Goal: Task Accomplishment & Management: Use online tool/utility

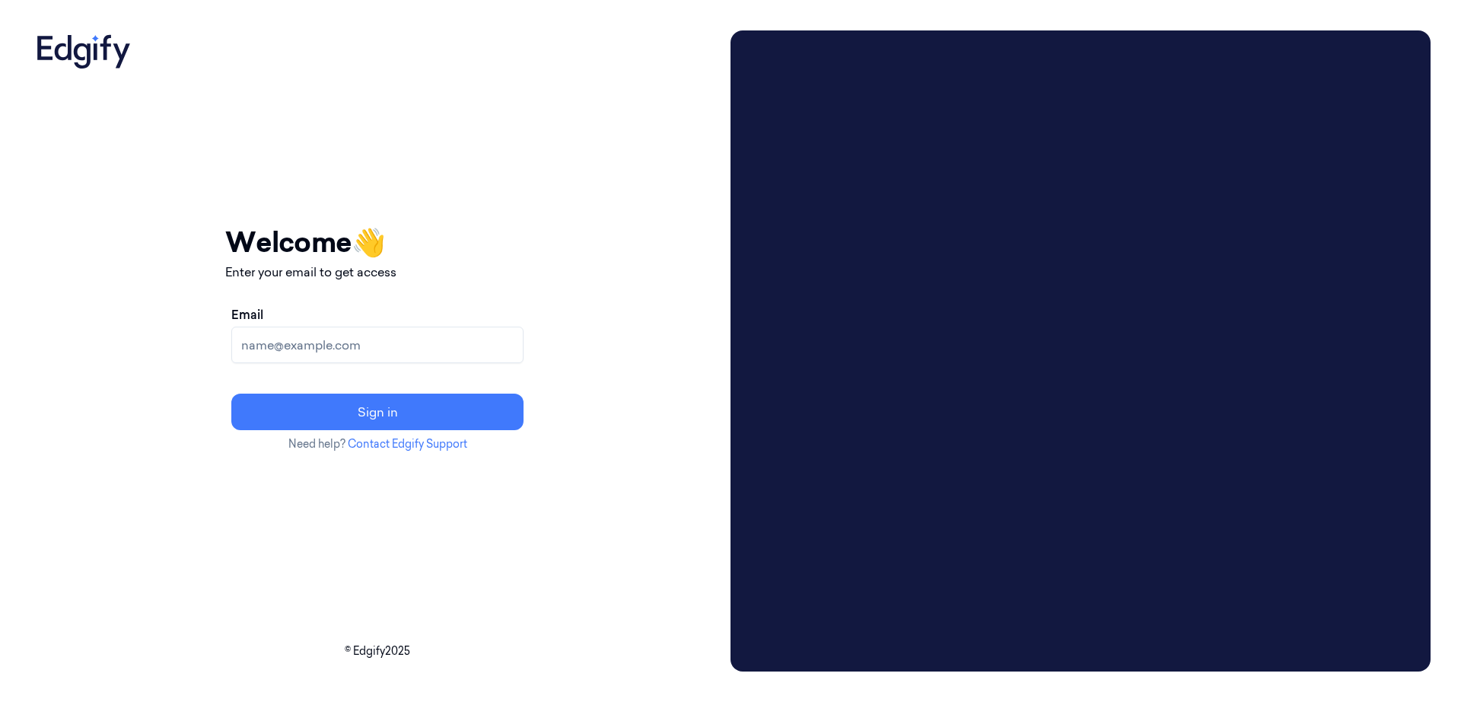
click at [516, 340] on input "Email" at bounding box center [377, 345] width 292 height 37
type input "[EMAIL_ADDRESS][DOMAIN_NAME]"
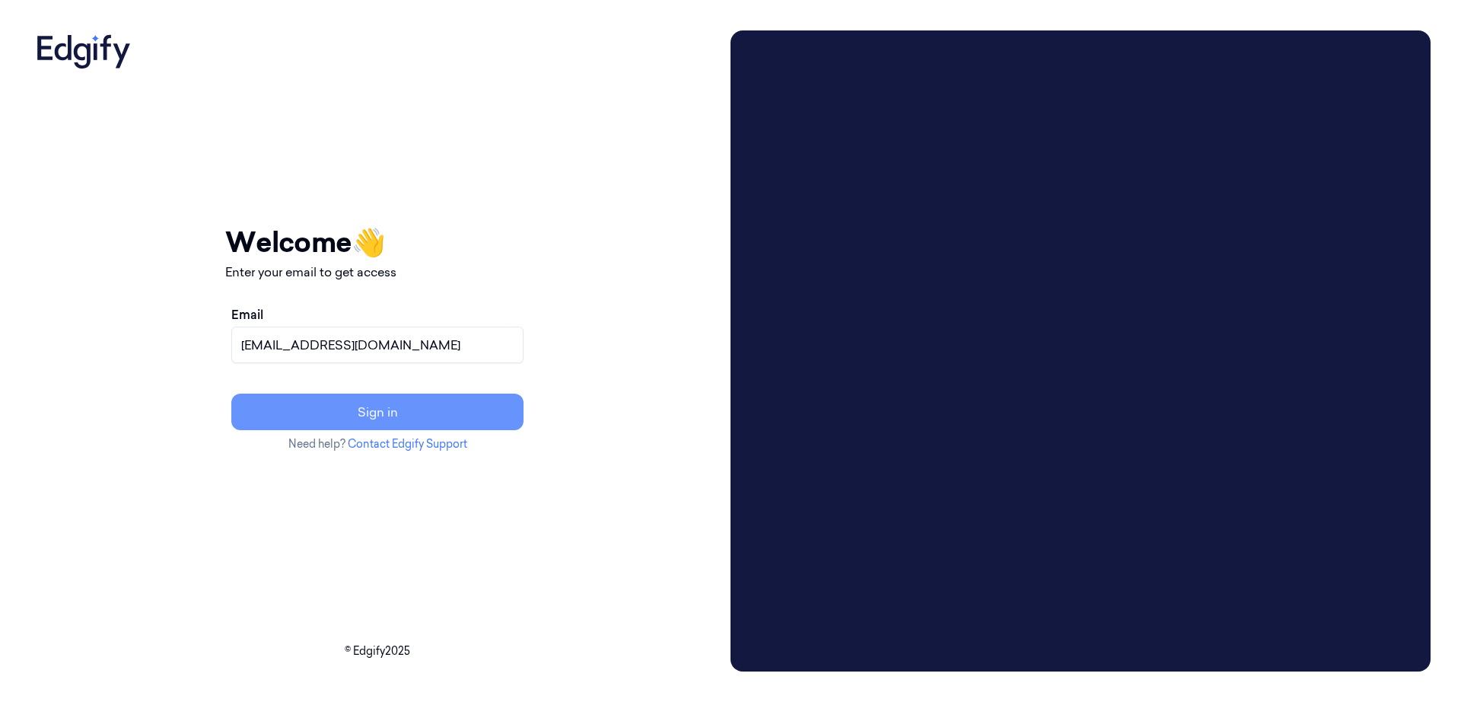
click at [433, 412] on button "Sign in" at bounding box center [377, 412] width 292 height 37
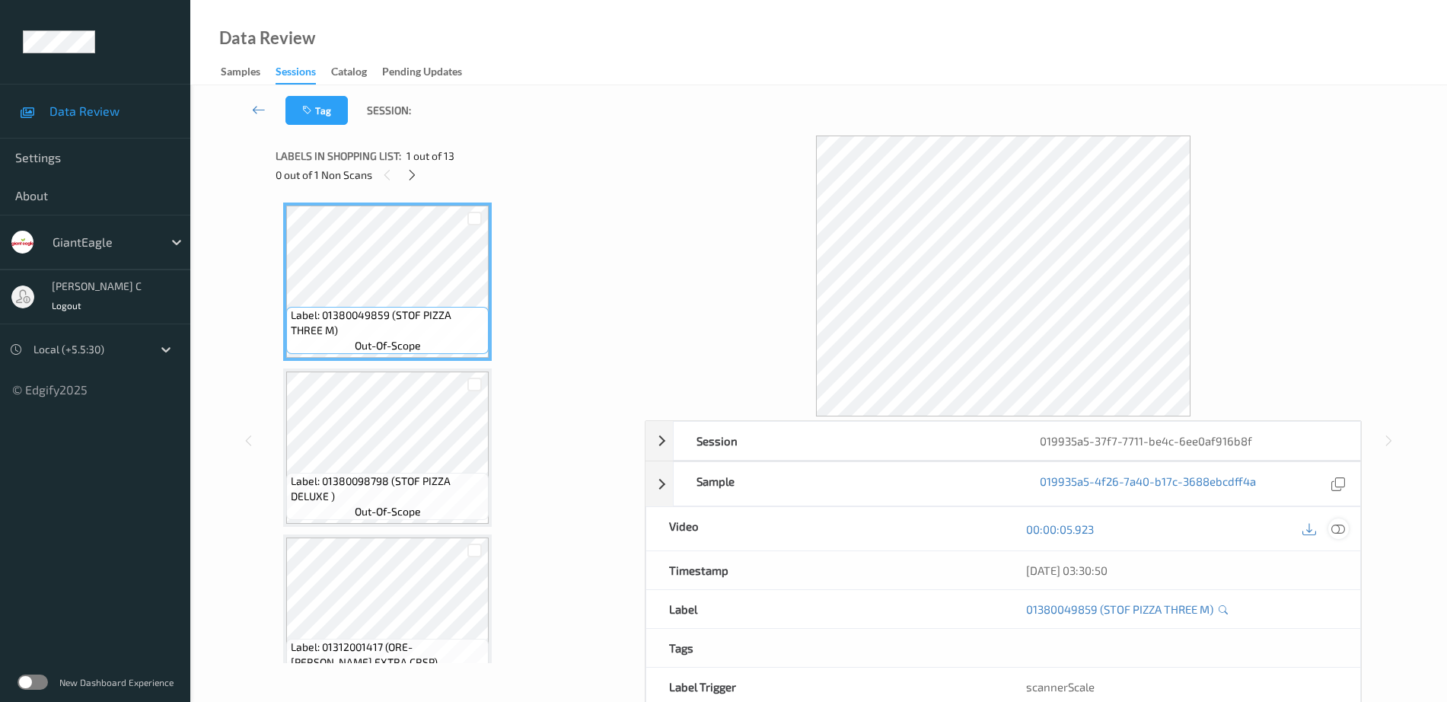
click at [1346, 527] on div at bounding box center [1338, 528] width 21 height 21
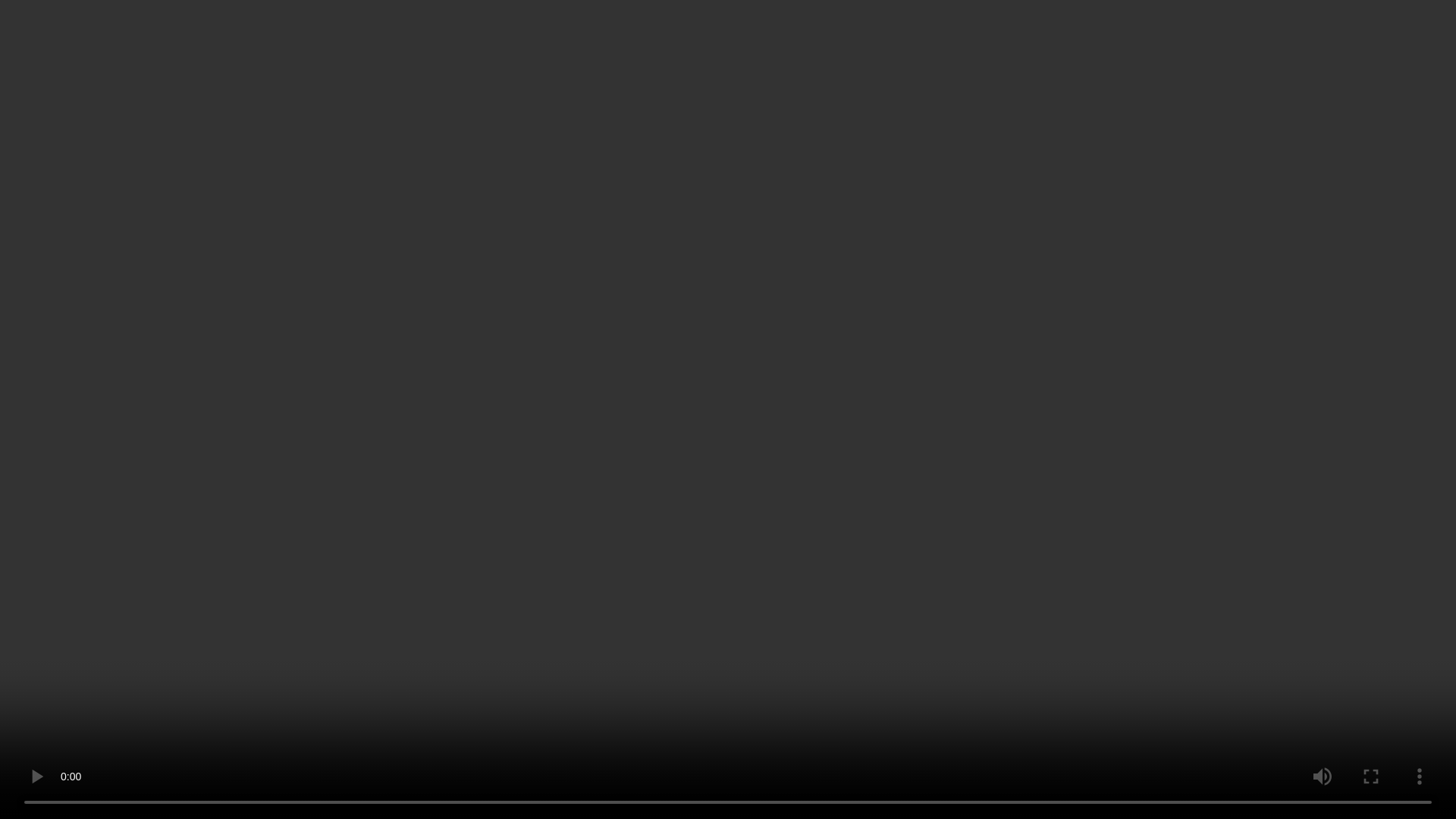
click at [1272, 631] on video at bounding box center [728, 410] width 1456 height 819
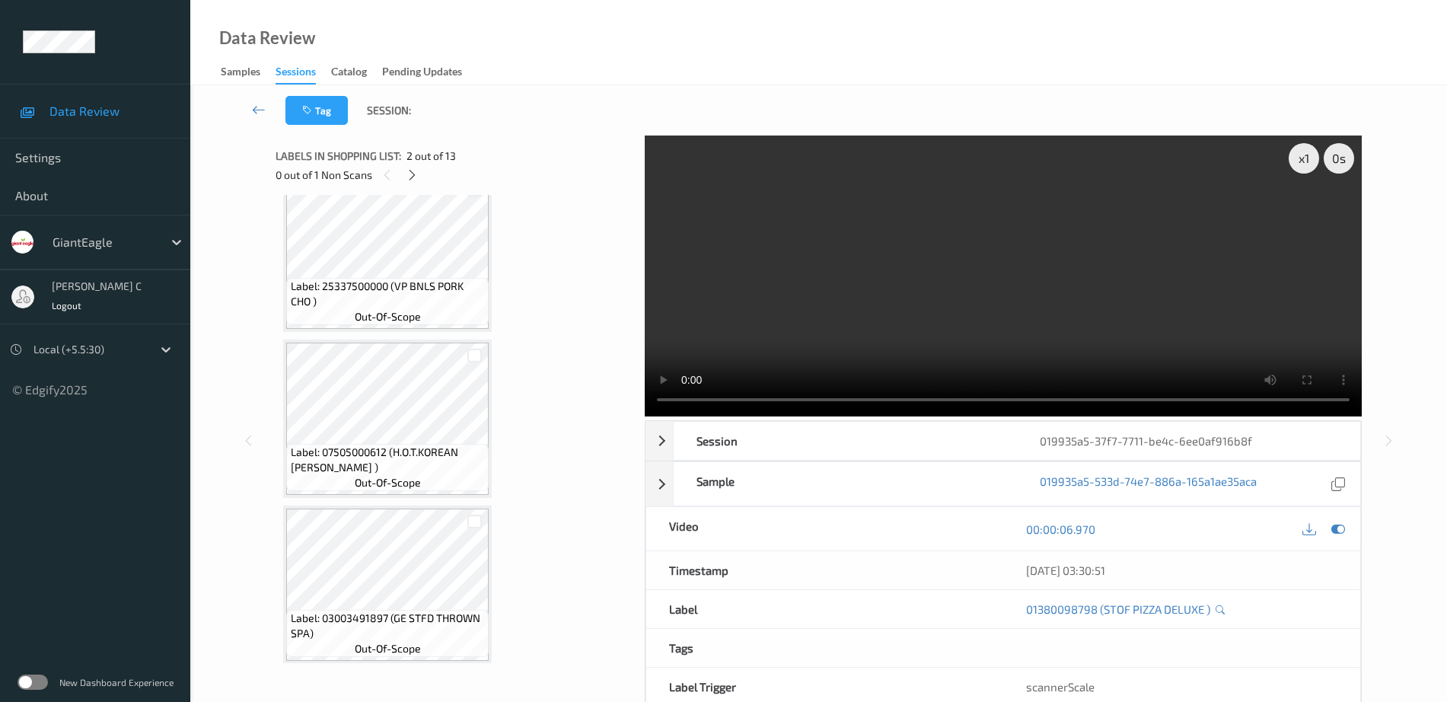
scroll to position [1697, 0]
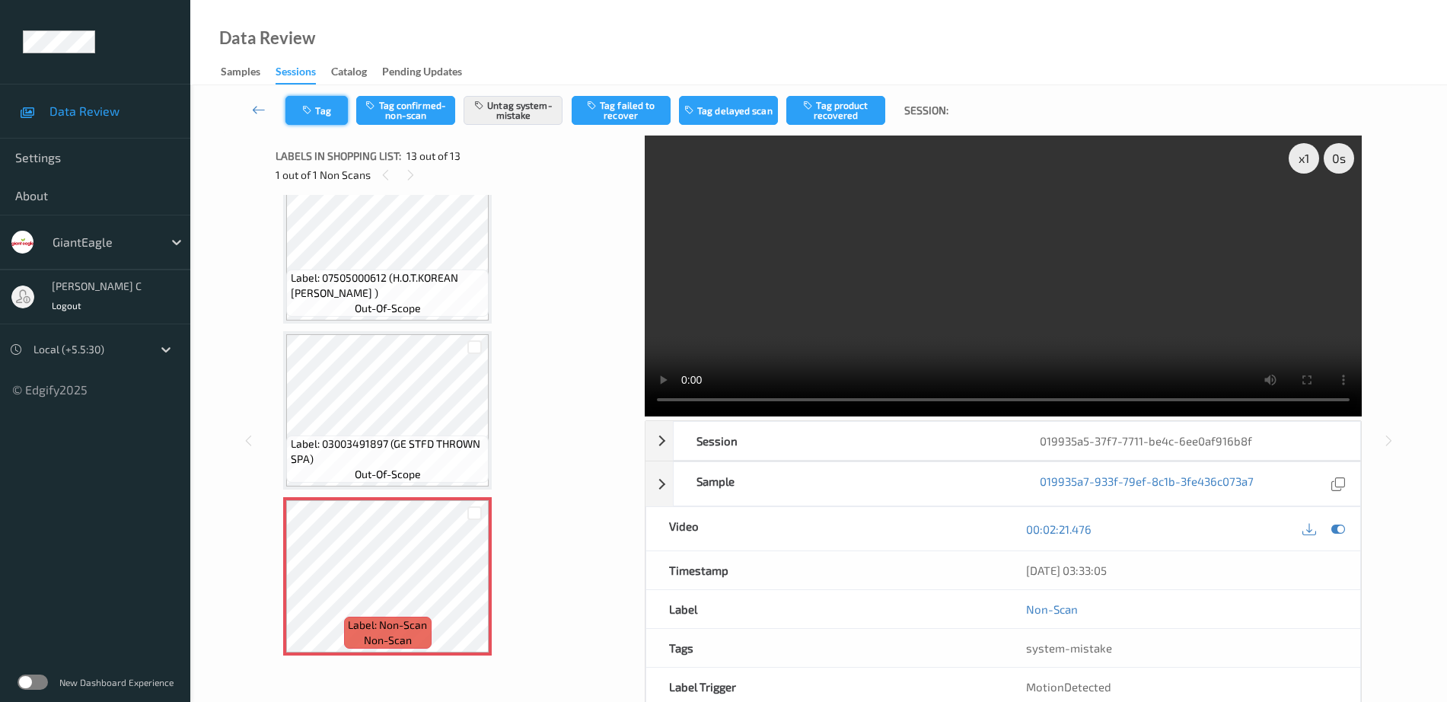
click at [327, 116] on button "Tag" at bounding box center [316, 110] width 62 height 29
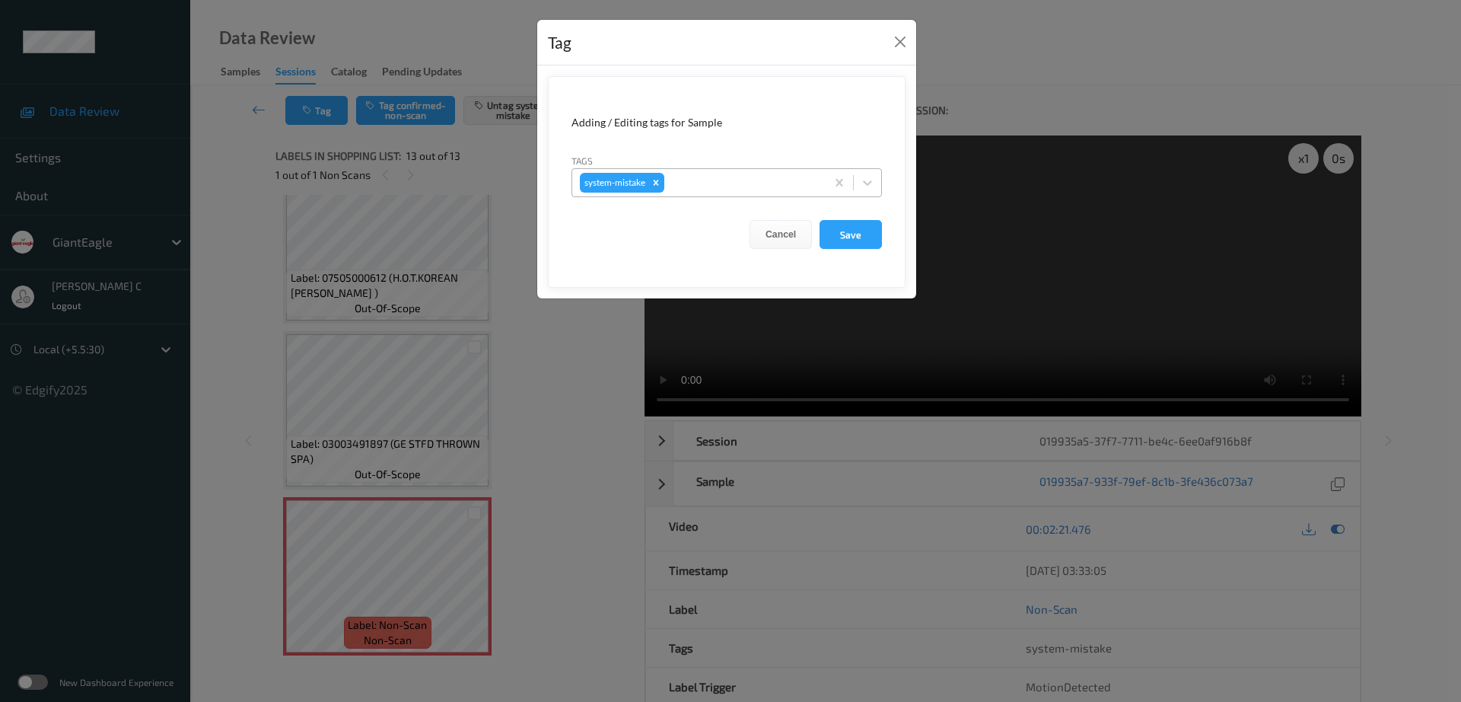
click at [742, 180] on div at bounding box center [743, 183] width 151 height 18
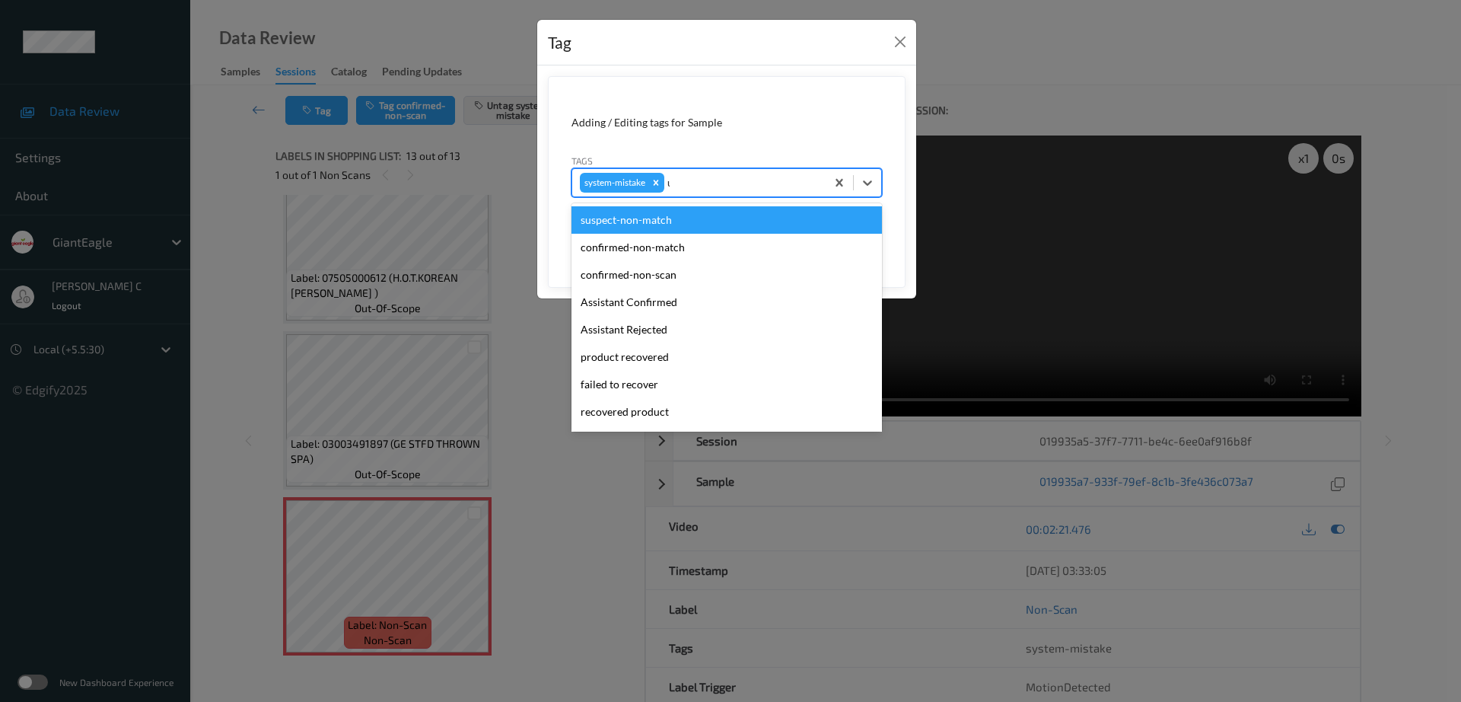
type input "un"
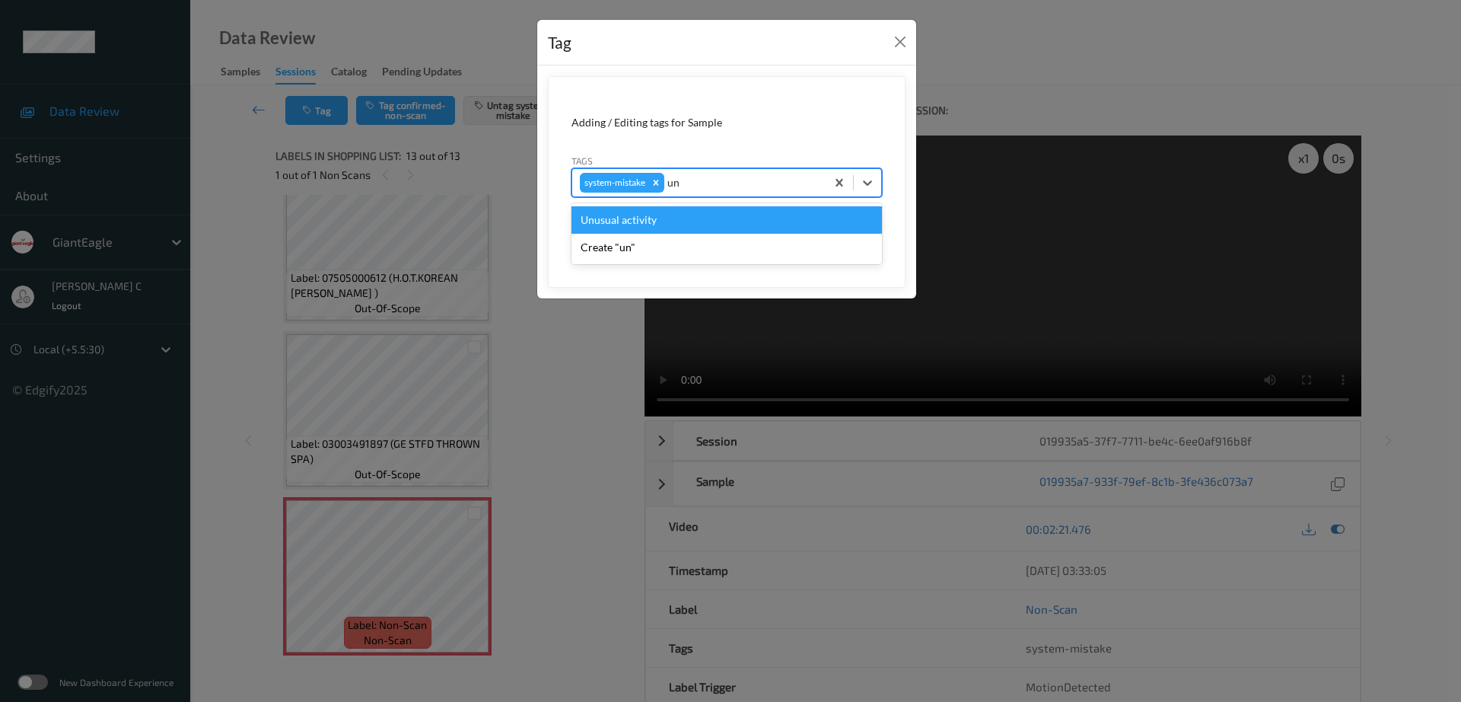
click at [642, 211] on div "Unusual activity" at bounding box center [727, 219] width 311 height 27
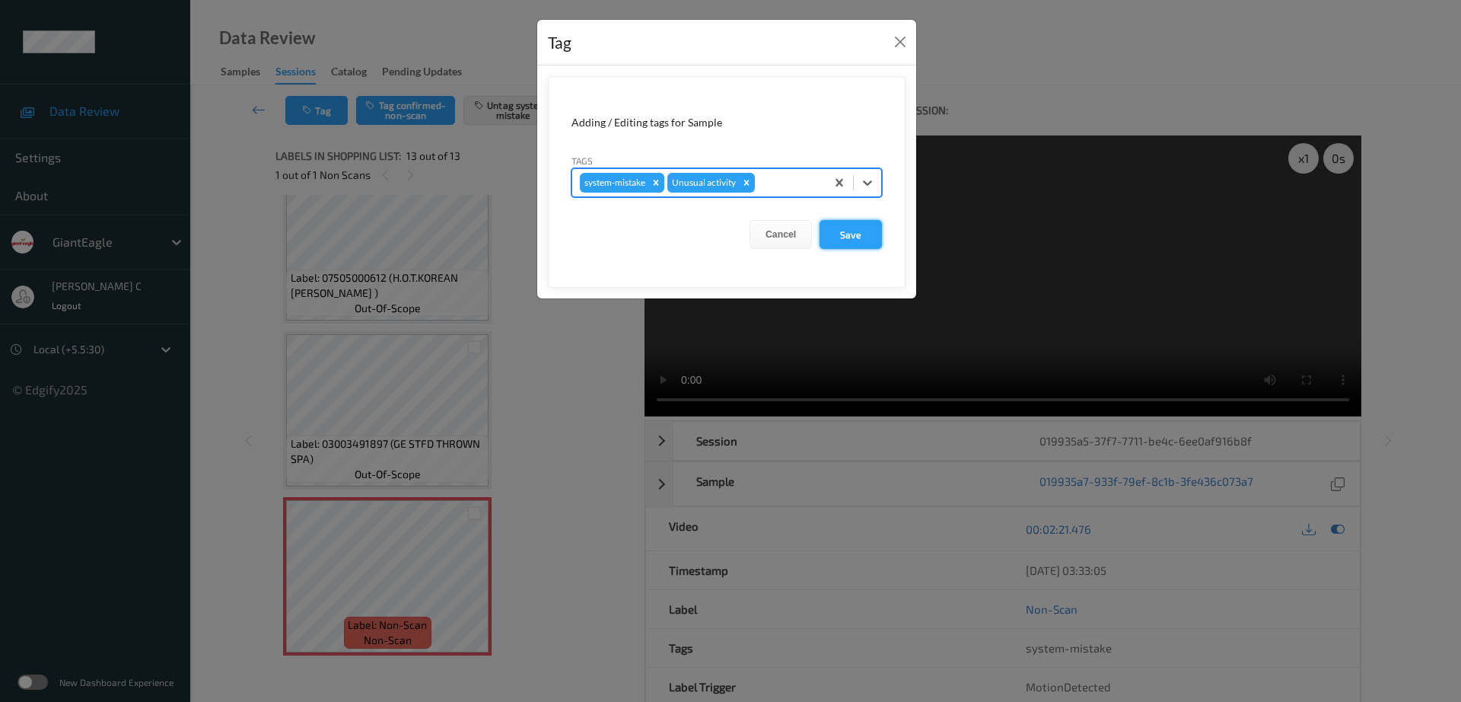
click at [863, 238] on button "Save" at bounding box center [851, 234] width 62 height 29
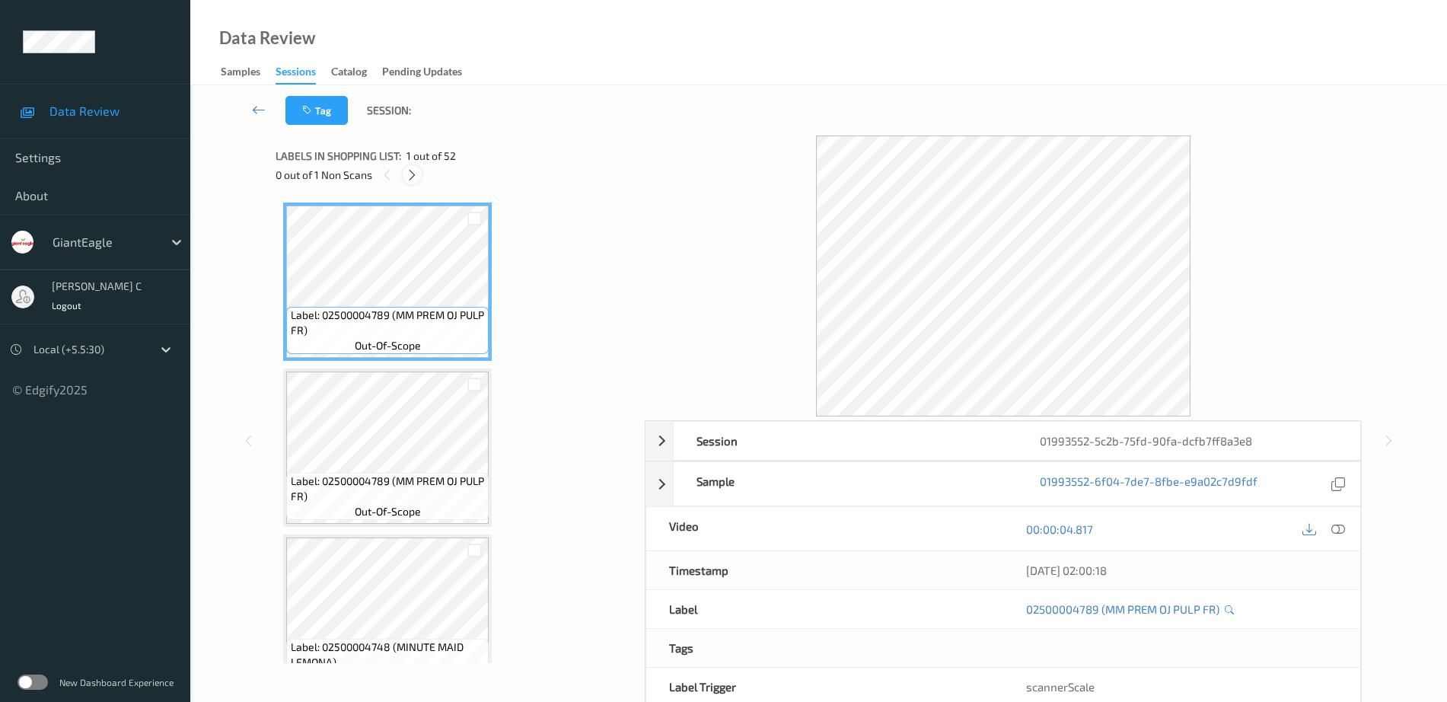
click at [413, 173] on icon at bounding box center [412, 175] width 13 height 14
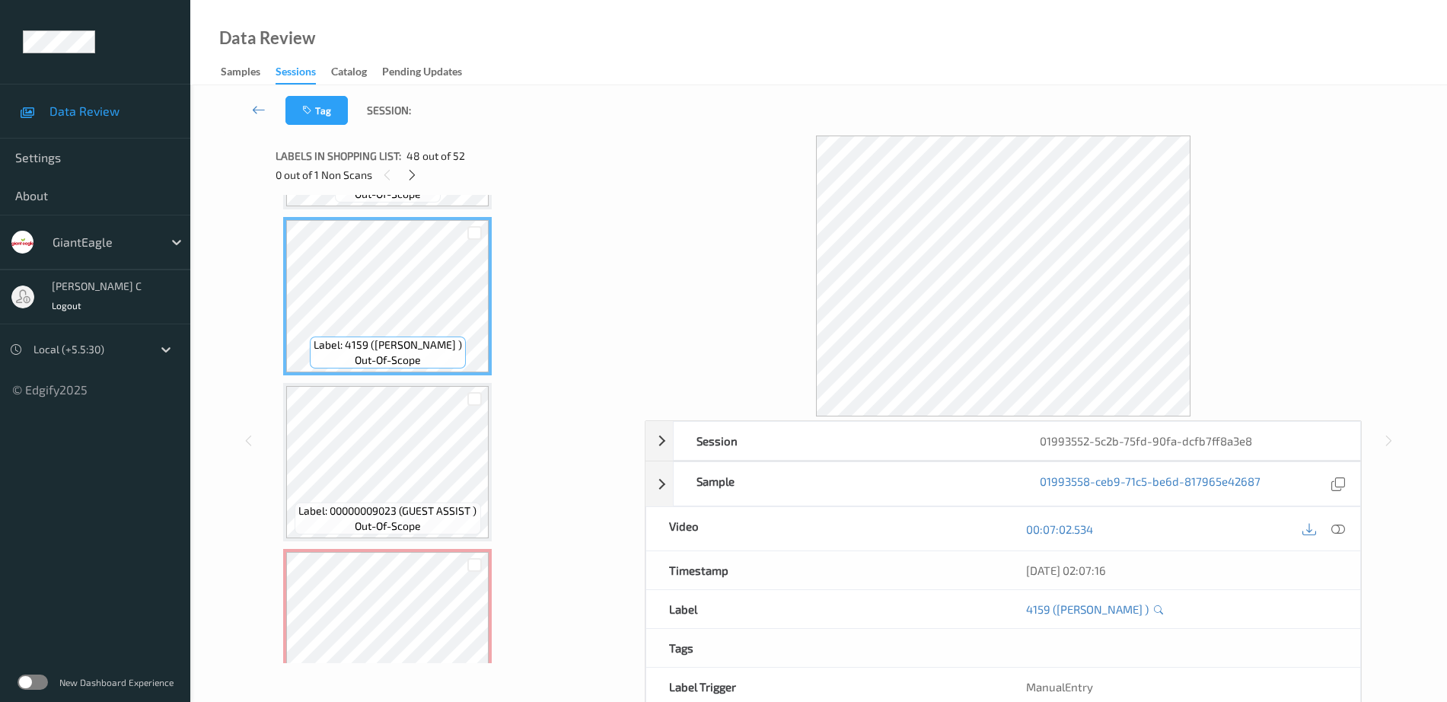
scroll to position [7687, 0]
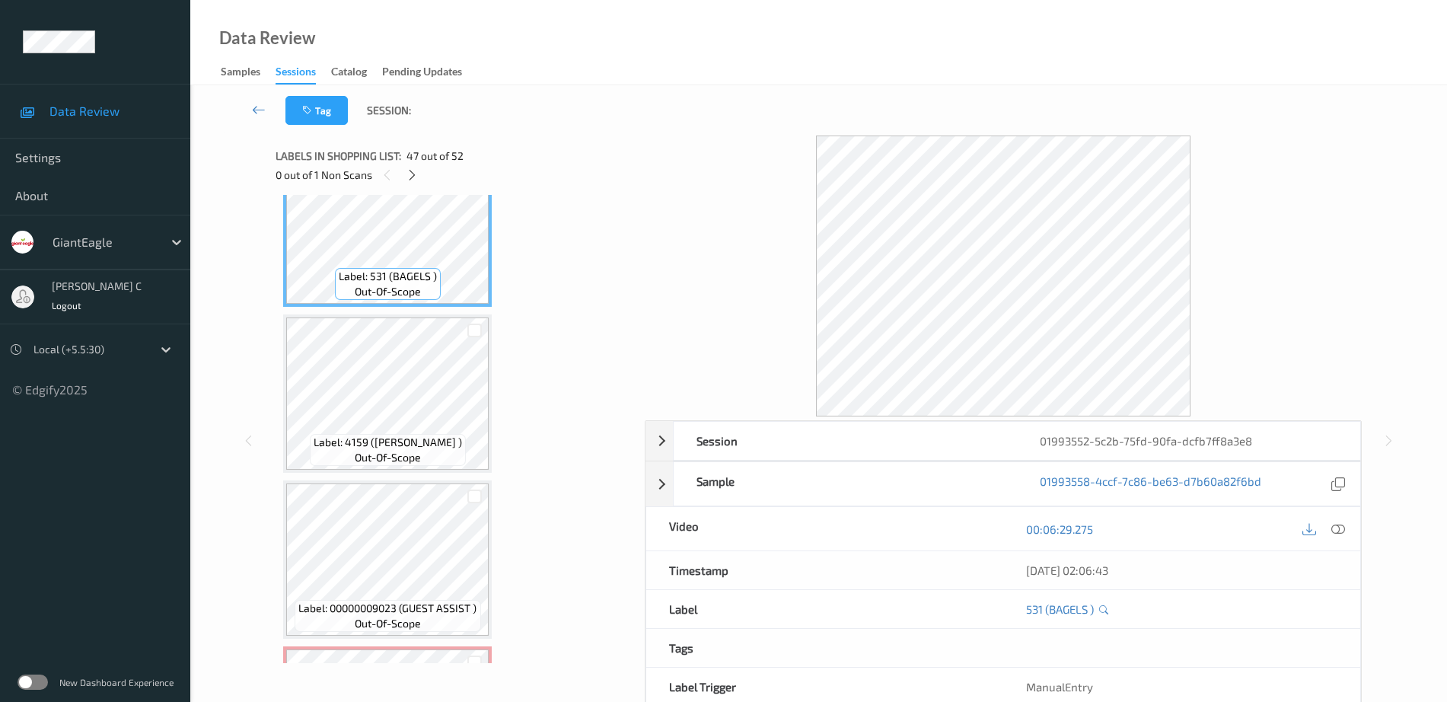
click at [1332, 527] on icon at bounding box center [1338, 529] width 14 height 14
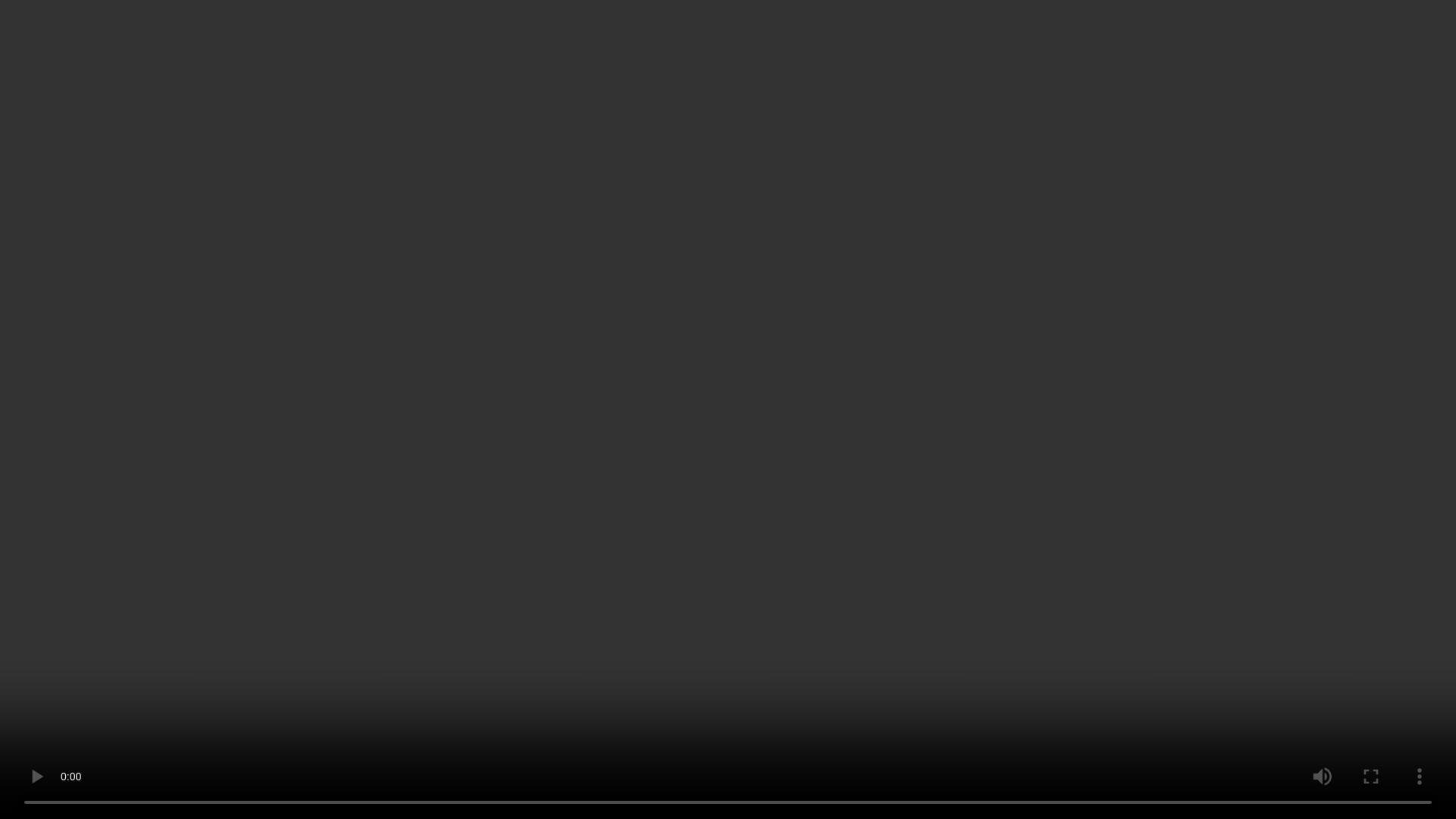
click at [1386, 473] on video at bounding box center [728, 410] width 1456 height 819
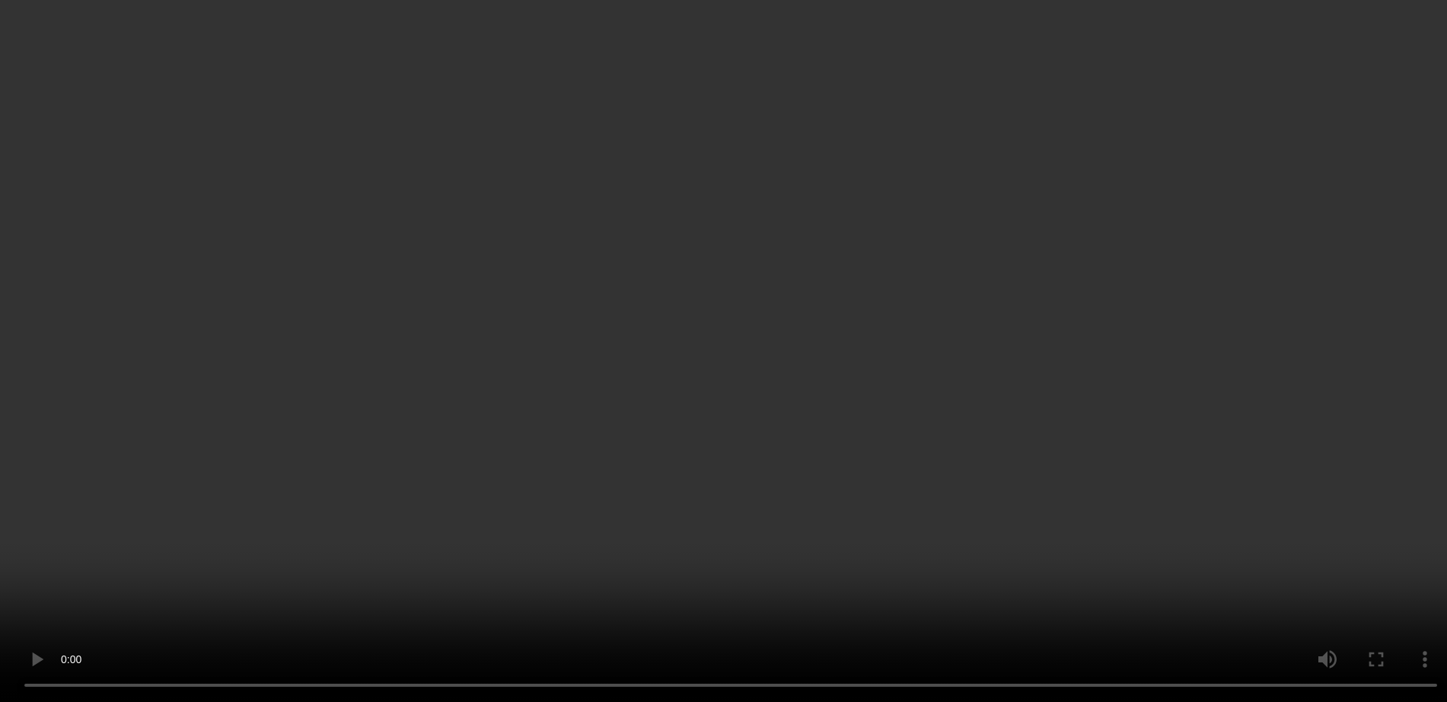
scroll to position [7877, 0]
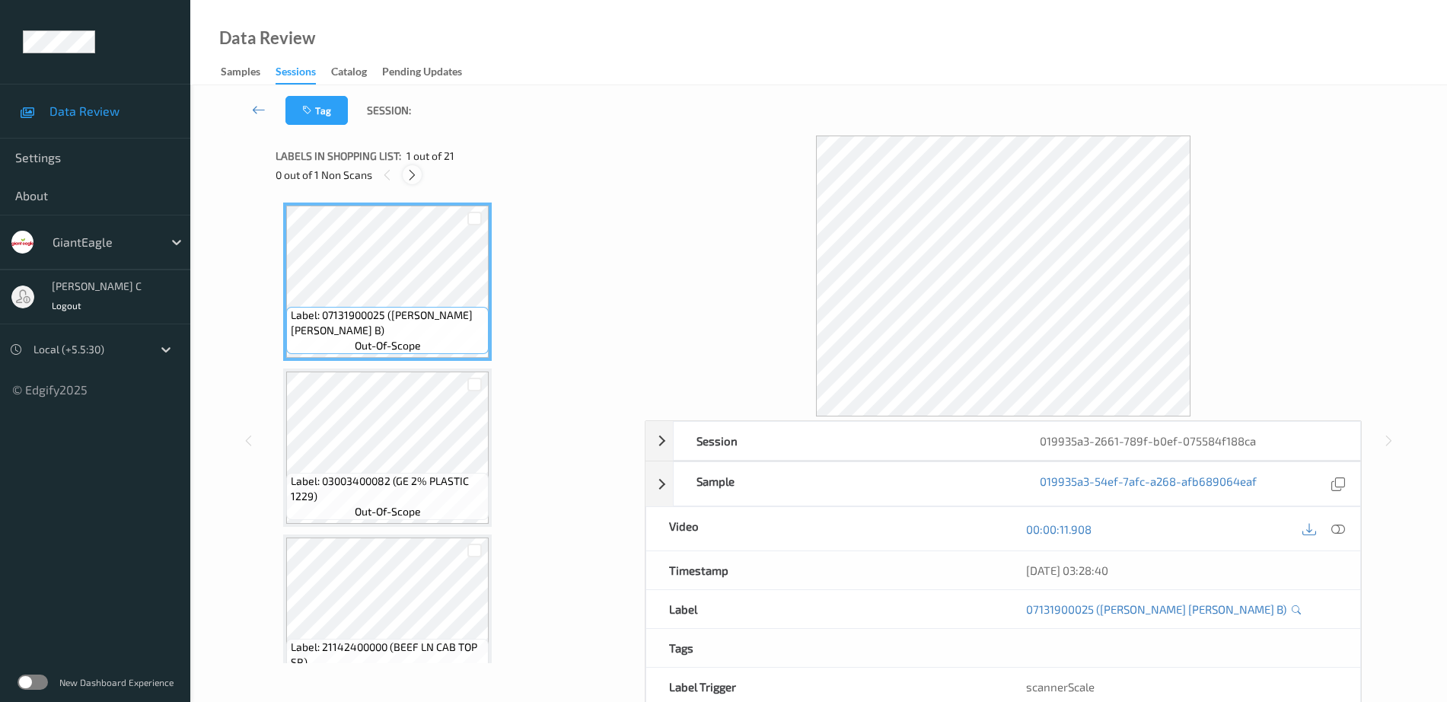
click at [420, 179] on div at bounding box center [412, 174] width 19 height 19
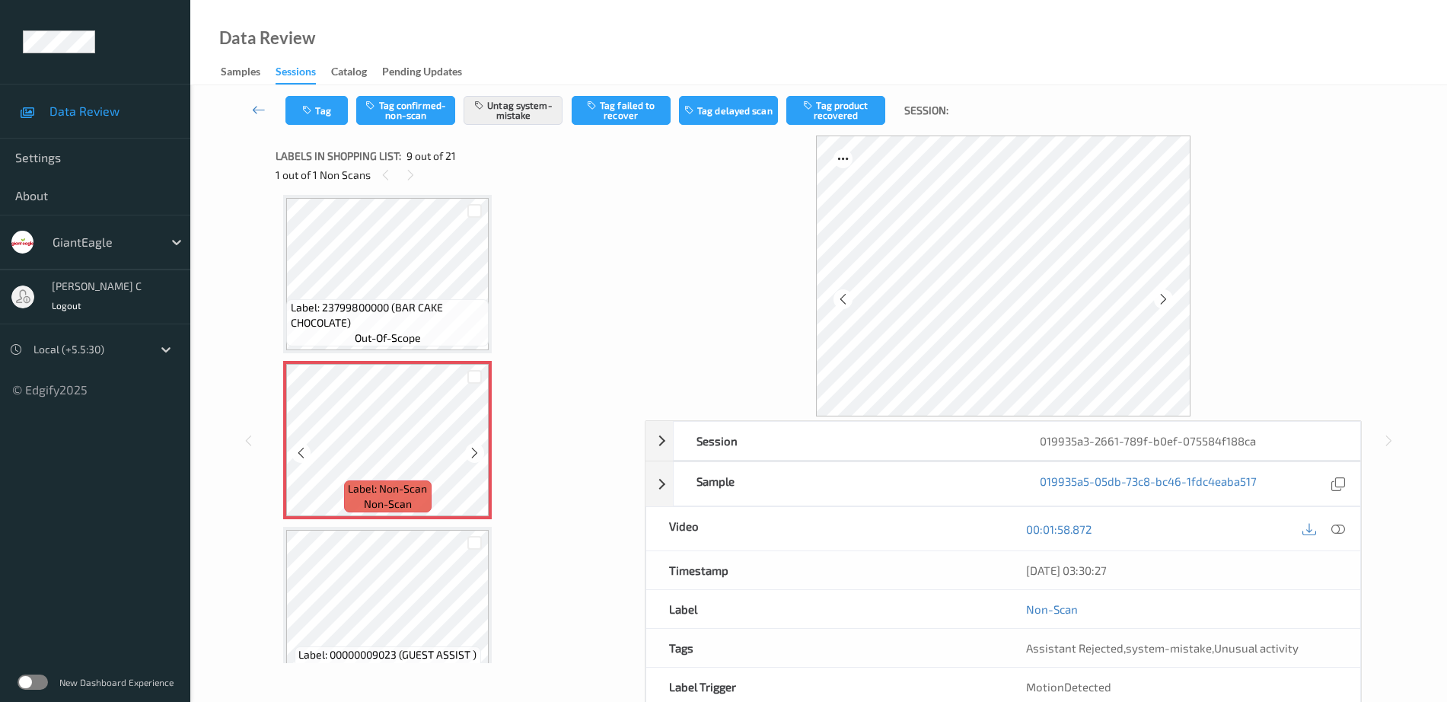
click at [470, 451] on icon at bounding box center [474, 453] width 13 height 14
click at [323, 114] on button "Tag" at bounding box center [316, 110] width 62 height 29
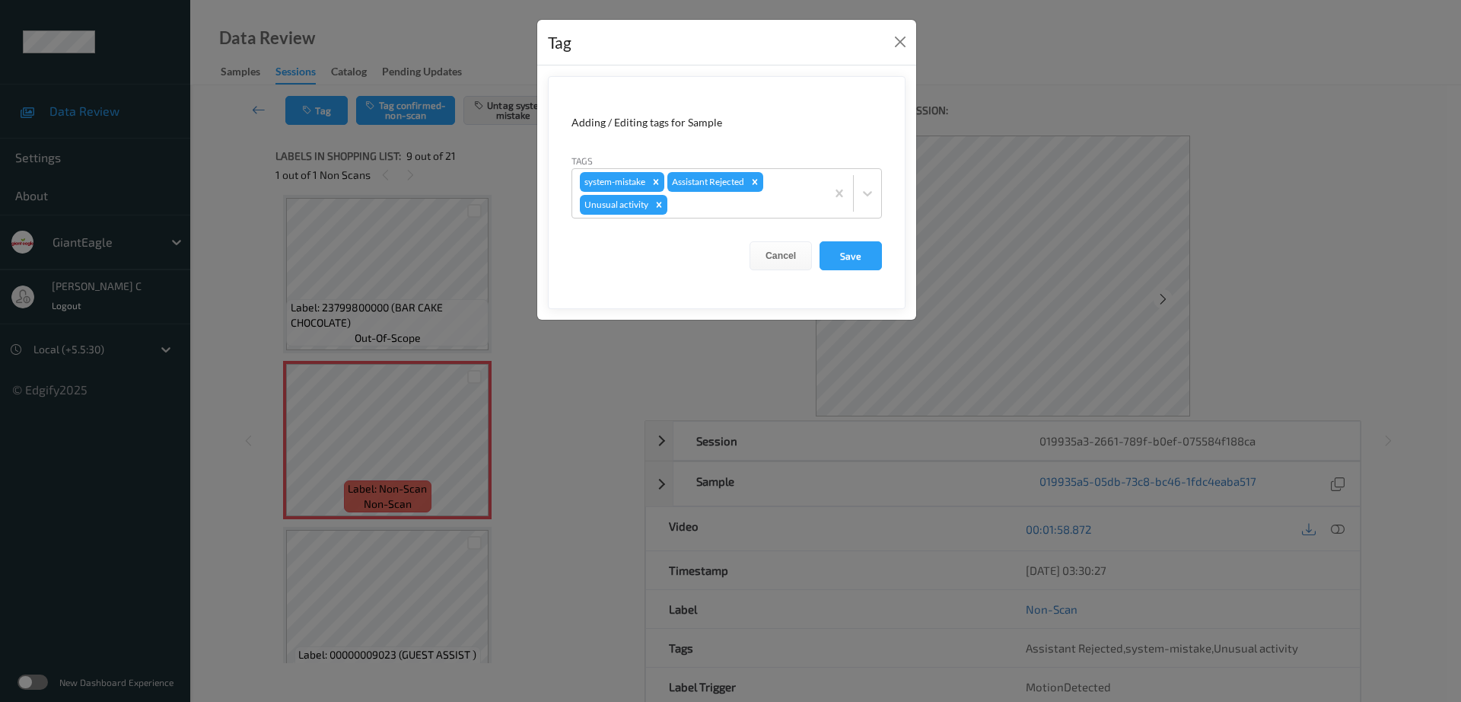
click at [657, 202] on icon "Remove Unusual activity" at bounding box center [659, 204] width 11 height 11
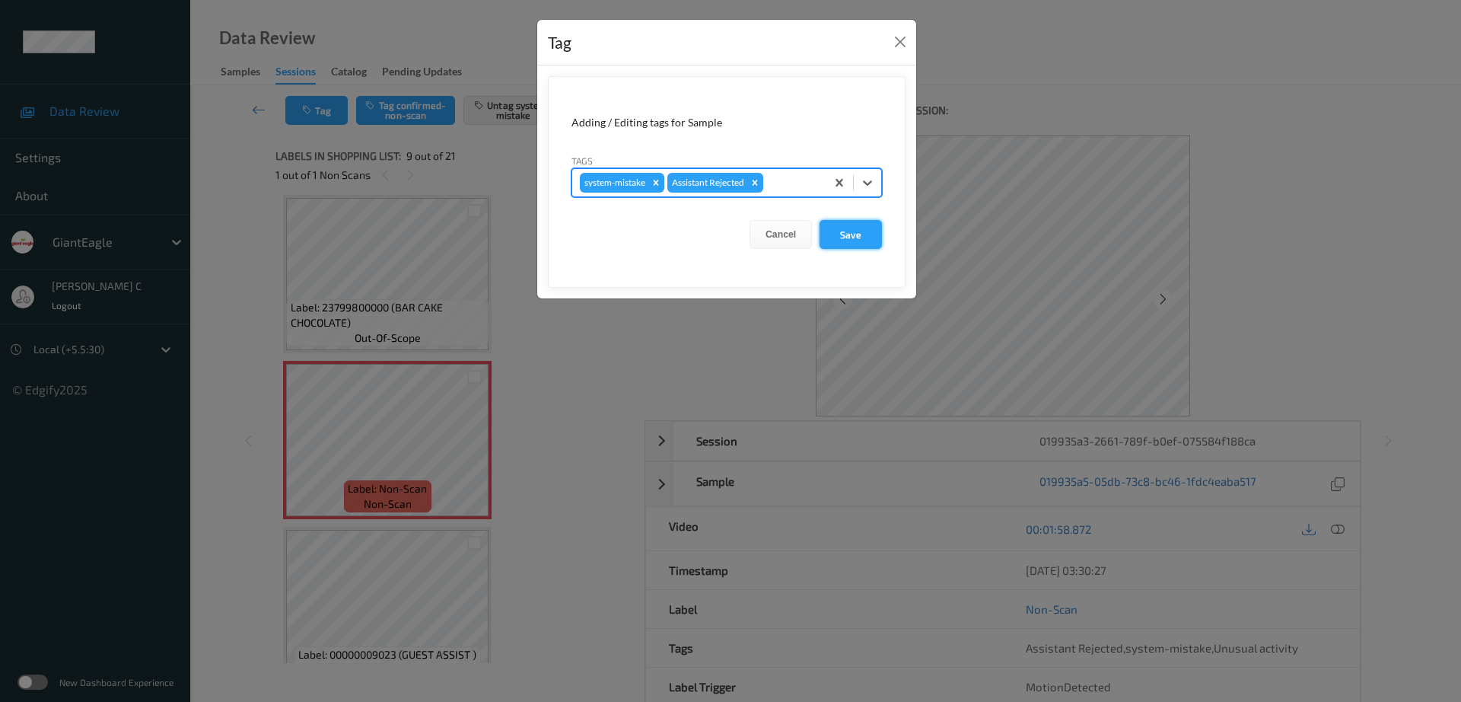
click at [851, 243] on button "Save" at bounding box center [851, 234] width 62 height 29
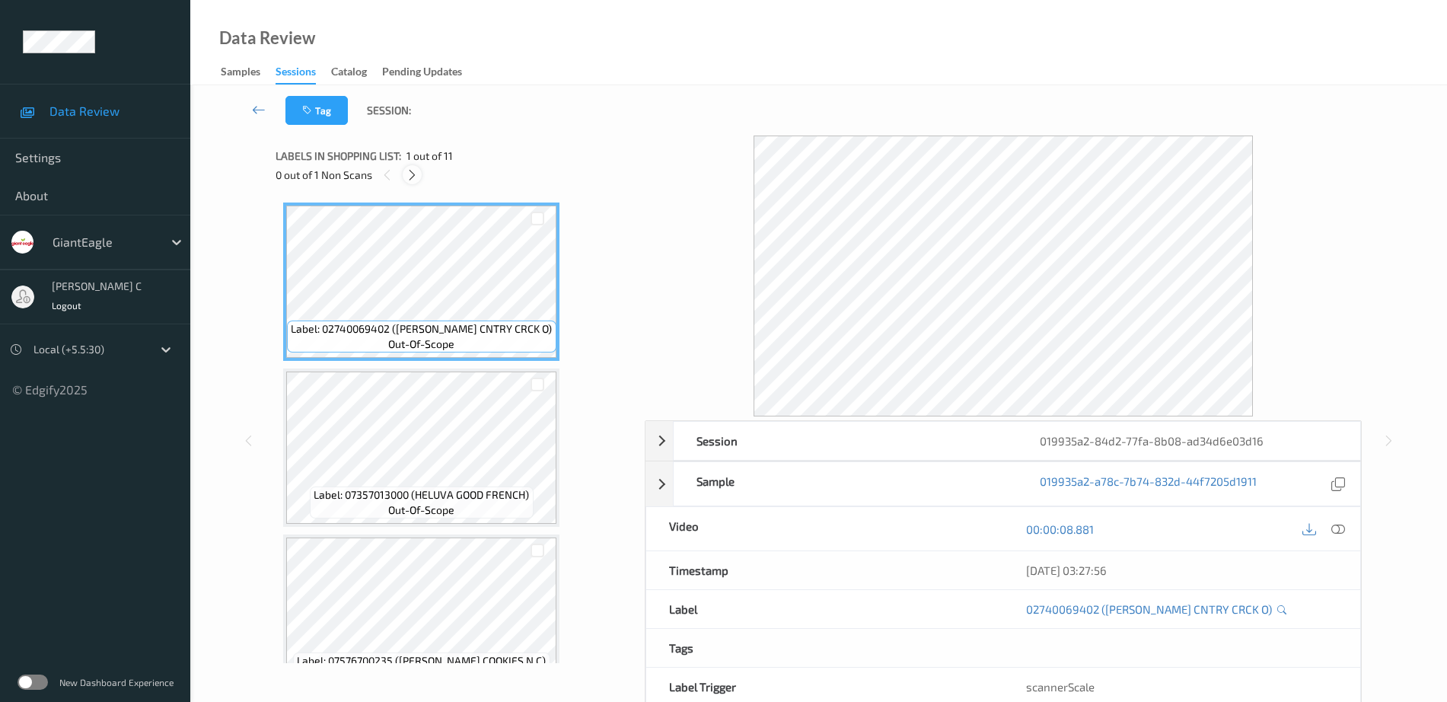
click at [413, 170] on icon at bounding box center [412, 175] width 13 height 14
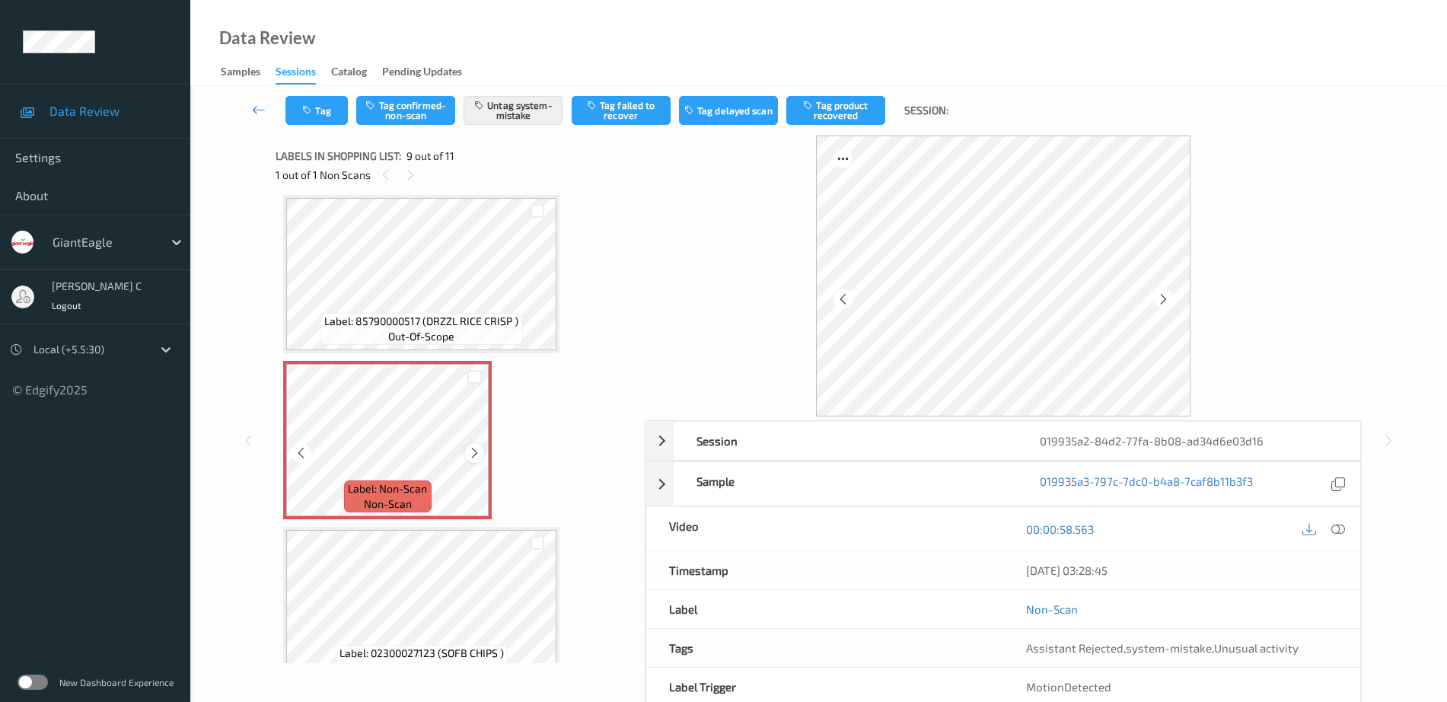
click at [470, 448] on icon at bounding box center [474, 453] width 13 height 14
click at [470, 451] on icon at bounding box center [474, 453] width 13 height 14
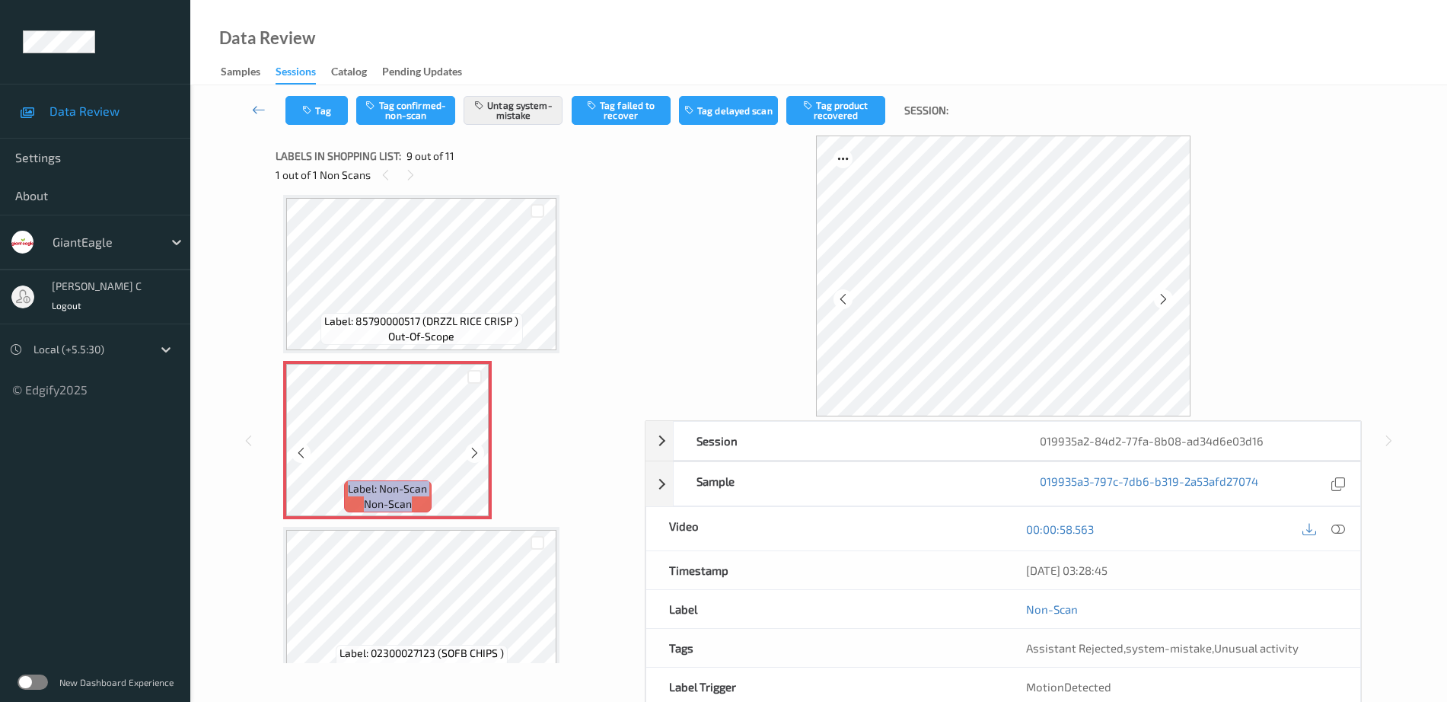
click at [470, 451] on icon at bounding box center [474, 453] width 13 height 14
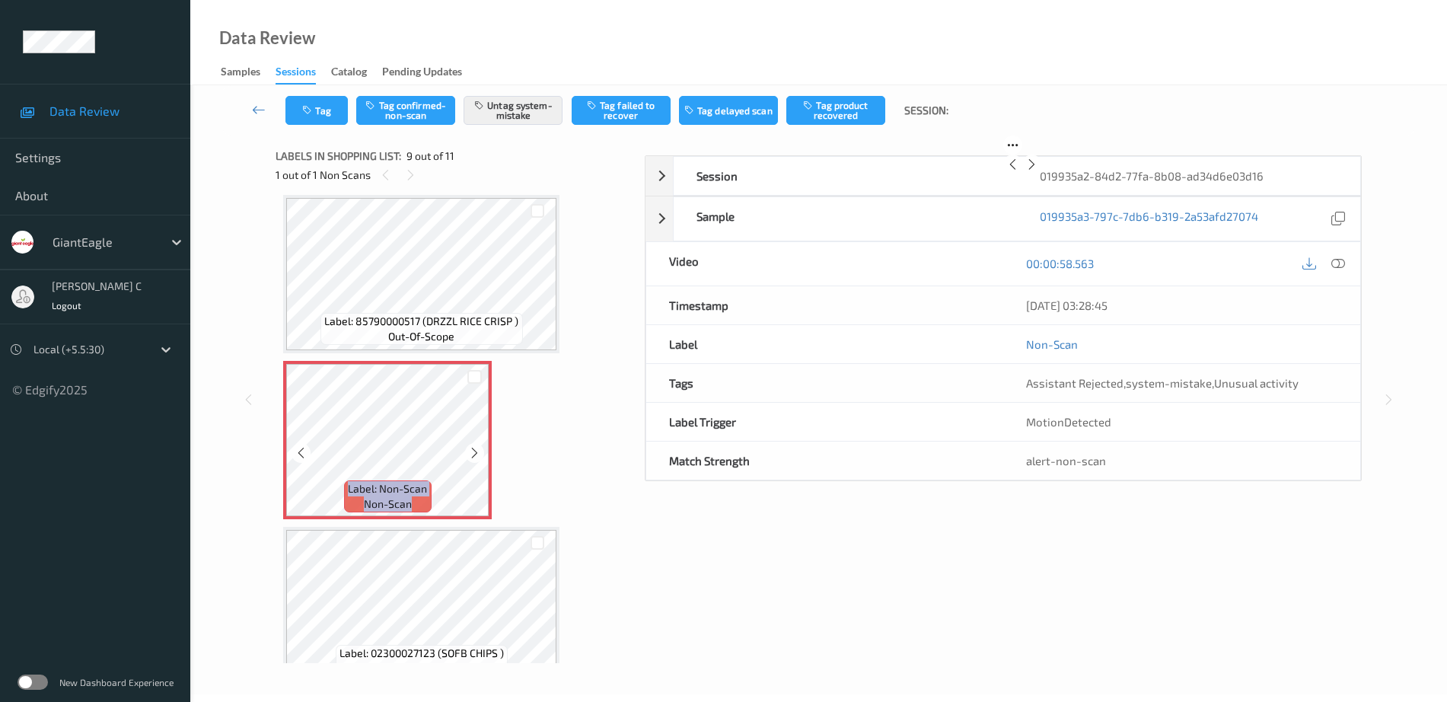
click at [470, 451] on icon at bounding box center [474, 453] width 13 height 14
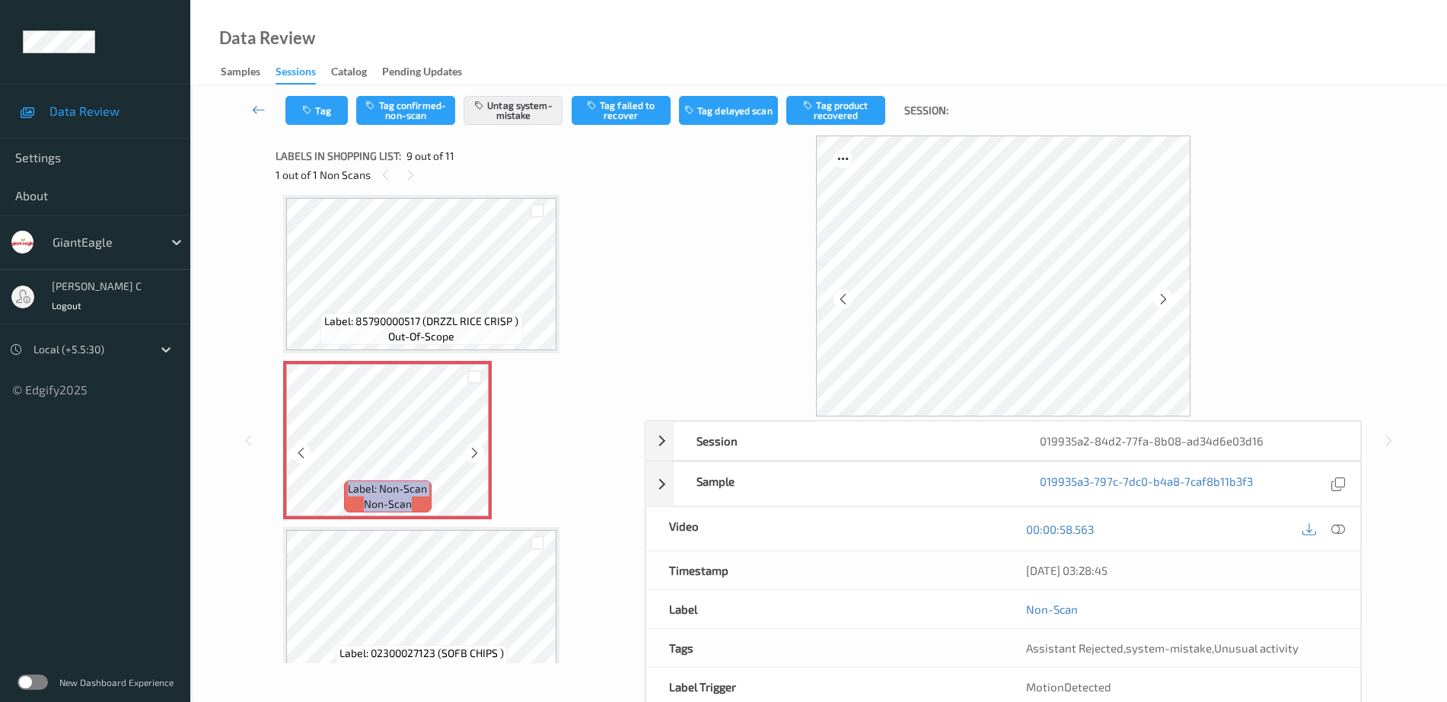
click at [470, 451] on icon at bounding box center [474, 453] width 13 height 14
click at [326, 114] on button "Tag" at bounding box center [316, 110] width 62 height 29
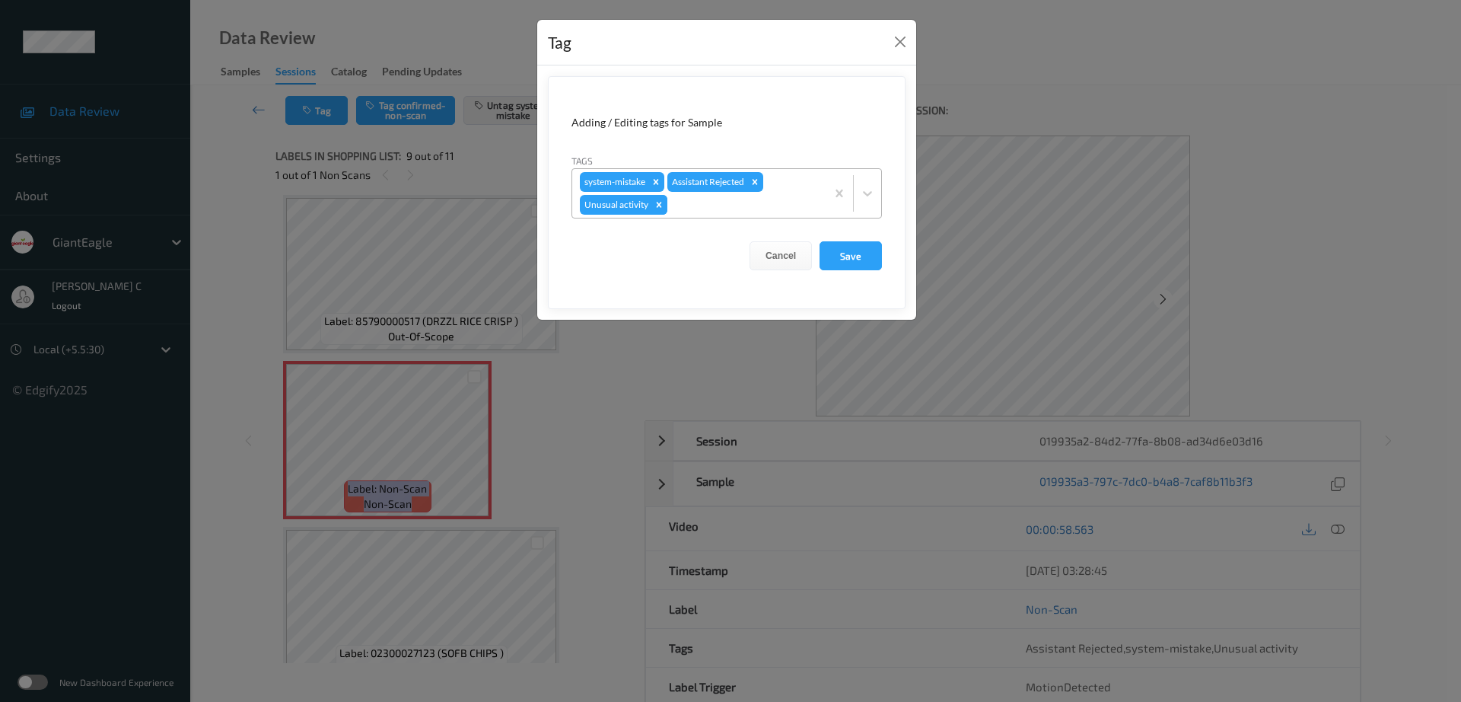
click at [655, 206] on icon "Remove Unusual activity" at bounding box center [659, 204] width 11 height 11
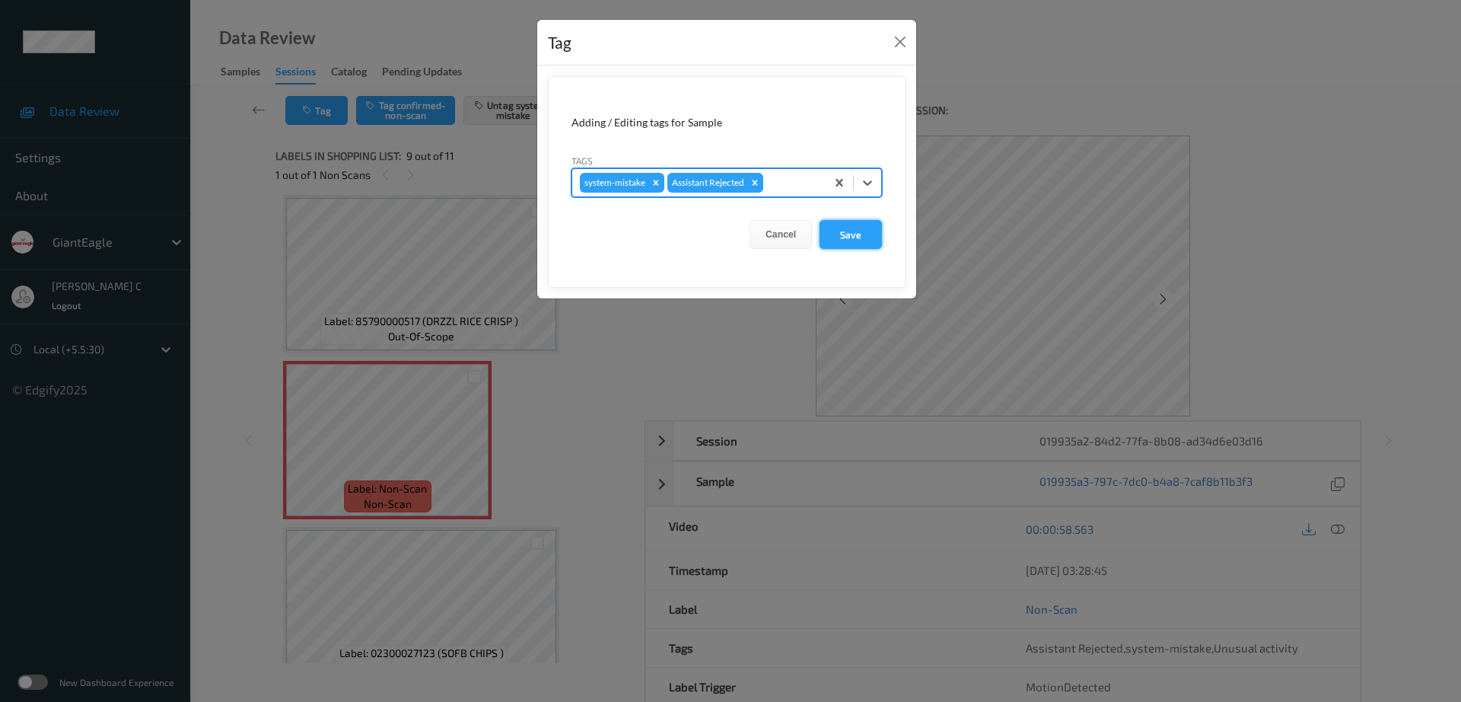
click at [869, 231] on button "Save" at bounding box center [851, 234] width 62 height 29
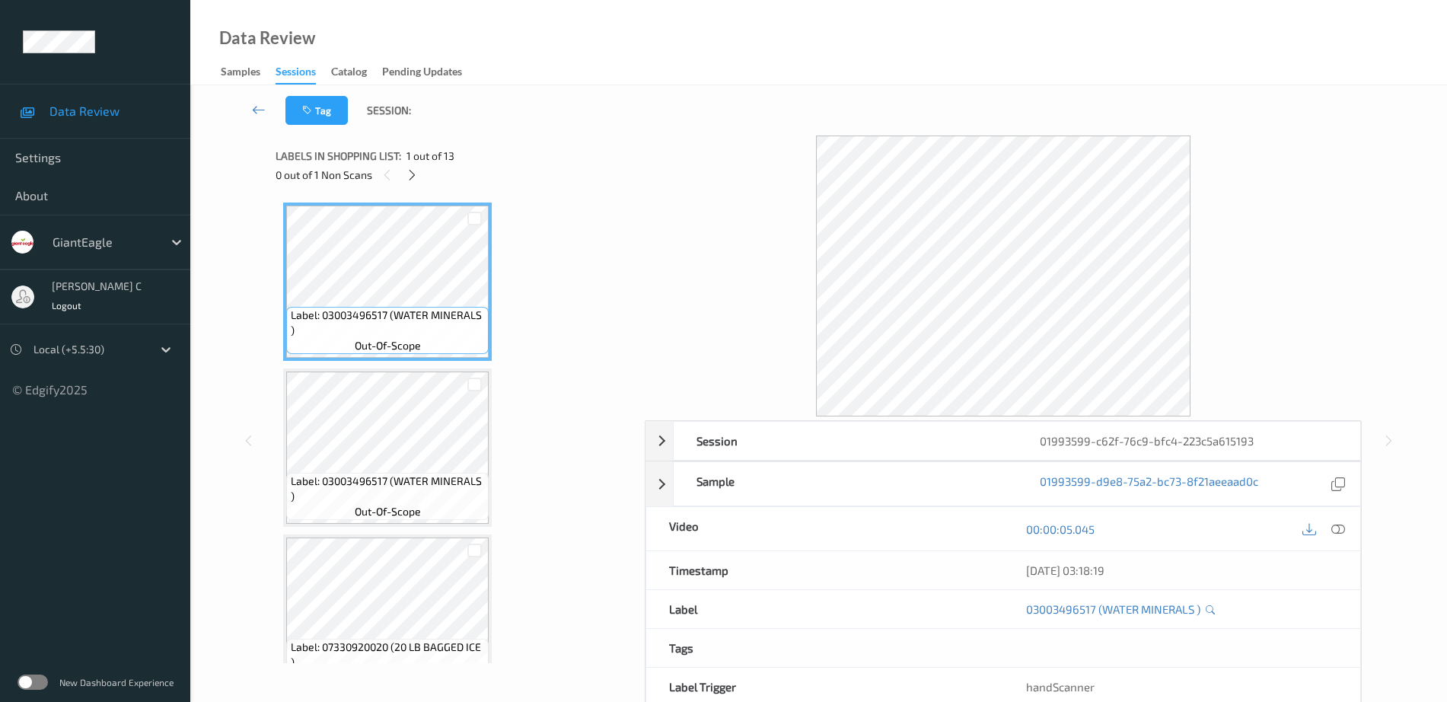
drag, startPoint x: 408, startPoint y: 171, endPoint x: 406, endPoint y: 186, distance: 14.6
click at [416, 168] on icon at bounding box center [412, 175] width 13 height 14
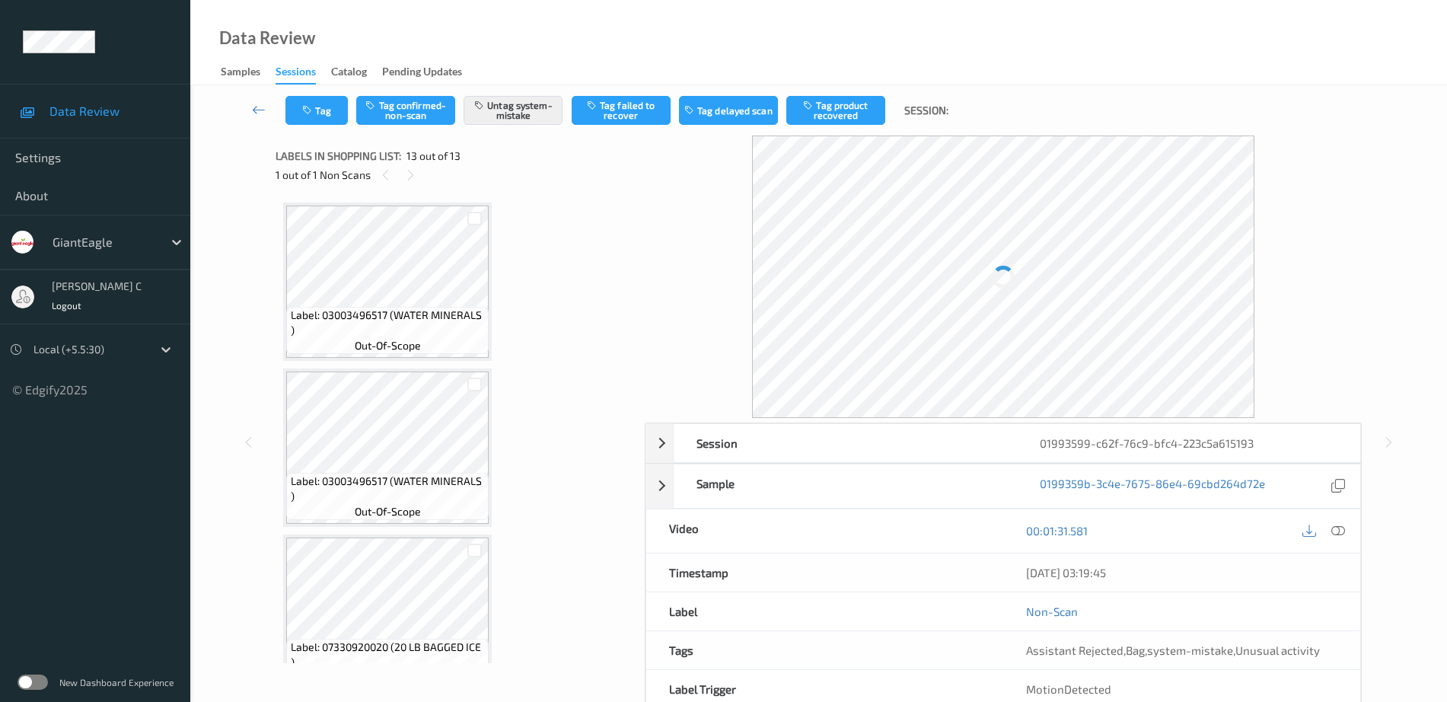
scroll to position [1697, 0]
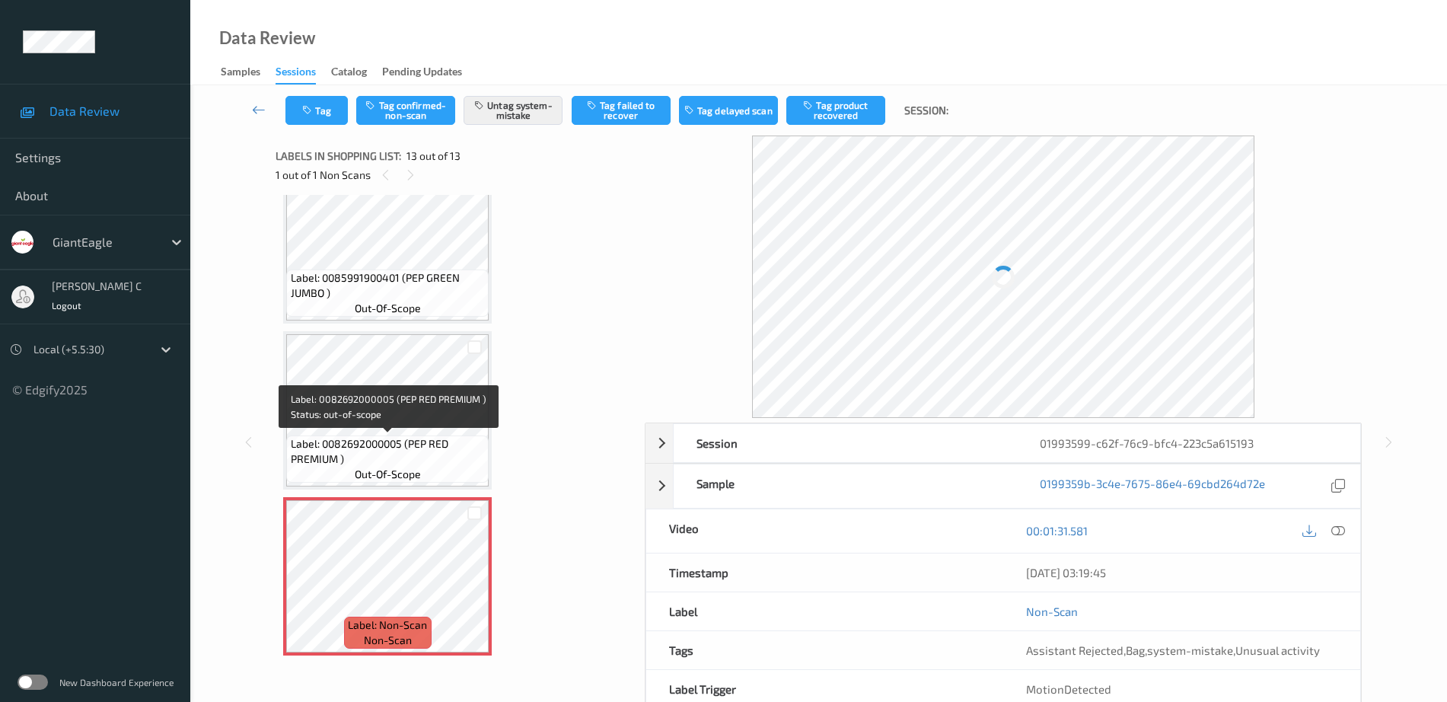
click at [399, 451] on span "Label: 0082692000005 (PEP RED PREMIUM )" at bounding box center [388, 451] width 195 height 30
click at [471, 588] on icon at bounding box center [474, 589] width 13 height 14
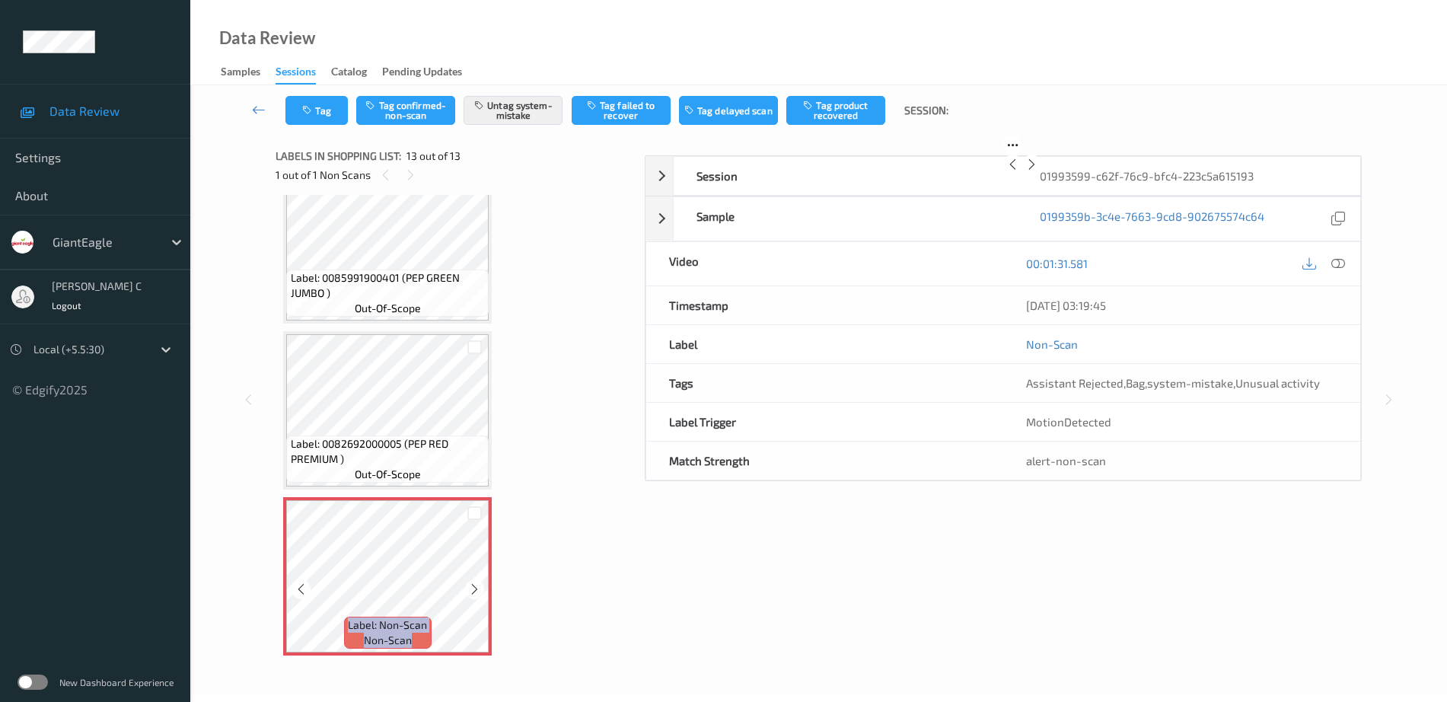
click at [471, 588] on icon at bounding box center [474, 589] width 13 height 14
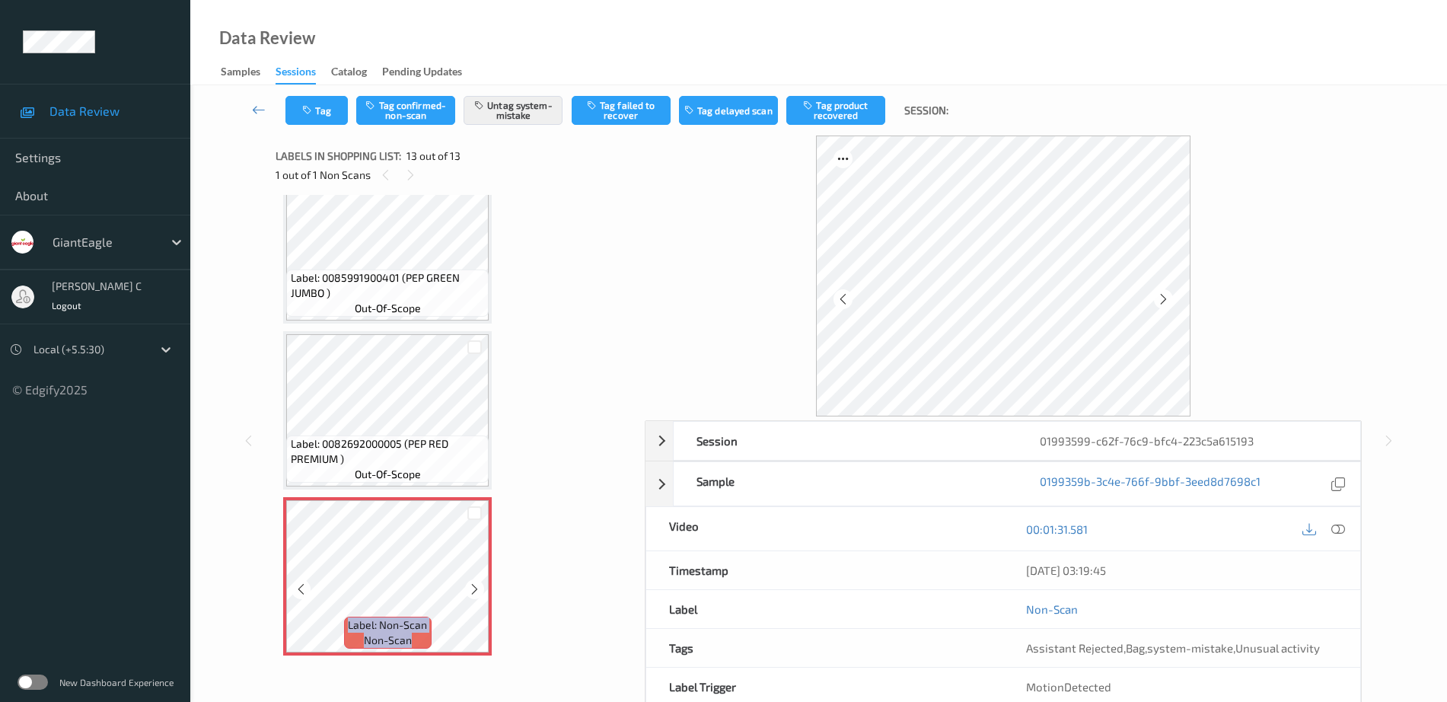
click at [471, 588] on icon at bounding box center [474, 589] width 13 height 14
click at [473, 588] on icon at bounding box center [474, 589] width 13 height 14
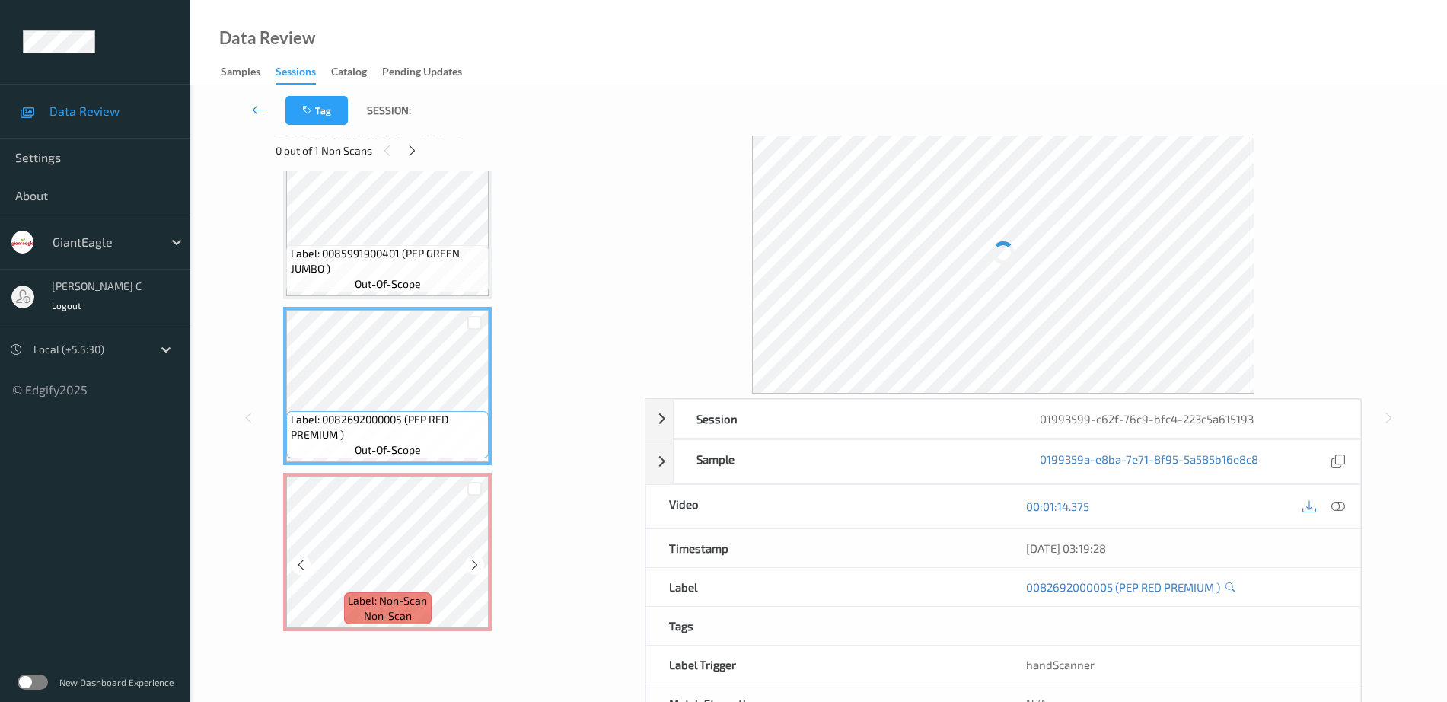
scroll to position [0, 0]
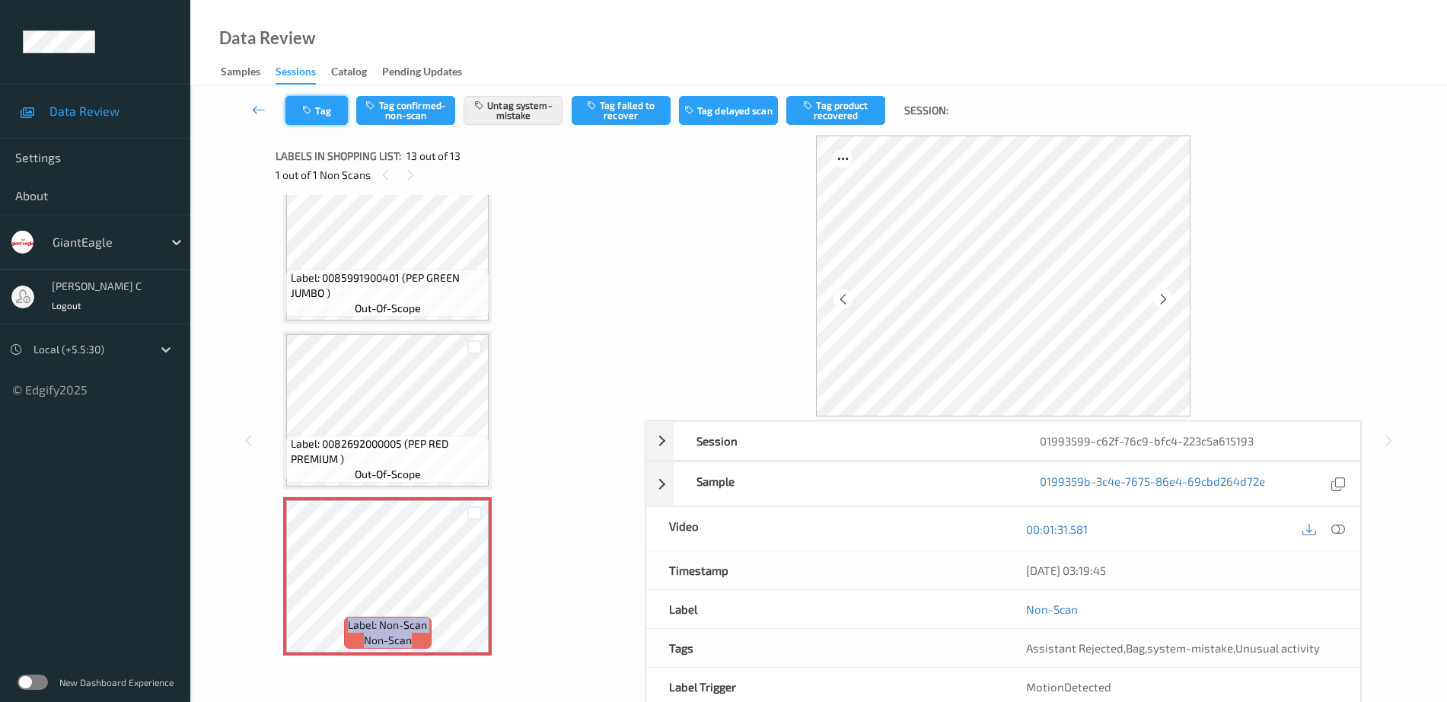
click at [331, 104] on button "Tag" at bounding box center [316, 110] width 62 height 29
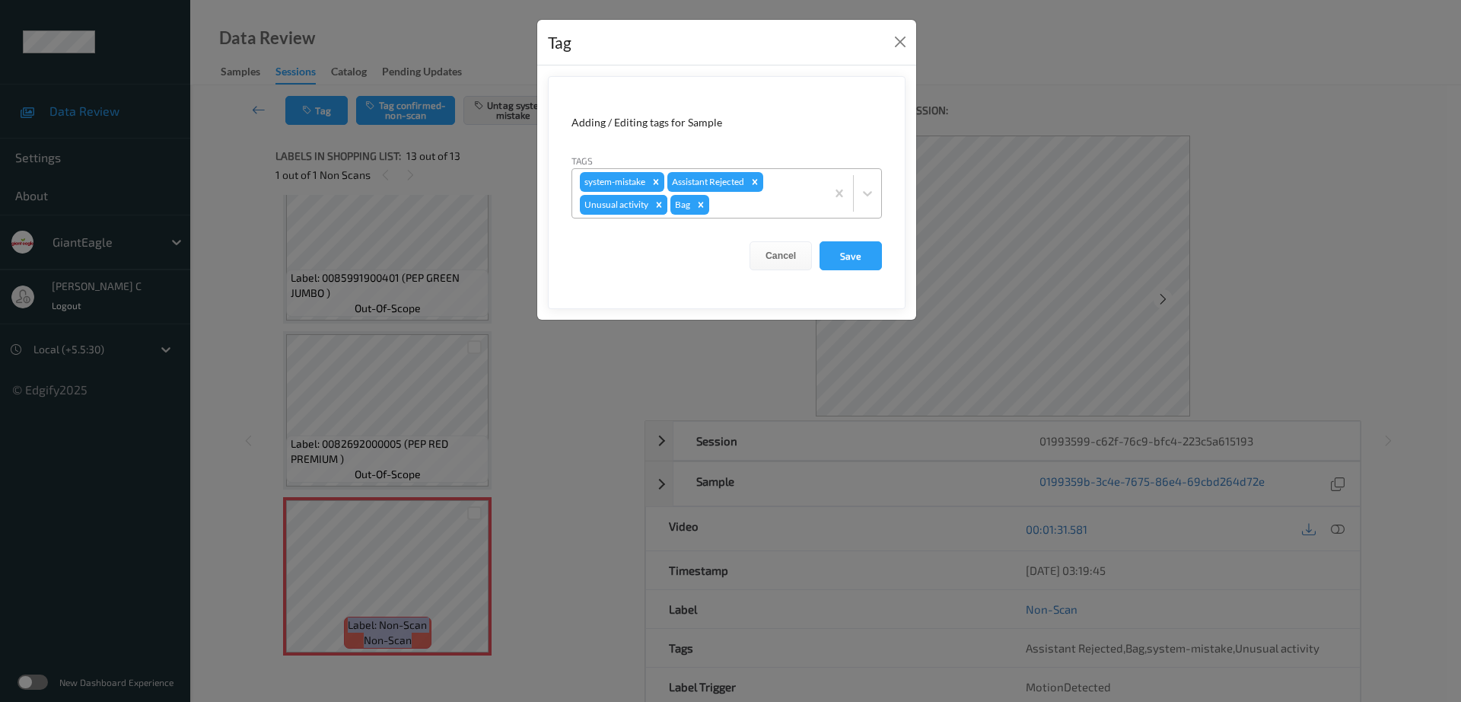
click at [660, 206] on icon "Remove Unusual activity" at bounding box center [659, 204] width 5 height 5
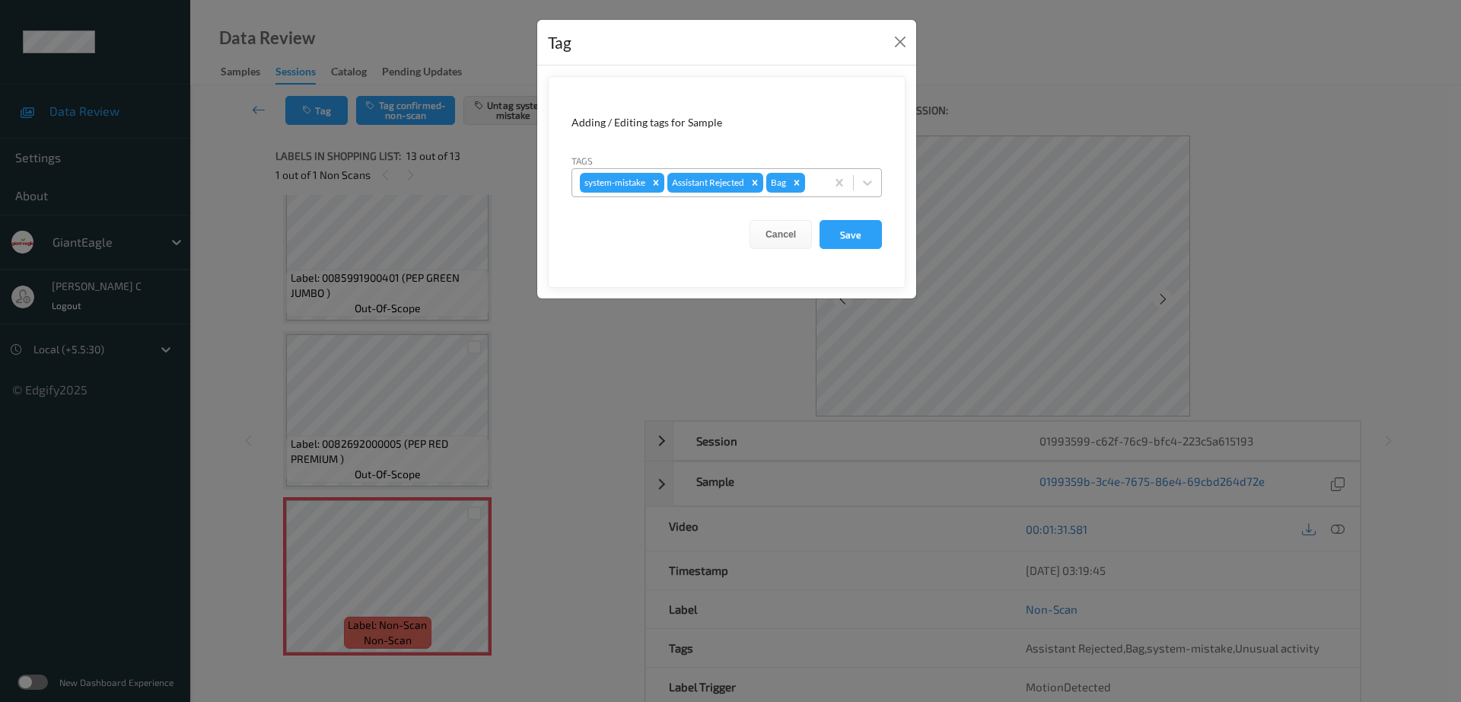
click at [849, 253] on form "Adding / Editing tags for Sample Tags system-mistake Assistant Rejected Bag Can…" at bounding box center [727, 182] width 358 height 212
click at [845, 234] on button "Save" at bounding box center [851, 234] width 62 height 29
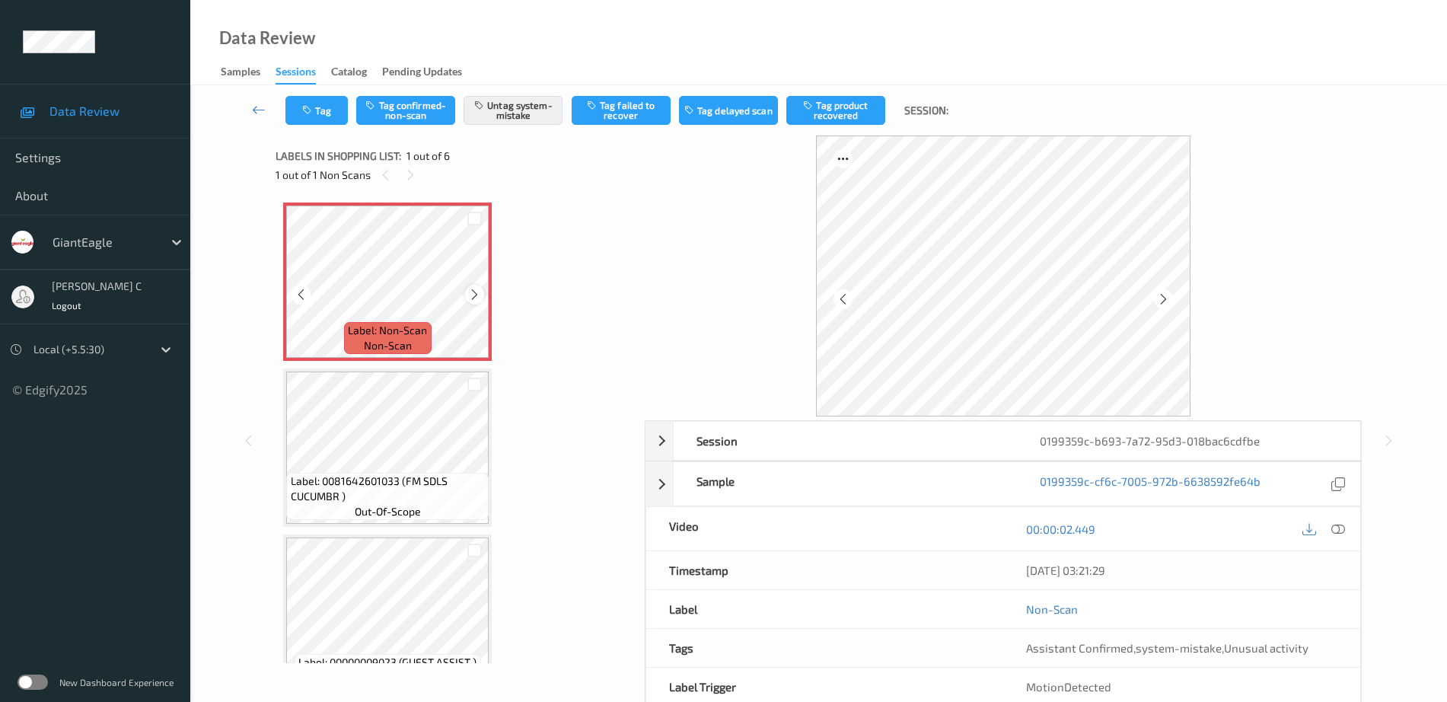
click at [476, 290] on icon at bounding box center [474, 295] width 13 height 14
click at [355, 505] on span "out-of-scope" at bounding box center [388, 511] width 66 height 15
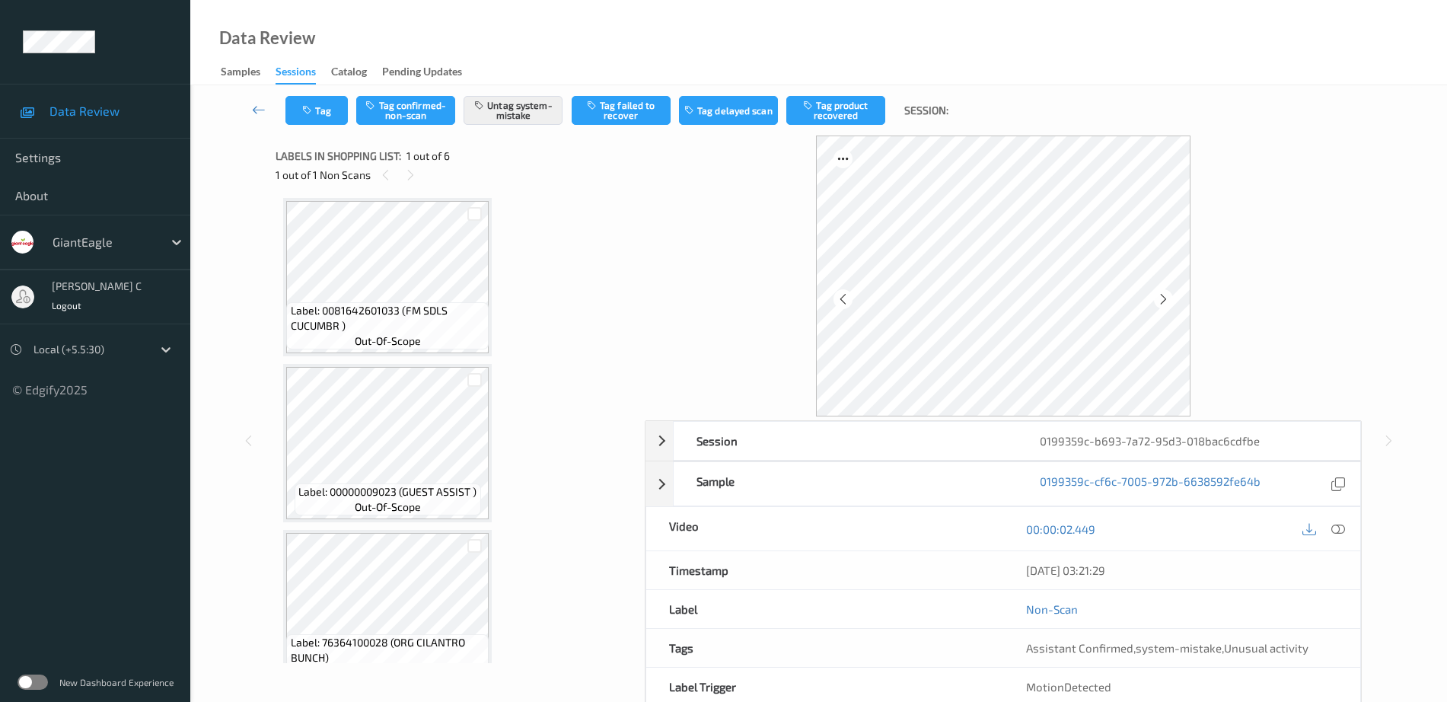
scroll to position [190, 0]
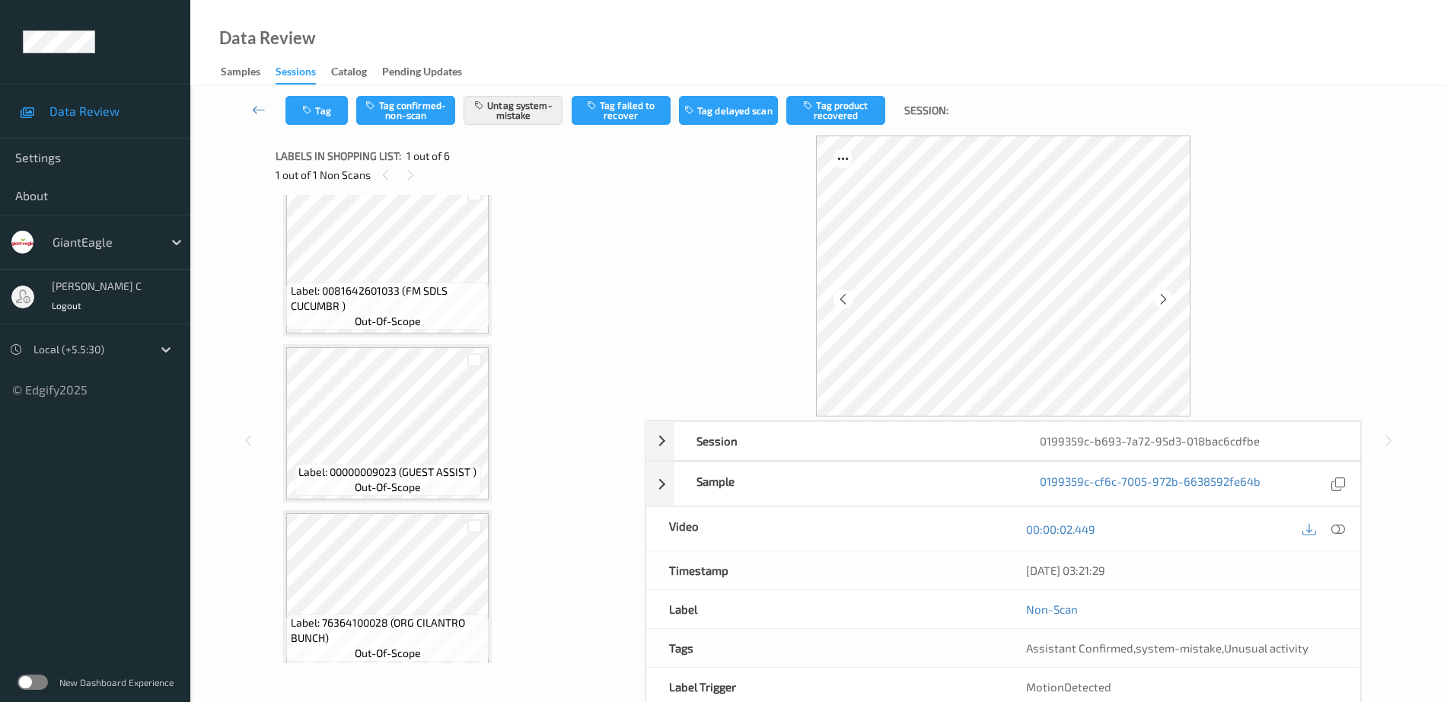
click at [388, 288] on span "Label: 0081642601033 (FM SDLS CUCUMBR )" at bounding box center [388, 298] width 195 height 30
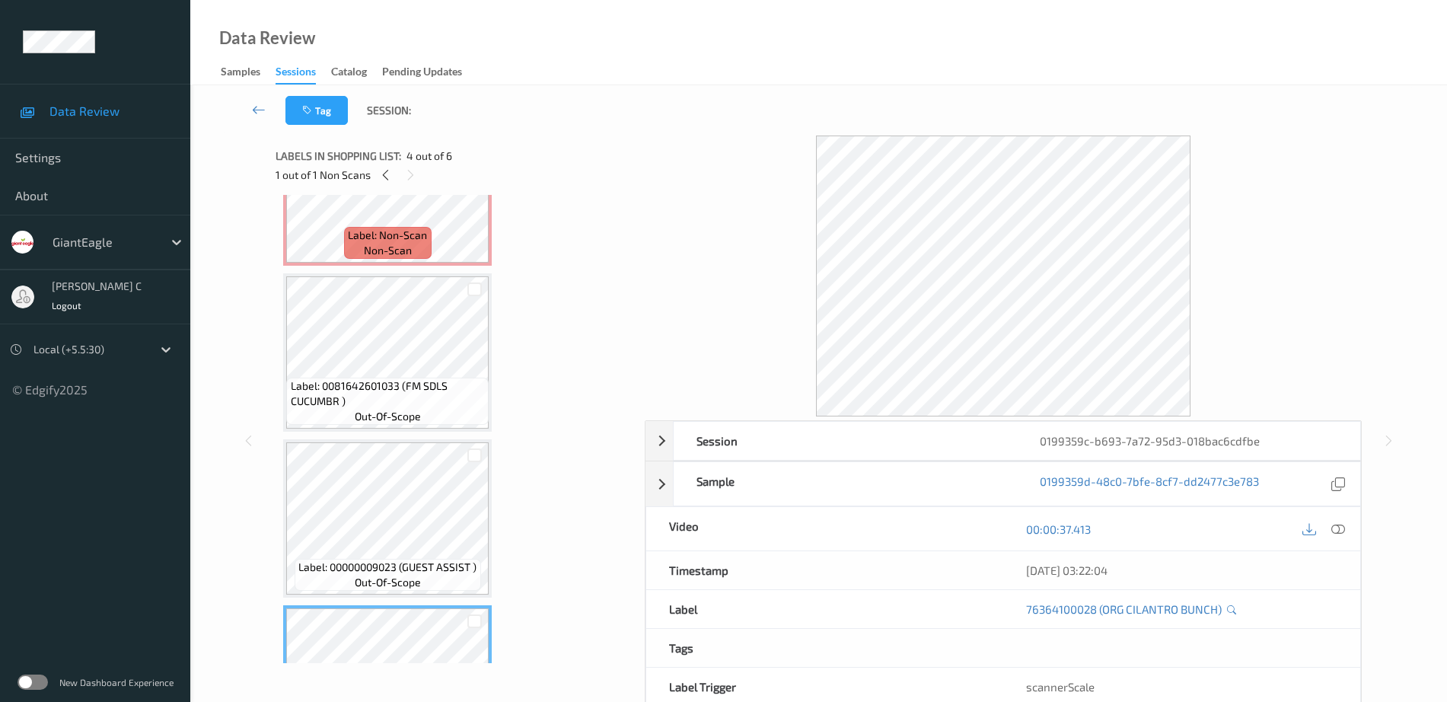
scroll to position [0, 0]
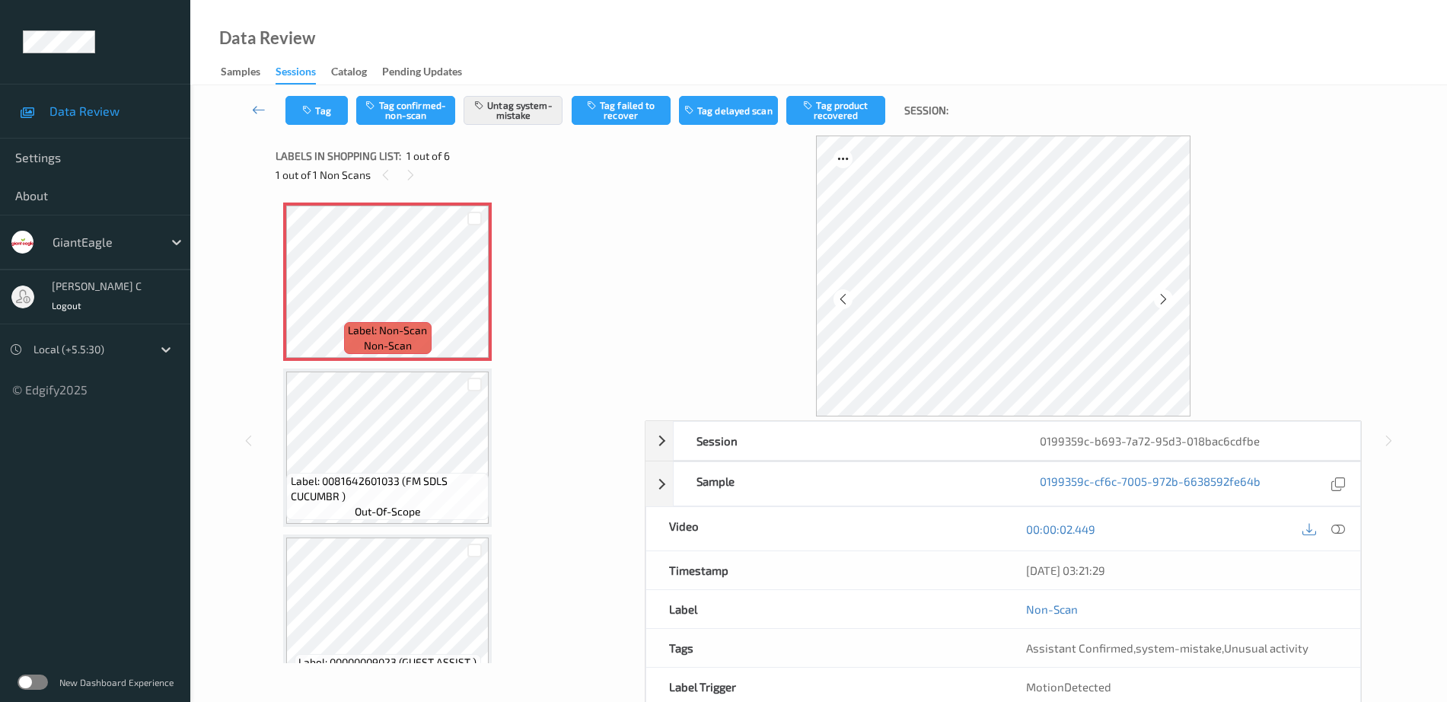
drag, startPoint x: 1339, startPoint y: 528, endPoint x: 1246, endPoint y: 558, distance: 97.5
click at [1340, 528] on icon at bounding box center [1338, 529] width 14 height 14
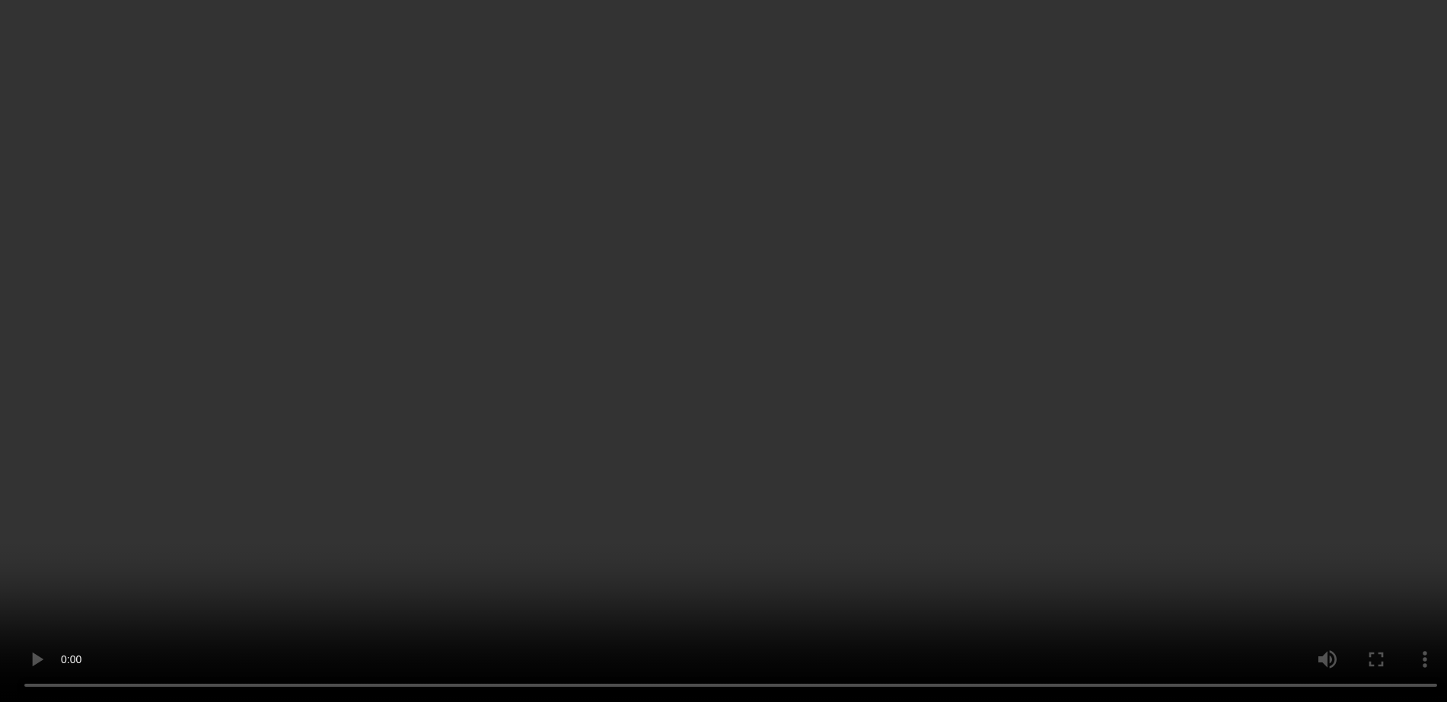
scroll to position [95, 0]
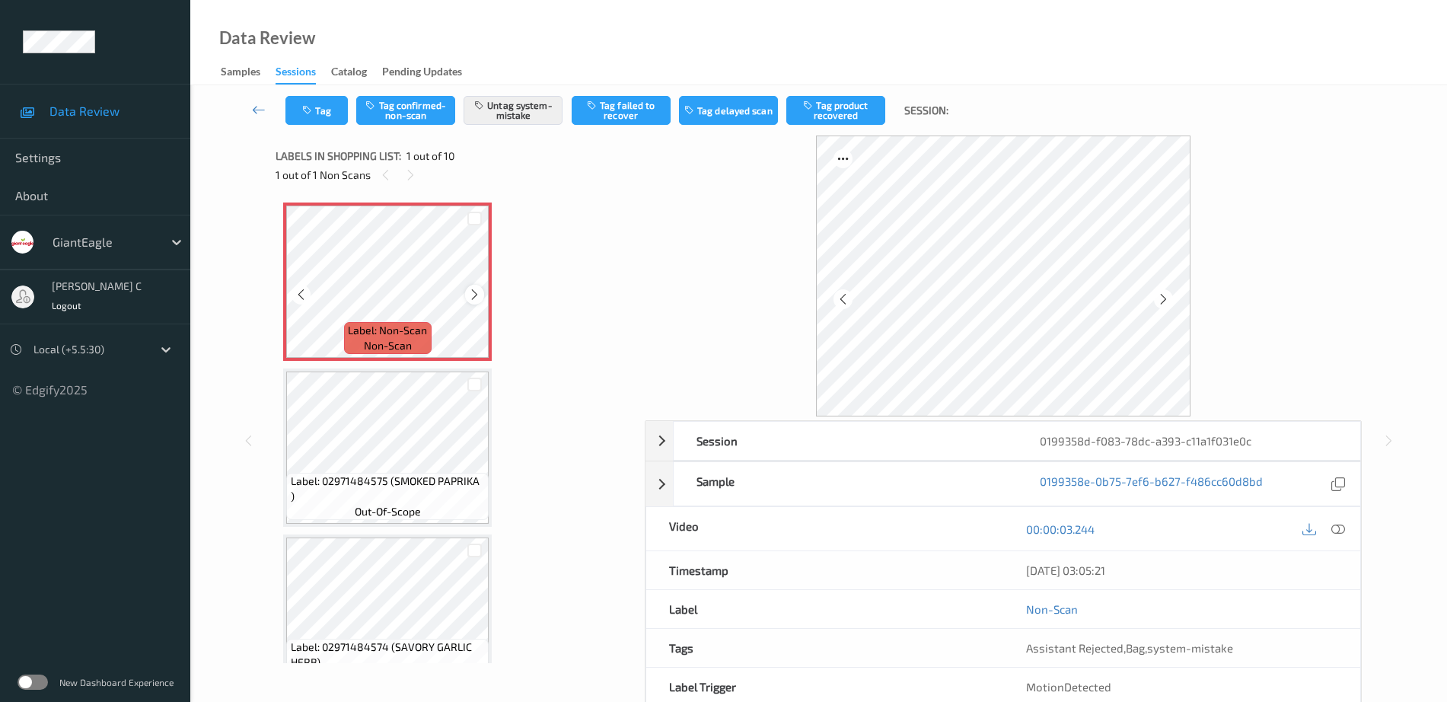
click at [477, 295] on icon at bounding box center [474, 295] width 13 height 14
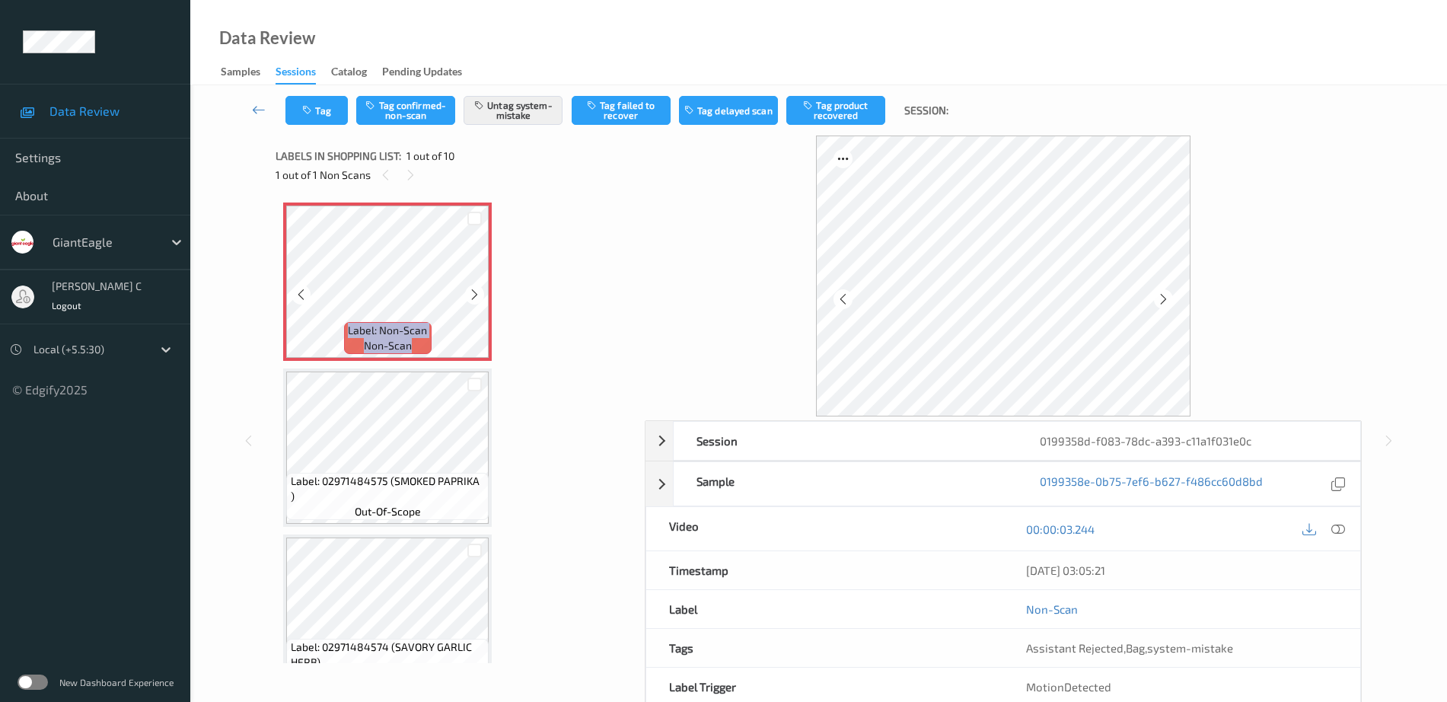
click at [477, 295] on icon at bounding box center [474, 295] width 13 height 14
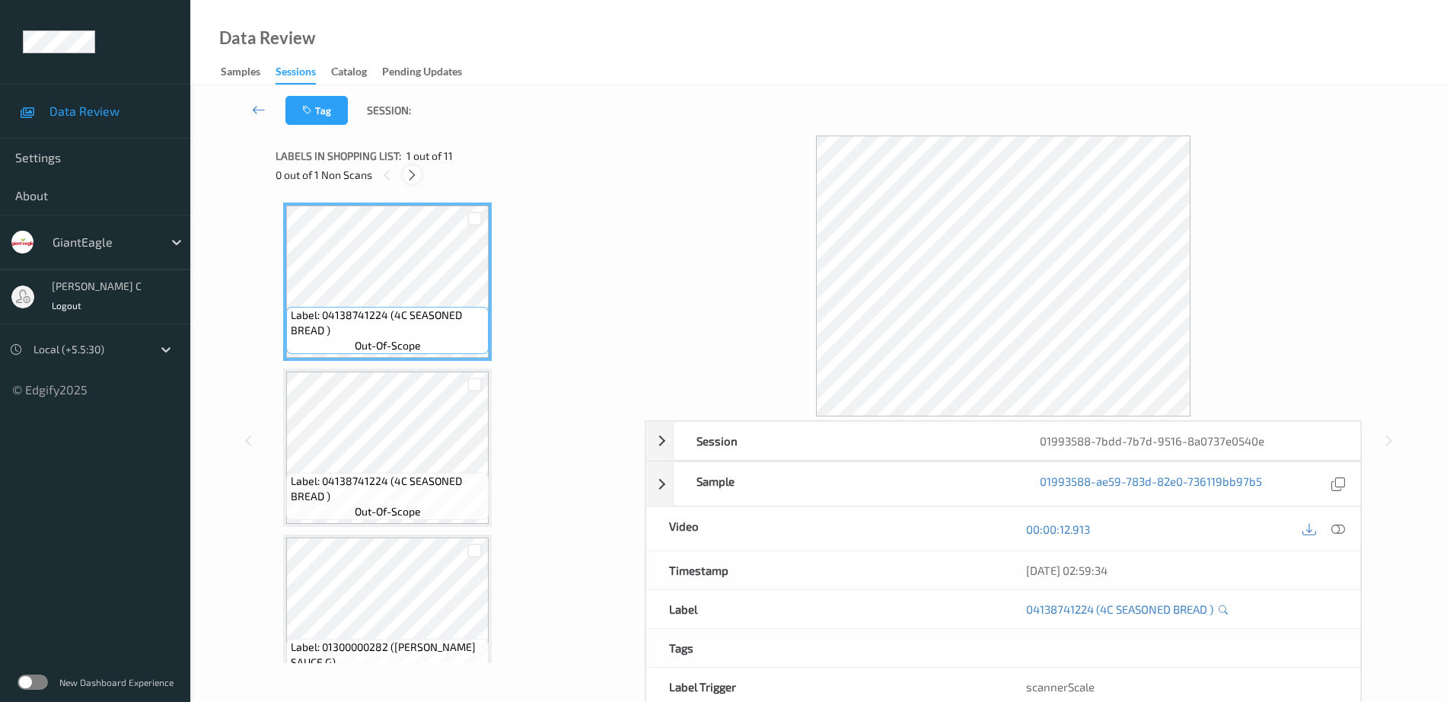
click at [413, 165] on div at bounding box center [412, 174] width 19 height 19
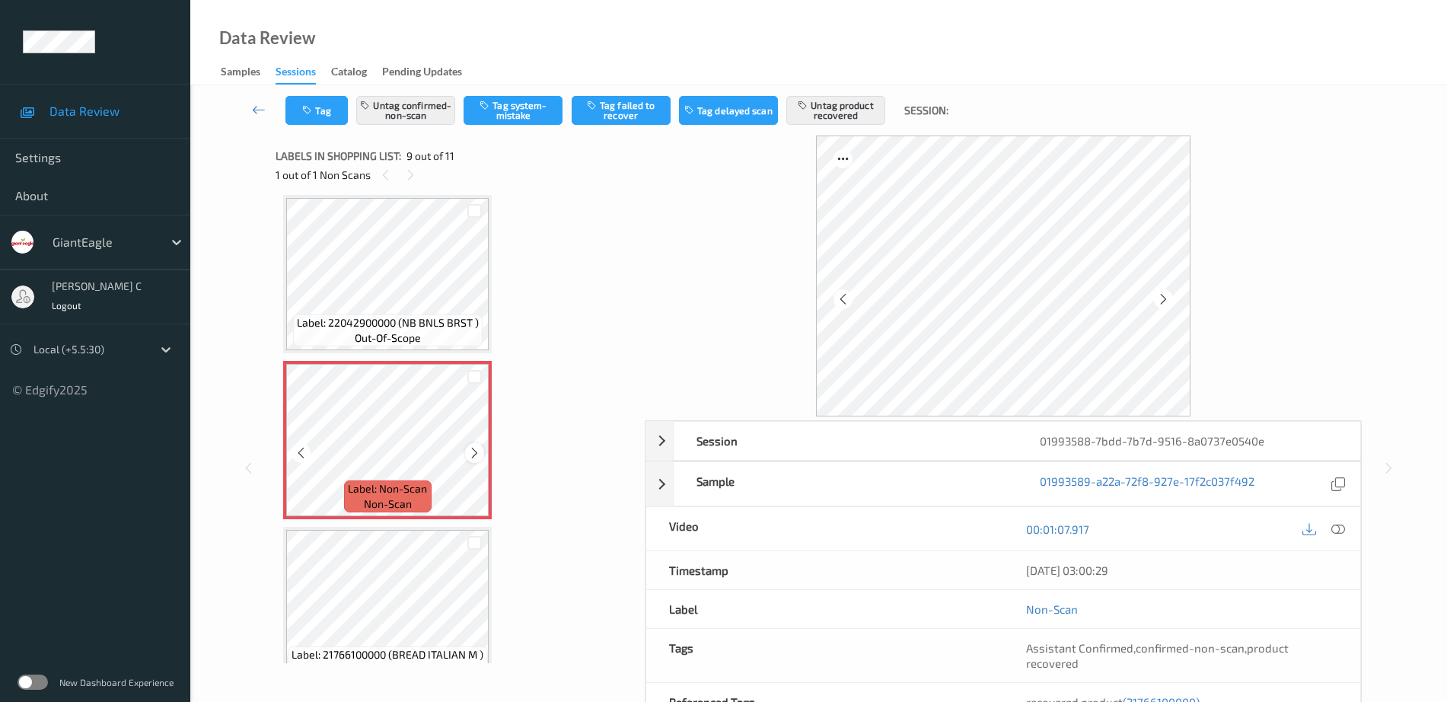
click at [474, 451] on icon at bounding box center [474, 453] width 13 height 14
click at [299, 650] on span "Label: 21766100000 (BREAD ITALIAN M )" at bounding box center [388, 654] width 192 height 15
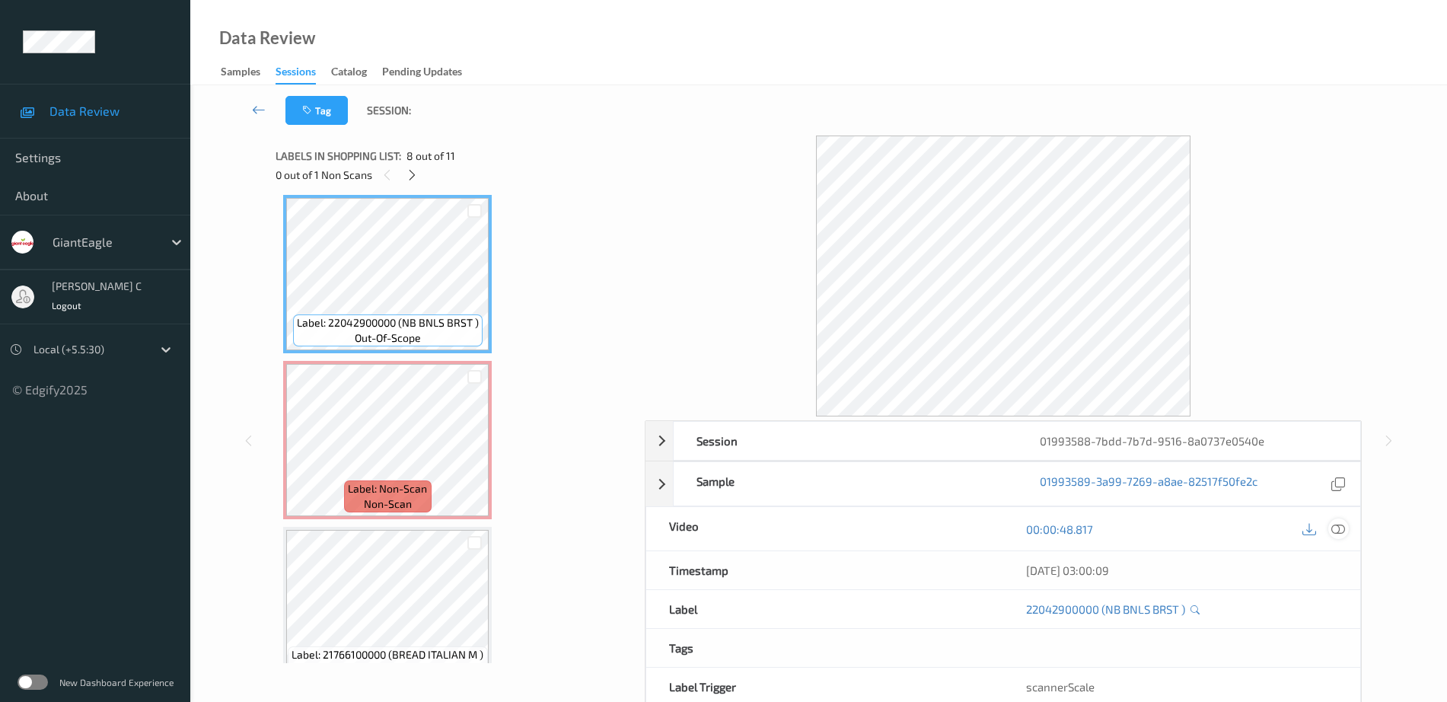
click at [1331, 523] on icon at bounding box center [1338, 529] width 14 height 14
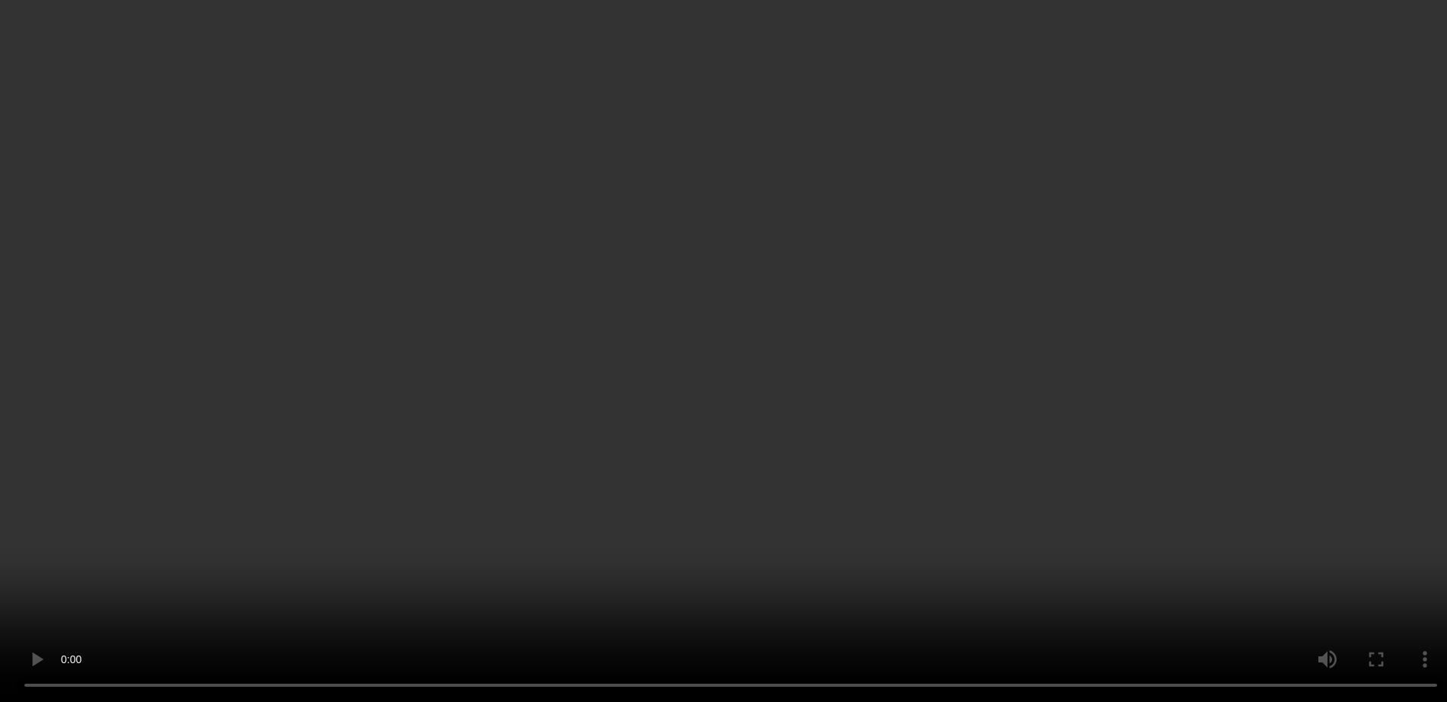
scroll to position [1365, 0]
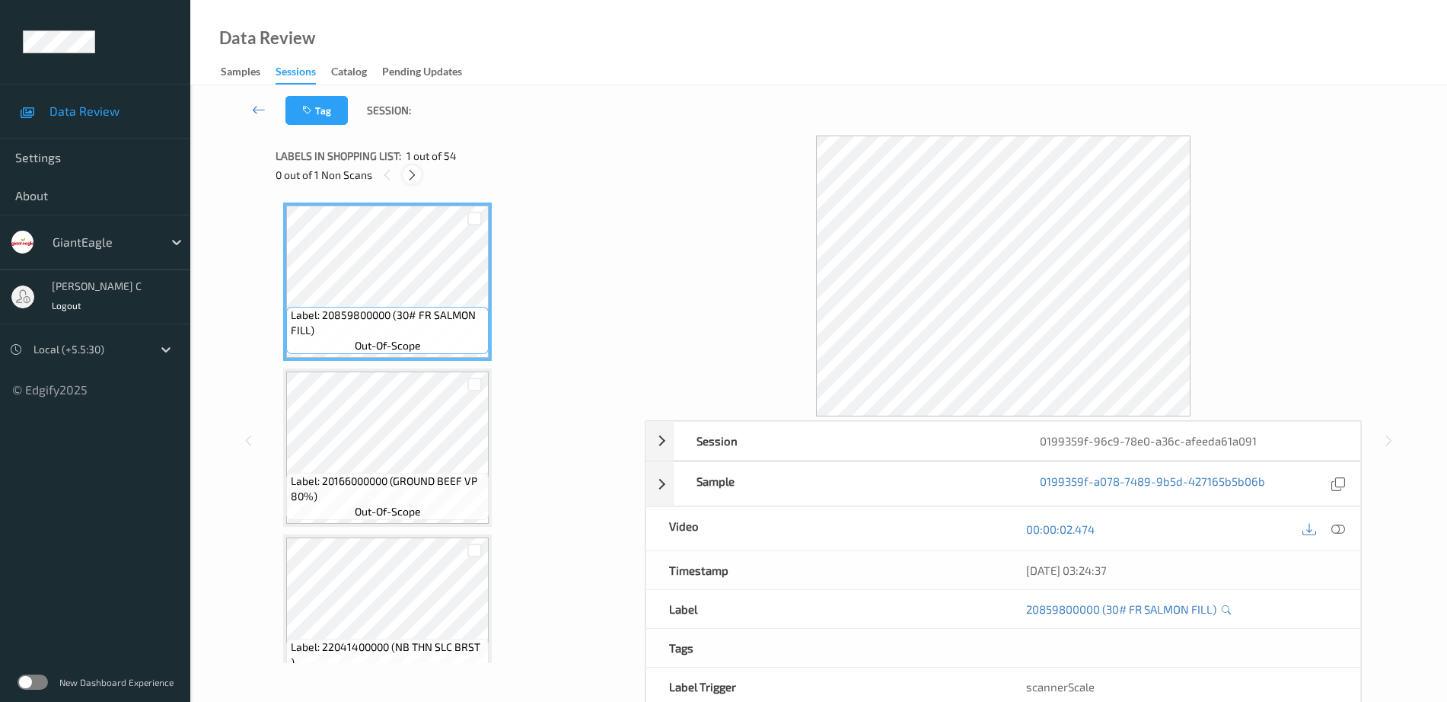
click at [409, 174] on icon at bounding box center [412, 175] width 13 height 14
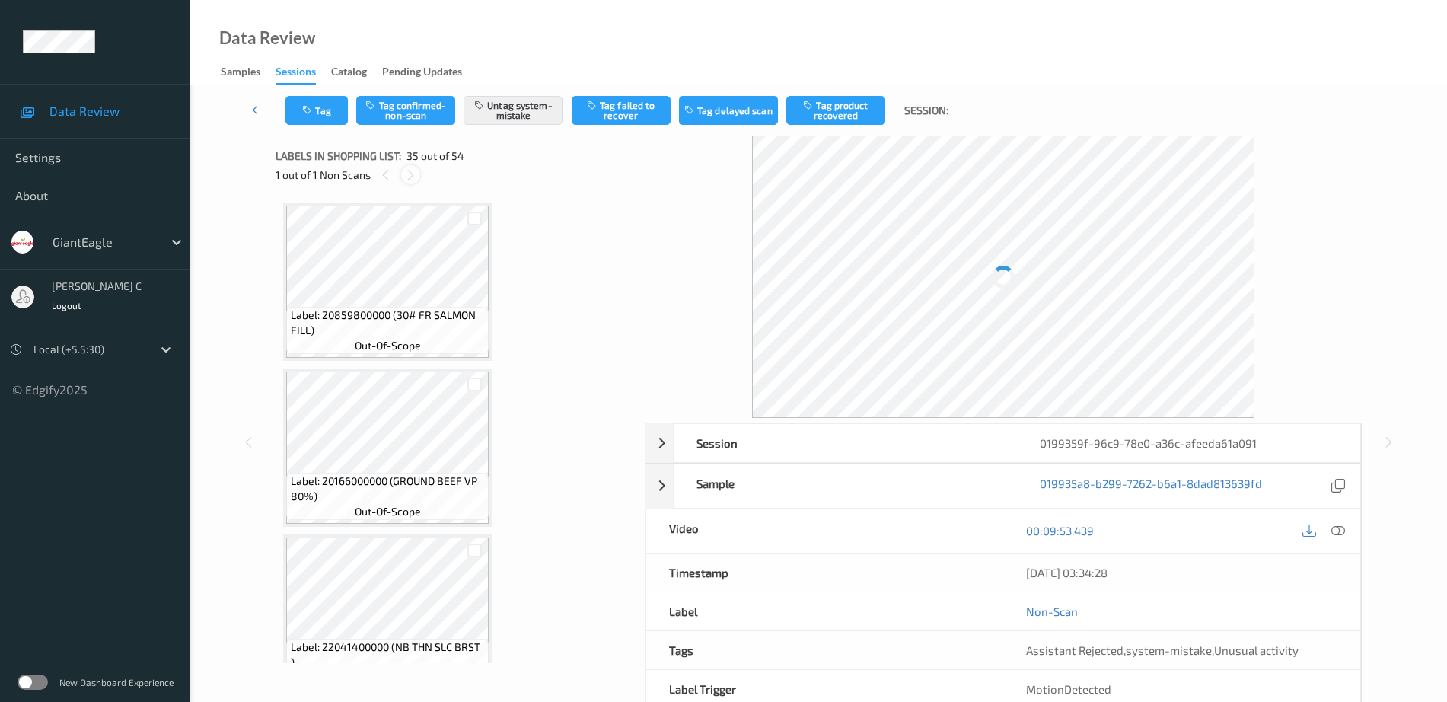
scroll to position [5483, 0]
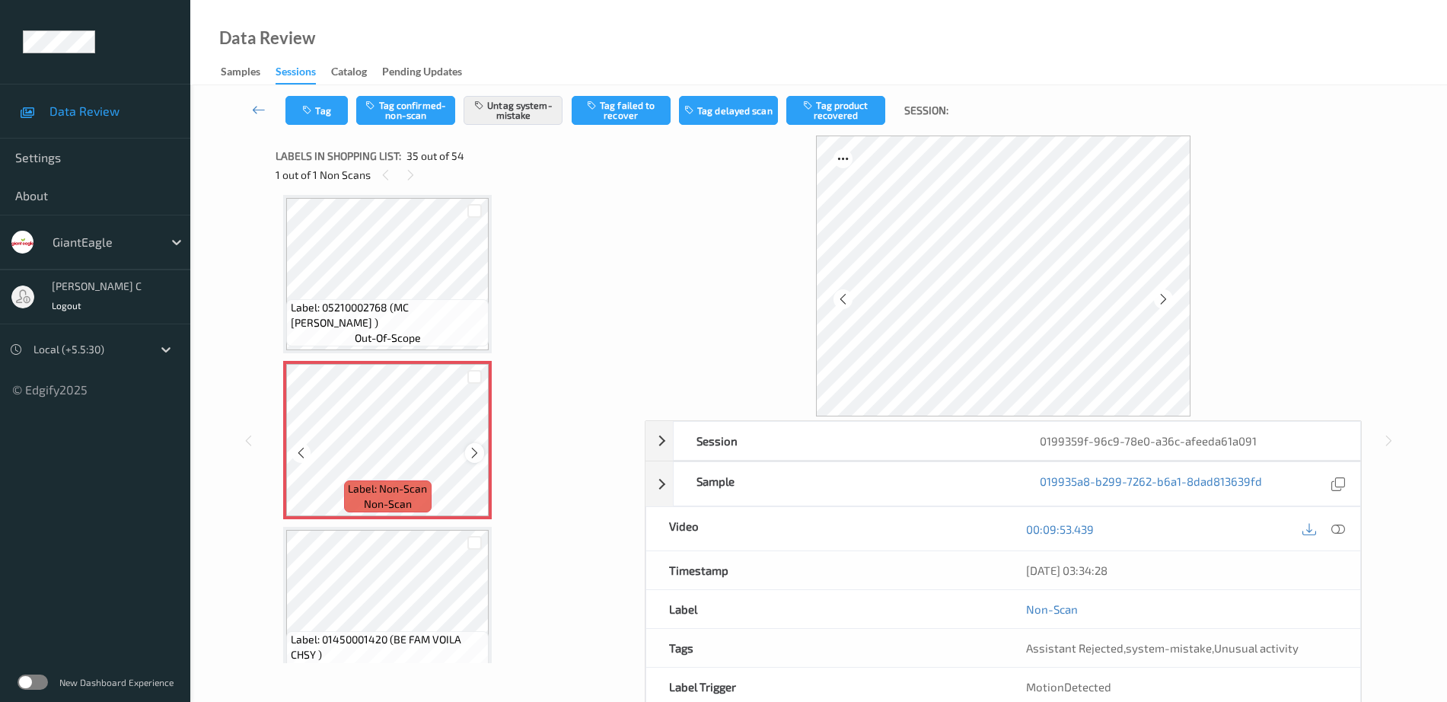
click at [470, 448] on icon at bounding box center [474, 453] width 13 height 14
click at [476, 450] on icon at bounding box center [474, 453] width 13 height 14
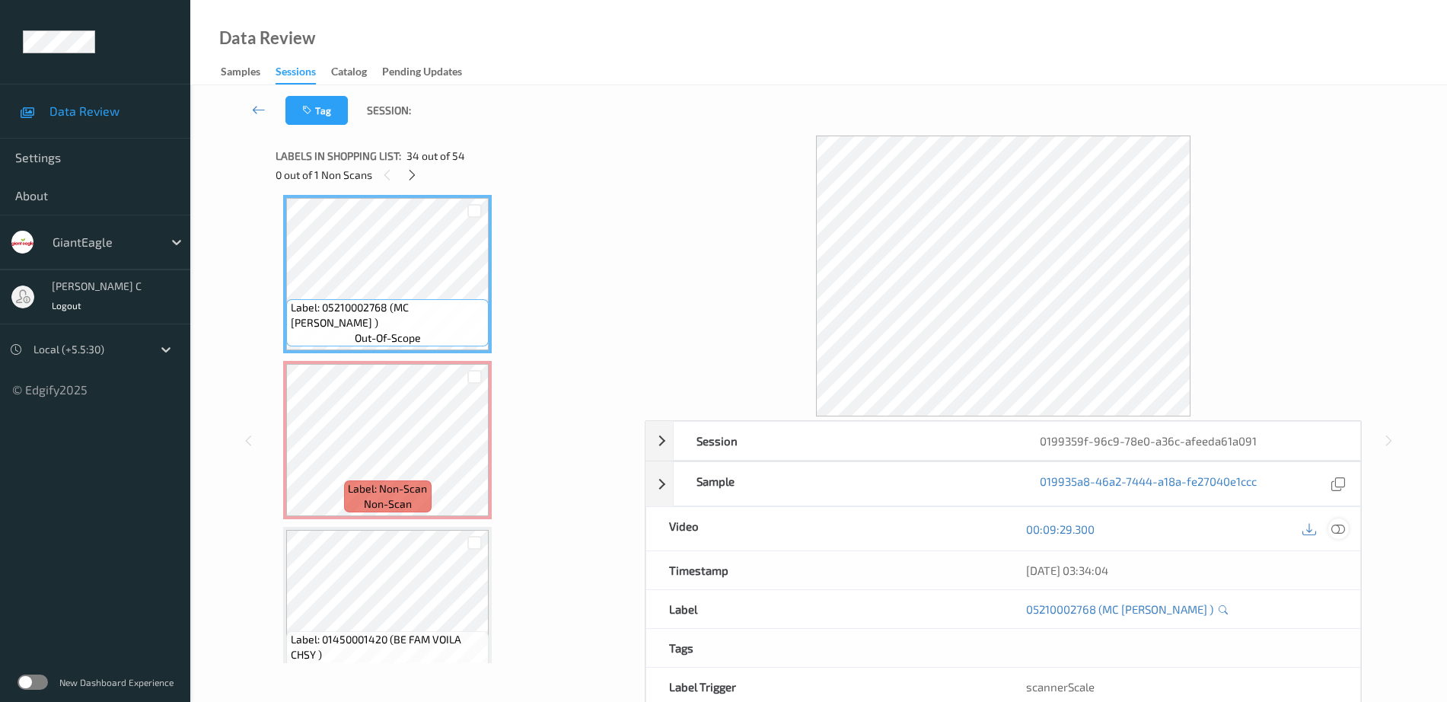
click at [1345, 530] on icon at bounding box center [1338, 529] width 14 height 14
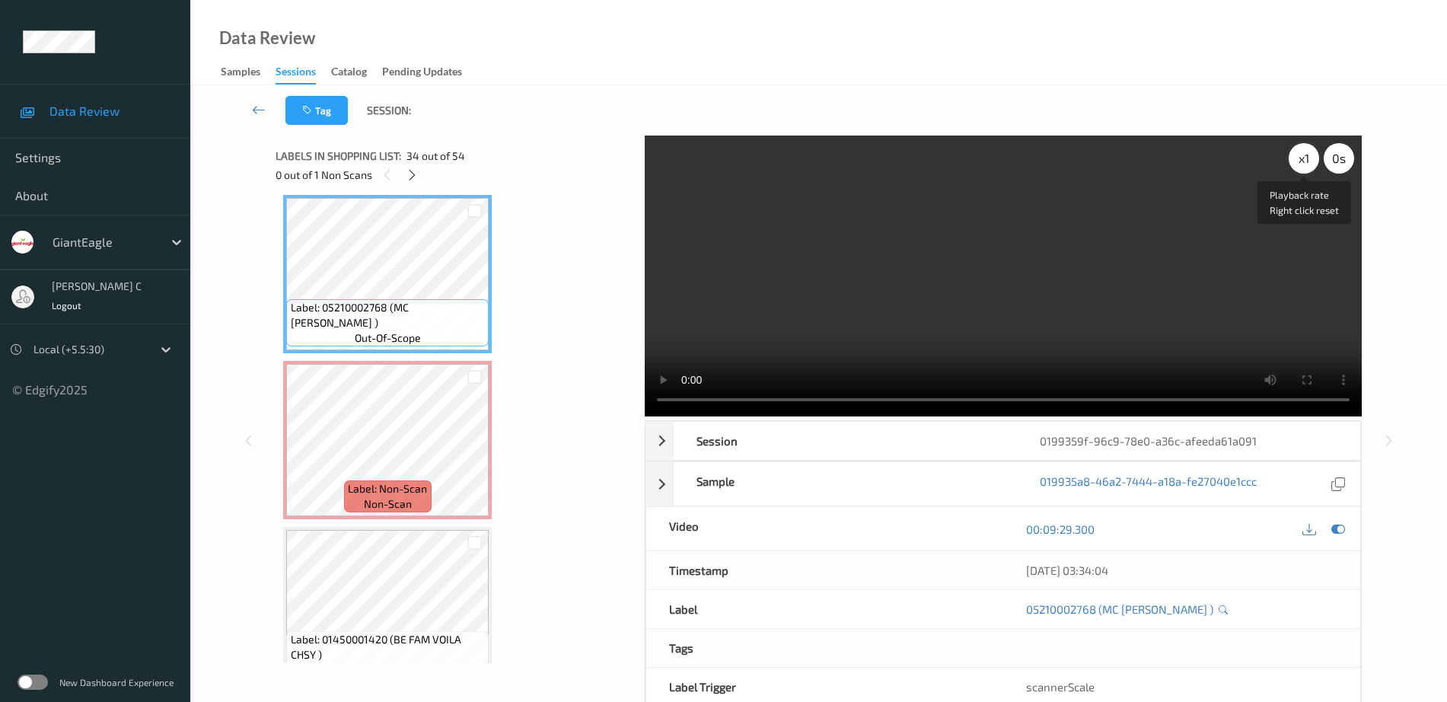
click at [1308, 170] on div "x 1" at bounding box center [1304, 158] width 30 height 30
click at [1308, 170] on div "x 2" at bounding box center [1304, 158] width 30 height 30
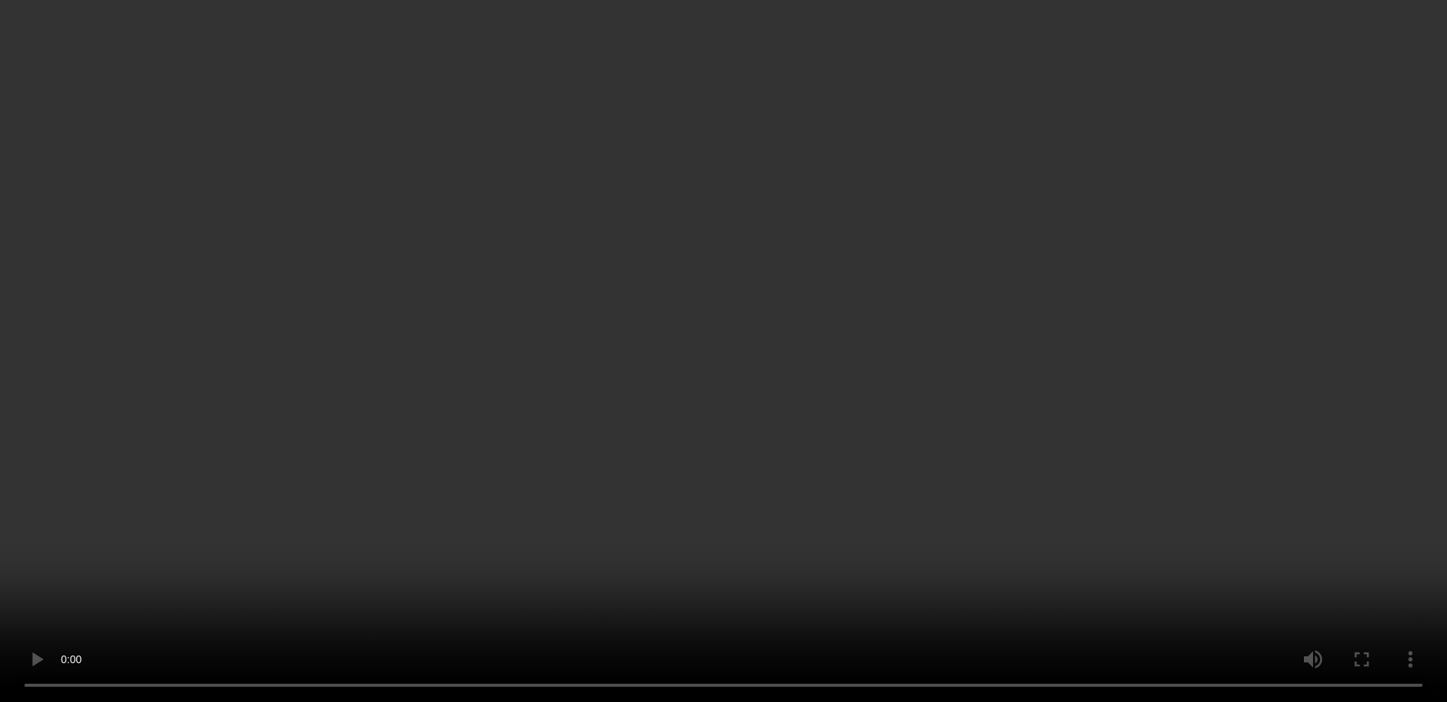
scroll to position [5578, 0]
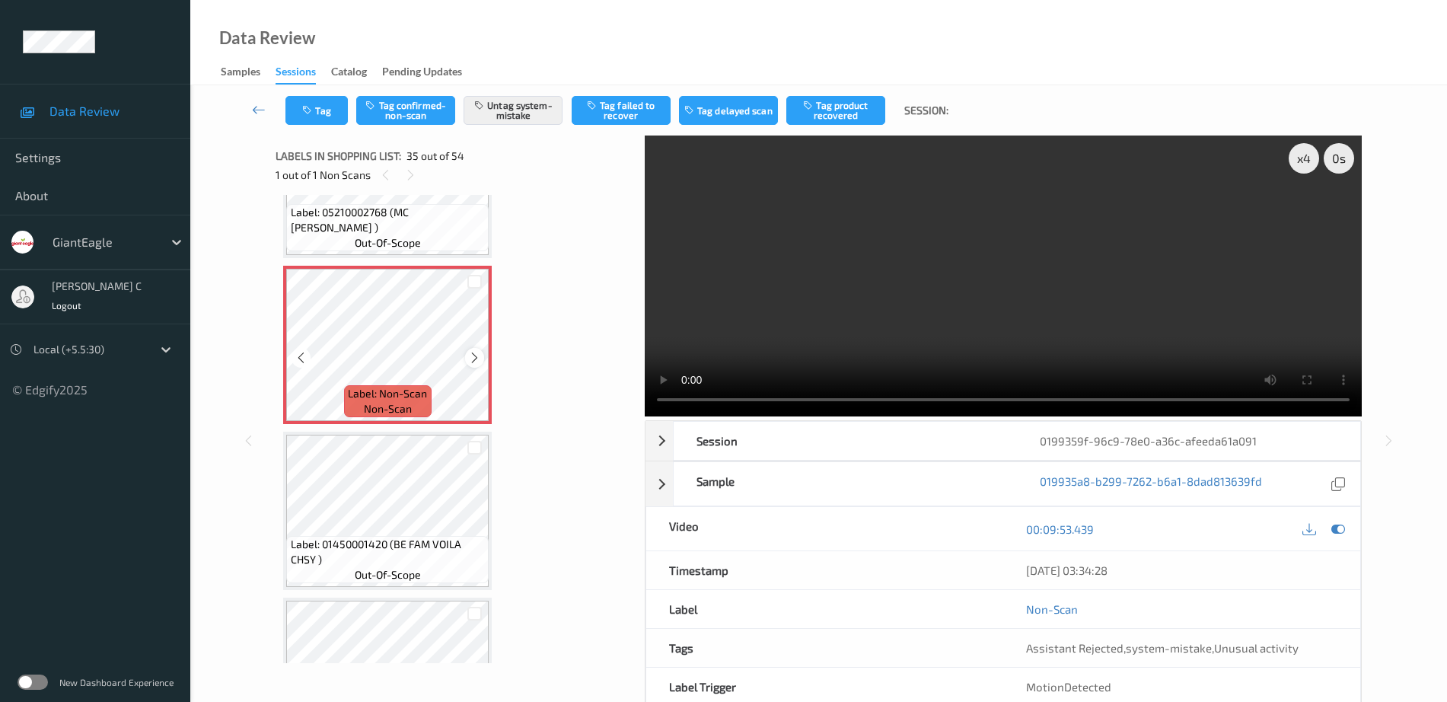
click at [483, 355] on div at bounding box center [474, 357] width 19 height 19
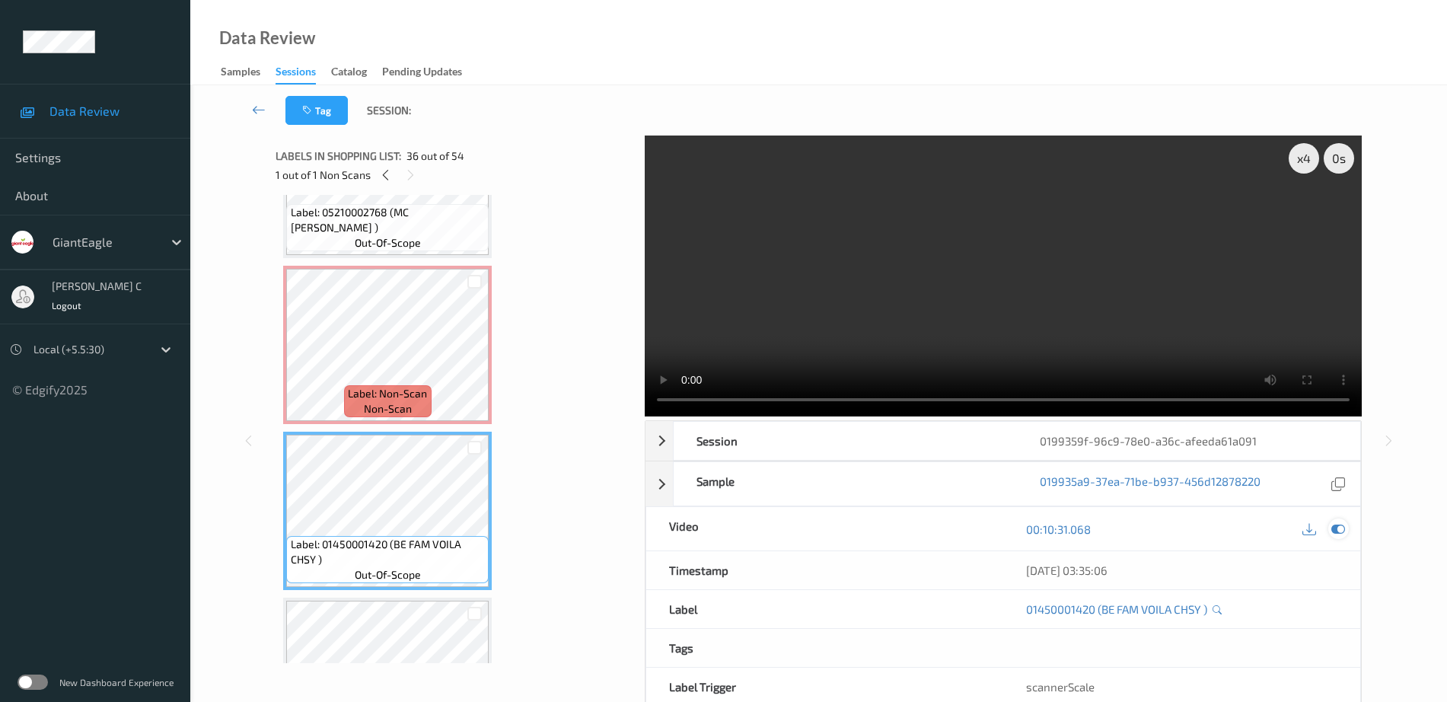
click at [1343, 527] on icon at bounding box center [1338, 529] width 14 height 14
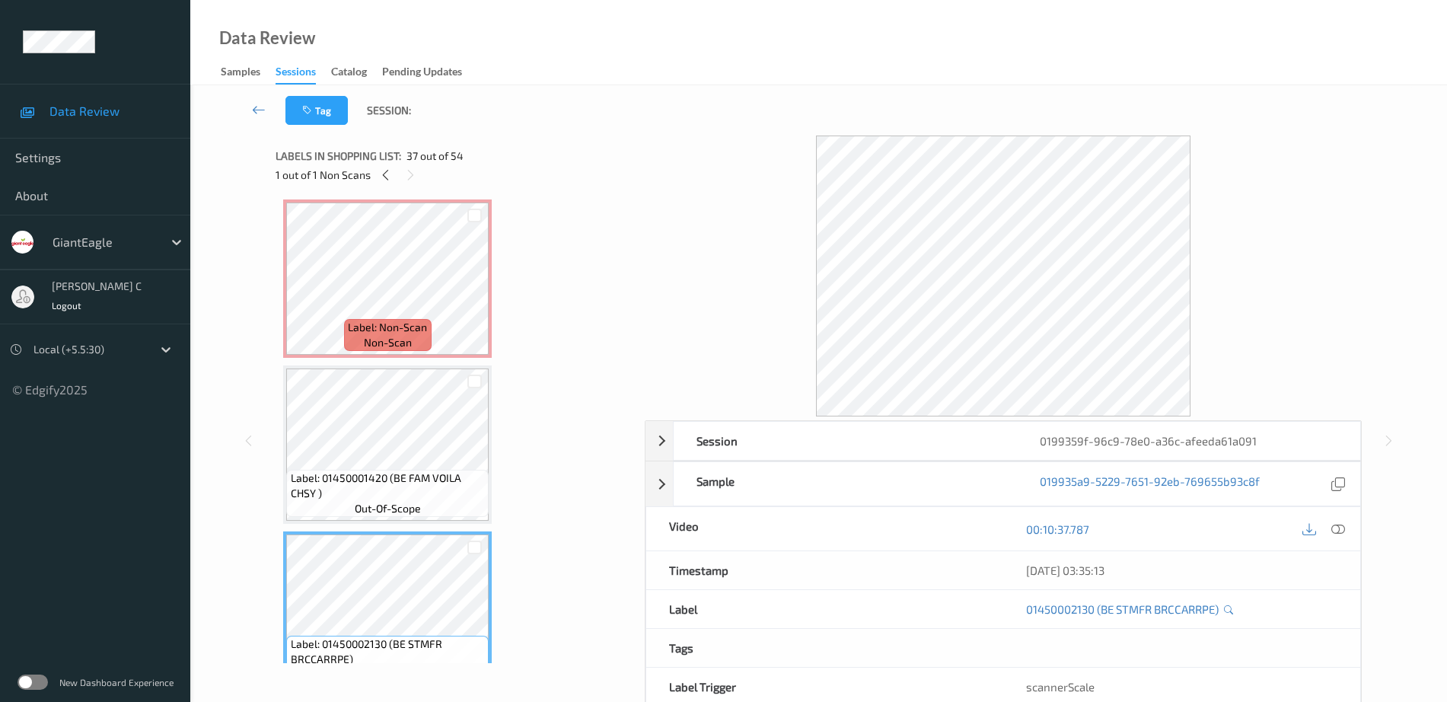
scroll to position [5483, 0]
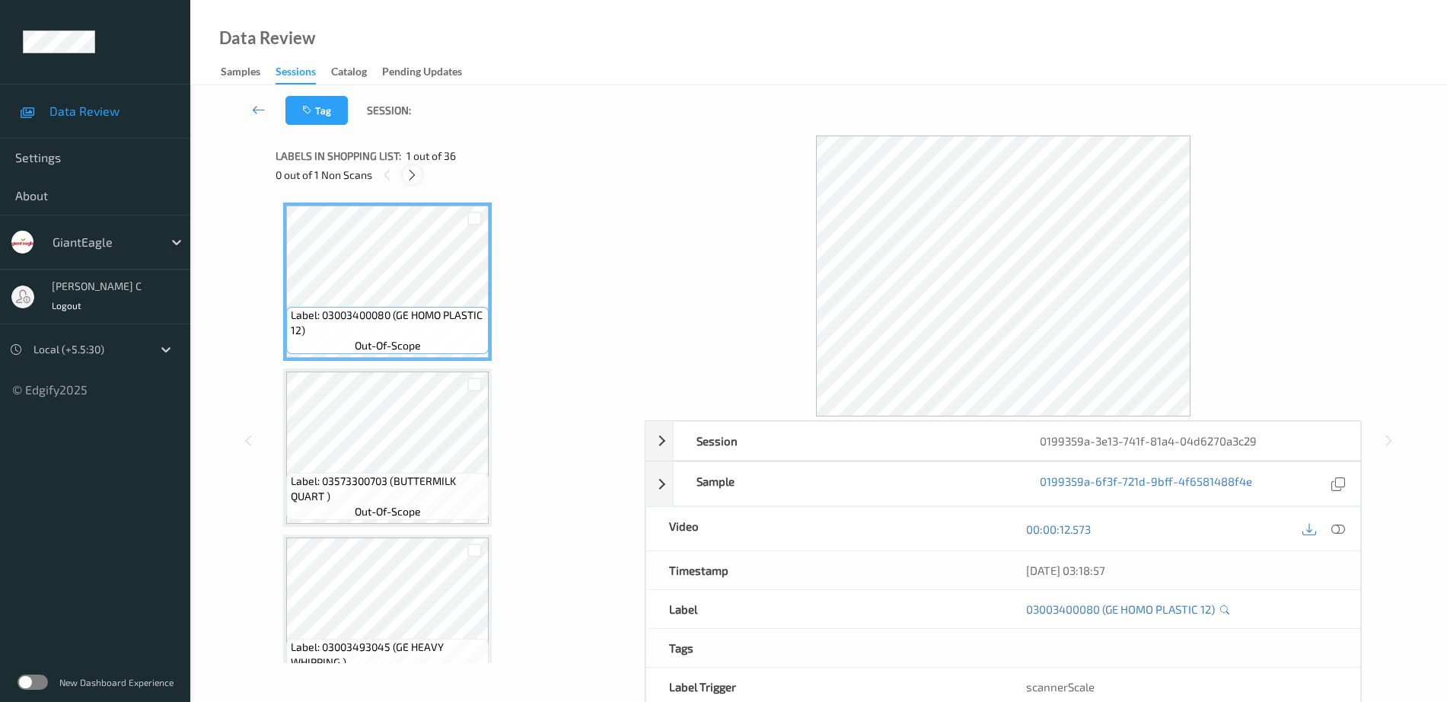
click at [412, 179] on icon at bounding box center [412, 175] width 13 height 14
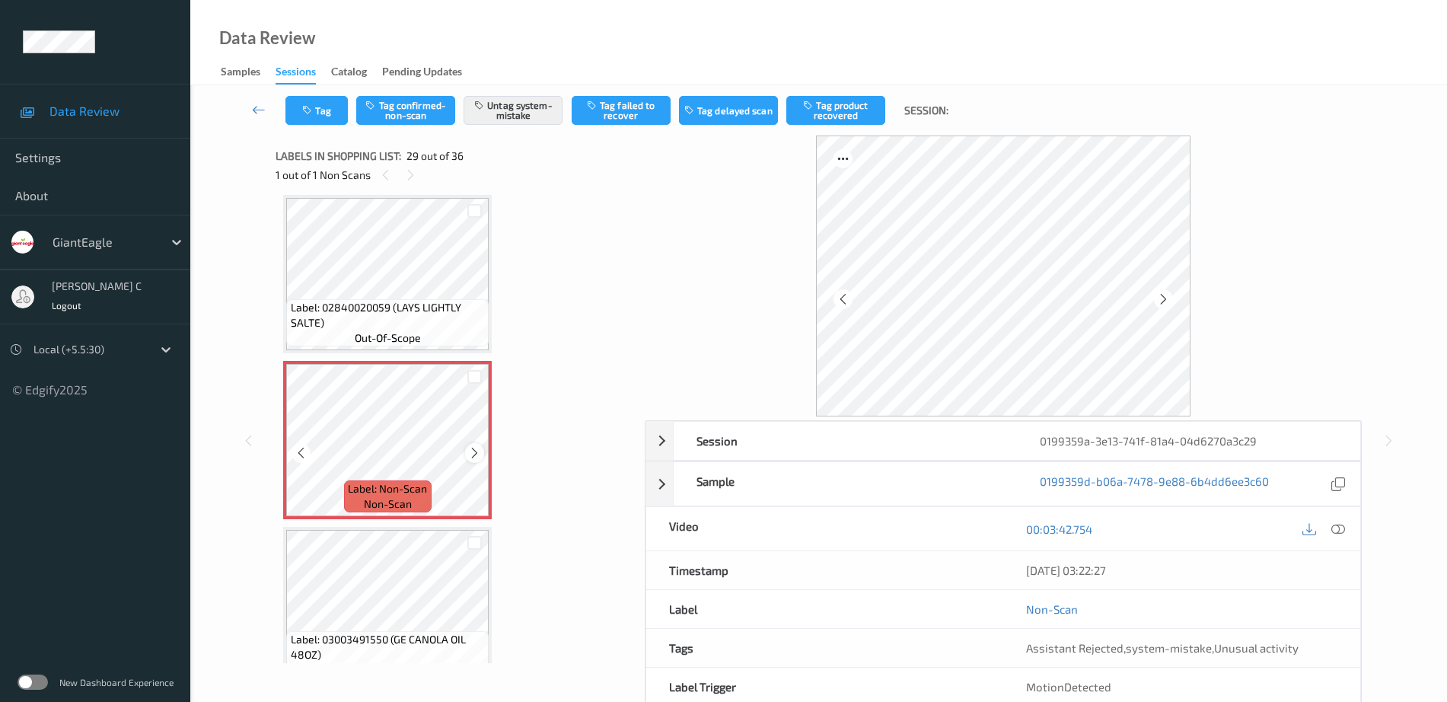
click at [473, 450] on icon at bounding box center [474, 453] width 13 height 14
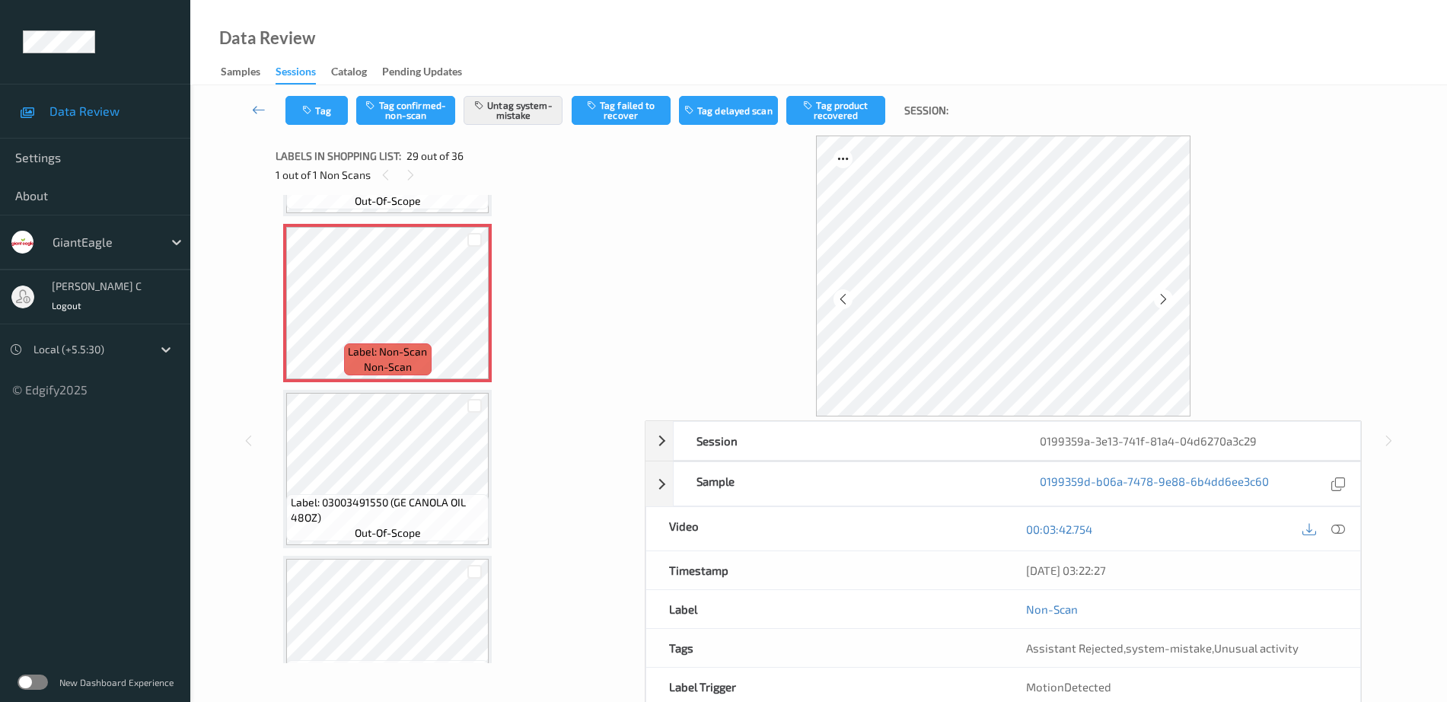
scroll to position [4678, 0]
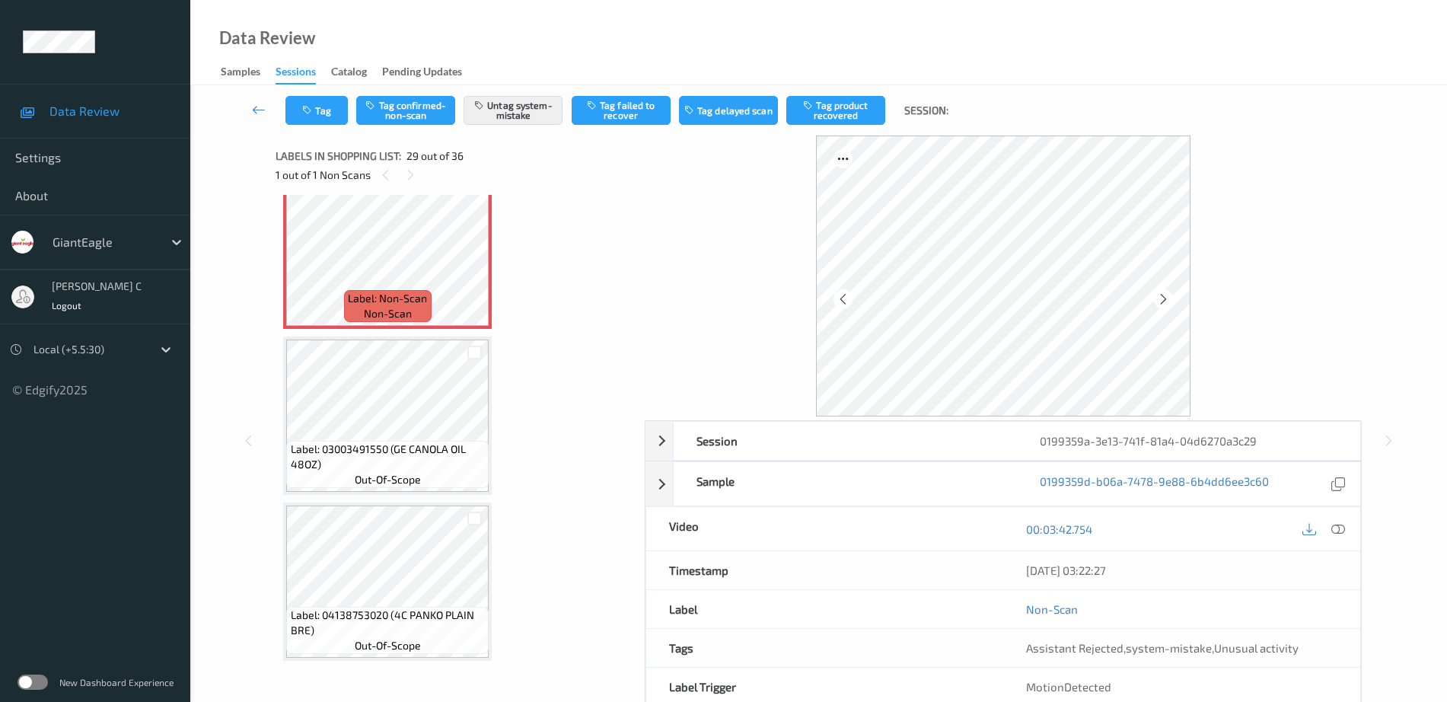
click at [393, 448] on span "Label: 03003491550 (GE CANOLA OIL 48OZ)" at bounding box center [388, 456] width 195 height 30
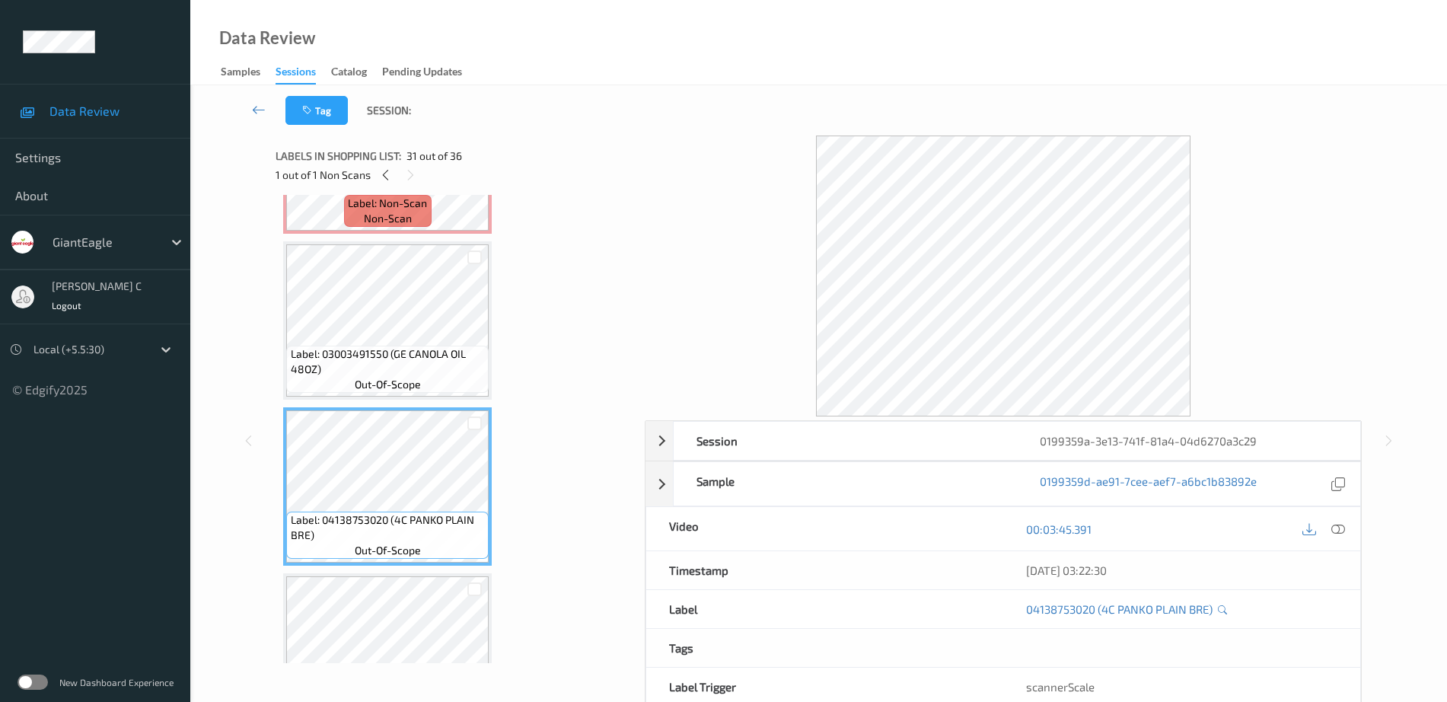
scroll to position [4583, 0]
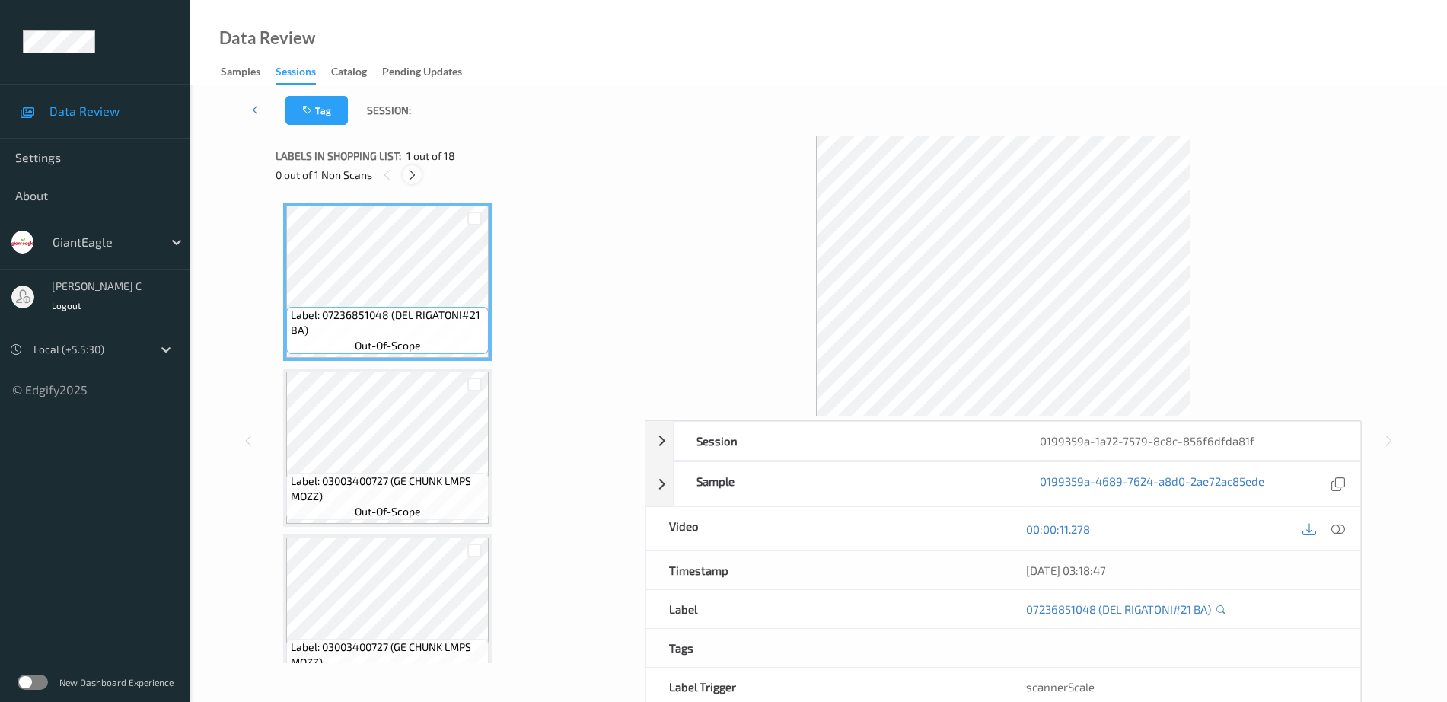
click at [411, 176] on icon at bounding box center [412, 175] width 13 height 14
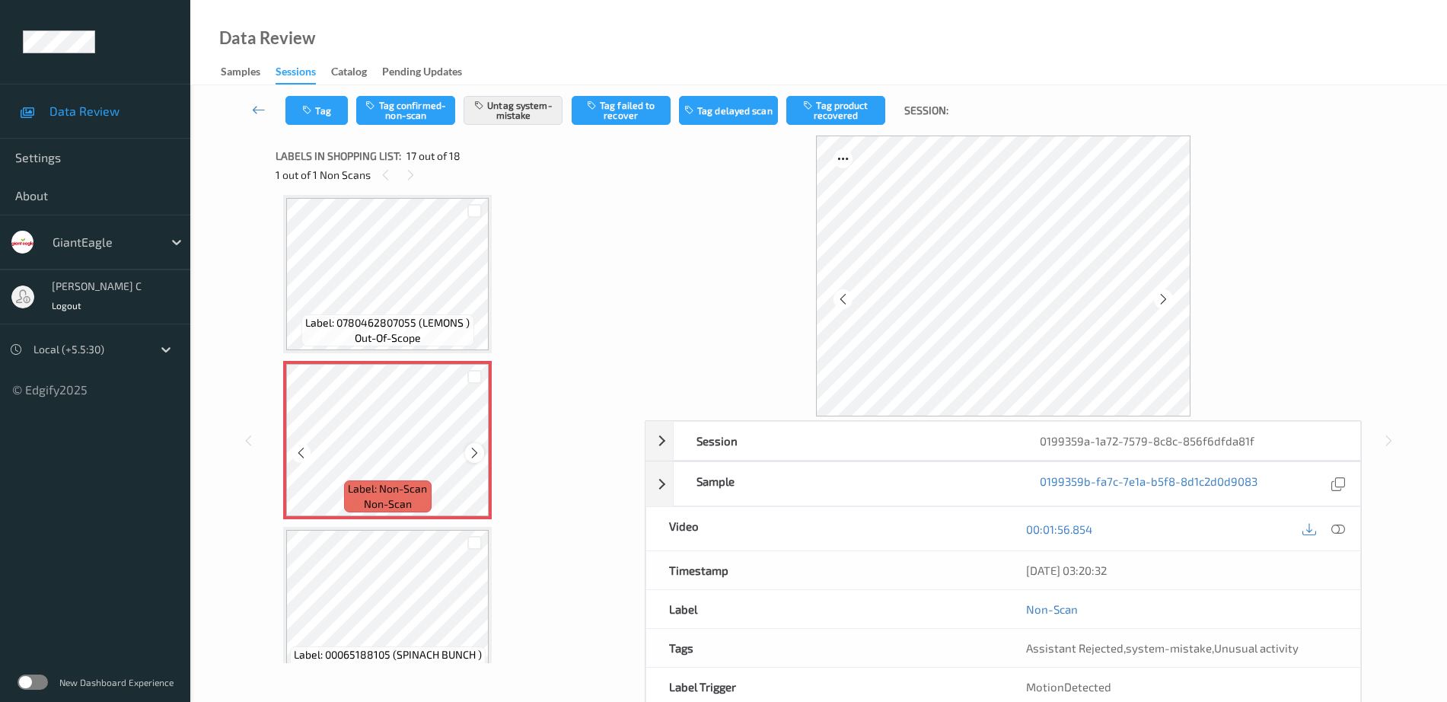
click at [468, 446] on icon at bounding box center [474, 453] width 13 height 14
click at [470, 448] on icon at bounding box center [474, 453] width 13 height 14
click at [468, 449] on icon at bounding box center [474, 453] width 13 height 14
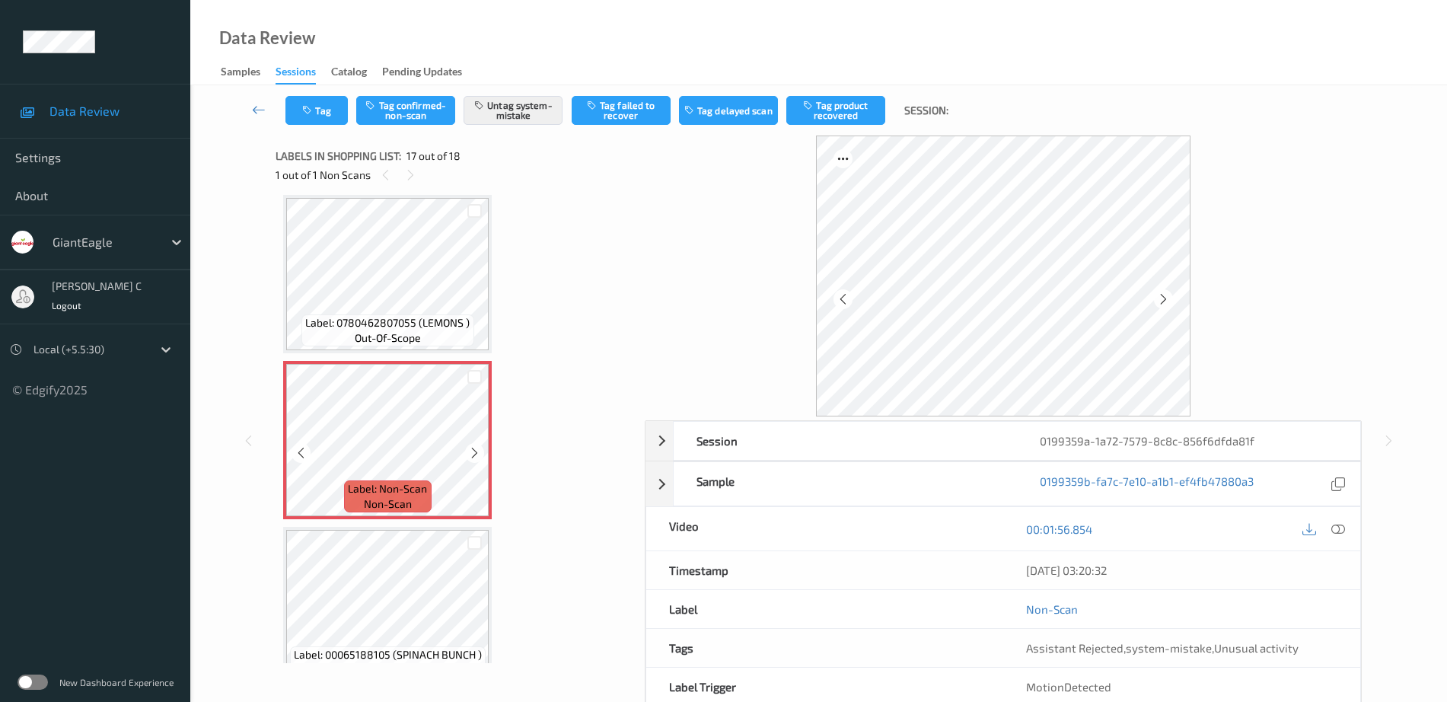
click at [468, 449] on icon at bounding box center [474, 453] width 13 height 14
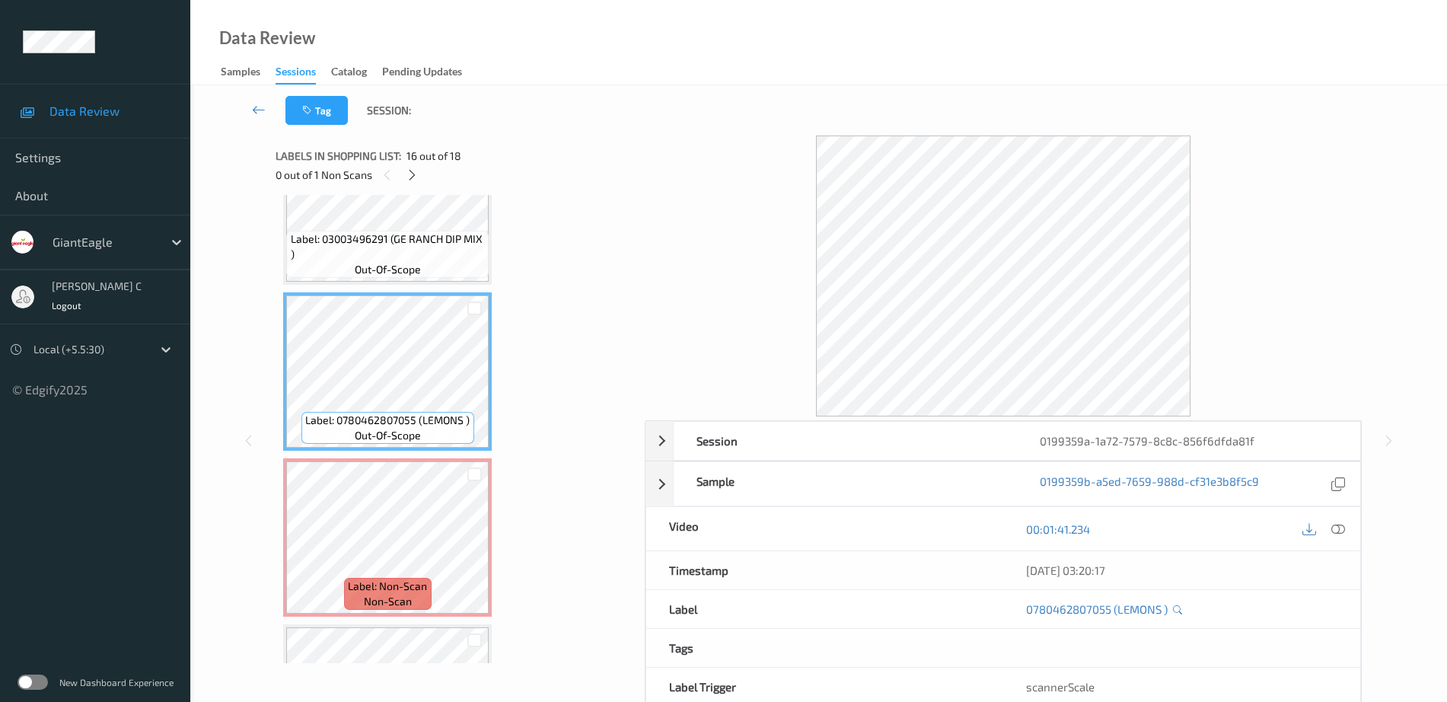
scroll to position [2431, 0]
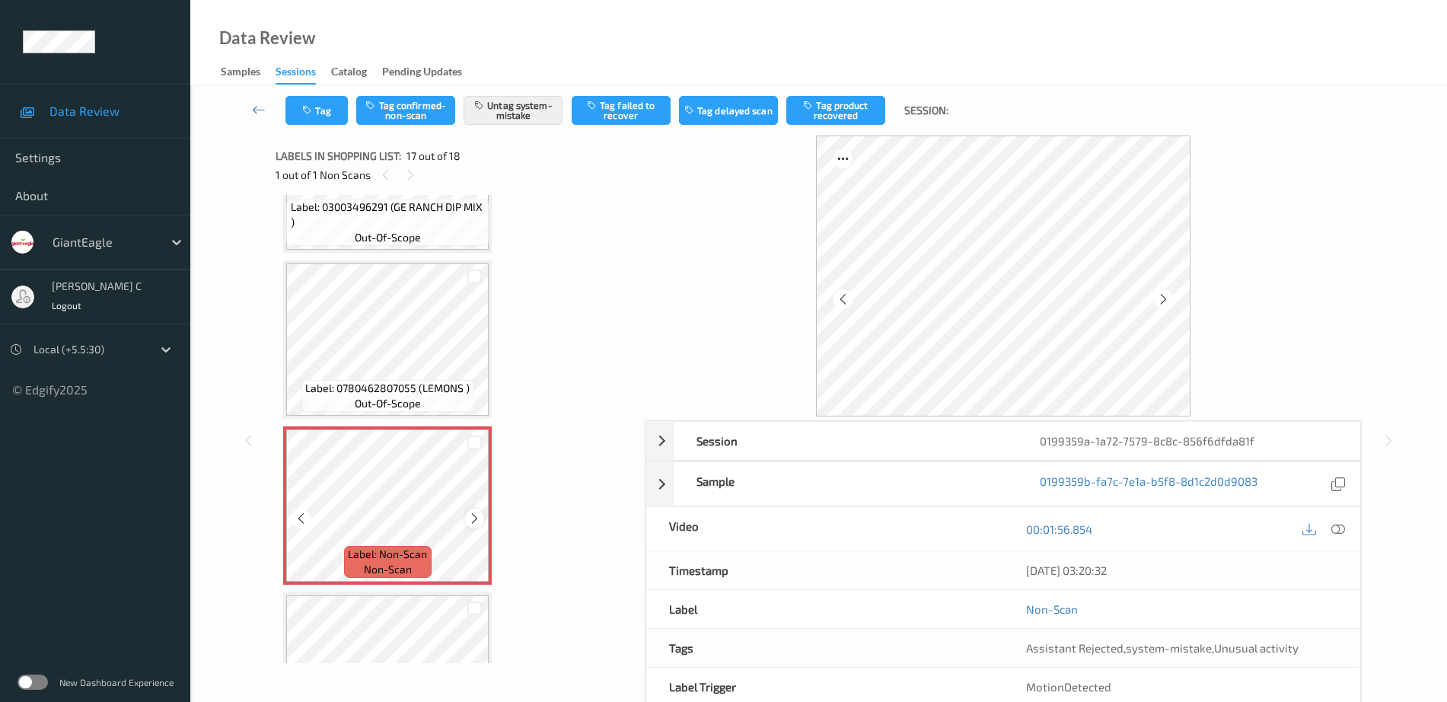
click at [473, 517] on icon at bounding box center [474, 518] width 13 height 14
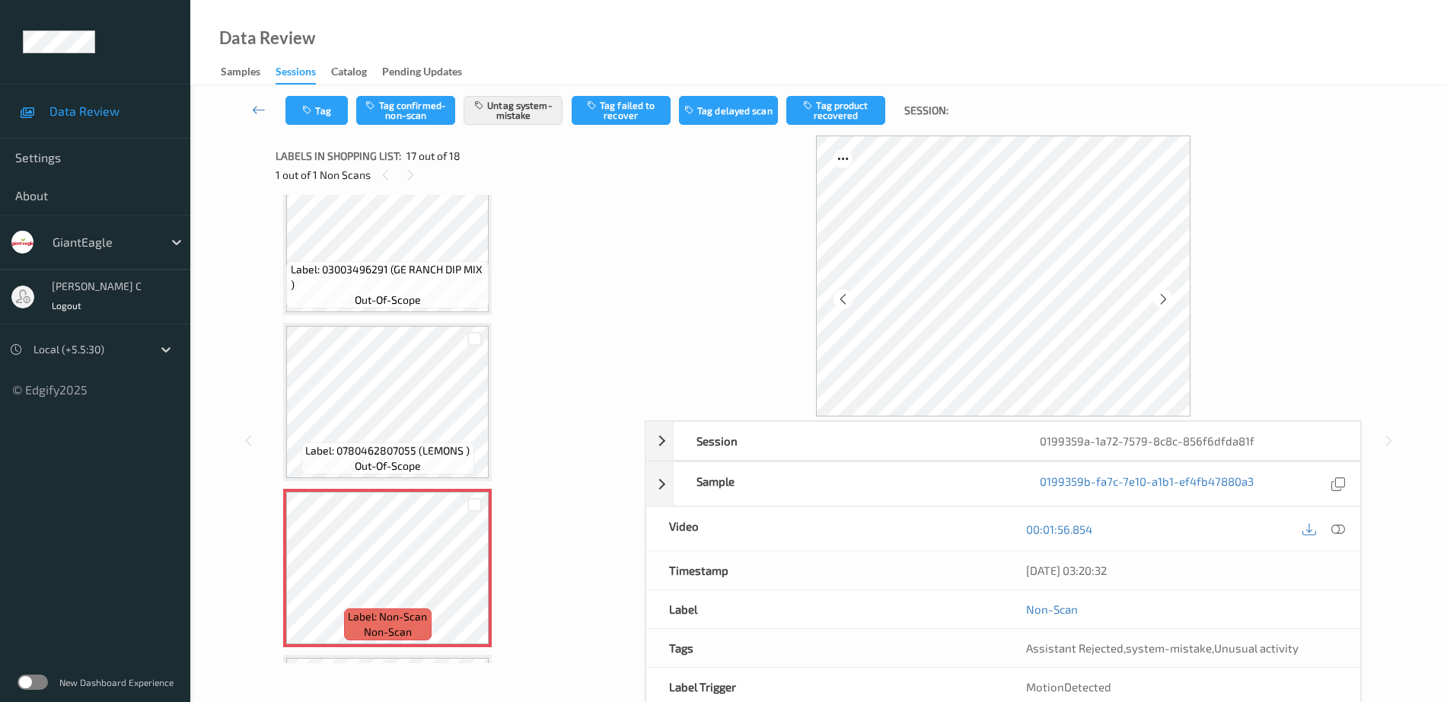
scroll to position [2336, 0]
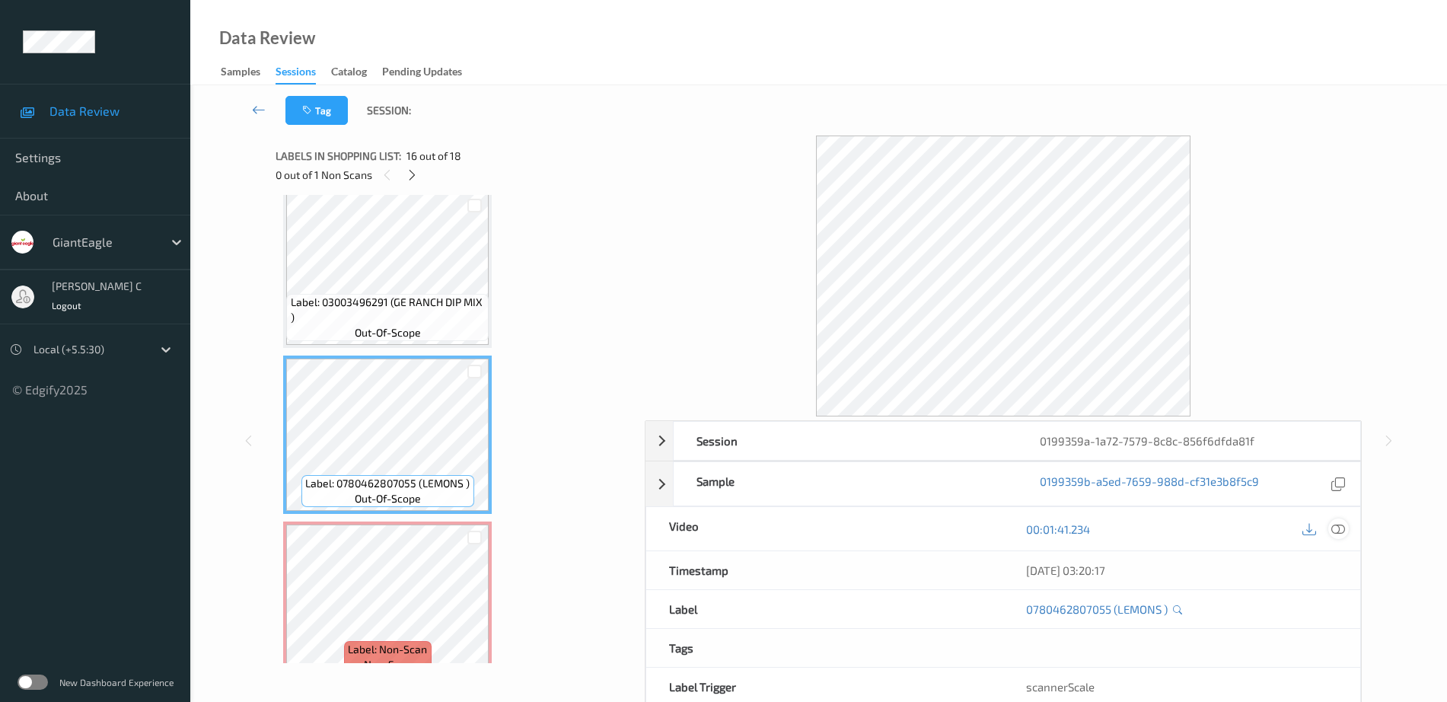
click at [1335, 524] on icon at bounding box center [1338, 529] width 14 height 14
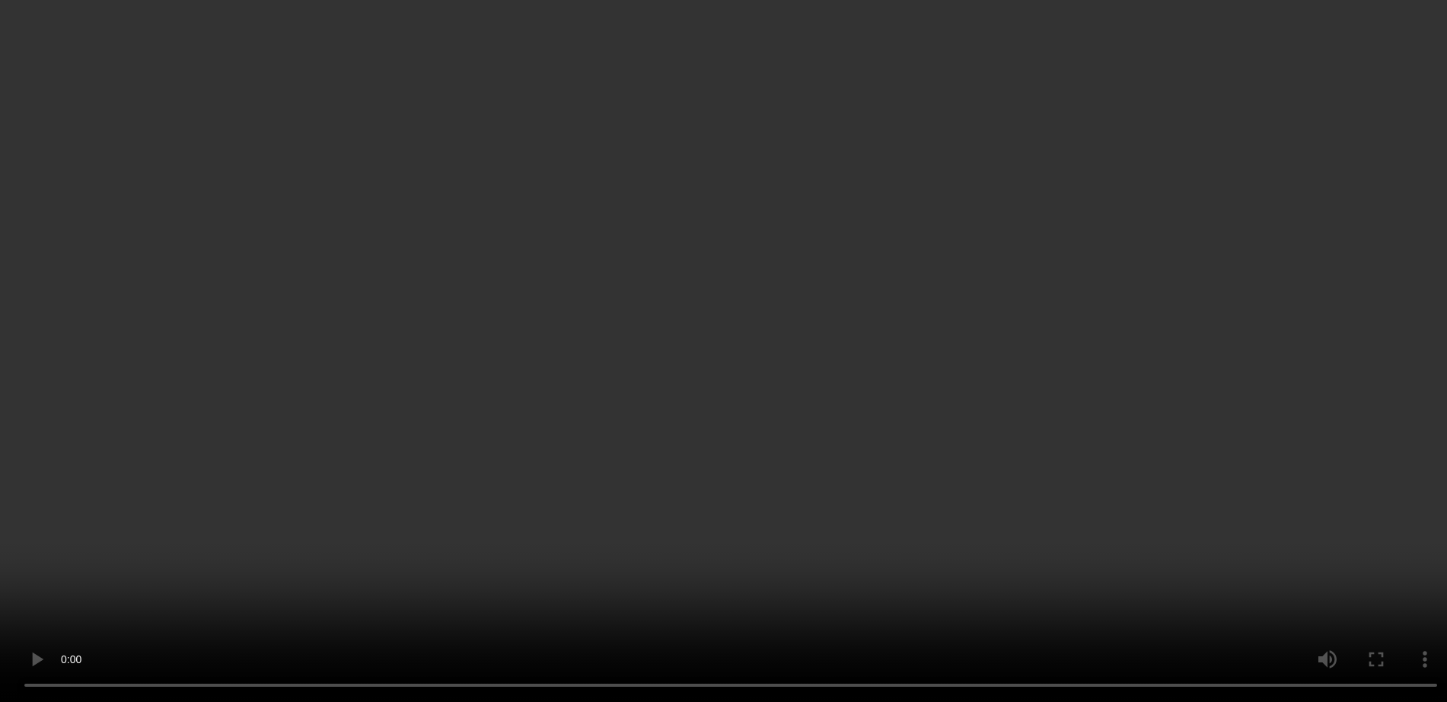
scroll to position [2431, 0]
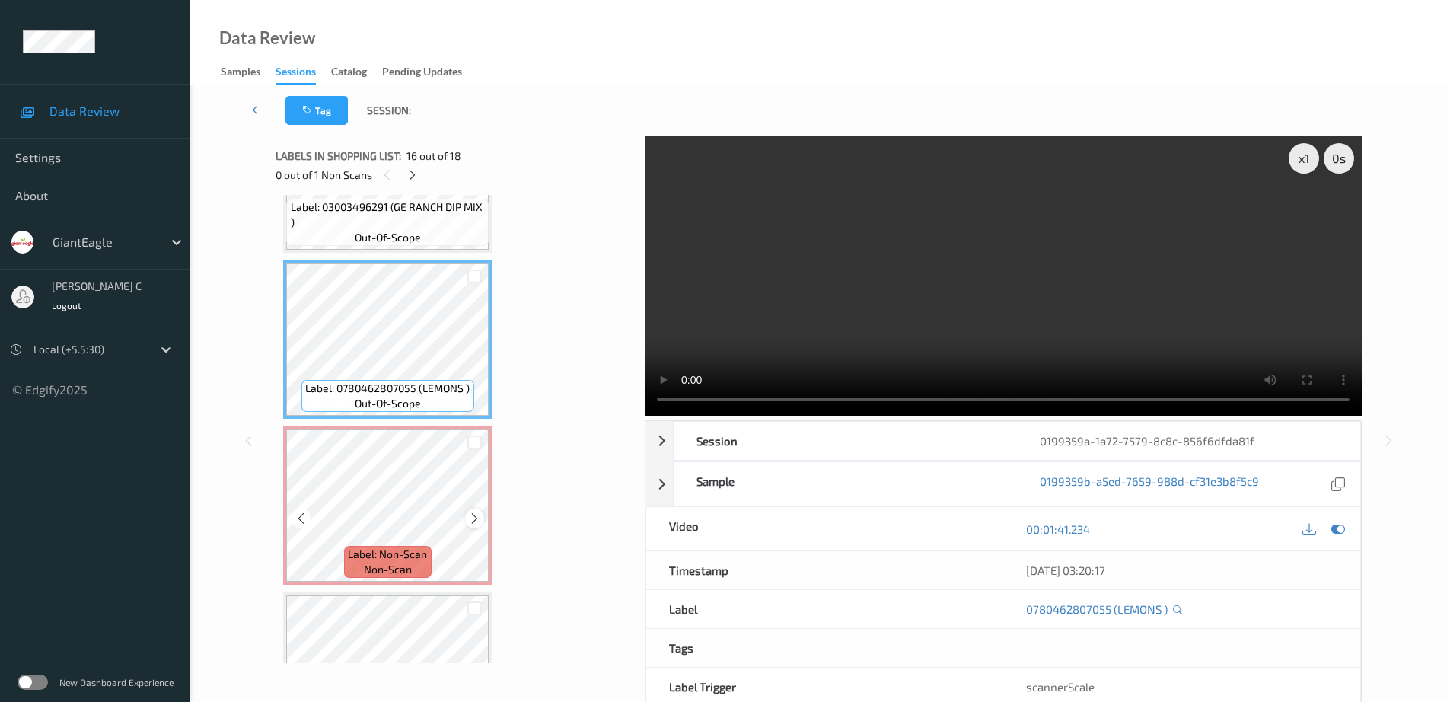
click at [480, 512] on icon at bounding box center [474, 518] width 13 height 14
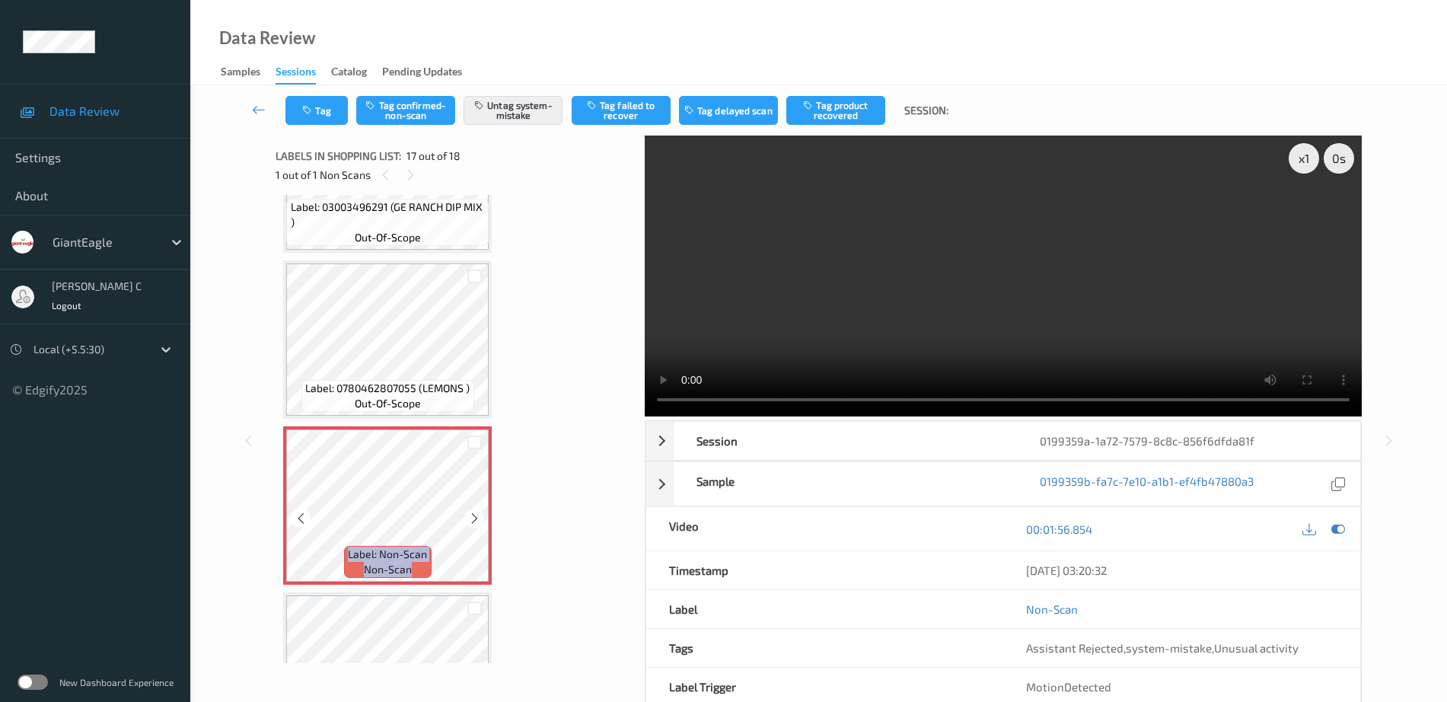
click at [480, 512] on icon at bounding box center [474, 518] width 13 height 14
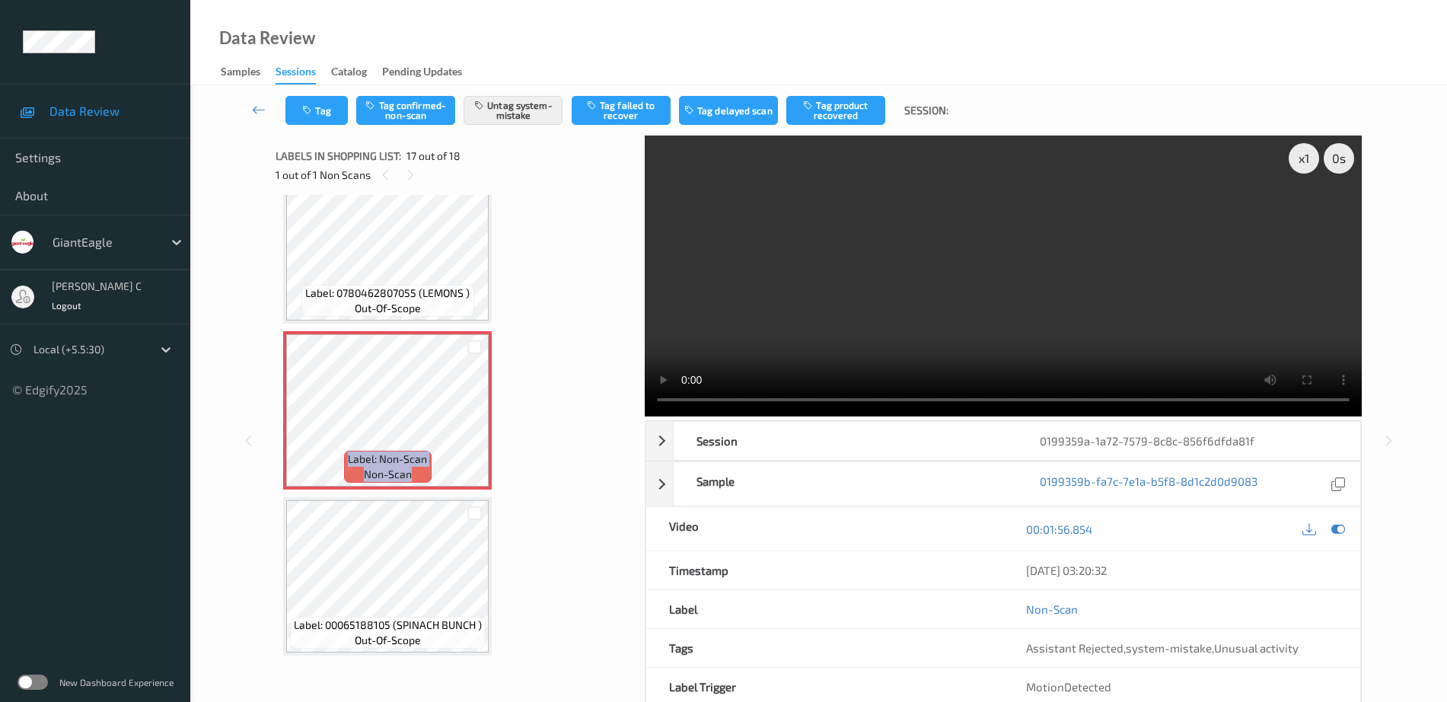
scroll to position [2406, 0]
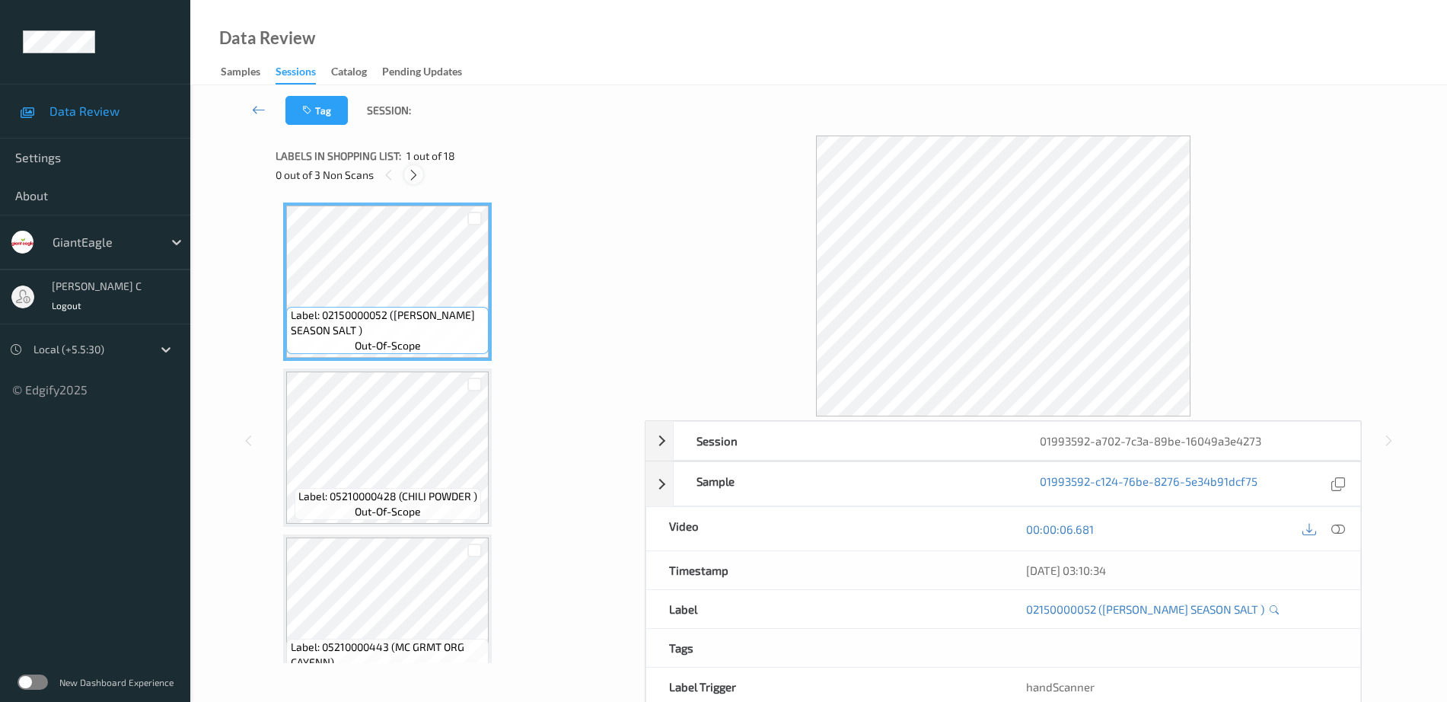
click at [420, 172] on icon at bounding box center [413, 175] width 13 height 14
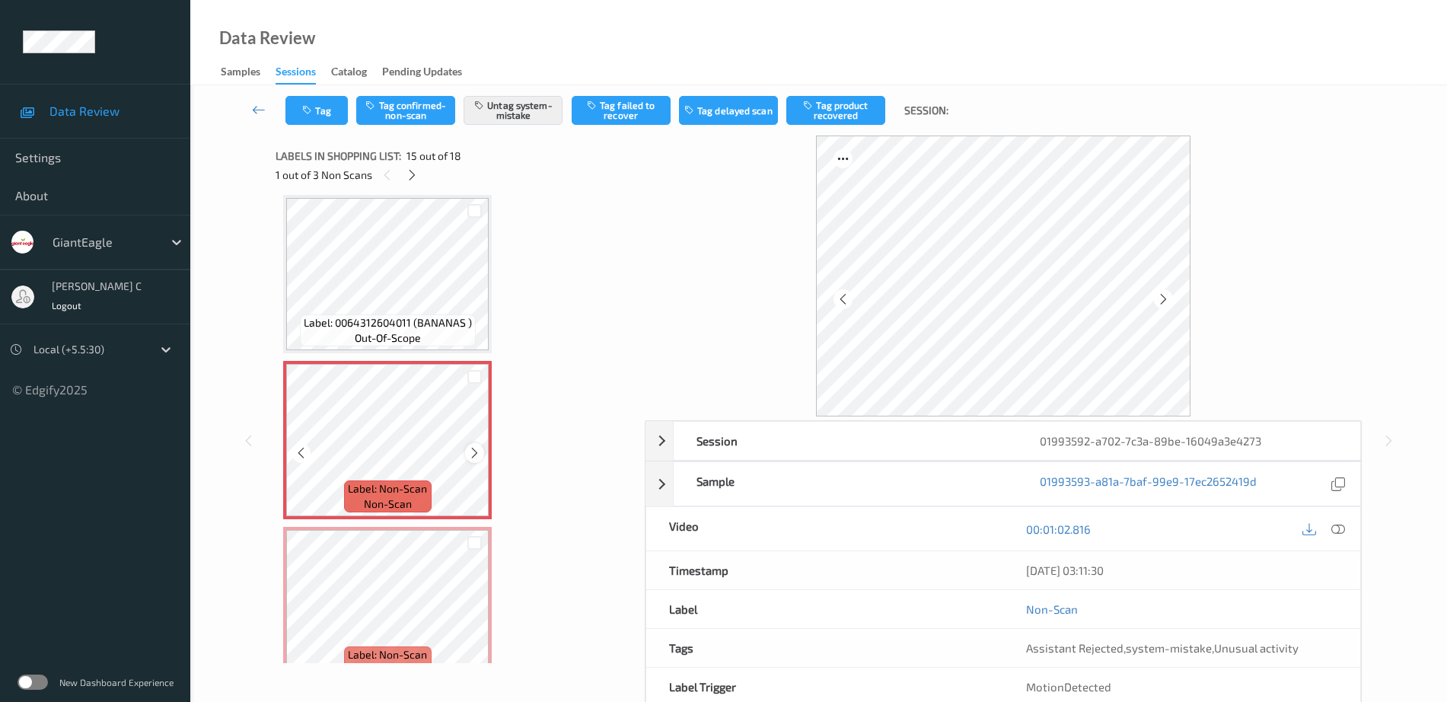
click at [476, 453] on icon at bounding box center [474, 453] width 13 height 14
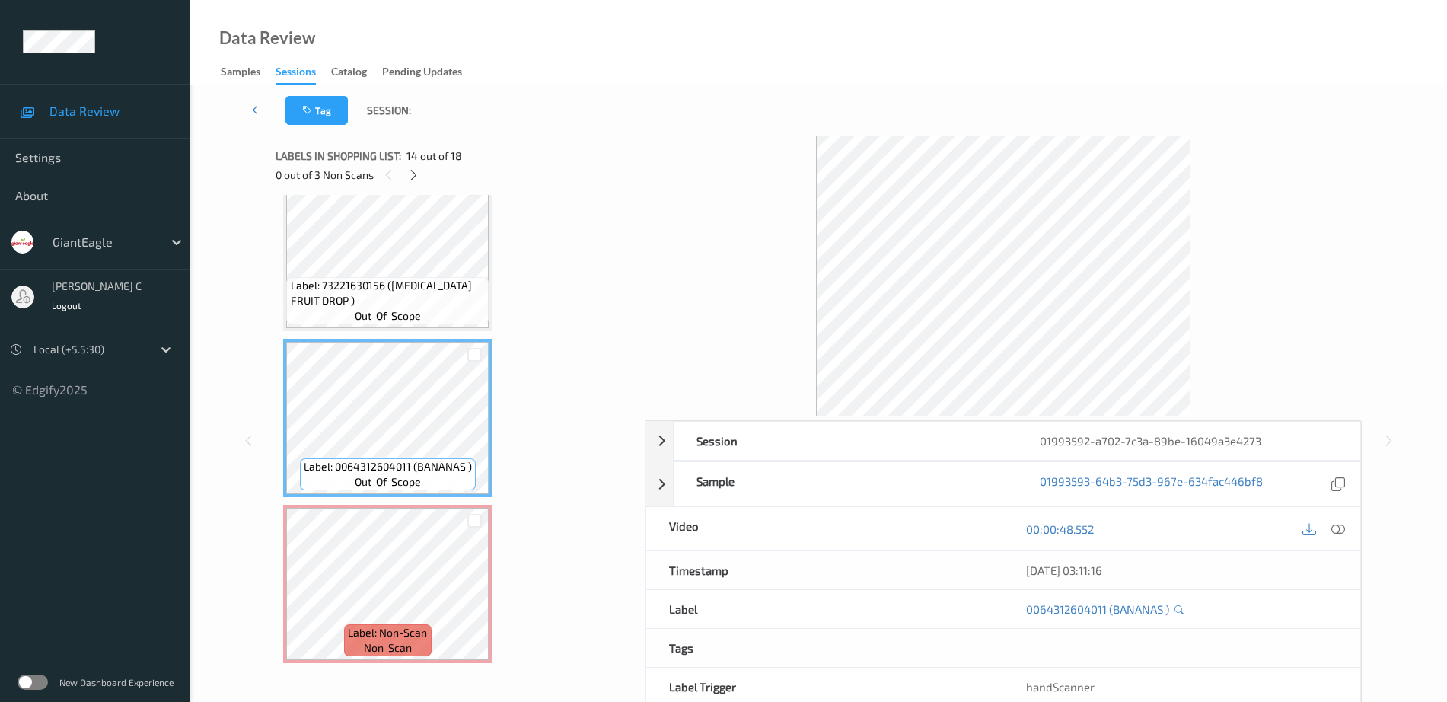
scroll to position [1974, 0]
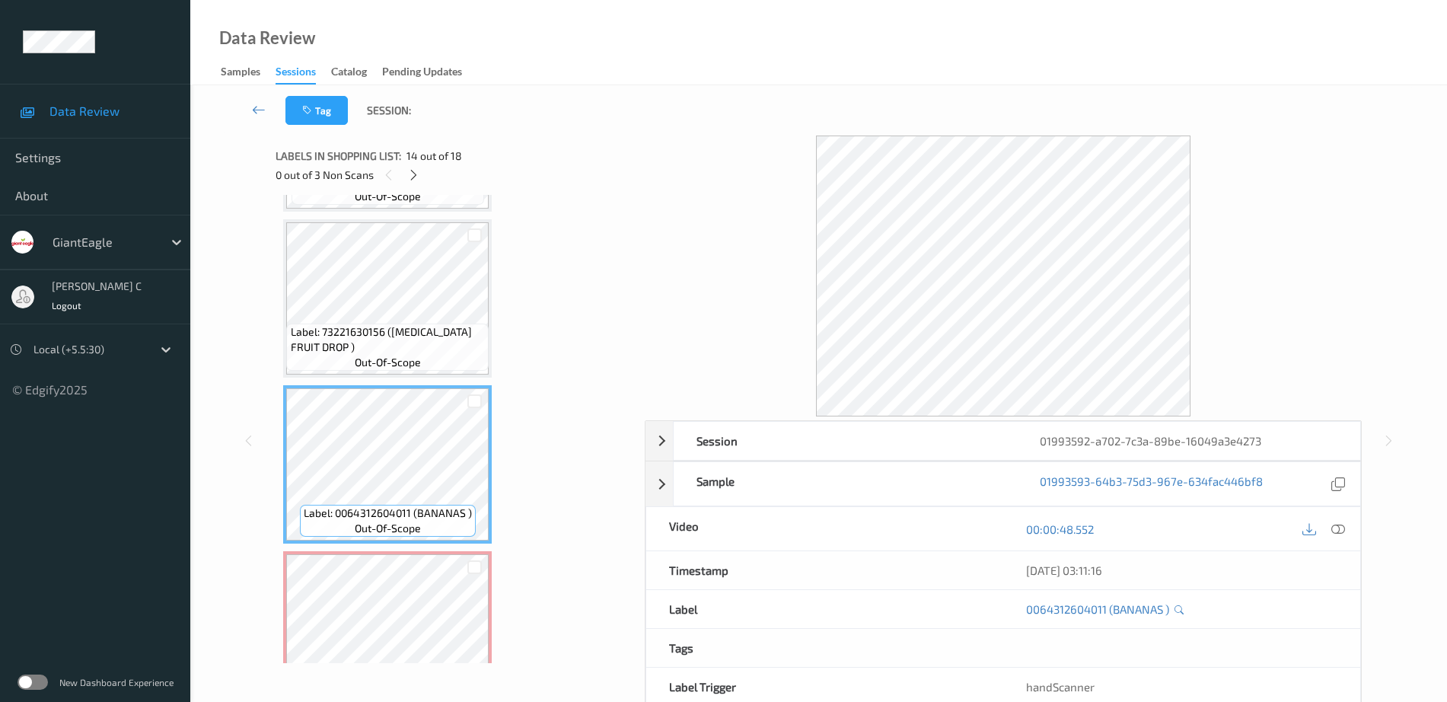
click at [413, 363] on span "out-of-scope" at bounding box center [388, 362] width 66 height 15
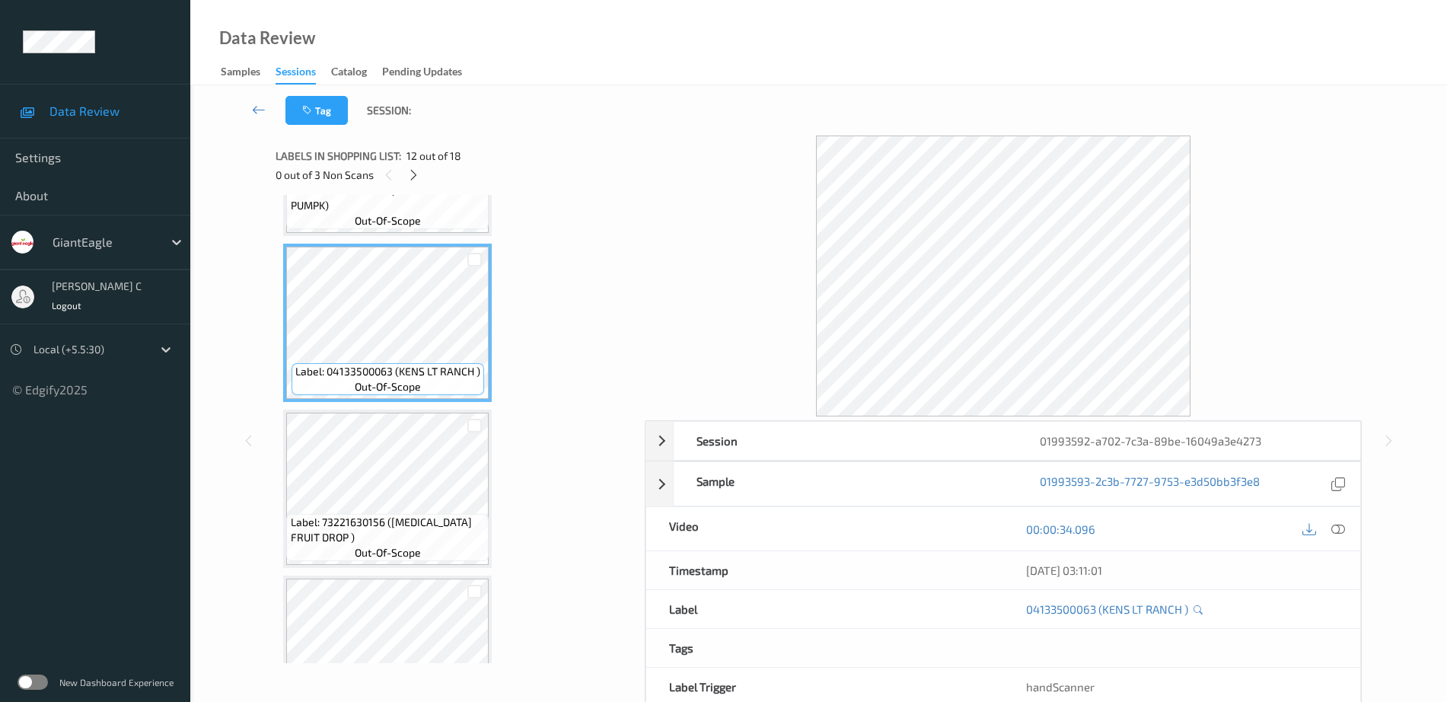
scroll to position [1689, 0]
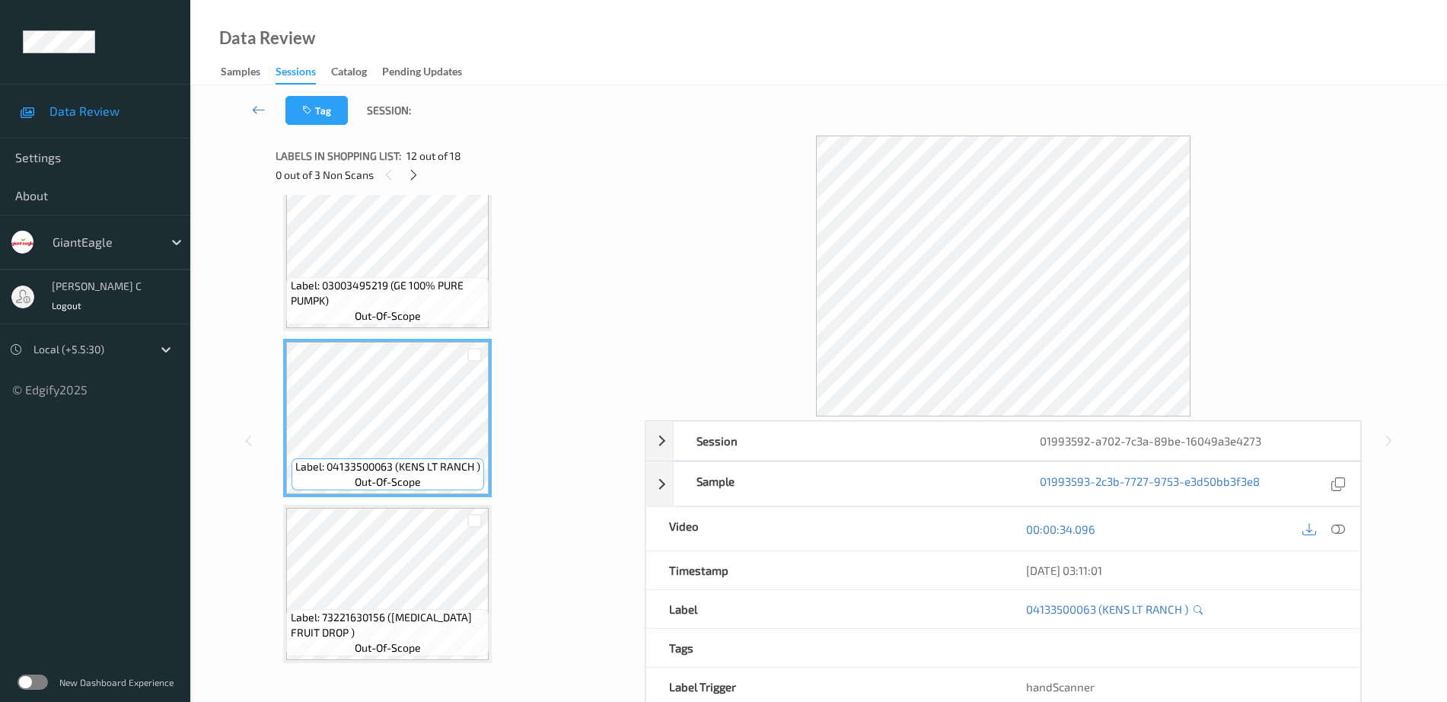
click at [409, 283] on span "Label: 03003495219 (GE 100% PURE PUMPK)" at bounding box center [388, 293] width 195 height 30
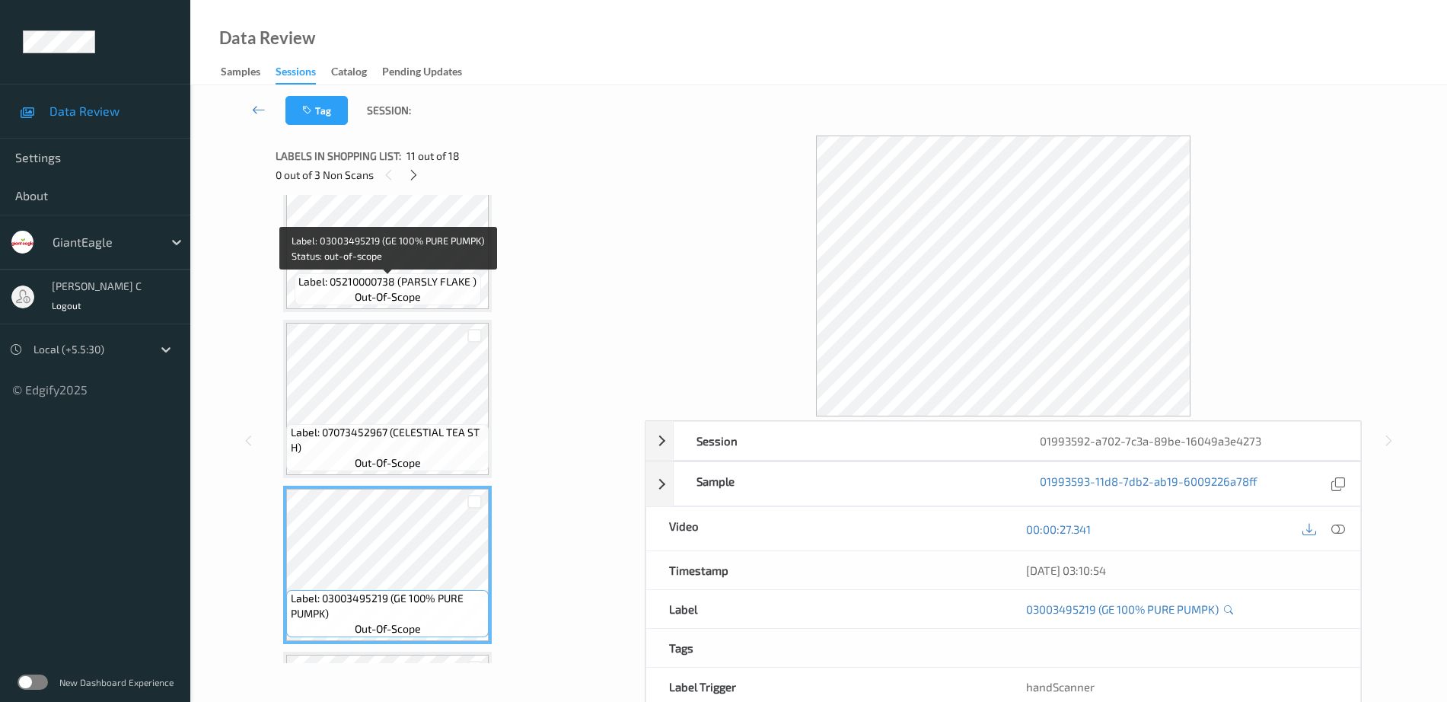
scroll to position [1308, 0]
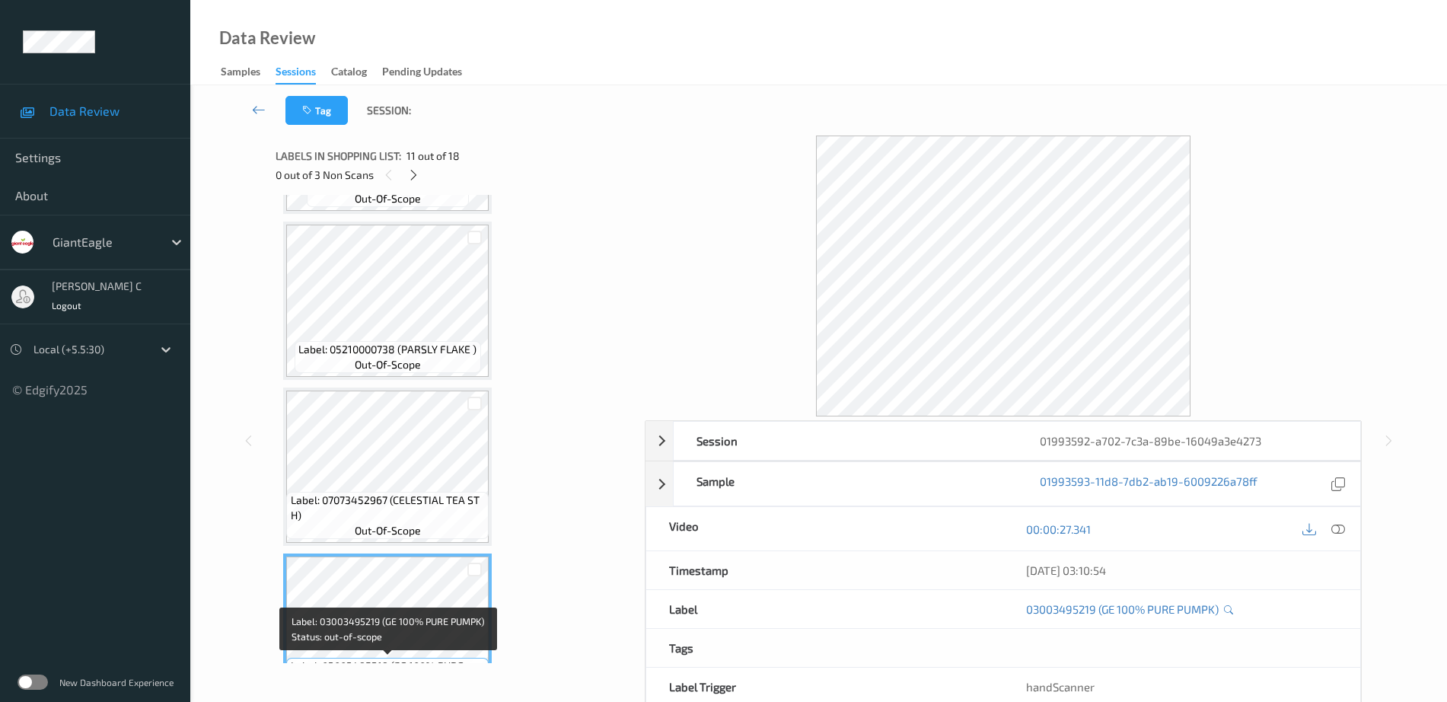
click at [426, 390] on div "Label: 07073452967 (CELESTIAL TEA ST H) out-of-scope" at bounding box center [387, 466] width 209 height 158
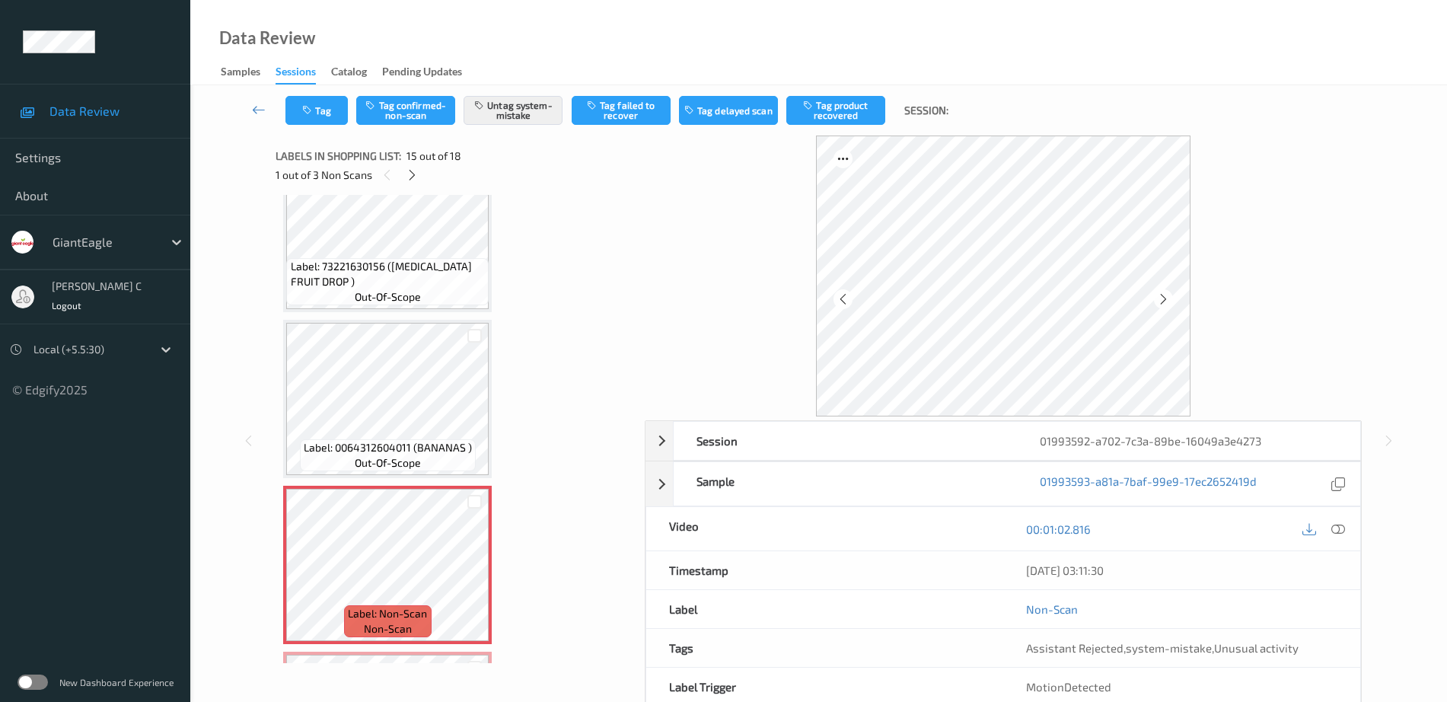
scroll to position [2165, 0]
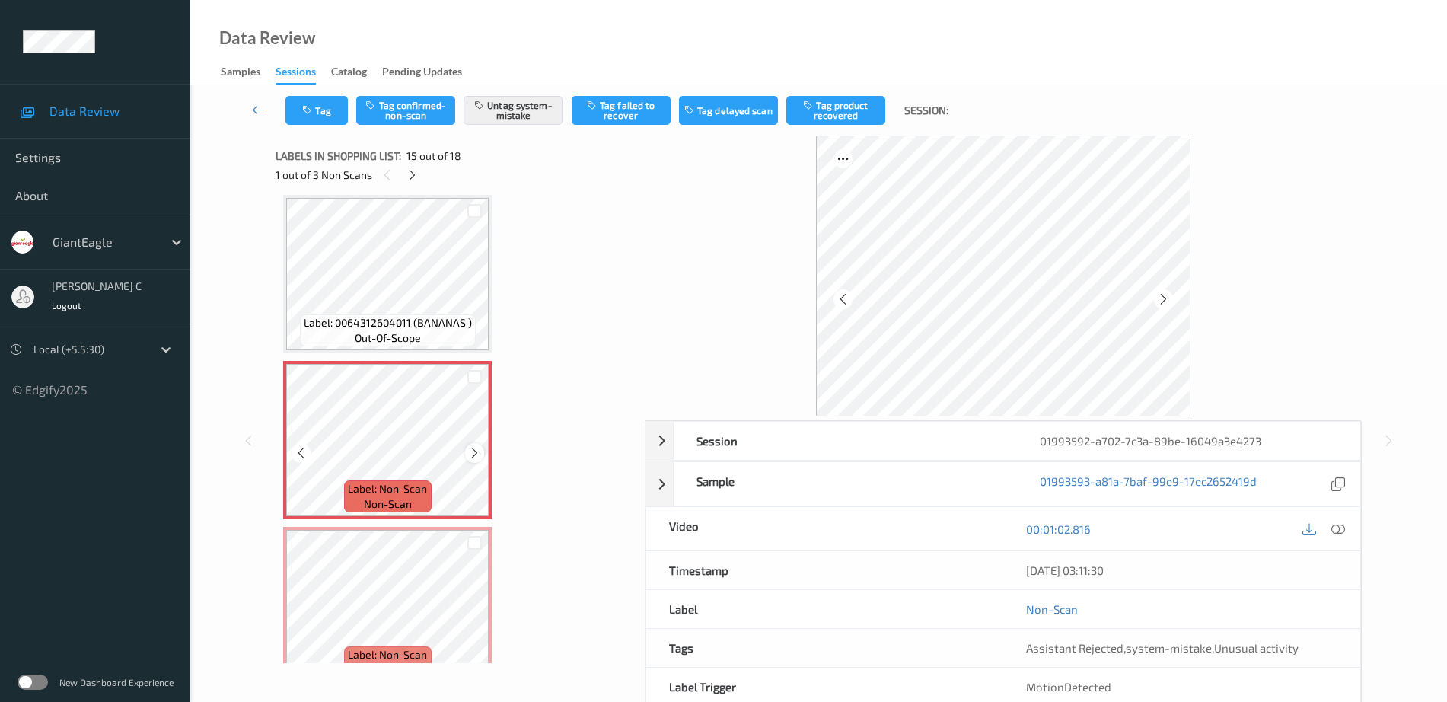
click at [475, 454] on icon at bounding box center [474, 453] width 13 height 14
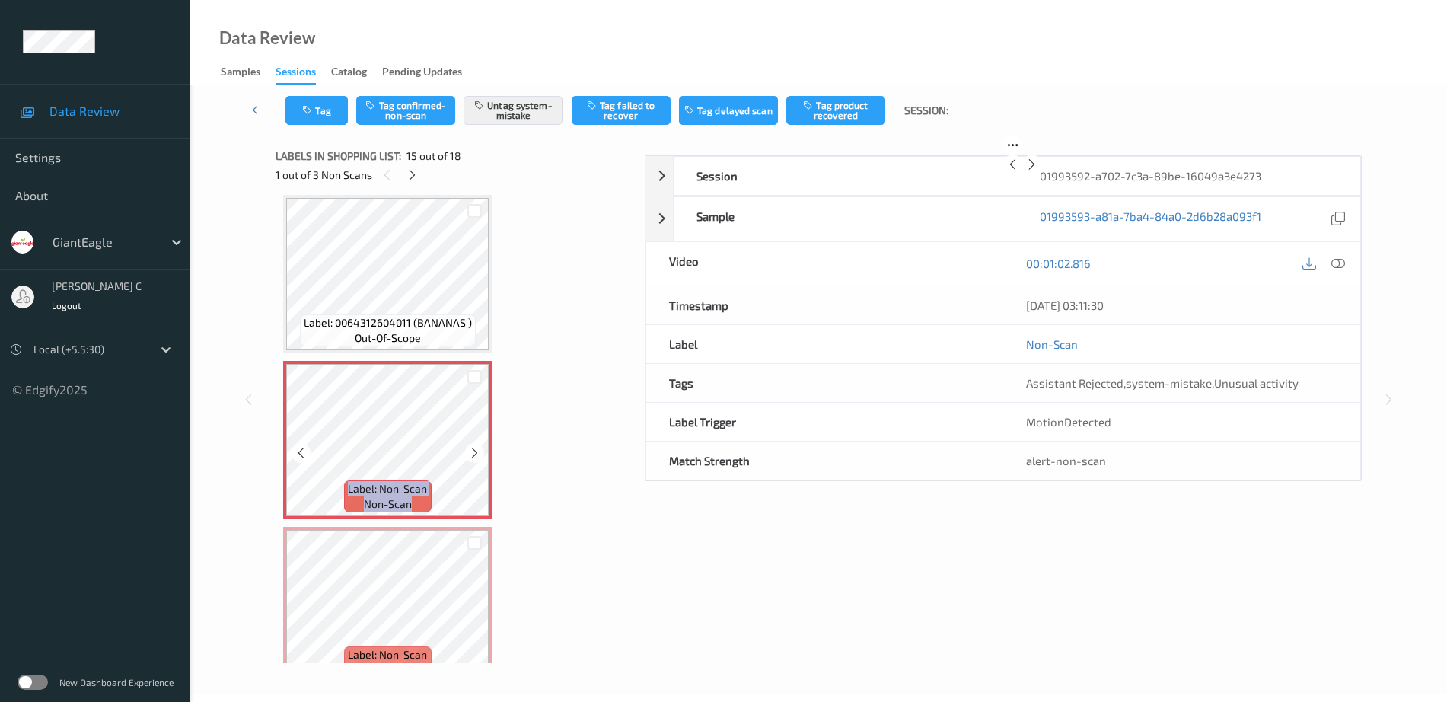
click at [475, 454] on icon at bounding box center [474, 453] width 13 height 14
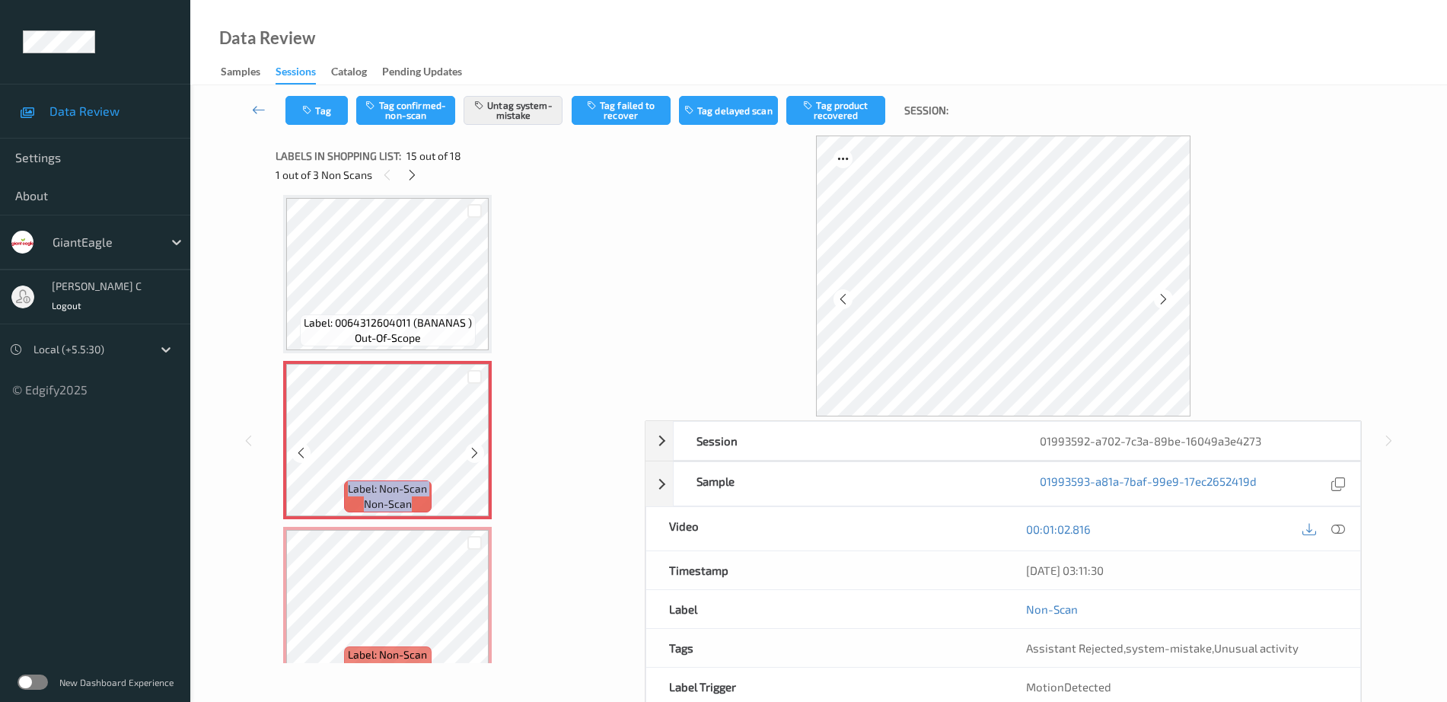
click at [475, 454] on icon at bounding box center [474, 453] width 13 height 14
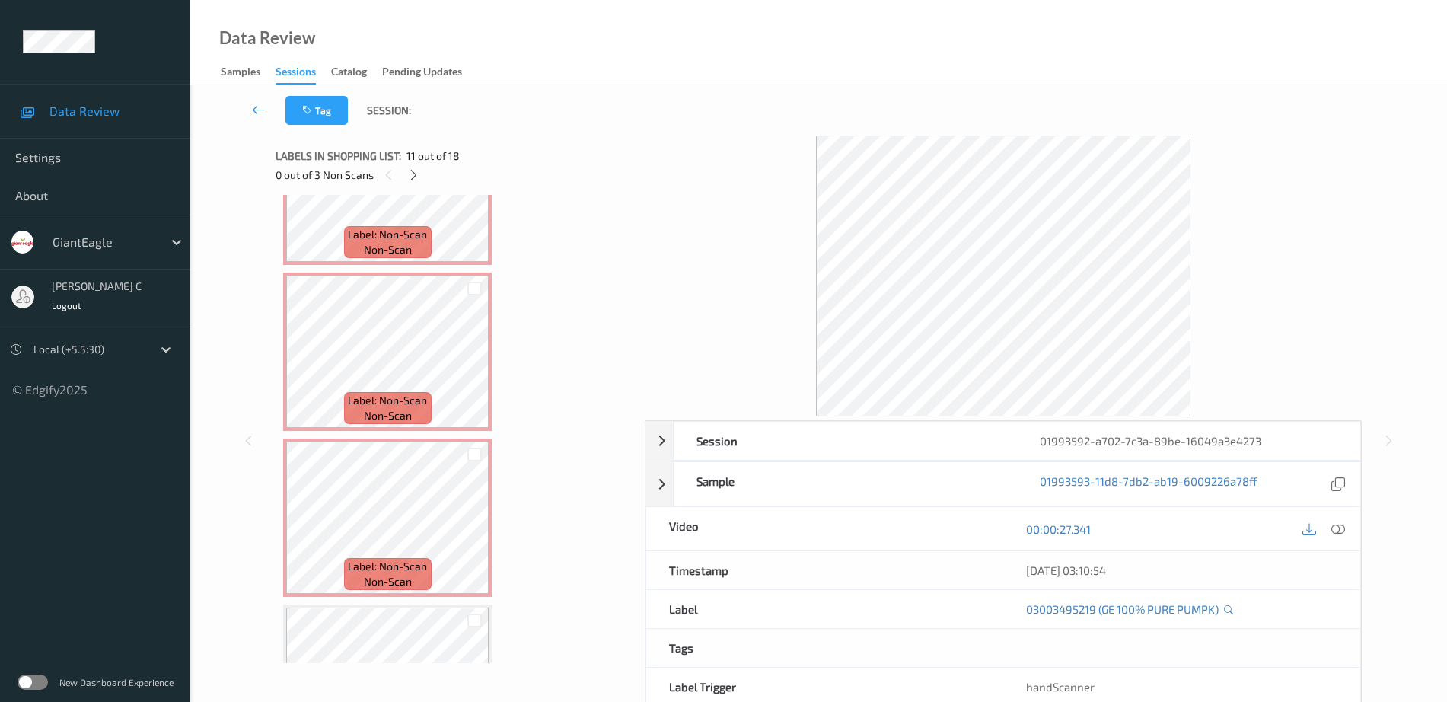
scroll to position [2526, 0]
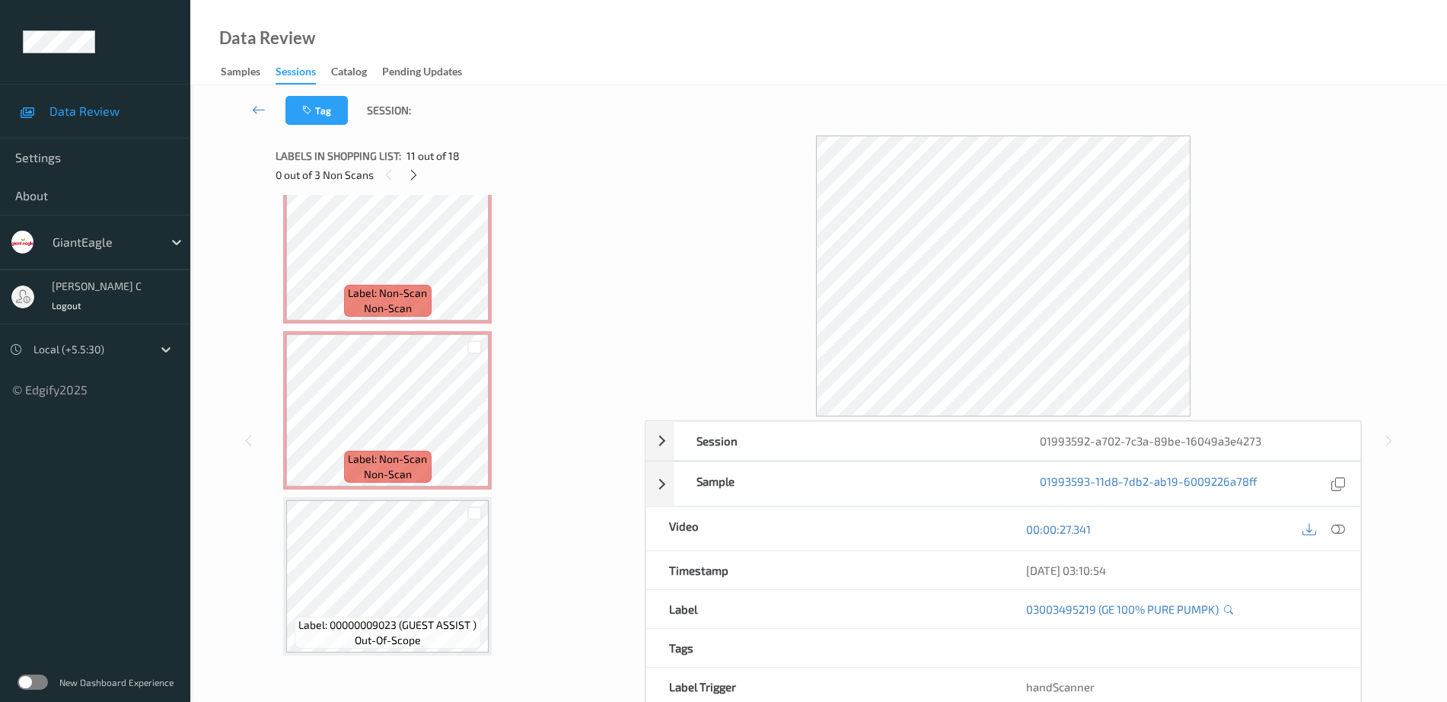
click at [398, 288] on span "Label: Non-Scan" at bounding box center [387, 292] width 79 height 15
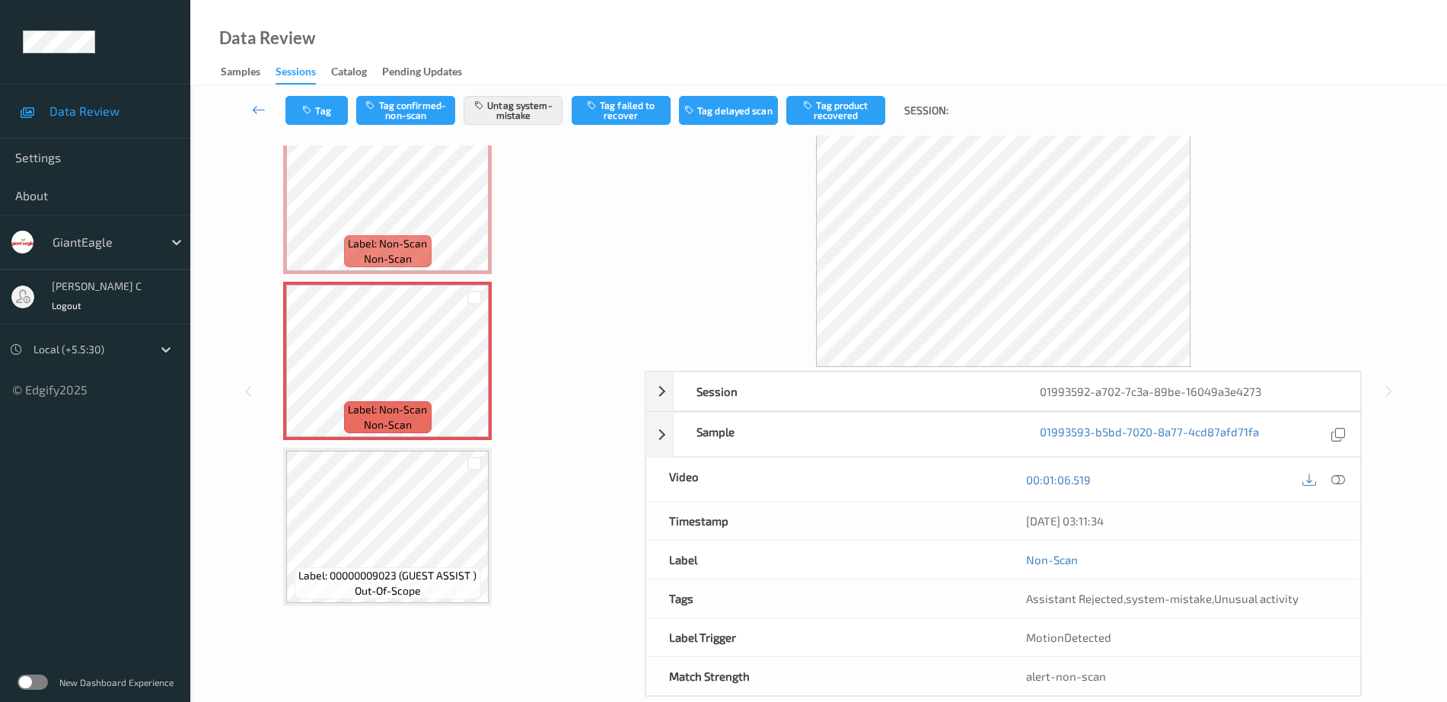
scroll to position [75, 0]
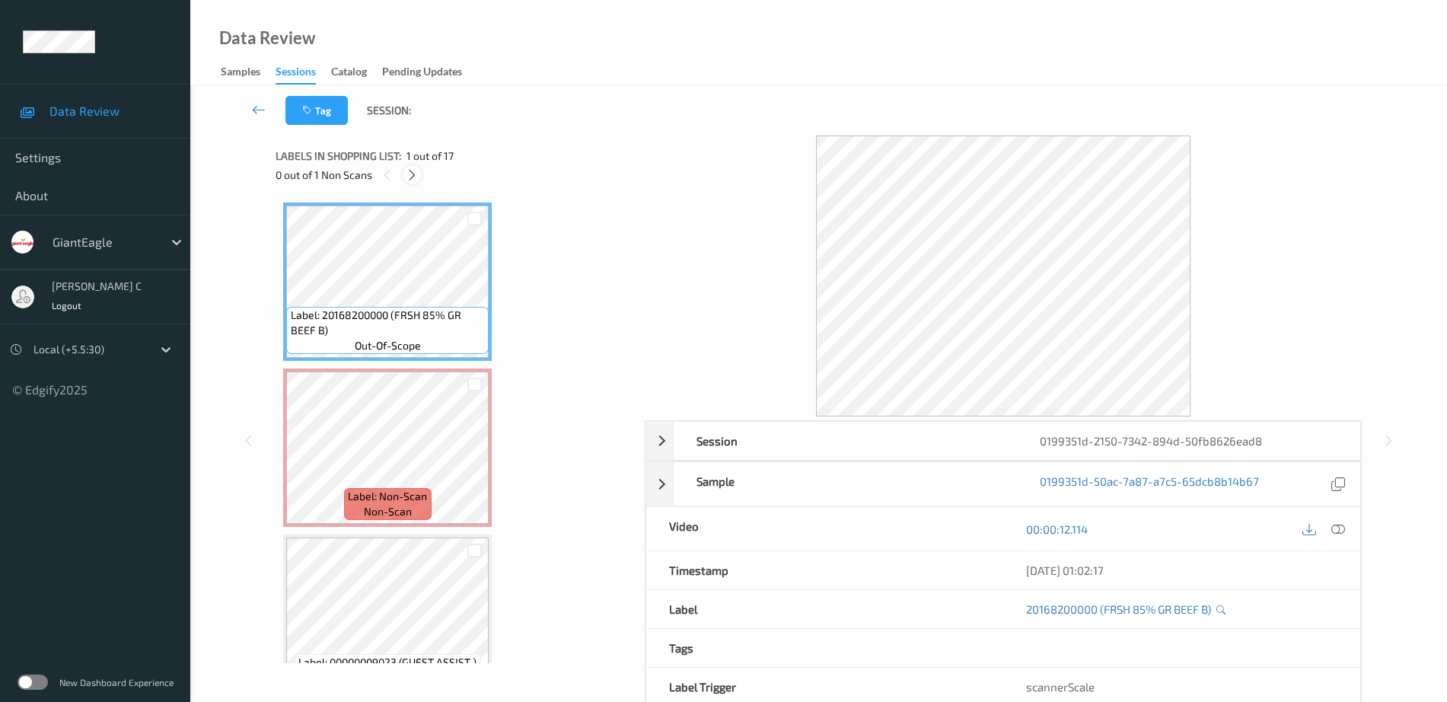
click at [408, 176] on icon at bounding box center [412, 175] width 13 height 14
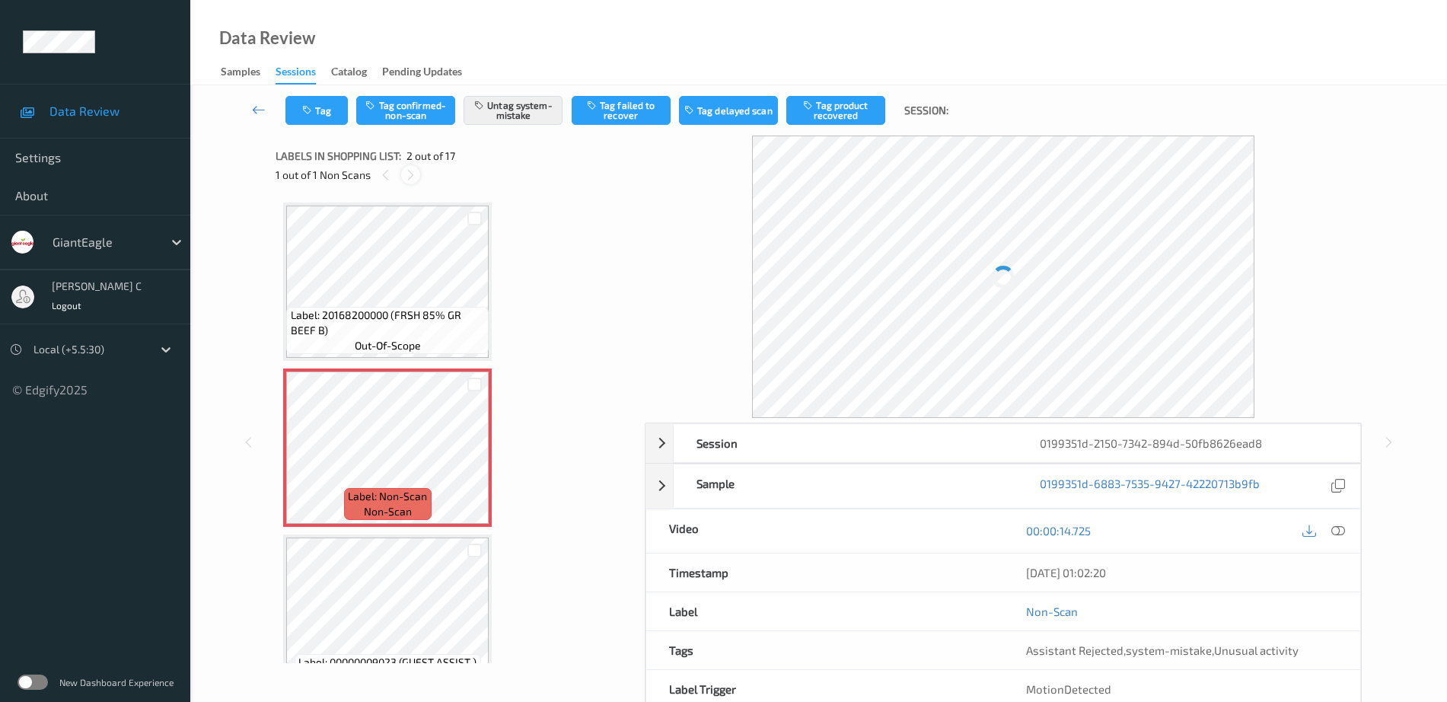
scroll to position [8, 0]
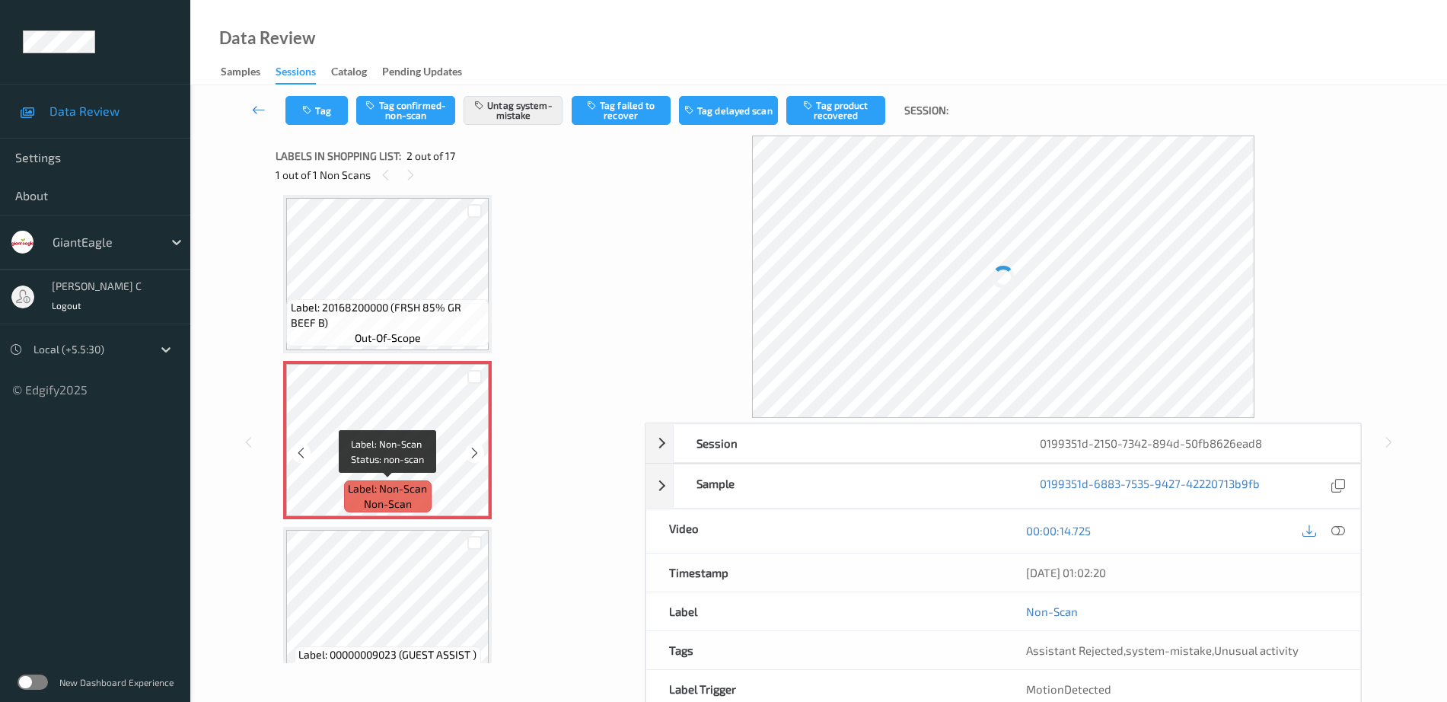
click at [405, 490] on span "Label: Non-Scan" at bounding box center [387, 488] width 79 height 15
click at [473, 454] on icon at bounding box center [474, 453] width 13 height 14
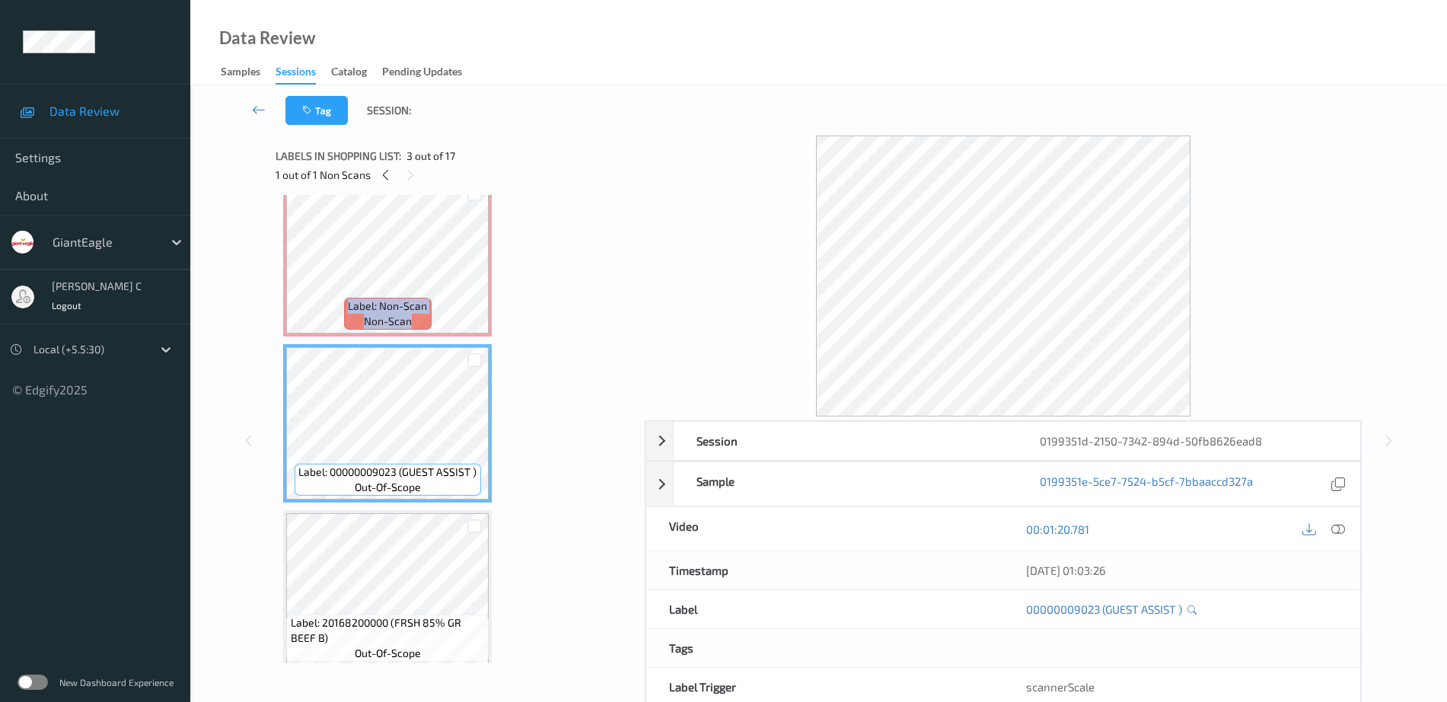
scroll to position [285, 0]
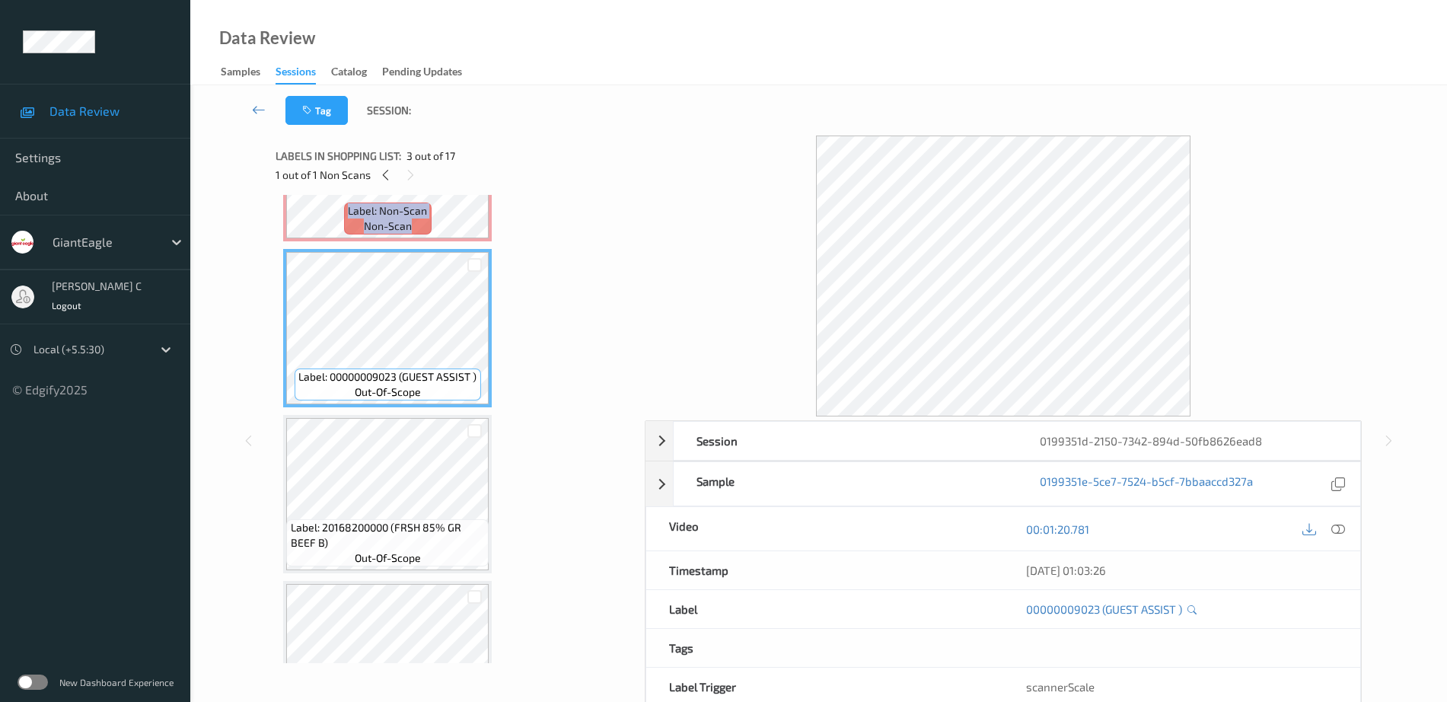
click at [405, 532] on span "Label: 20168200000 (FRSH 85% GR BEEF B)" at bounding box center [388, 535] width 195 height 30
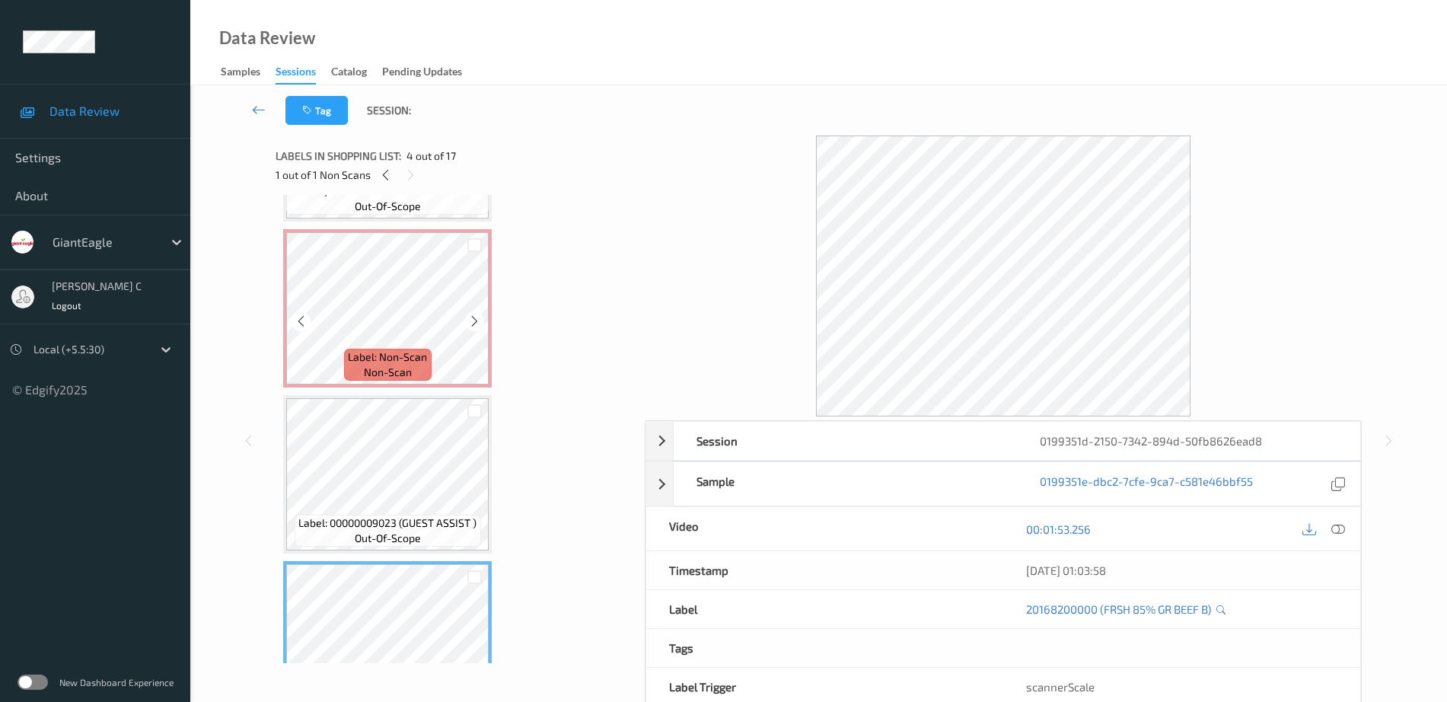
scroll to position [0, 0]
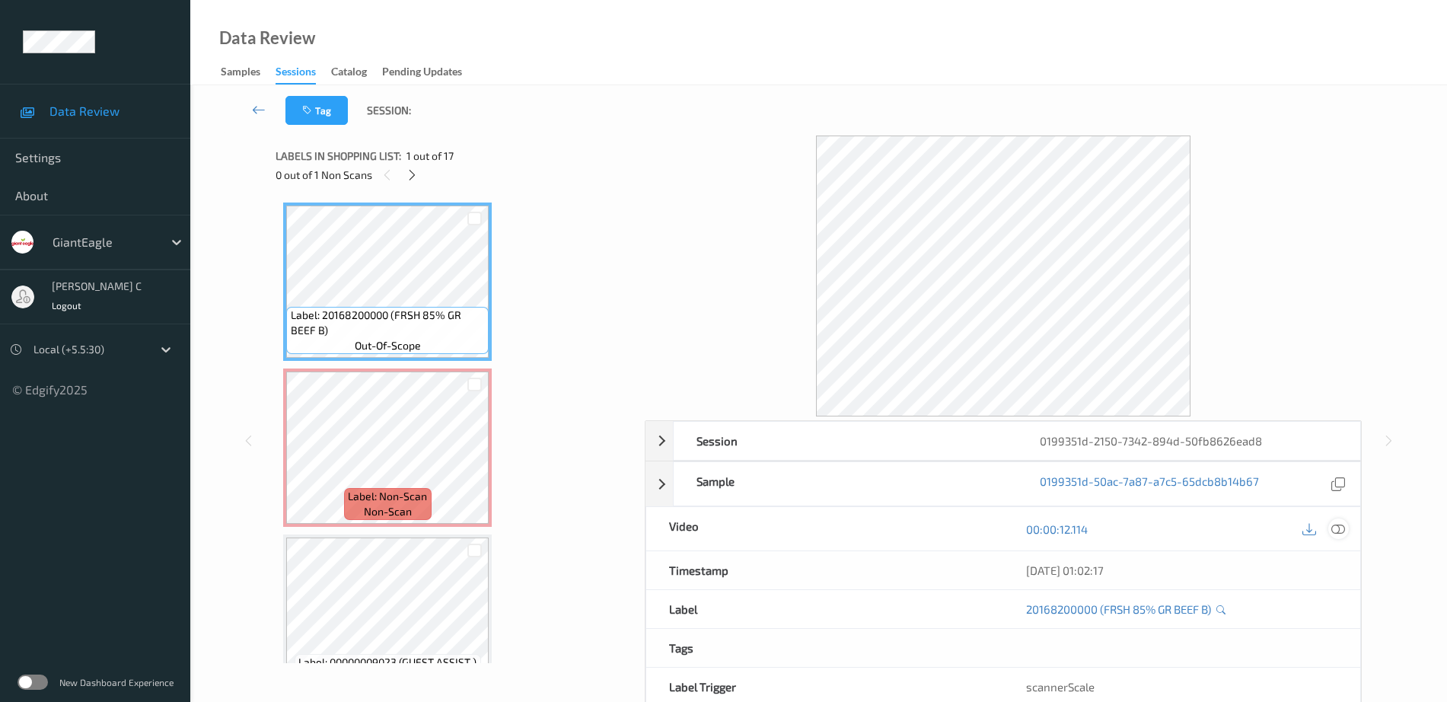
click at [1345, 531] on icon at bounding box center [1338, 529] width 14 height 14
click at [410, 174] on icon at bounding box center [412, 175] width 13 height 14
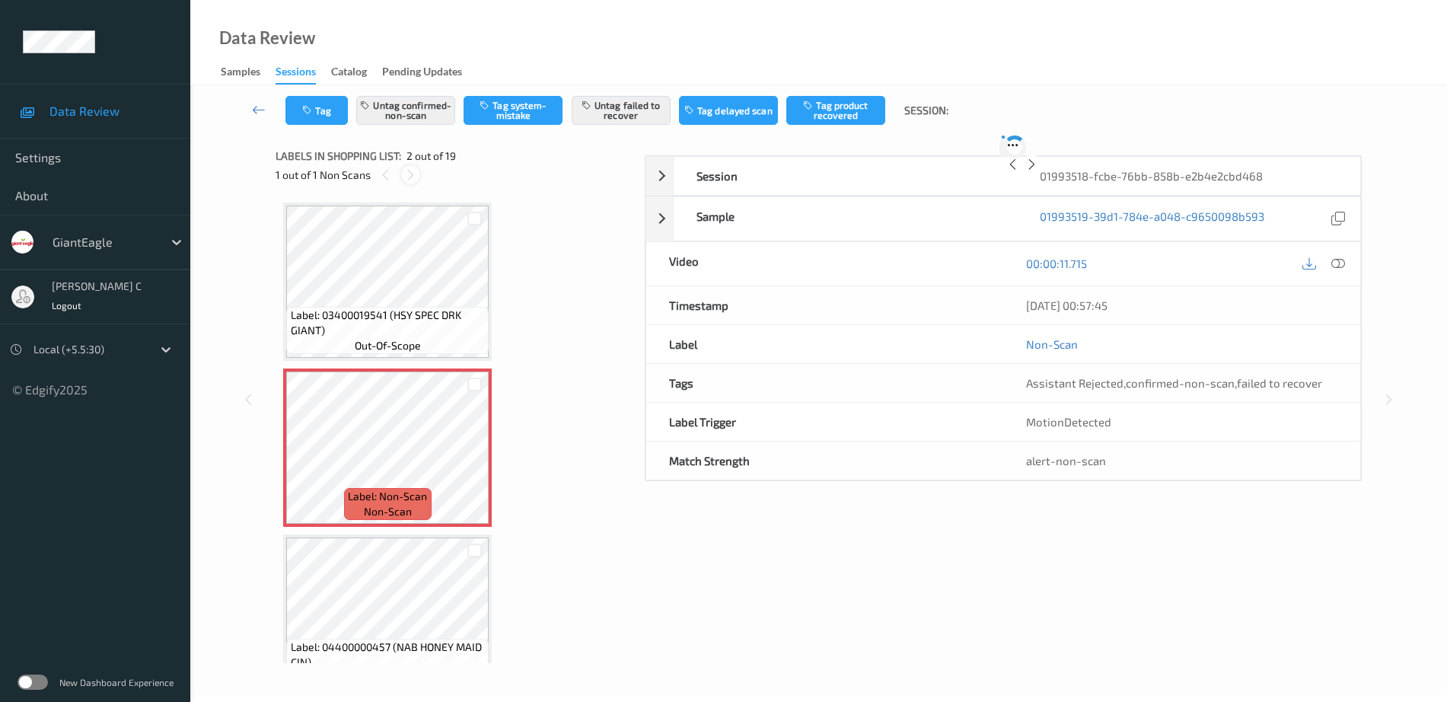
scroll to position [8, 0]
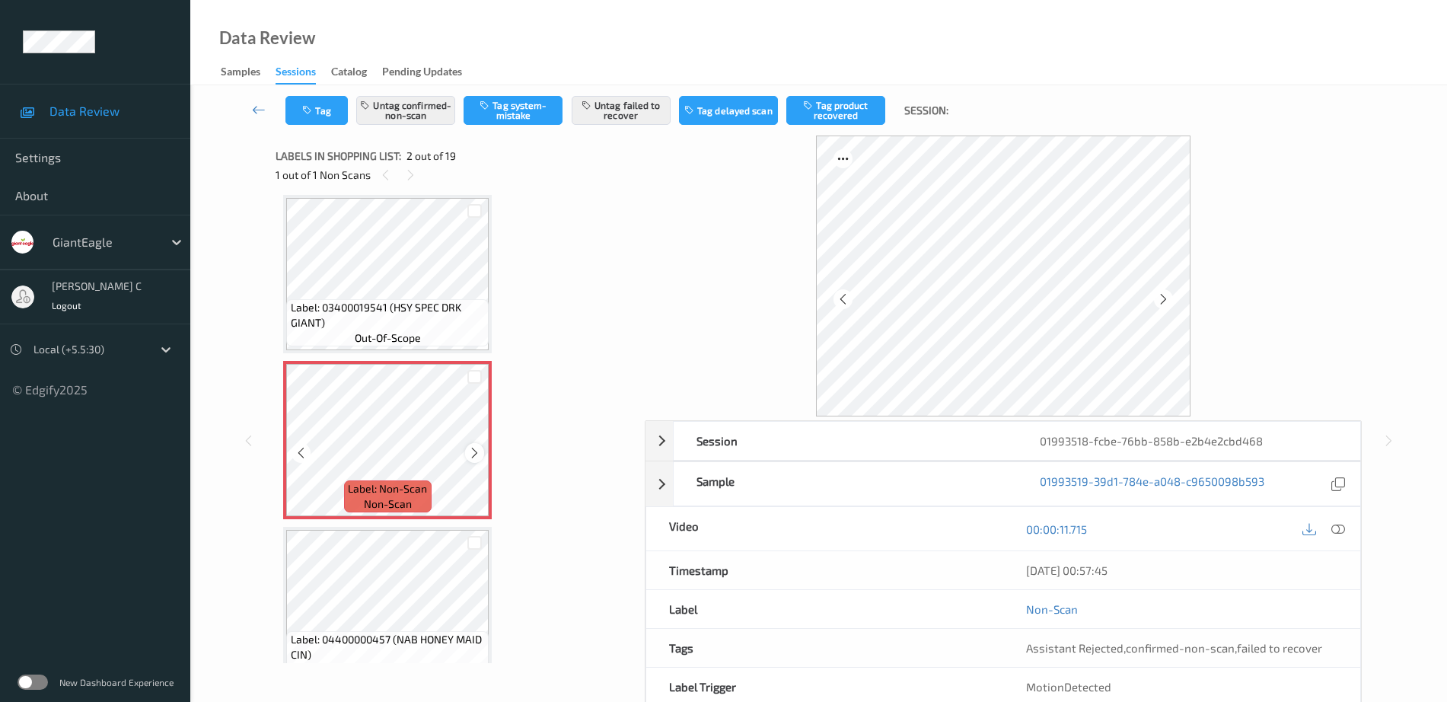
click at [475, 454] on icon at bounding box center [474, 453] width 13 height 14
click at [407, 315] on span "Label: 03400019541 (HSY SPEC DRK GIANT)" at bounding box center [388, 315] width 195 height 30
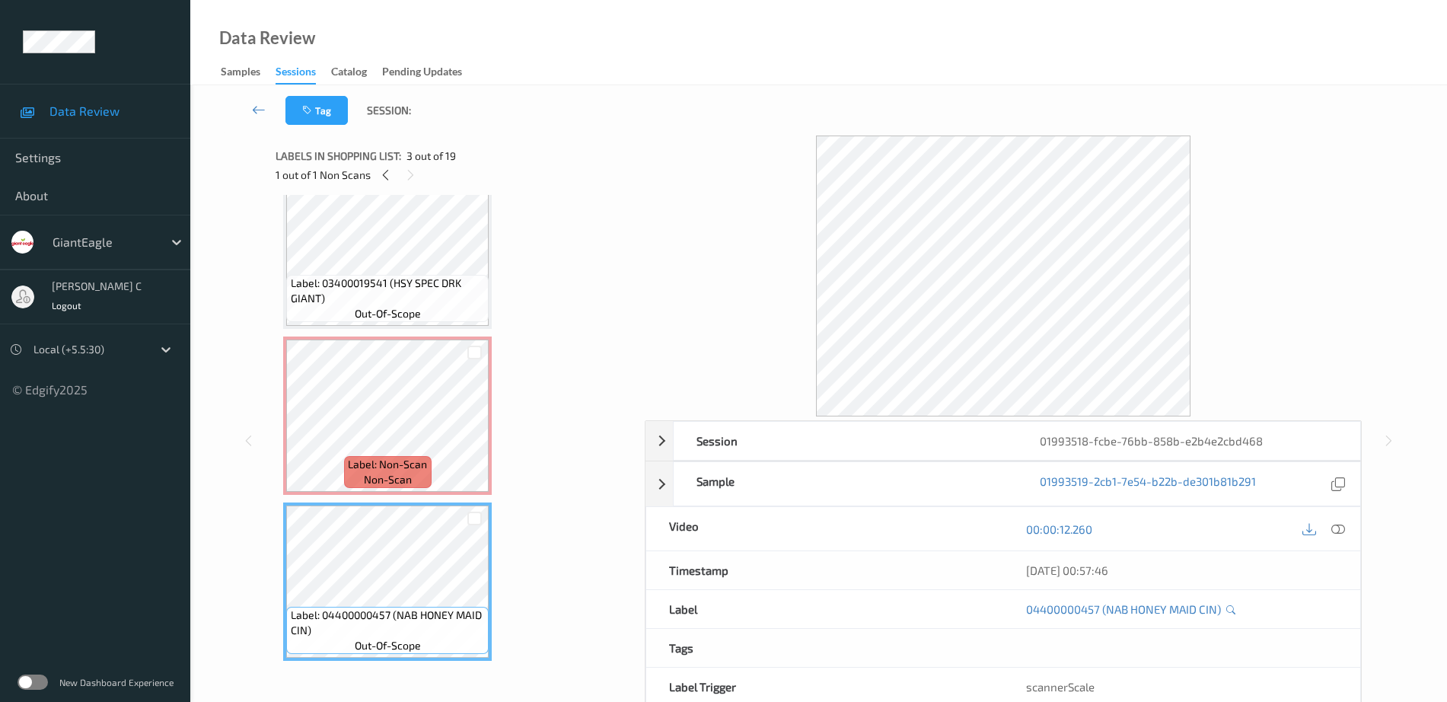
scroll to position [0, 0]
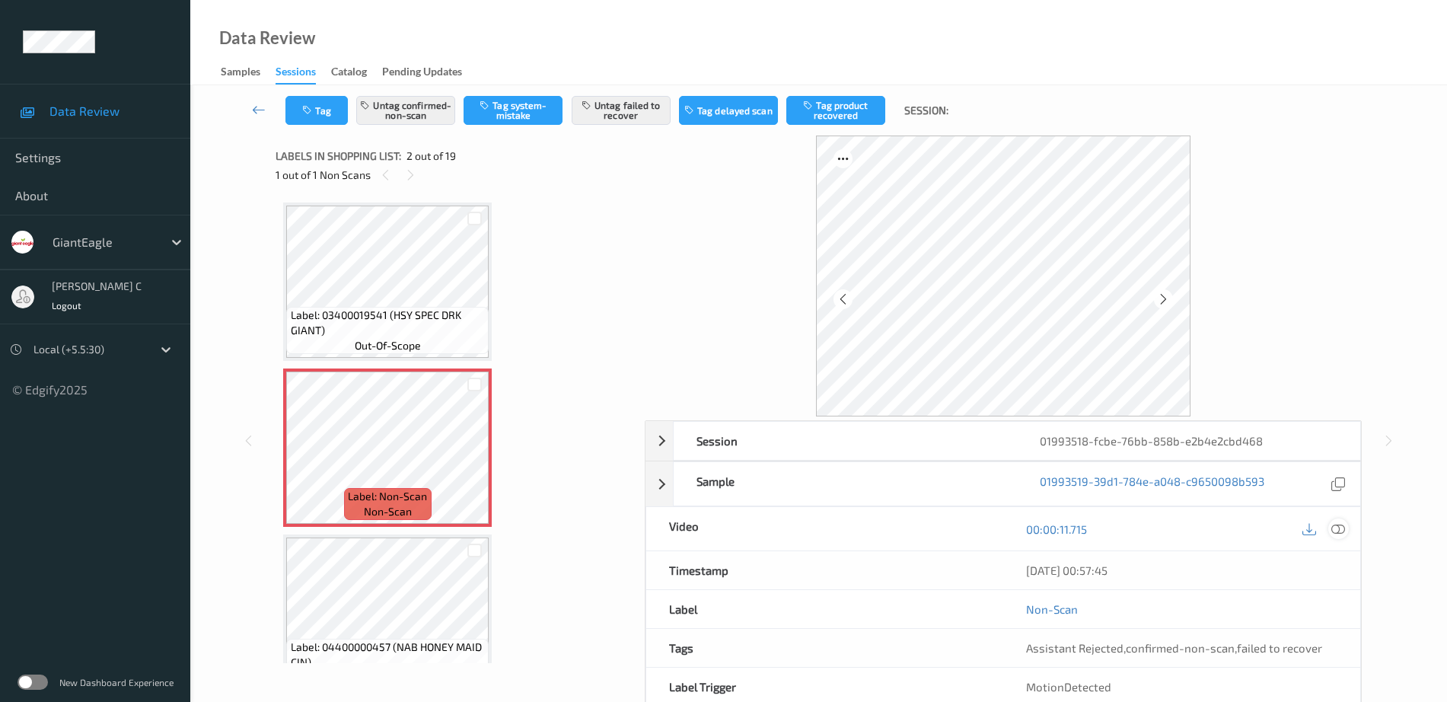
click at [1343, 531] on icon at bounding box center [1338, 529] width 14 height 14
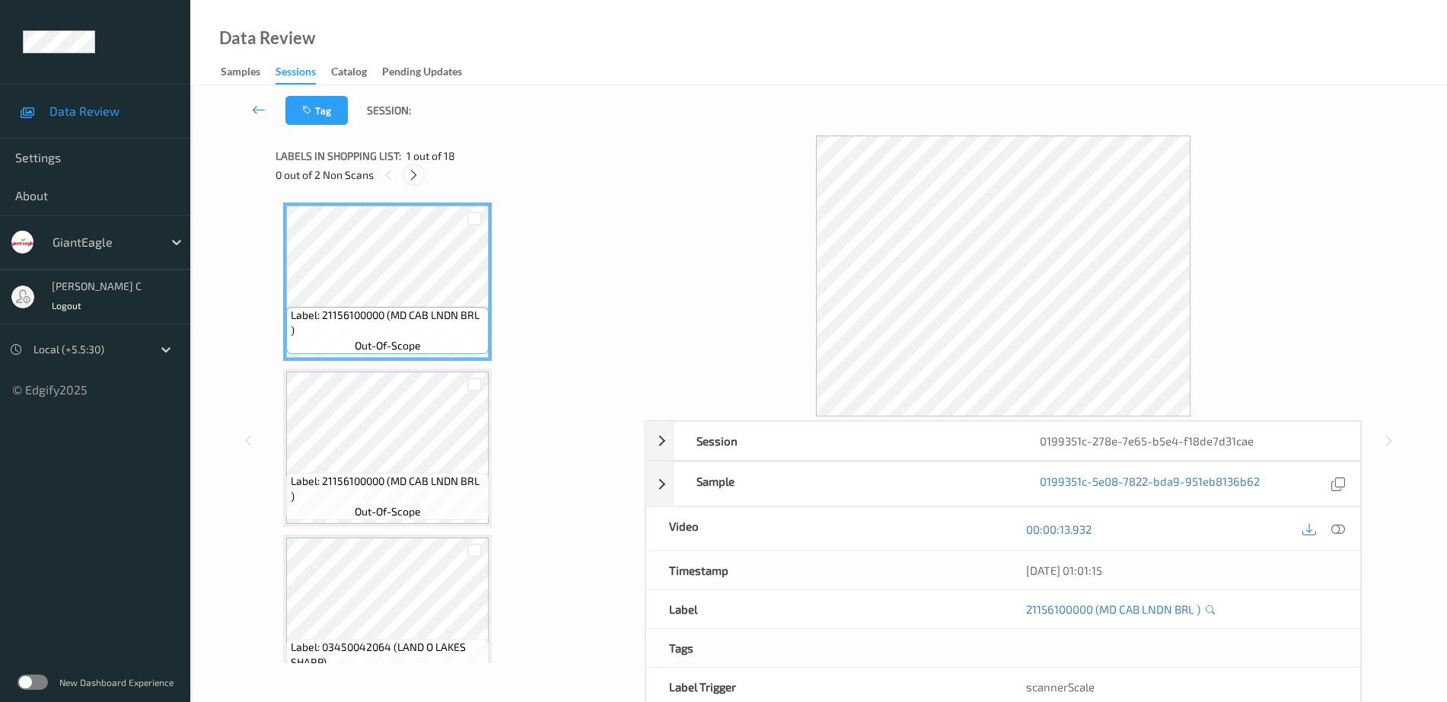
click at [414, 177] on icon at bounding box center [413, 175] width 13 height 14
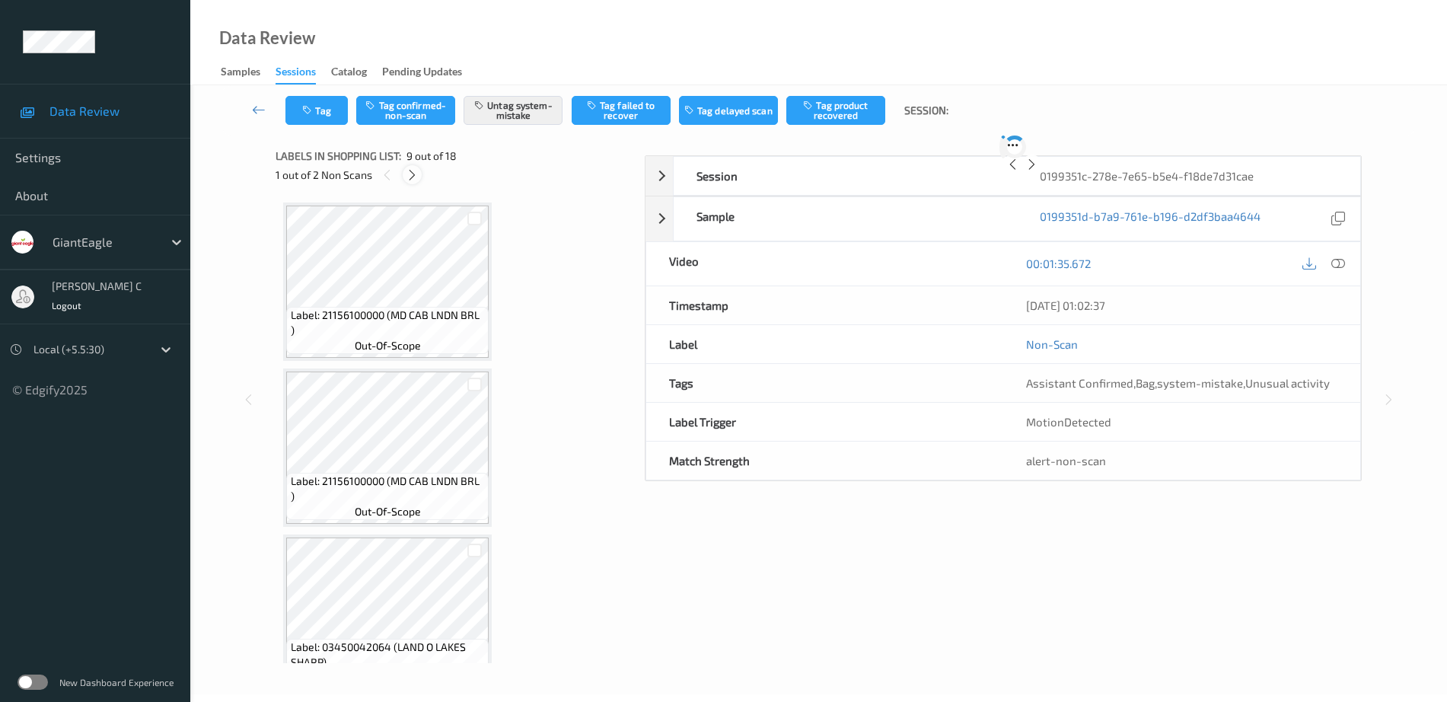
scroll to position [1169, 0]
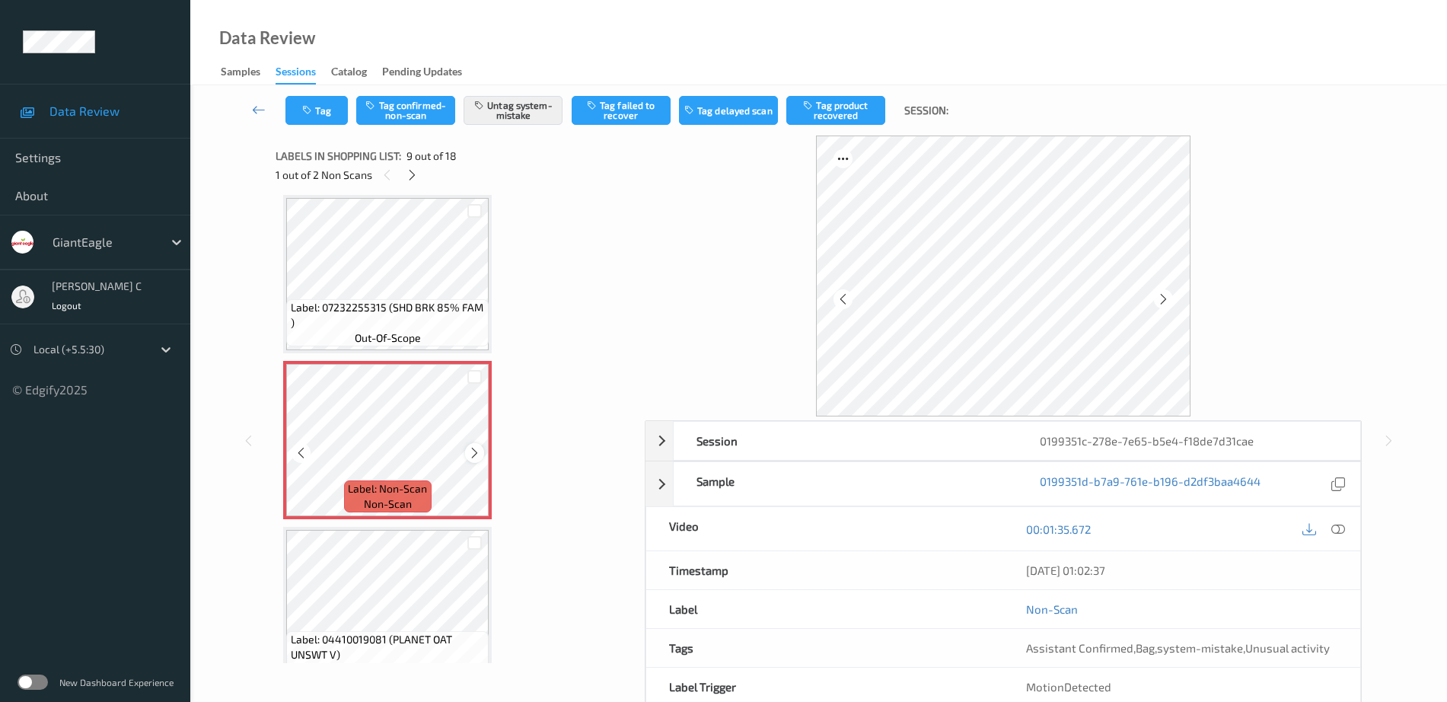
click at [473, 457] on icon at bounding box center [474, 453] width 13 height 14
click at [473, 455] on icon at bounding box center [474, 453] width 13 height 14
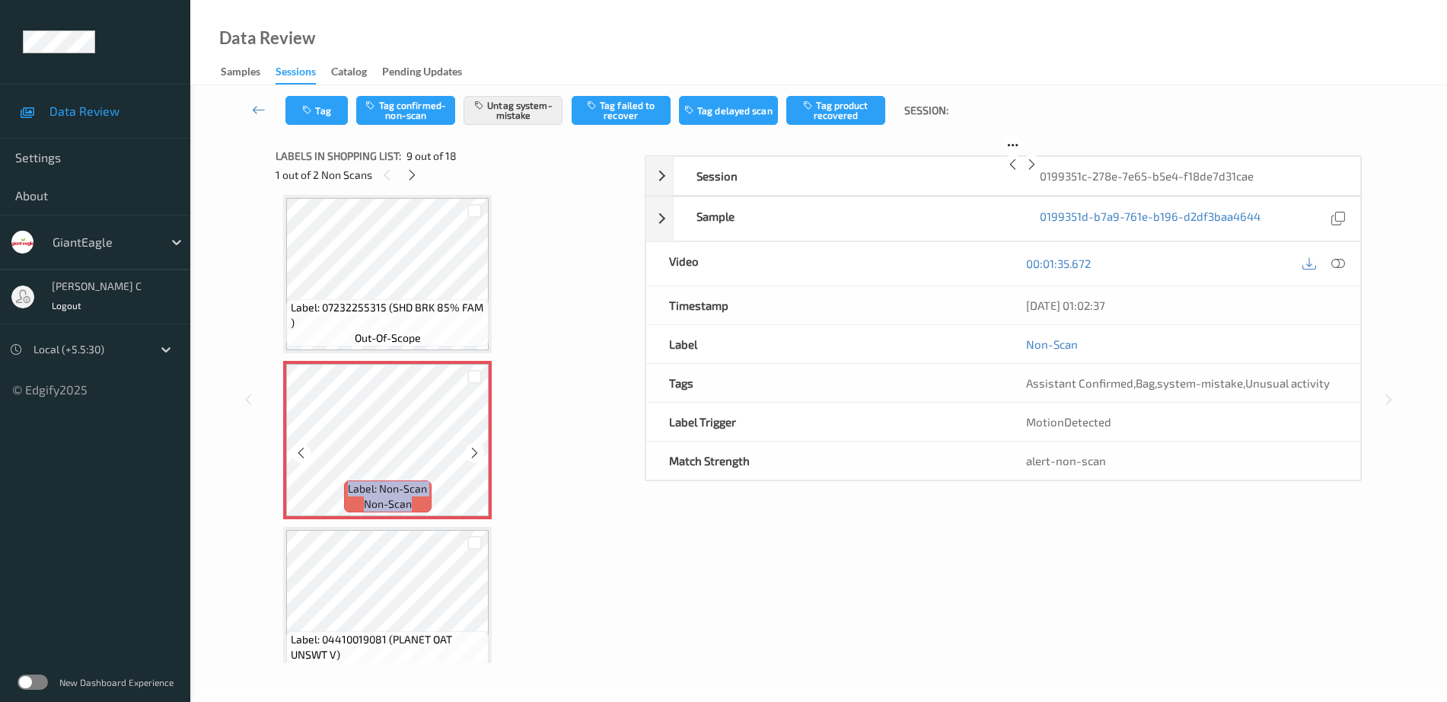
click at [475, 455] on icon at bounding box center [474, 453] width 13 height 14
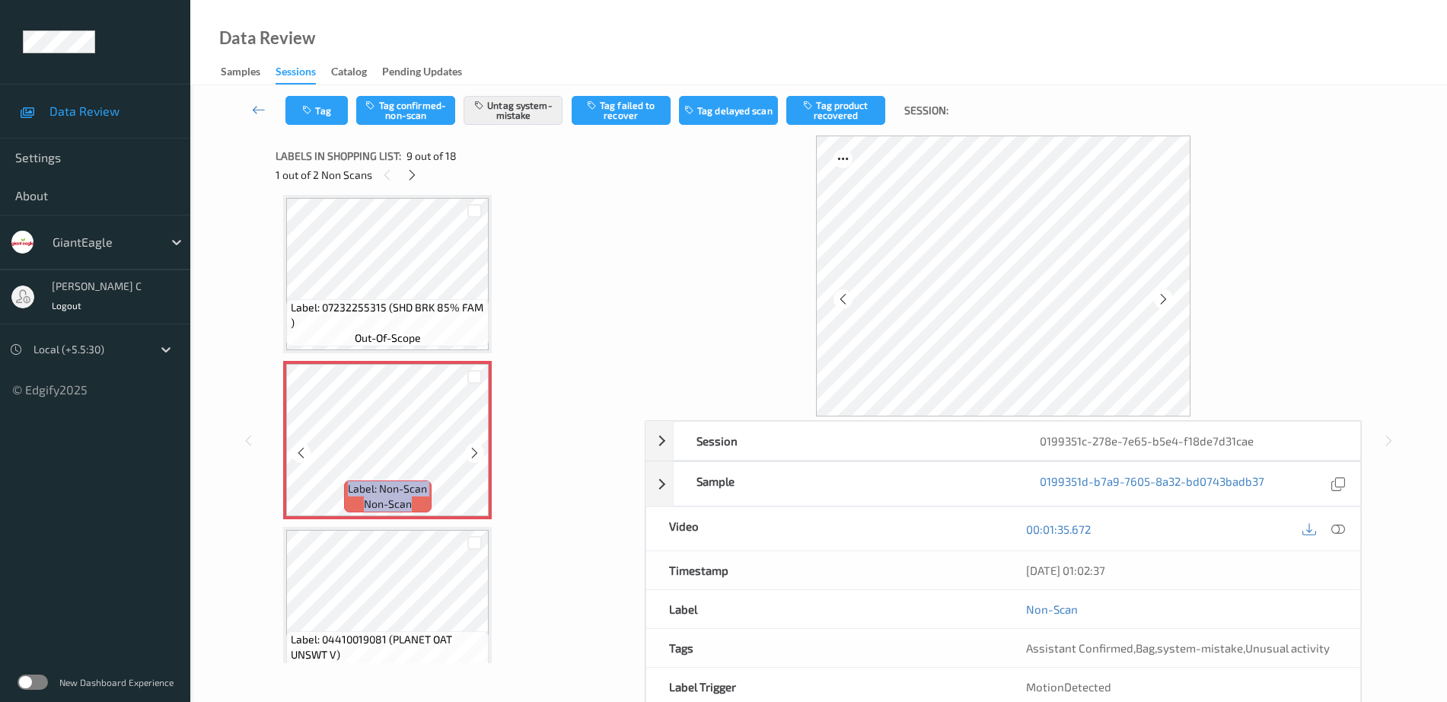
click at [475, 455] on icon at bounding box center [474, 453] width 13 height 14
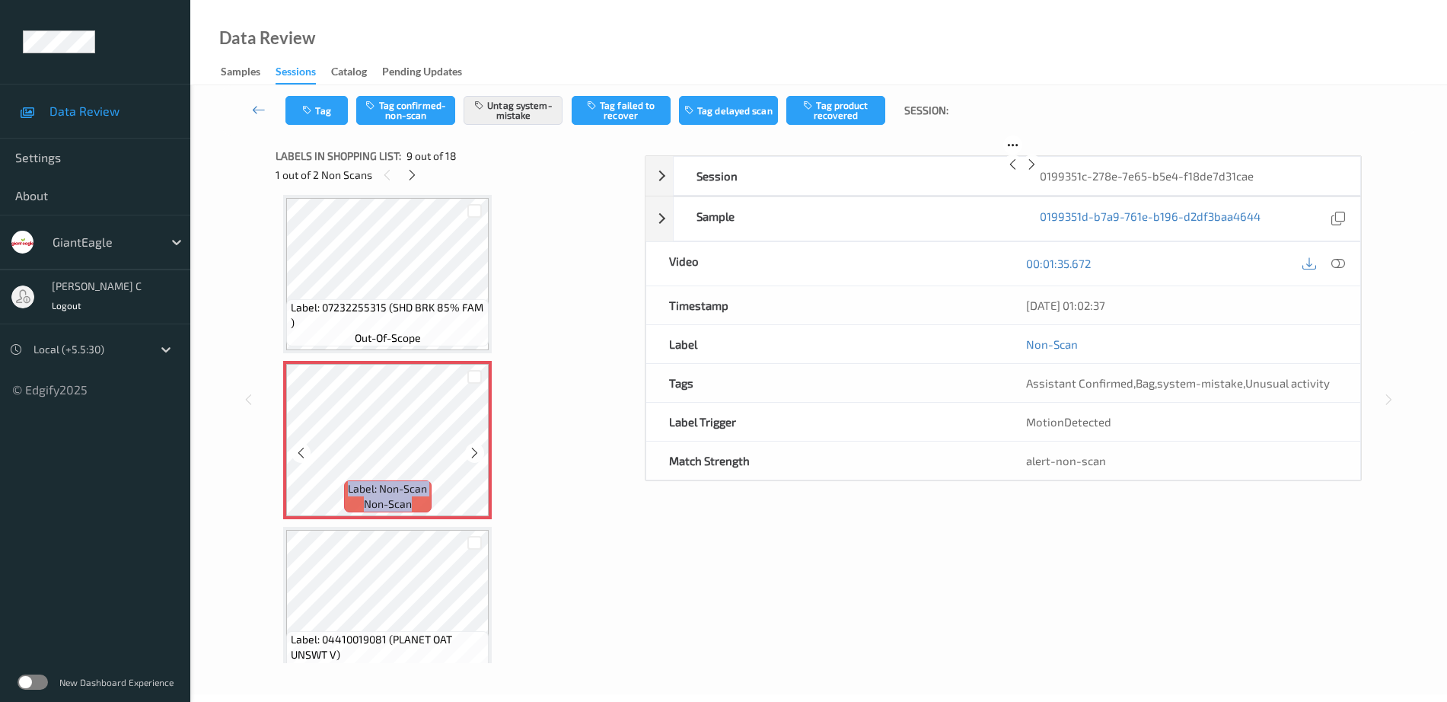
click at [475, 455] on icon at bounding box center [474, 453] width 13 height 14
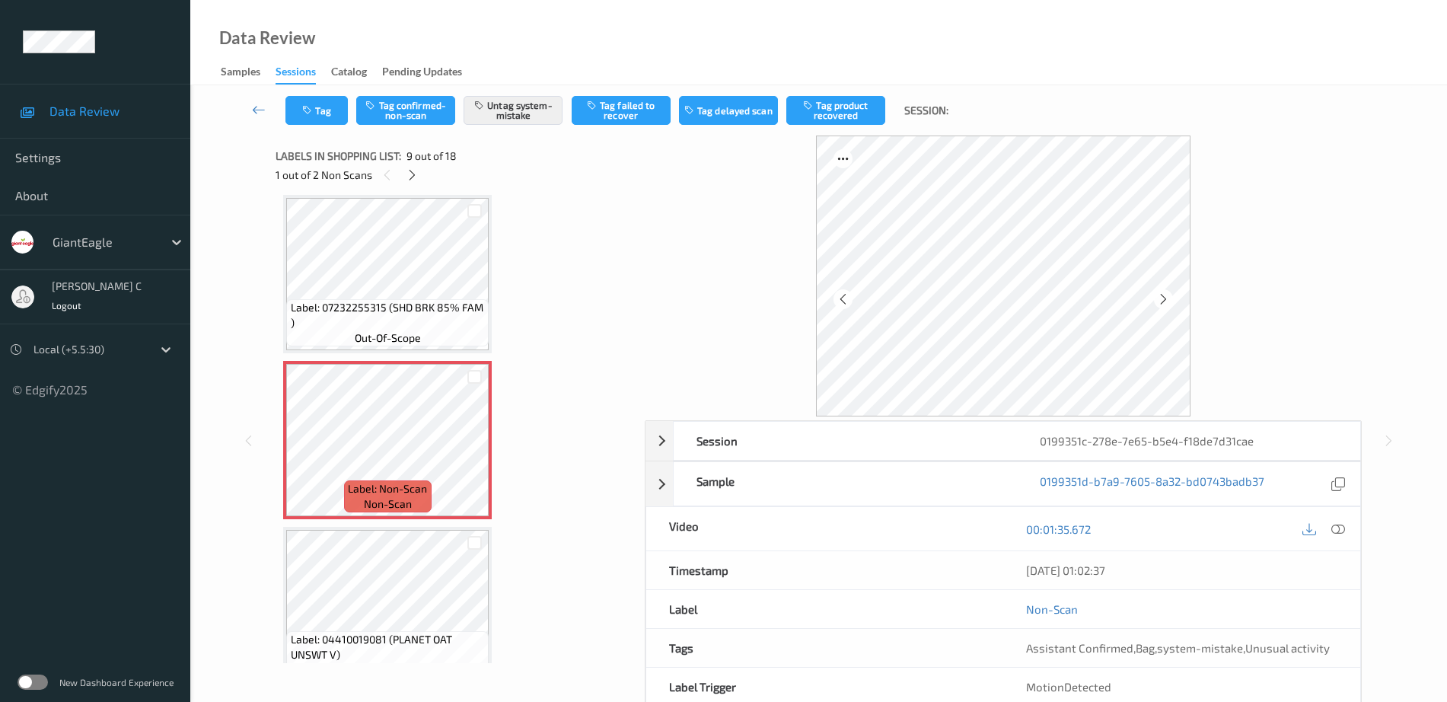
click at [409, 307] on span "Label: 07232255315 (SHD BRK 85% FAM )" at bounding box center [388, 315] width 195 height 30
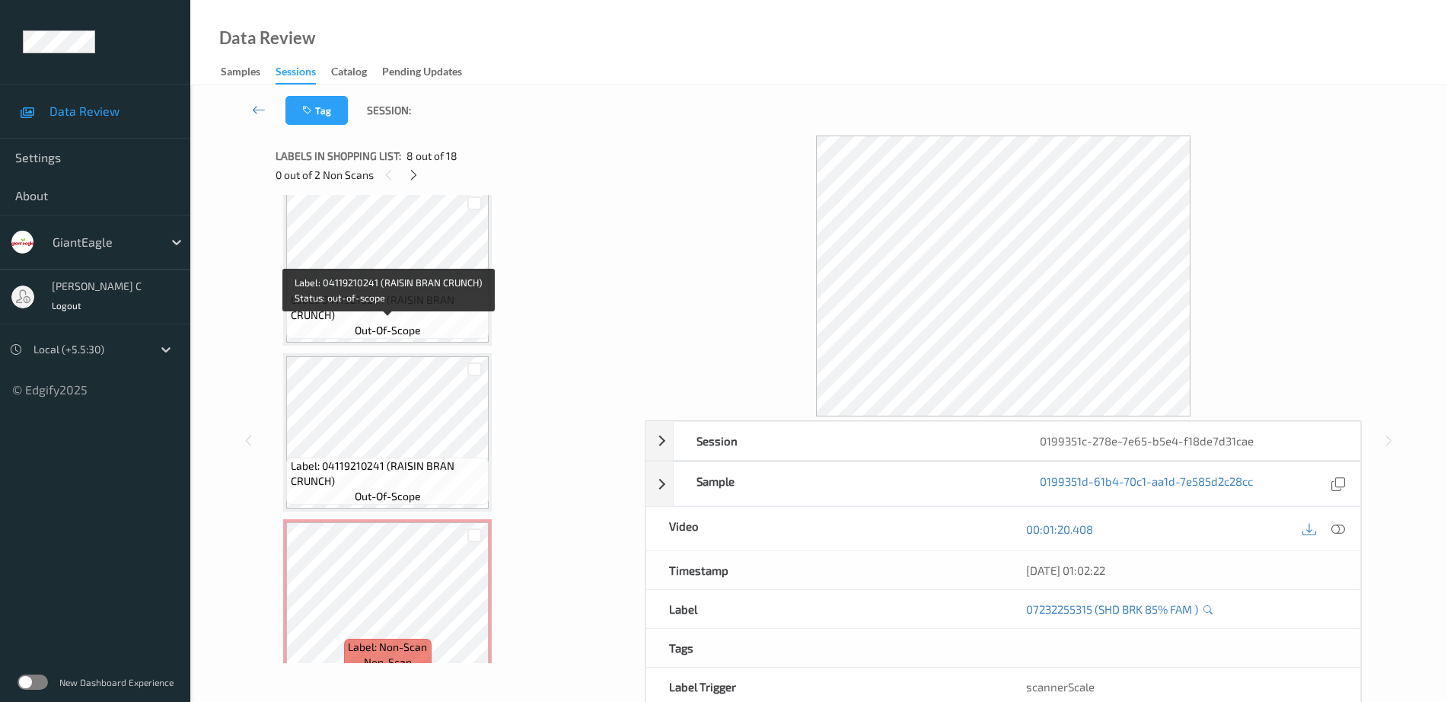
scroll to position [2526, 0]
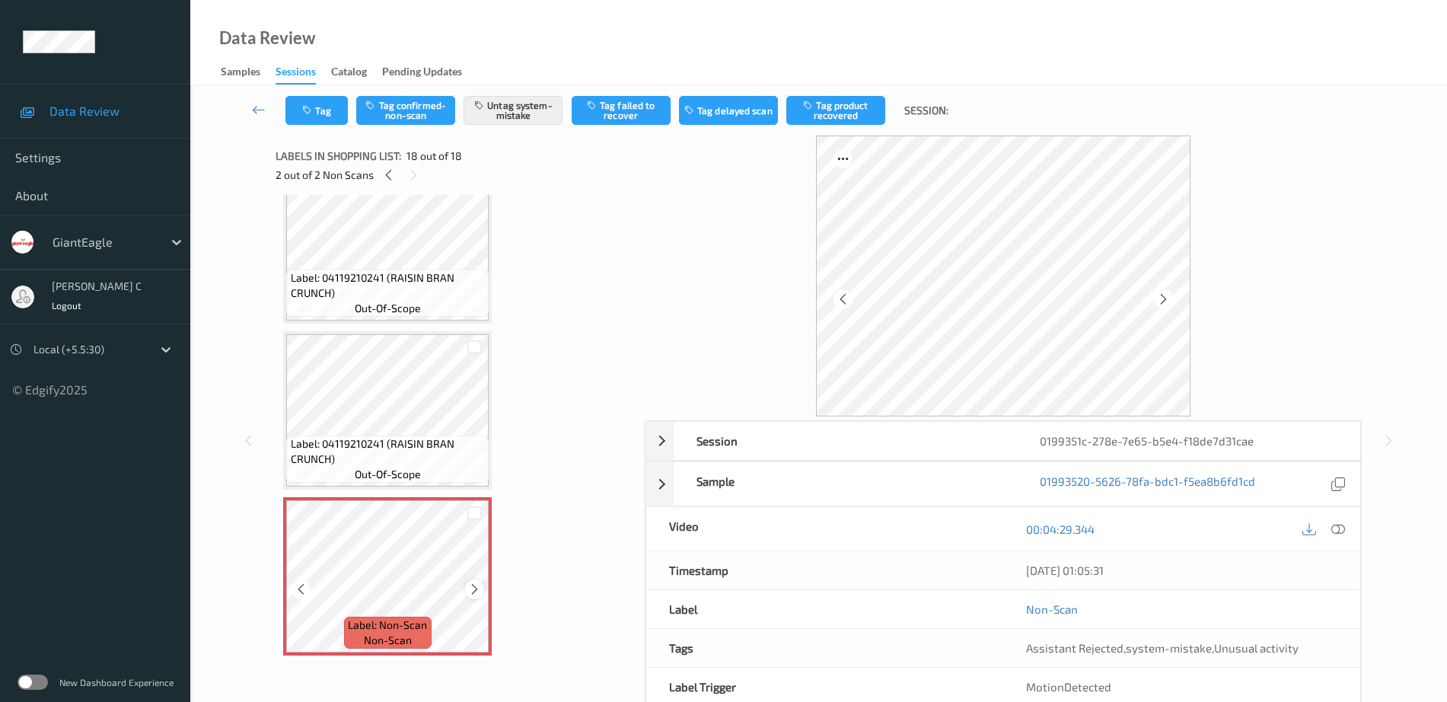
click at [473, 590] on icon at bounding box center [474, 589] width 13 height 14
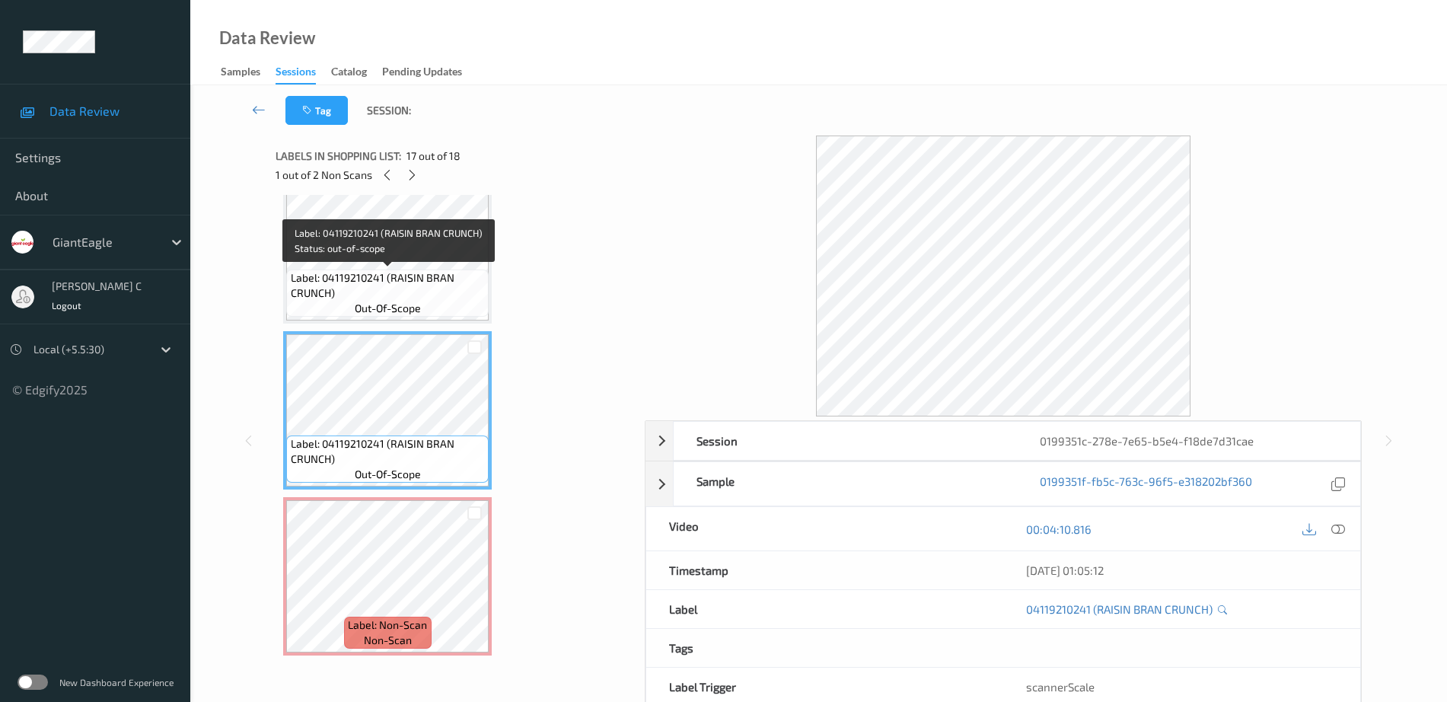
click at [417, 272] on span "Label: 04119210241 (RAISIN BRAN CRUNCH)" at bounding box center [388, 285] width 195 height 30
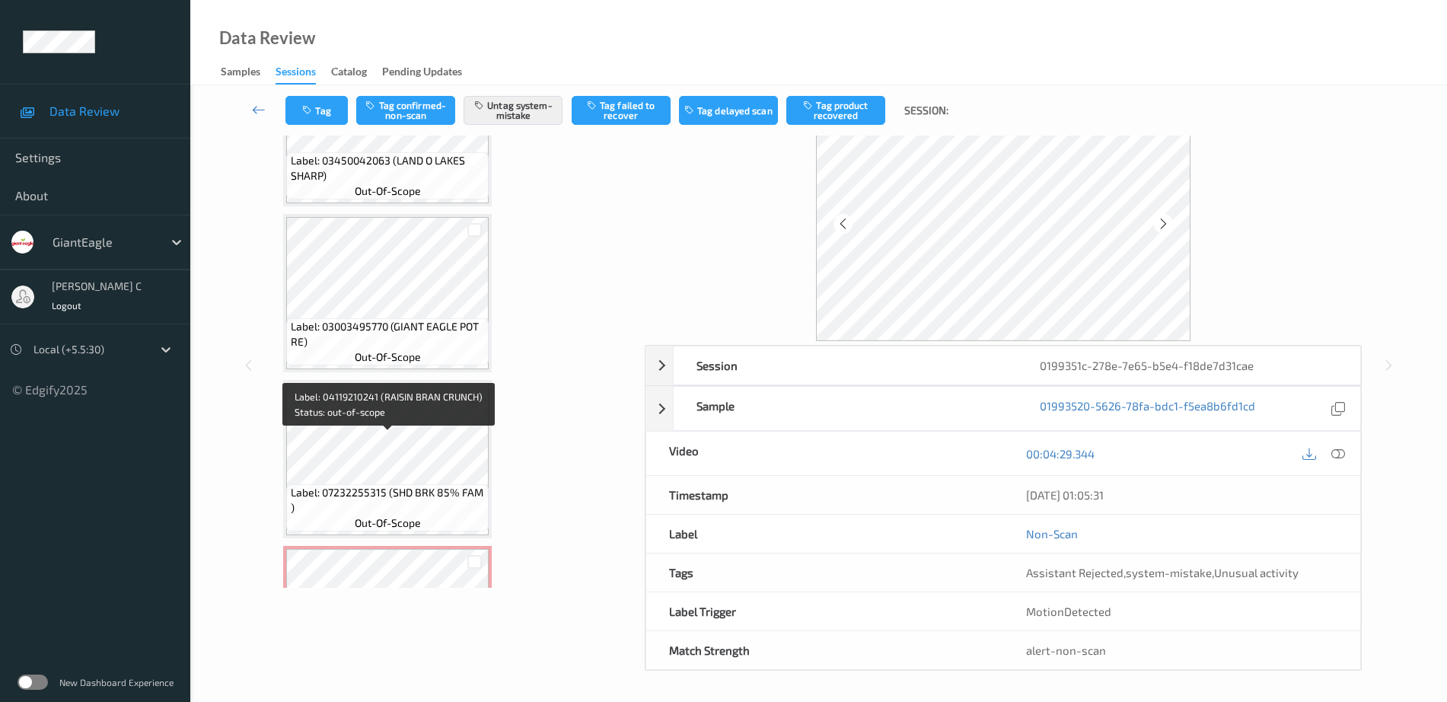
scroll to position [1099, 0]
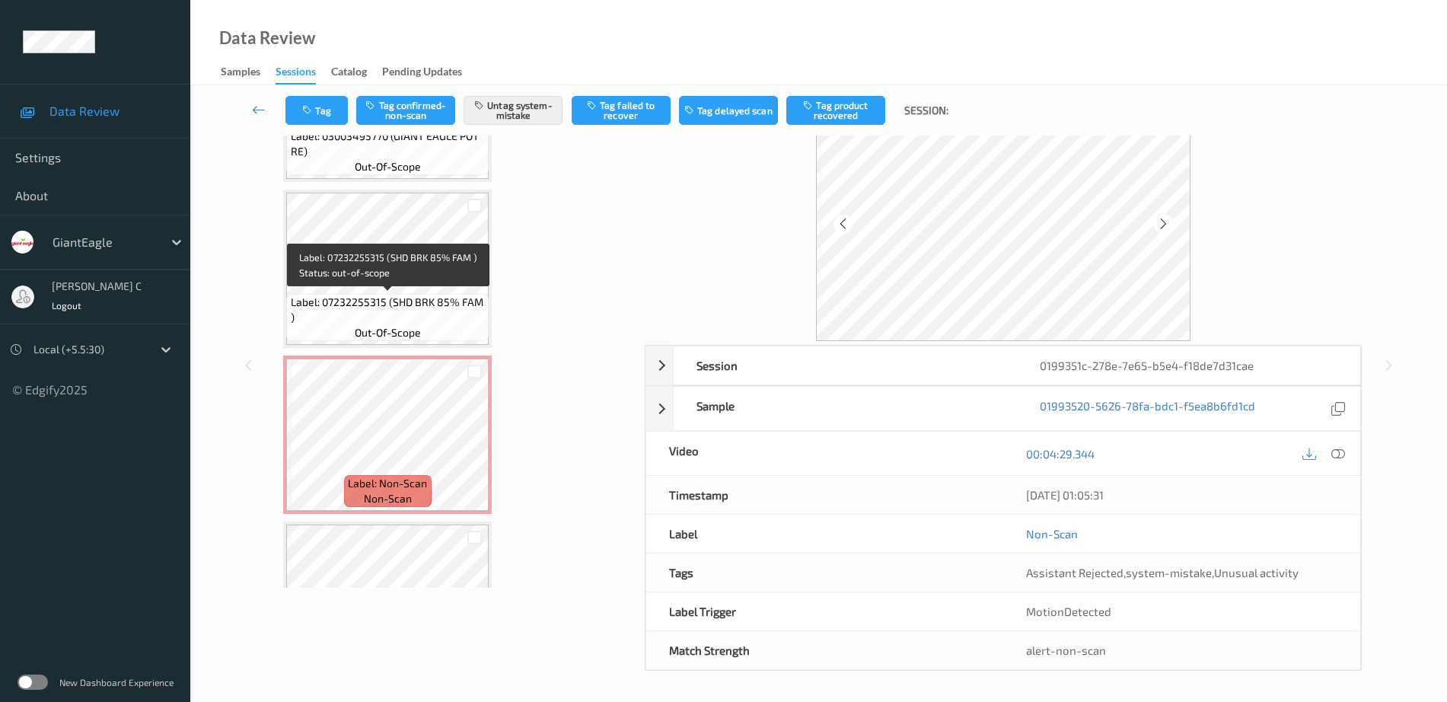
click at [392, 323] on span "Label: 07232255315 (SHD BRK 85% FAM )" at bounding box center [388, 310] width 195 height 30
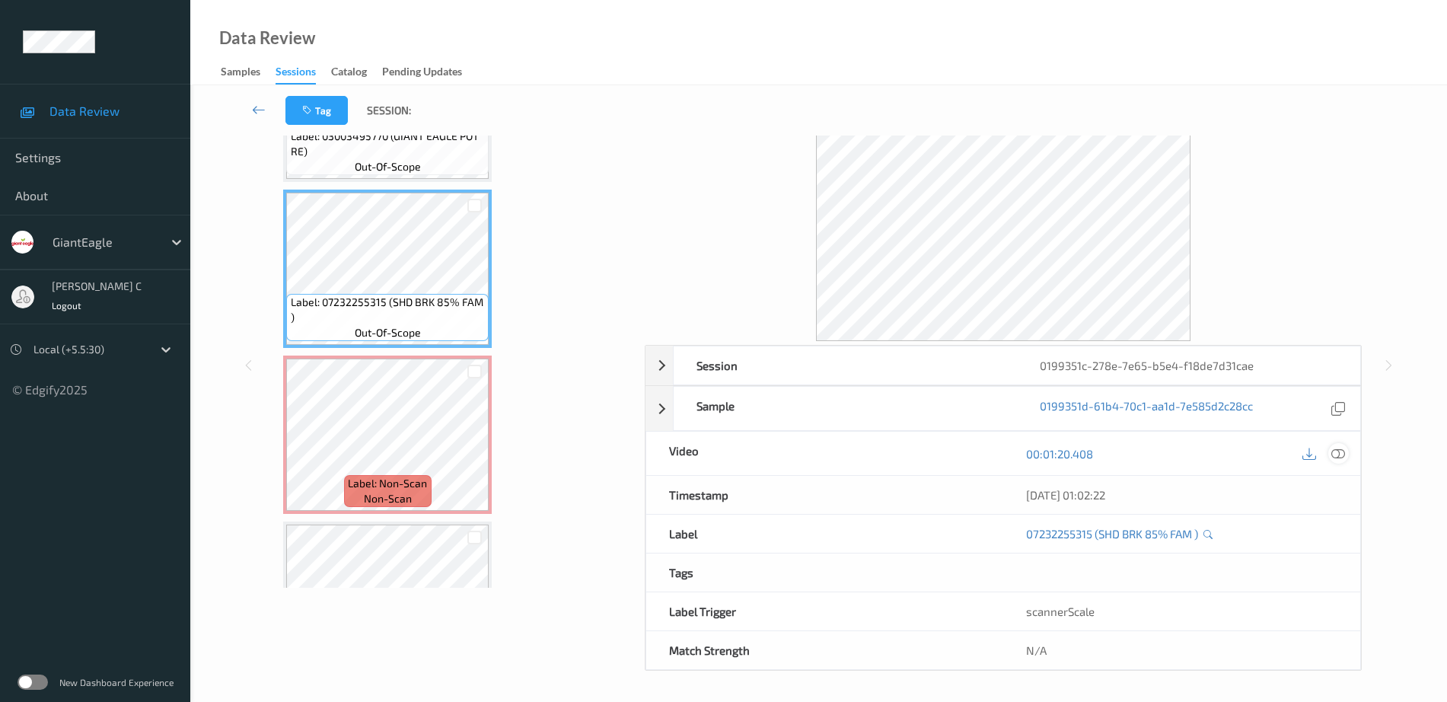
click at [1347, 449] on div at bounding box center [1338, 453] width 21 height 21
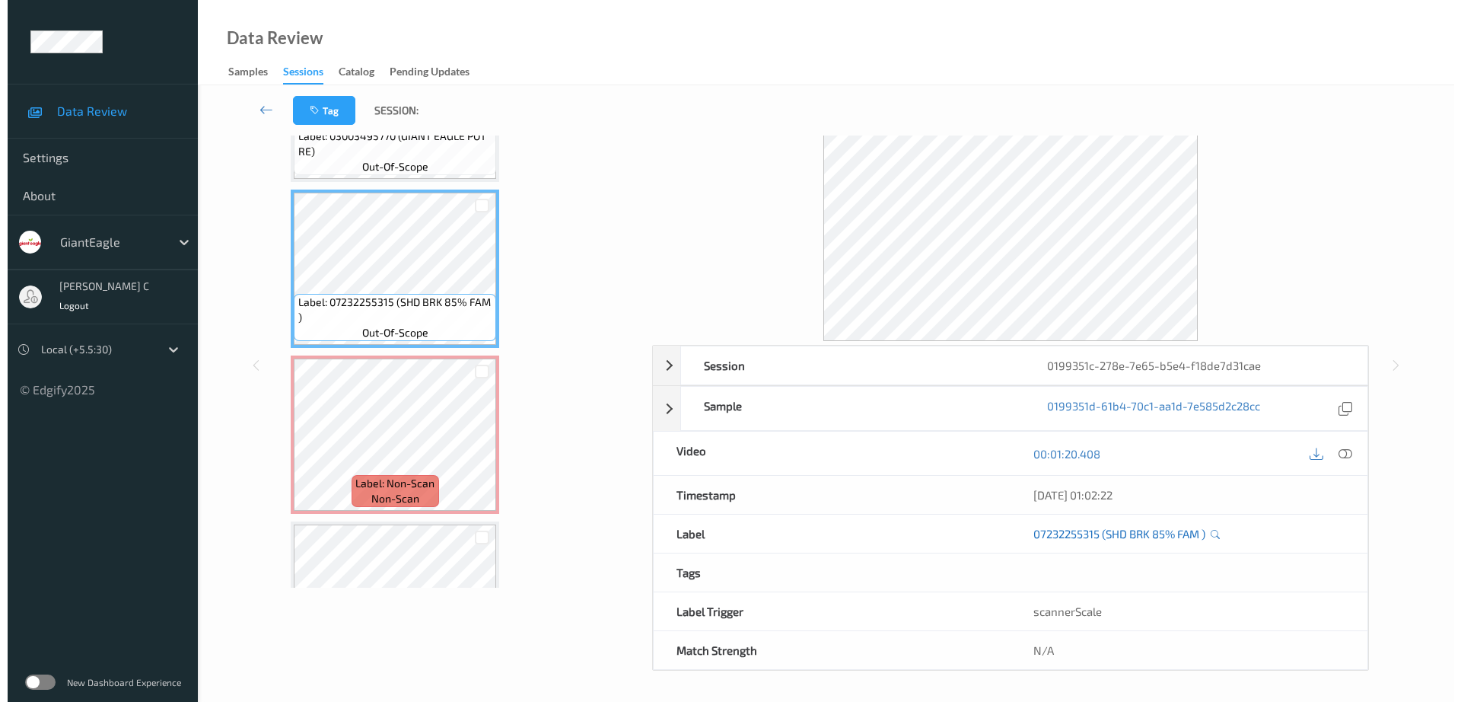
scroll to position [0, 0]
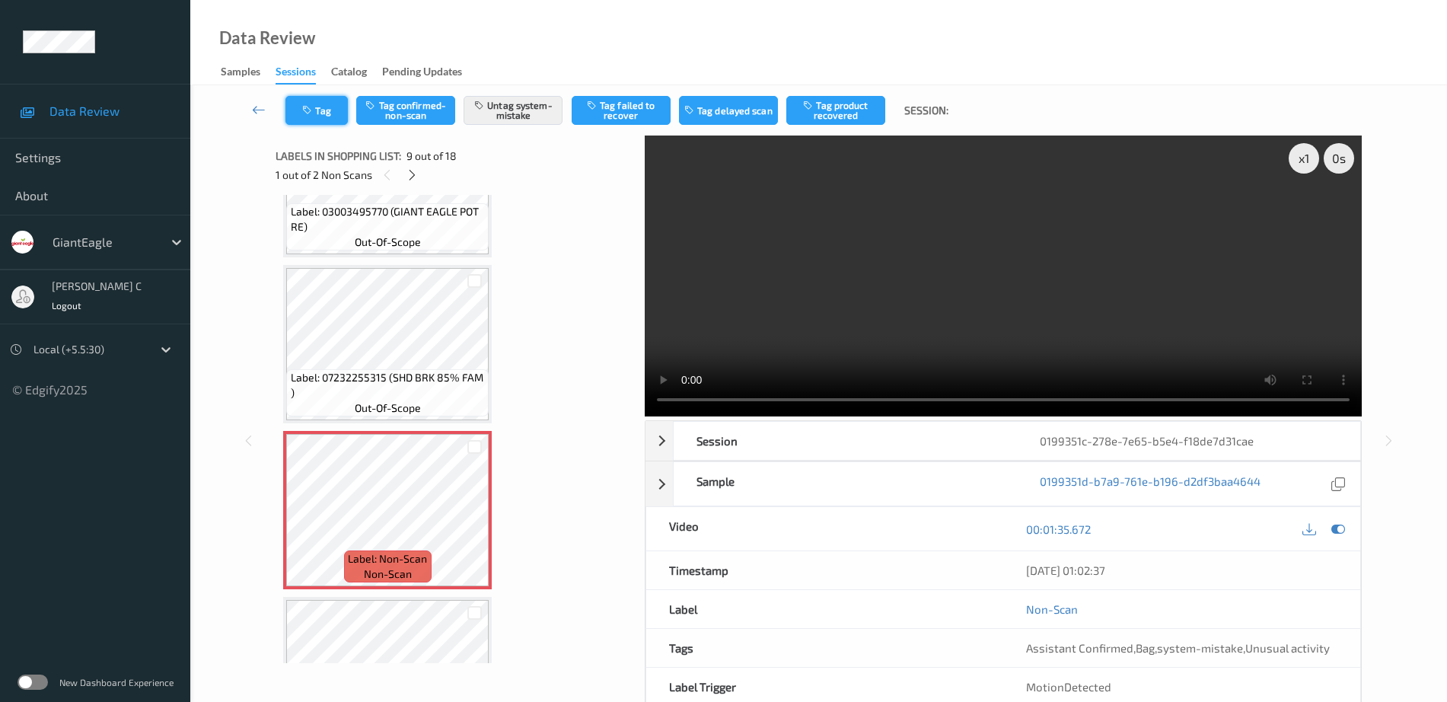
click at [327, 116] on button "Tag" at bounding box center [316, 110] width 62 height 29
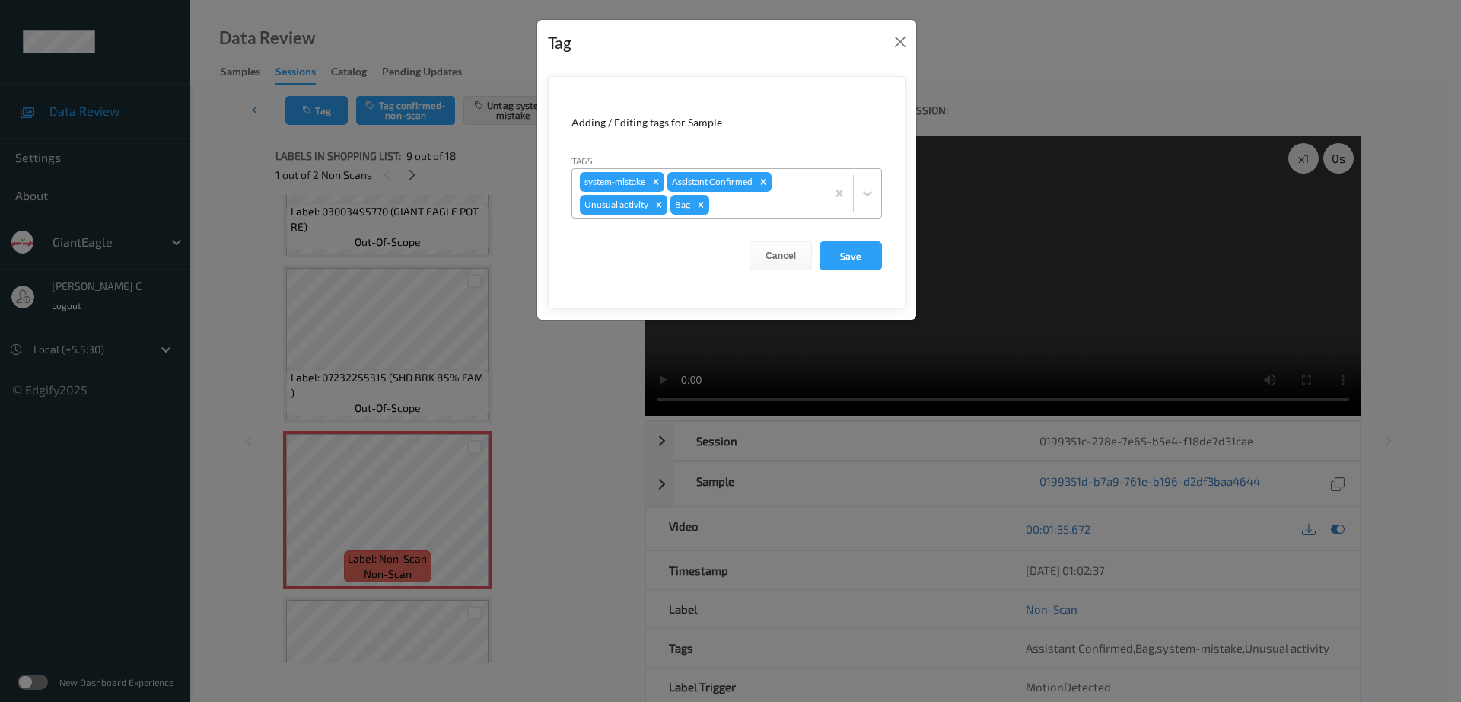
click at [662, 200] on icon "Remove Unusual activity" at bounding box center [659, 204] width 11 height 11
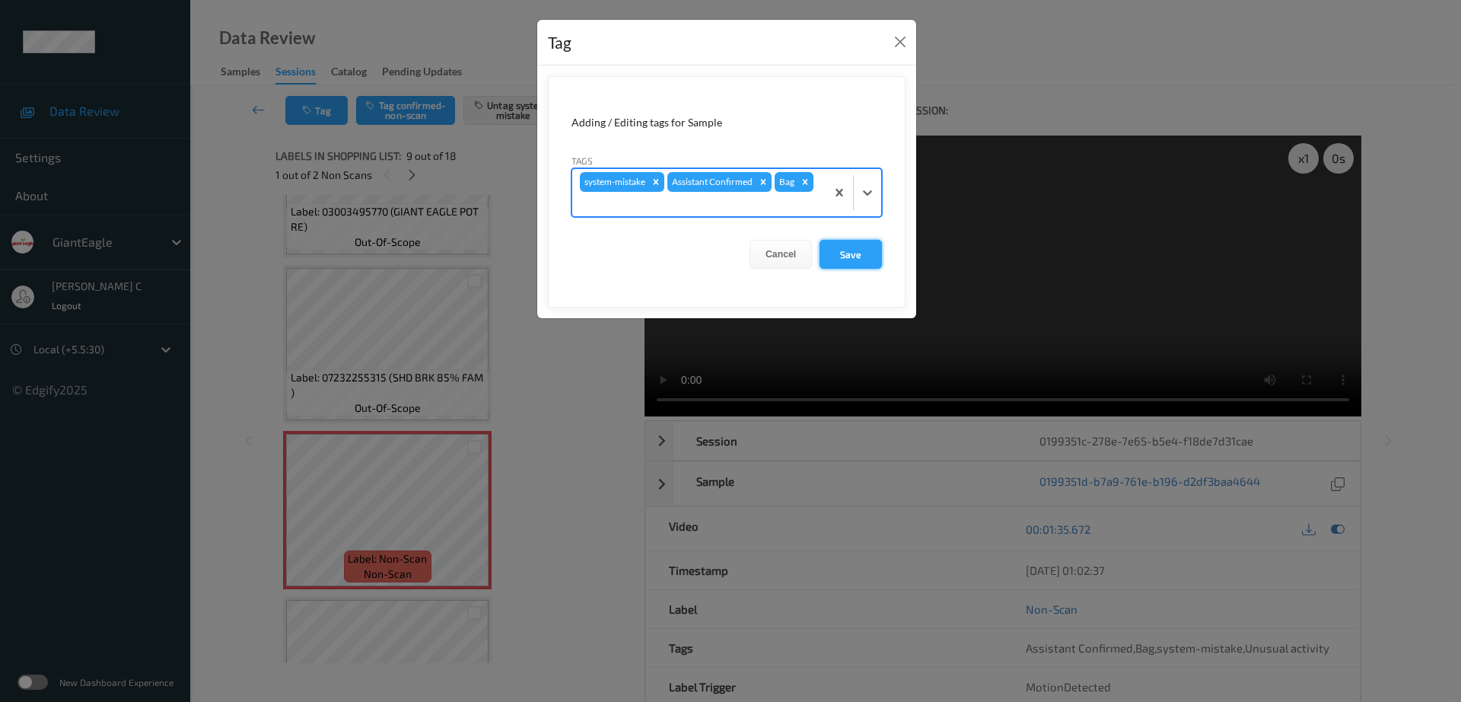
click at [870, 256] on button "Save" at bounding box center [851, 254] width 62 height 29
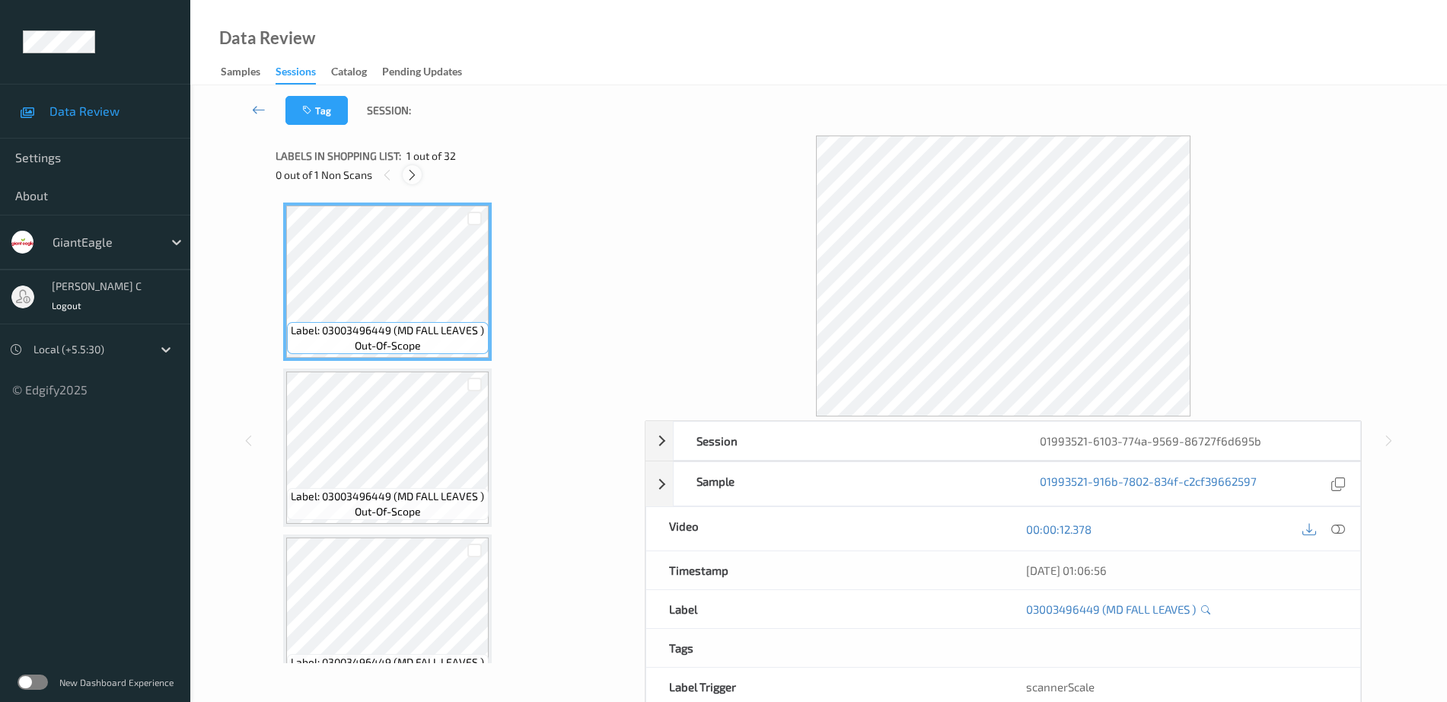
click at [412, 168] on icon at bounding box center [412, 175] width 13 height 14
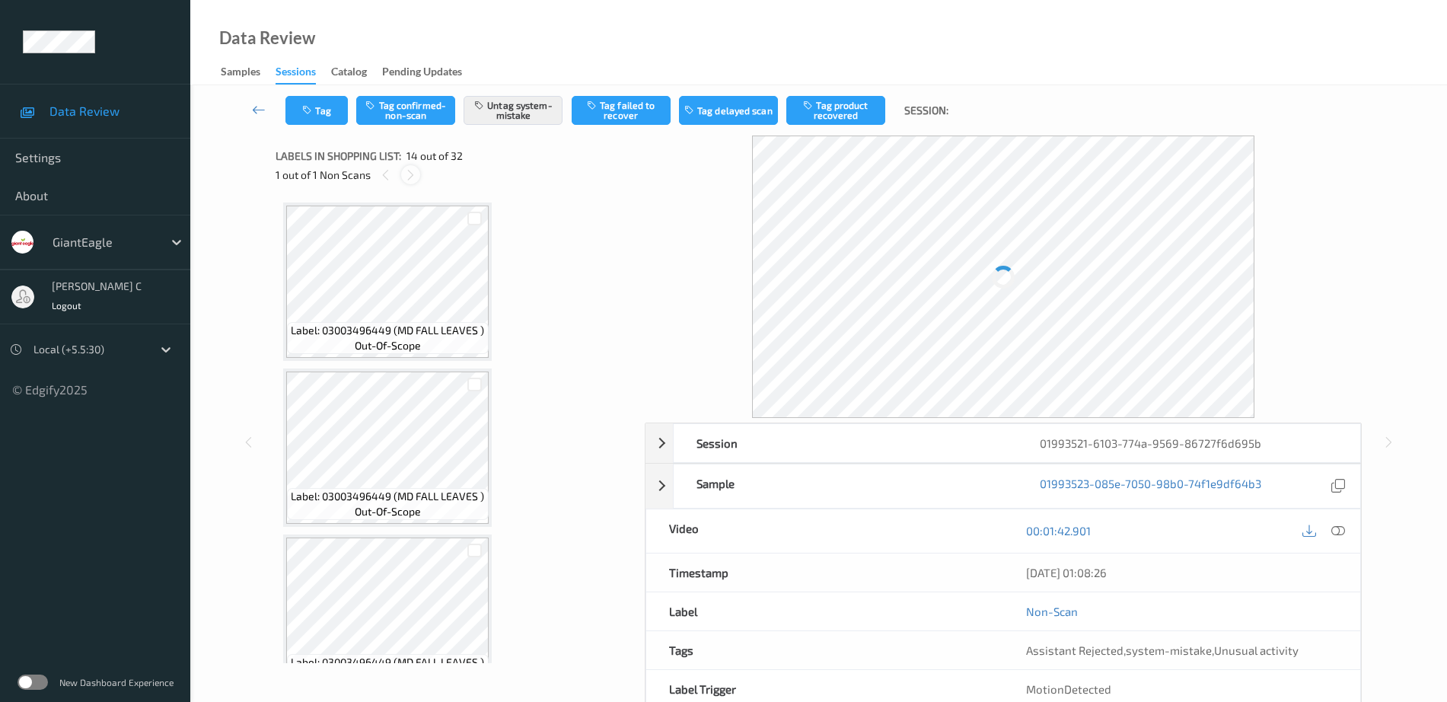
scroll to position [1999, 0]
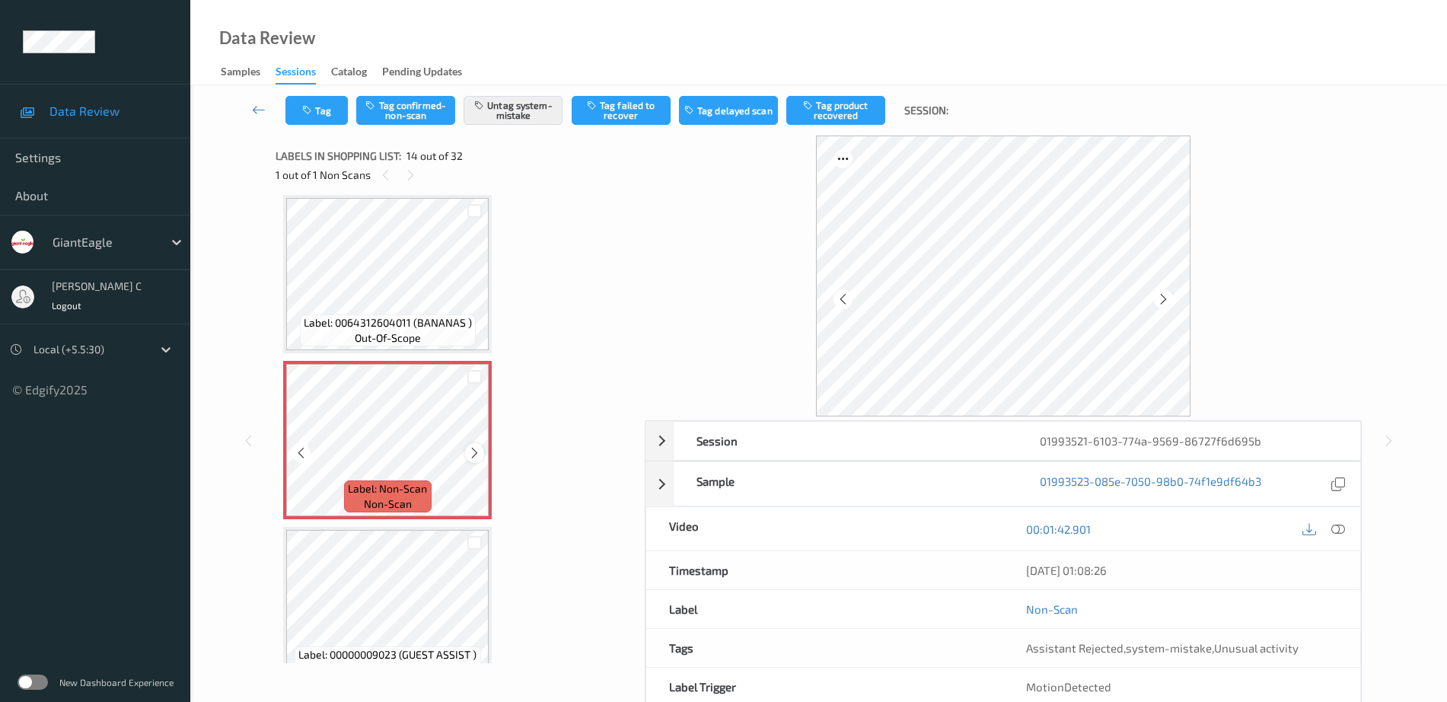
click at [481, 452] on div at bounding box center [474, 452] width 19 height 19
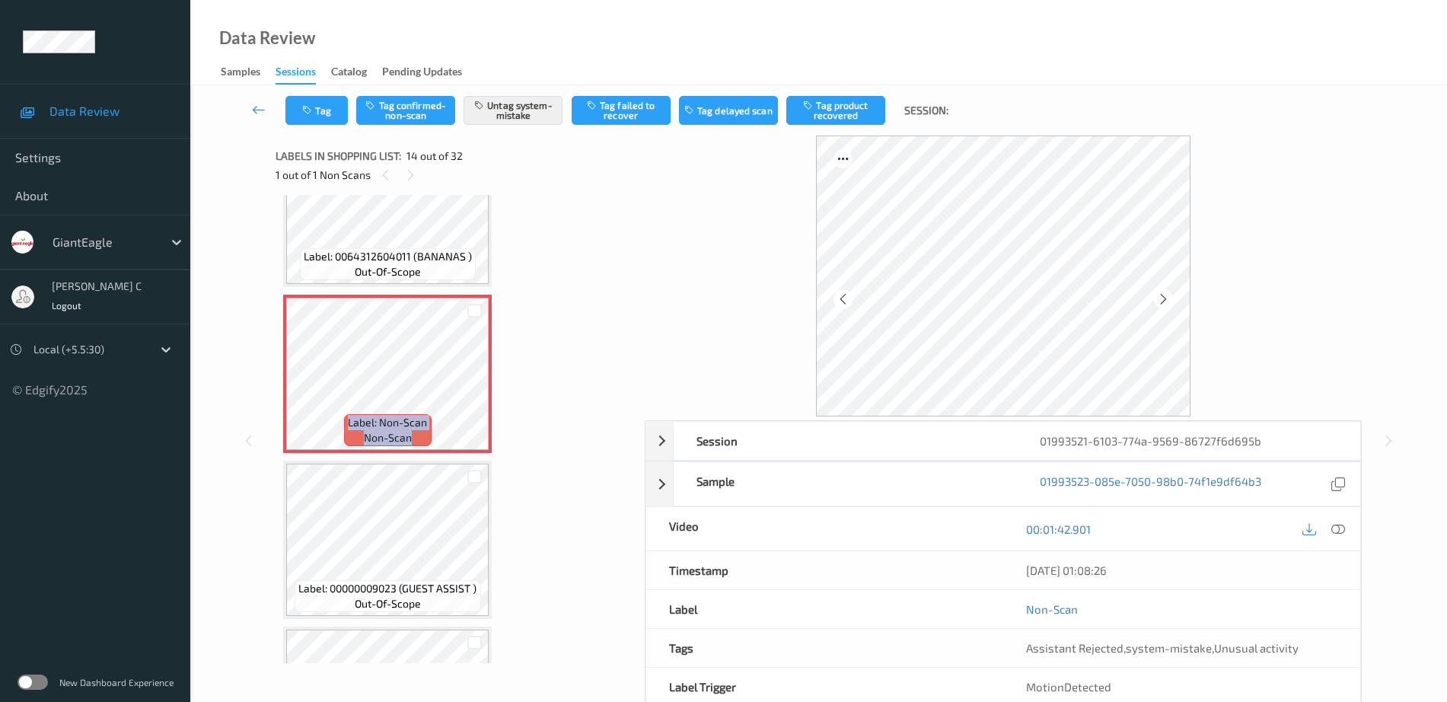
scroll to position [2094, 0]
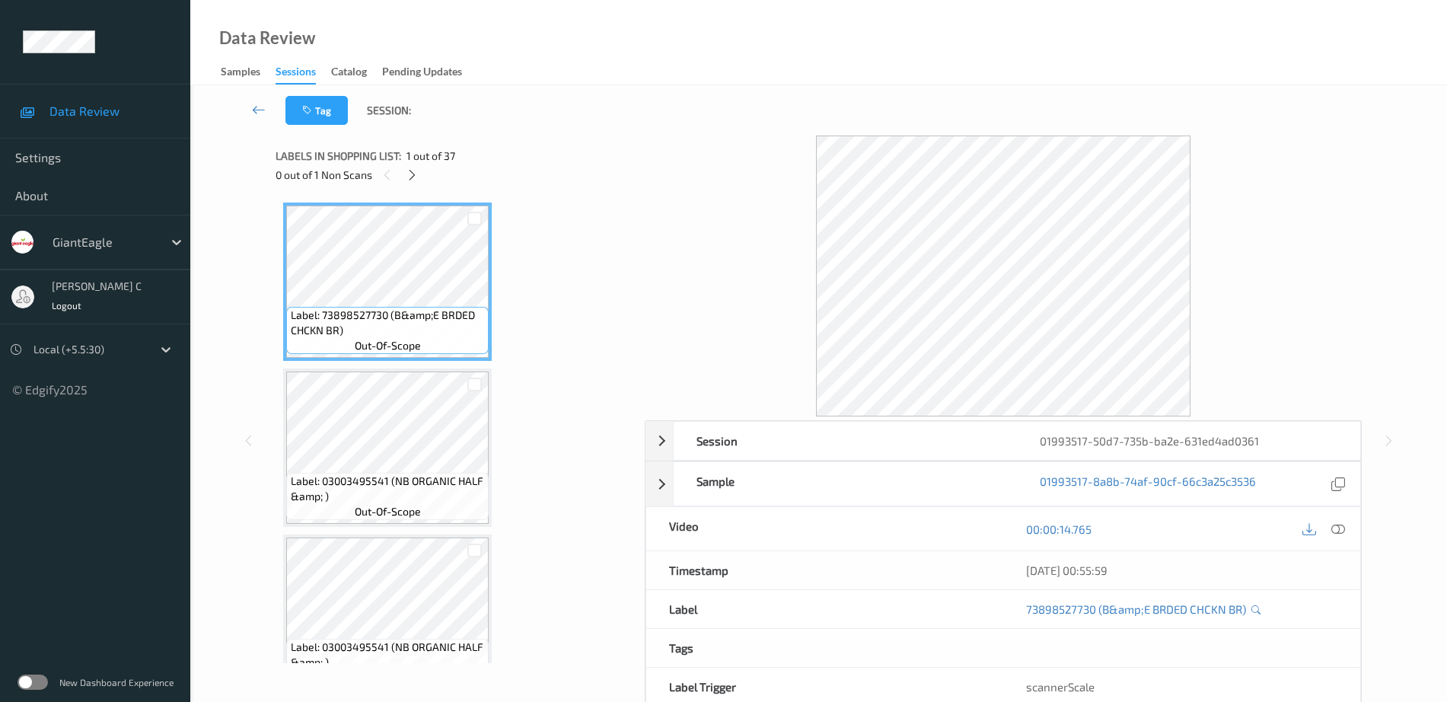
click at [423, 155] on span "1 out of 37" at bounding box center [430, 155] width 49 height 15
click at [415, 169] on icon at bounding box center [412, 175] width 13 height 14
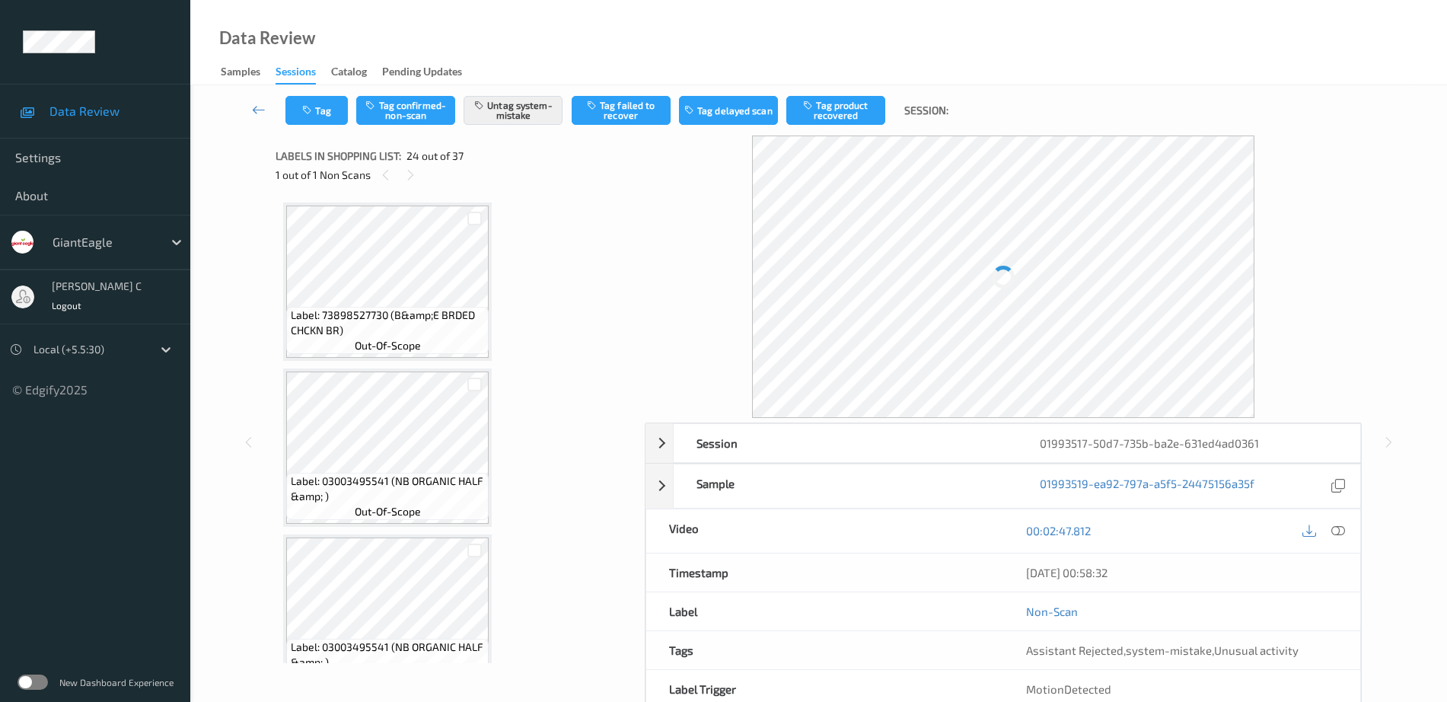
scroll to position [3658, 0]
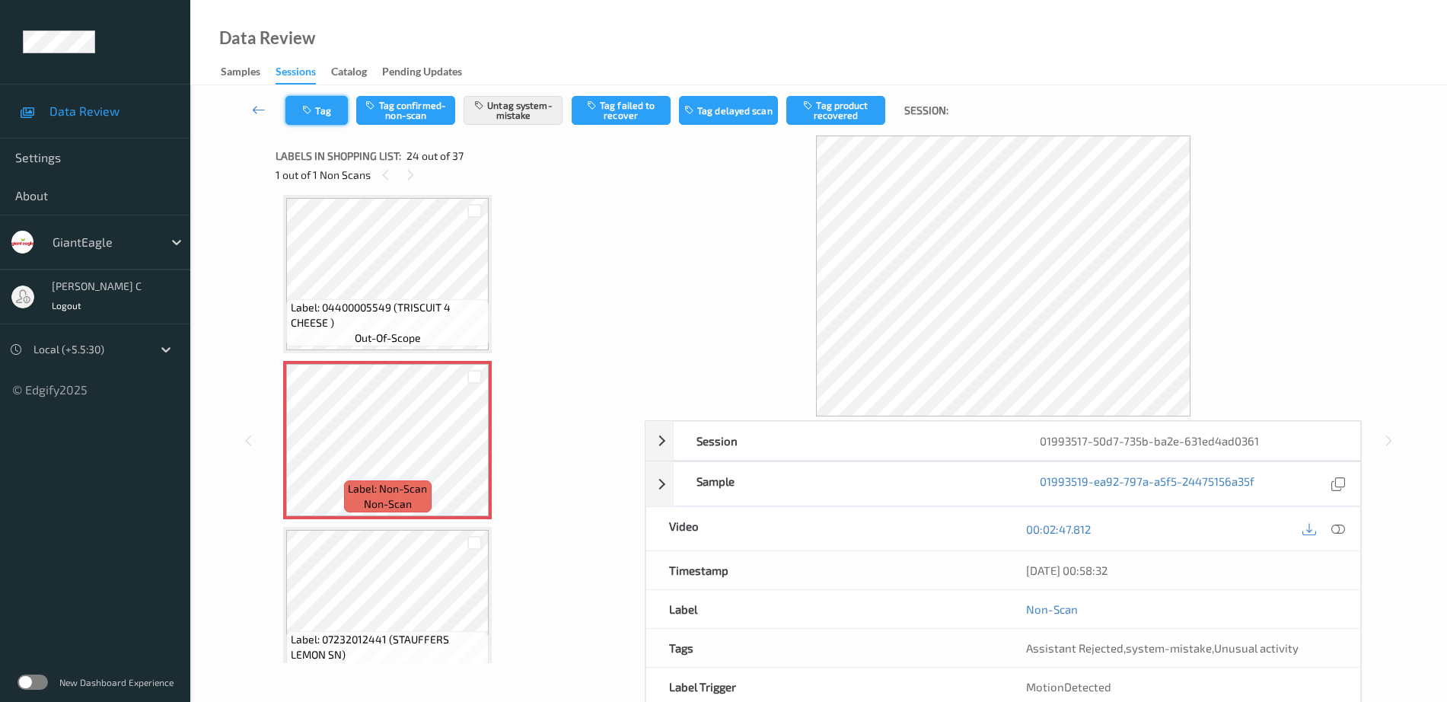
click at [324, 112] on button "Tag" at bounding box center [316, 110] width 62 height 29
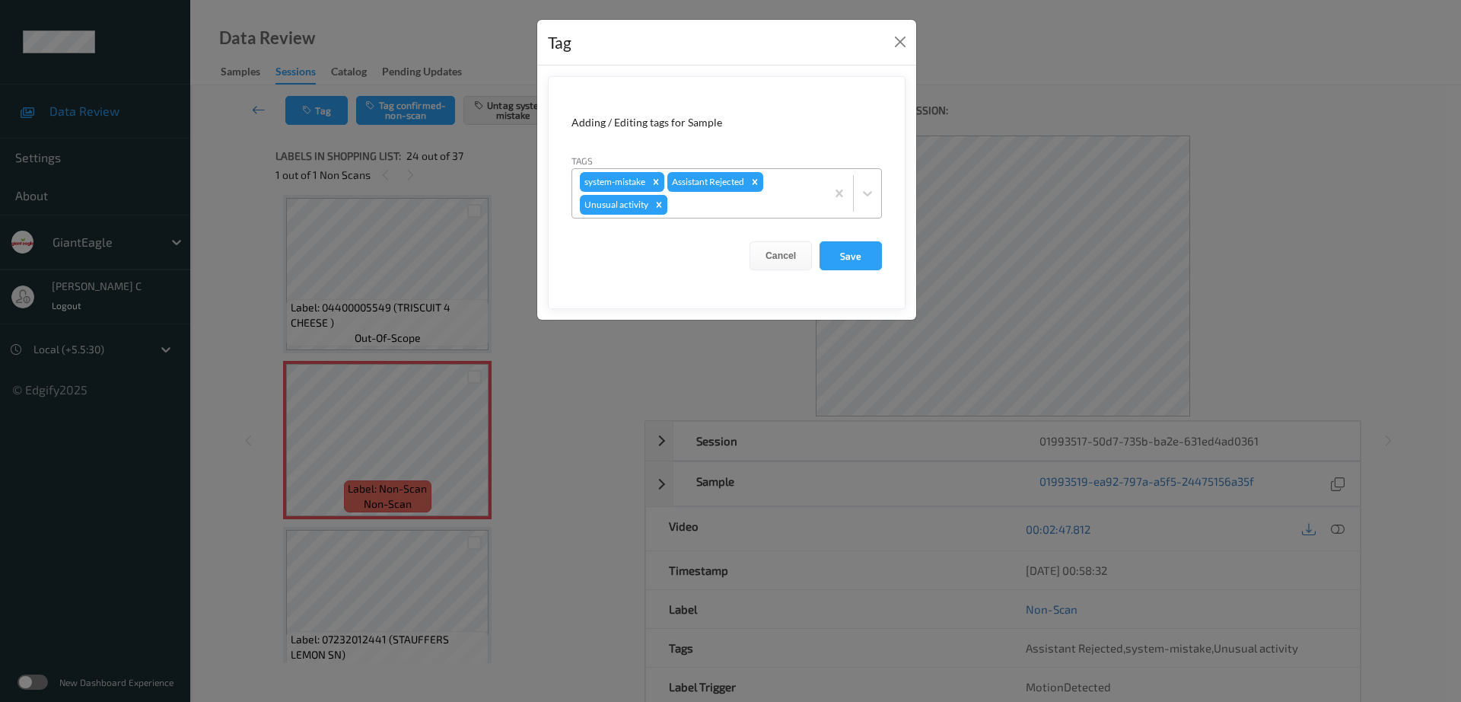
click at [655, 204] on icon "Remove Unusual activity" at bounding box center [659, 204] width 11 height 11
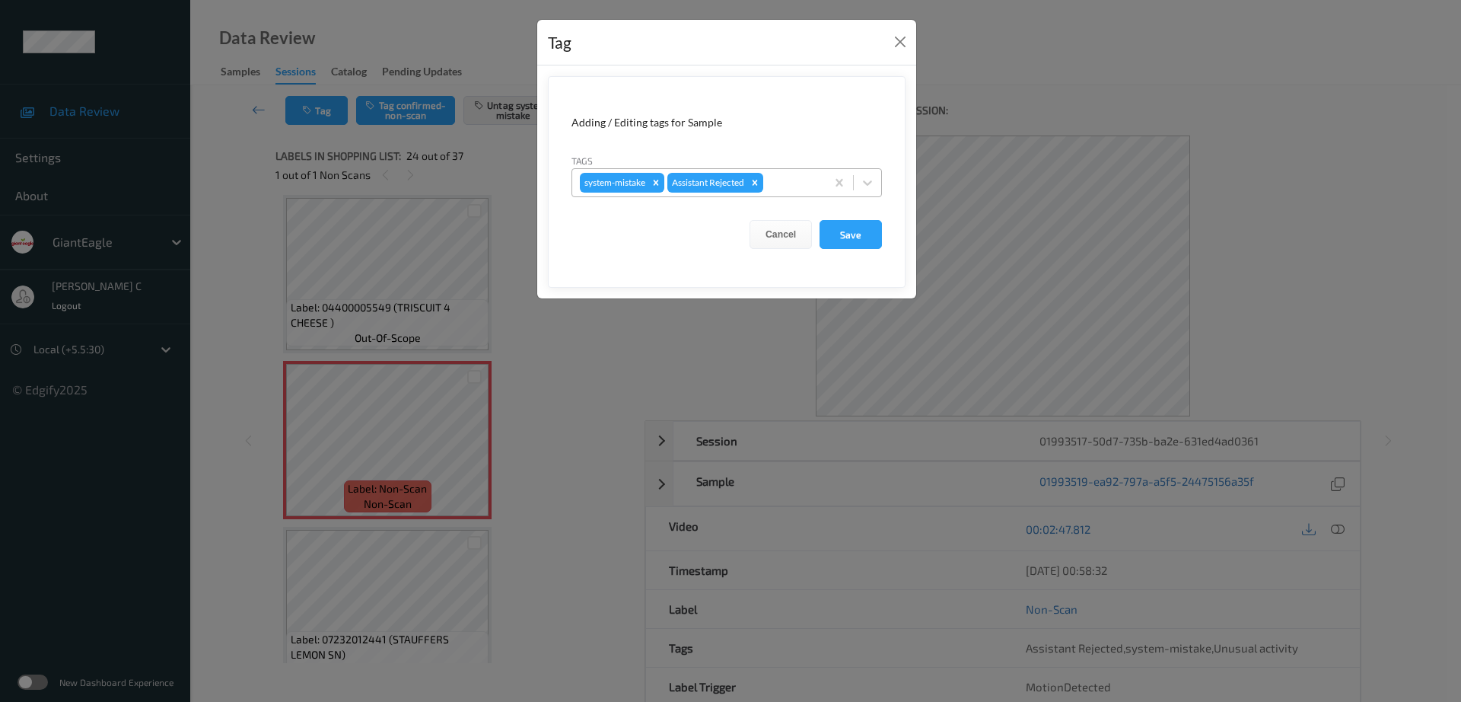
click at [847, 250] on form "Adding / Editing tags for Sample Tags system-mistake Assistant Rejected Cancel …" at bounding box center [727, 182] width 358 height 212
click at [849, 233] on button "Save" at bounding box center [851, 234] width 62 height 29
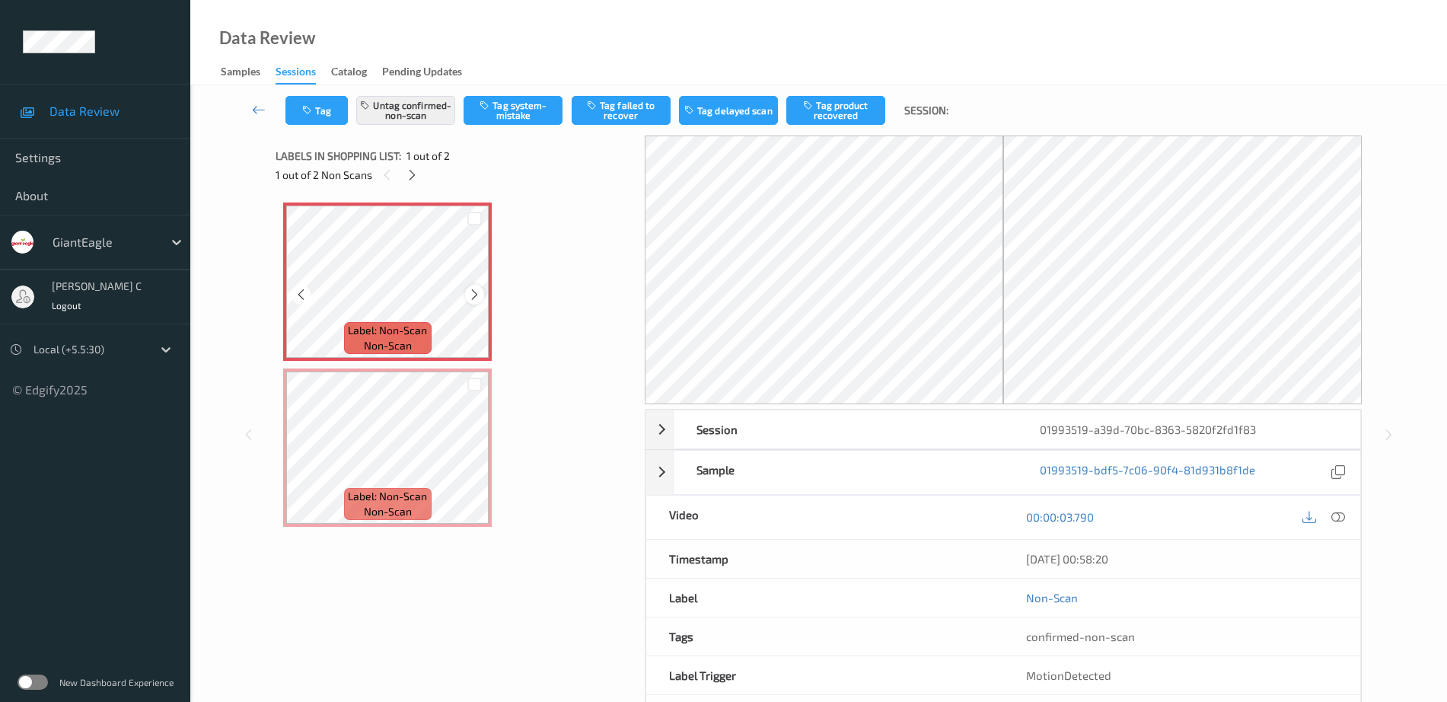
click at [482, 296] on div at bounding box center [474, 294] width 19 height 19
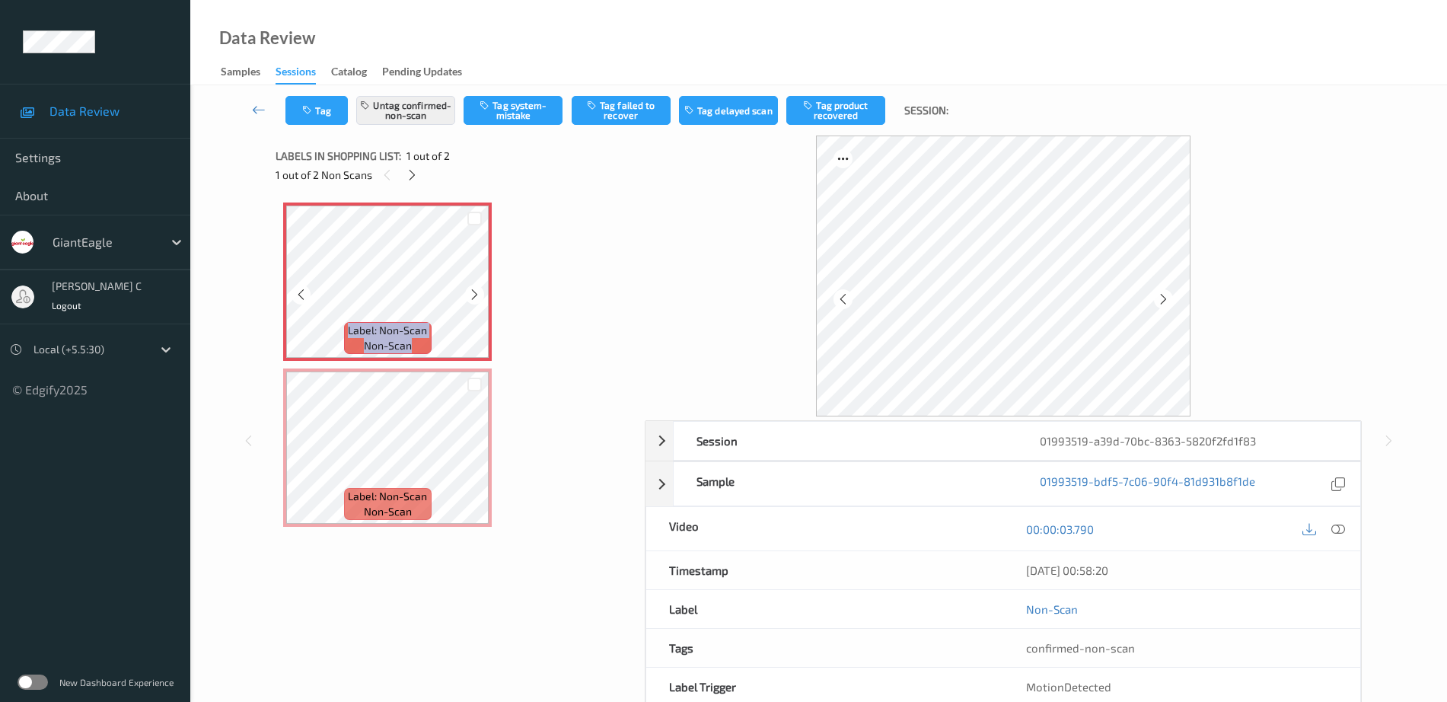
click at [482, 296] on div at bounding box center [474, 294] width 19 height 19
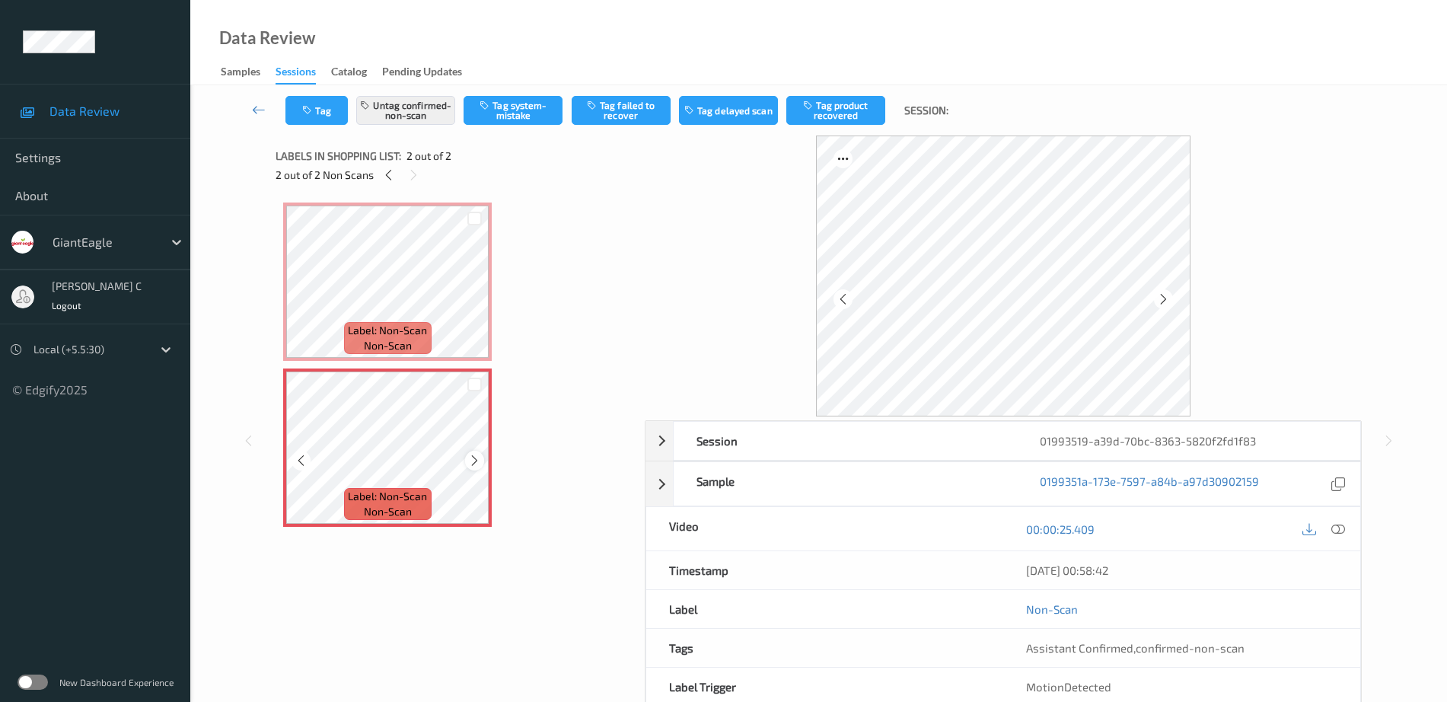
click at [480, 455] on icon at bounding box center [474, 461] width 13 height 14
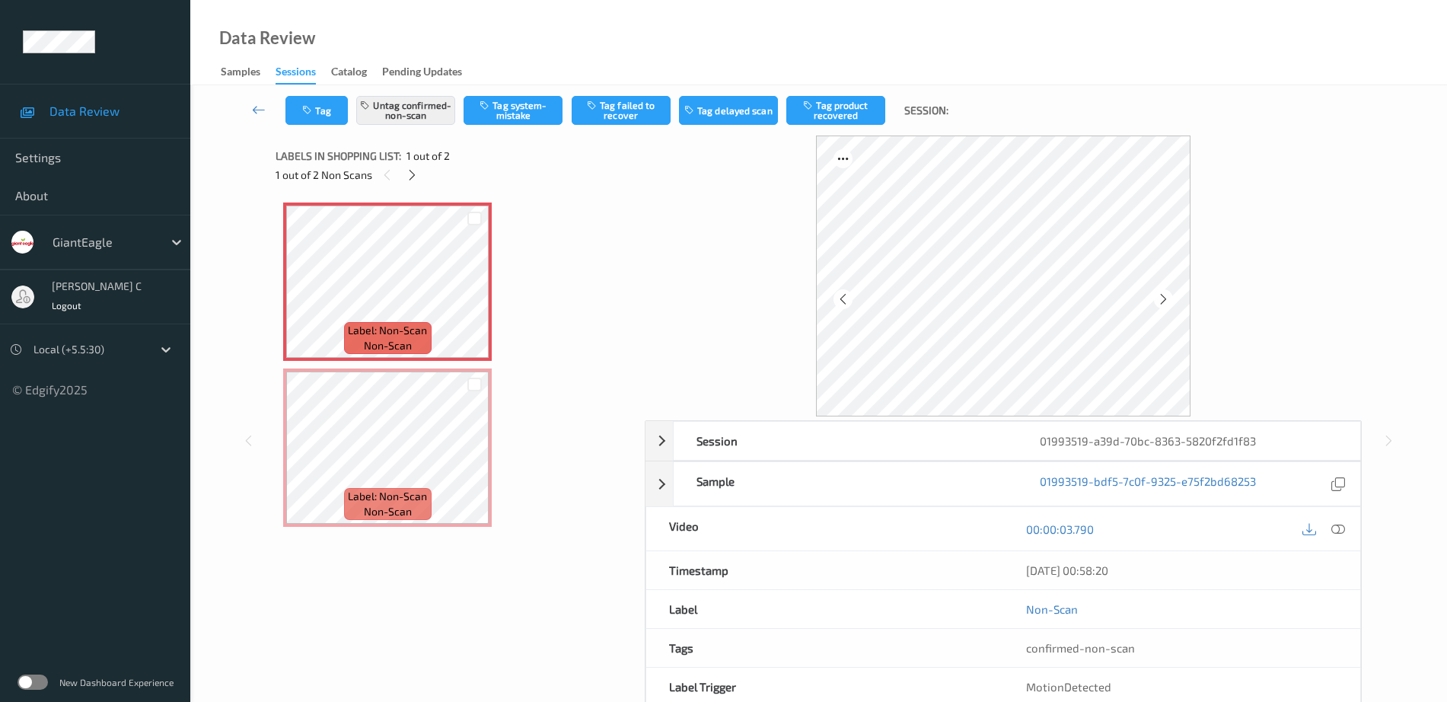
click at [1334, 533] on icon at bounding box center [1338, 529] width 14 height 14
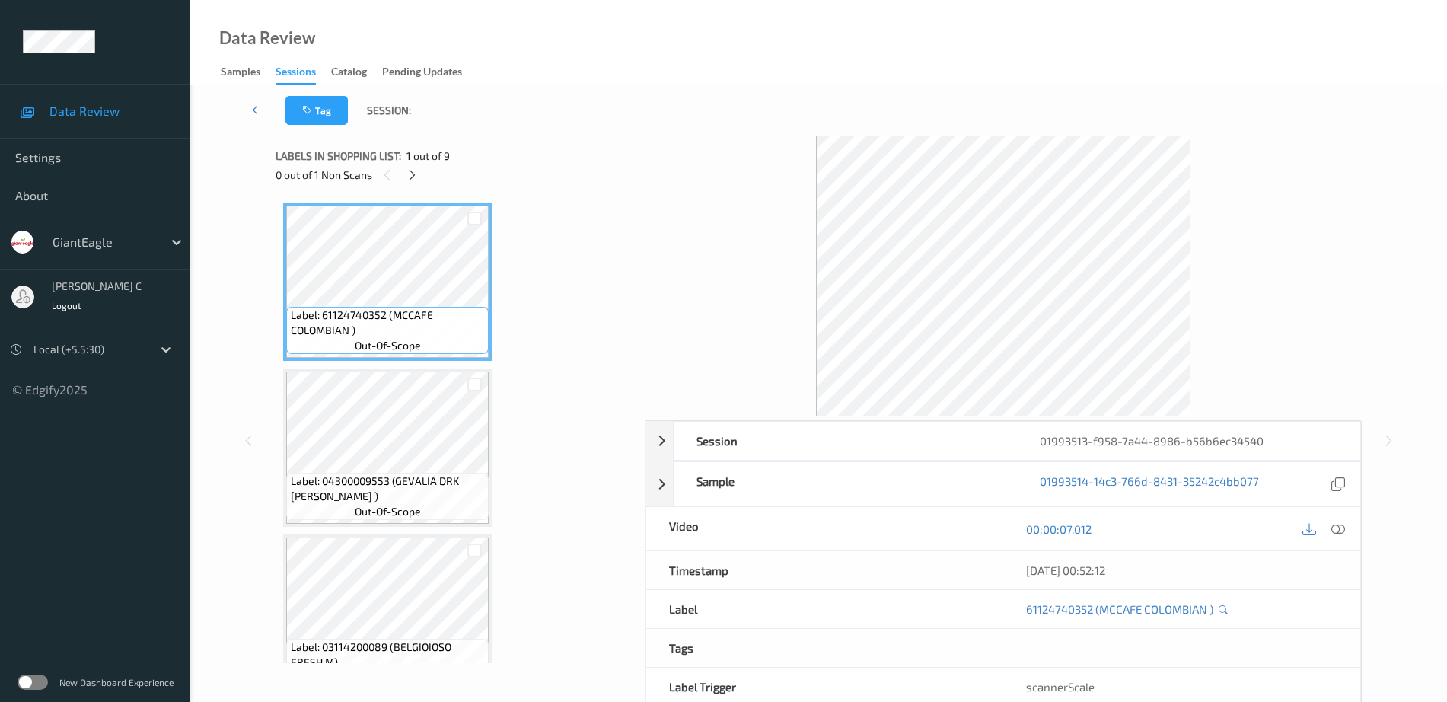
click at [406, 164] on div "Labels in shopping list: 1 out of 9" at bounding box center [455, 155] width 358 height 19
click at [409, 168] on icon at bounding box center [412, 175] width 13 height 14
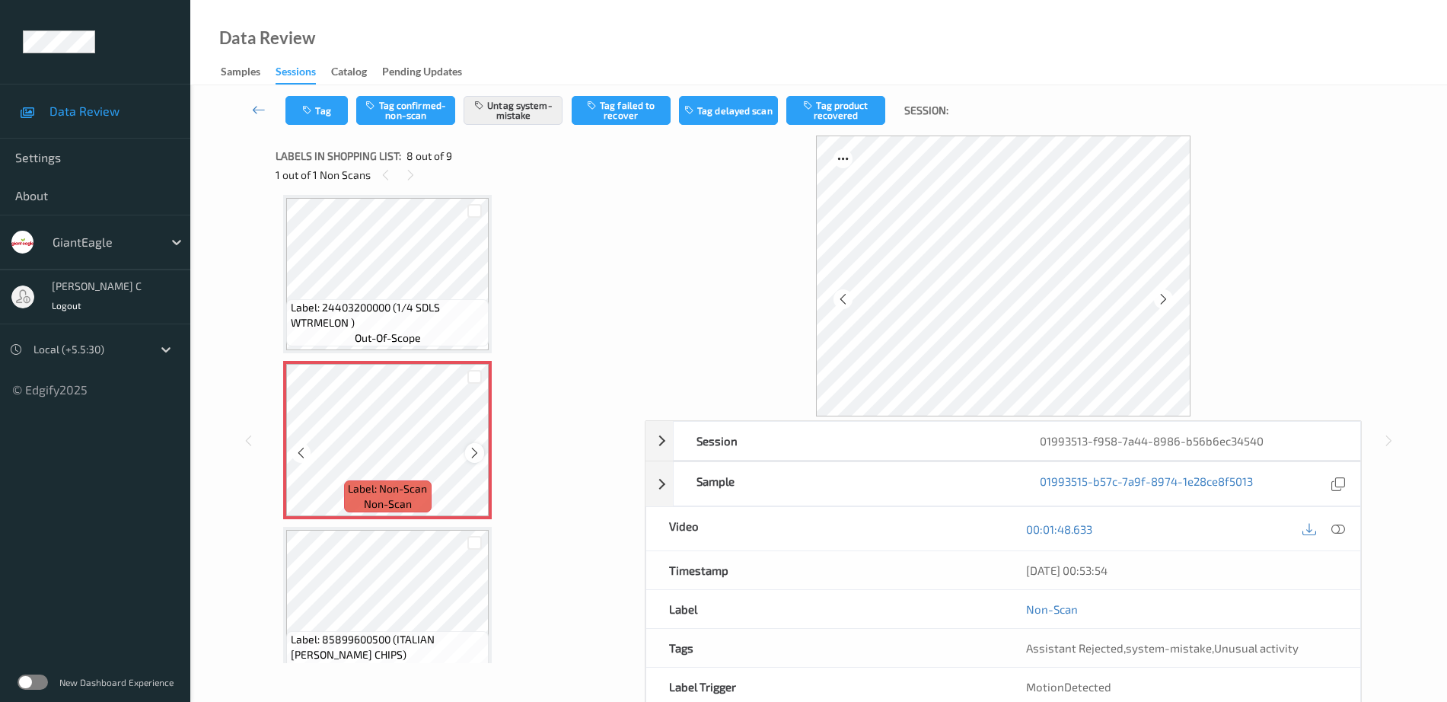
click at [470, 451] on icon at bounding box center [474, 453] width 13 height 14
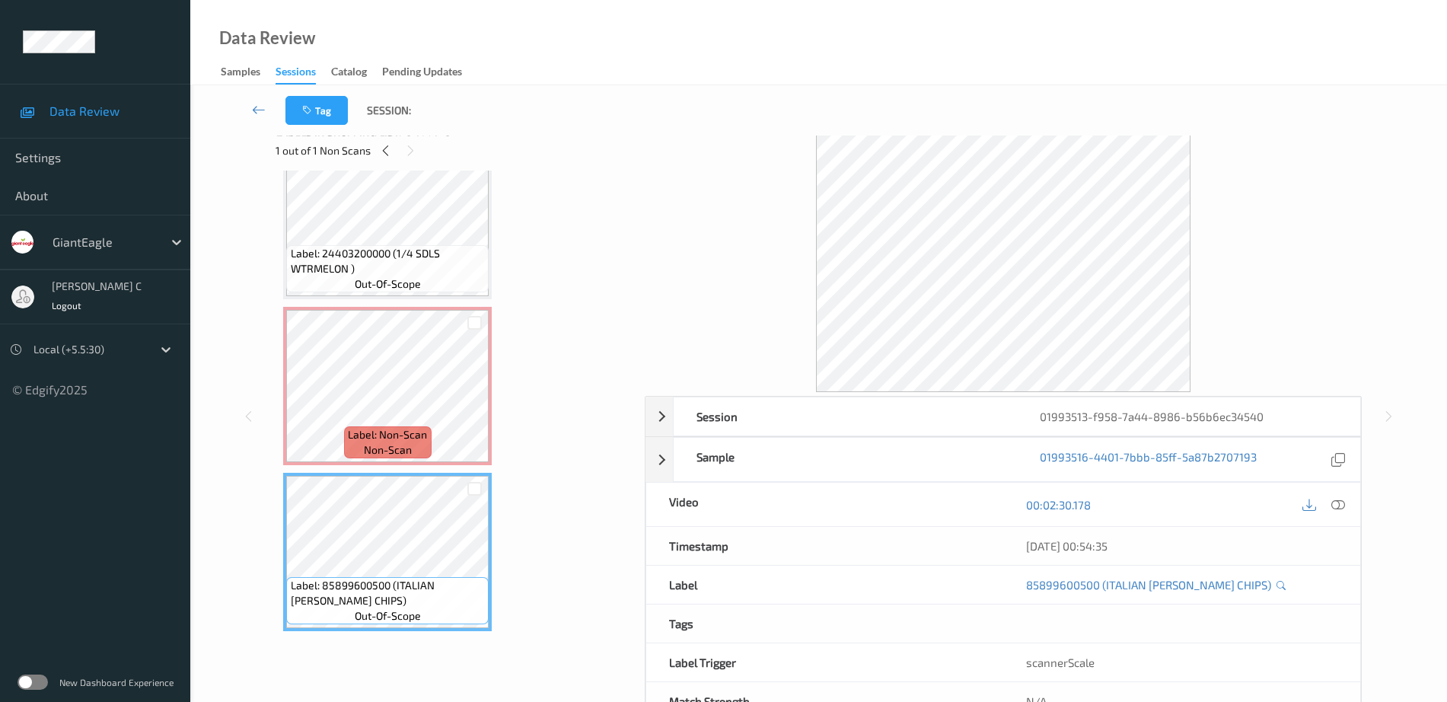
scroll to position [0, 0]
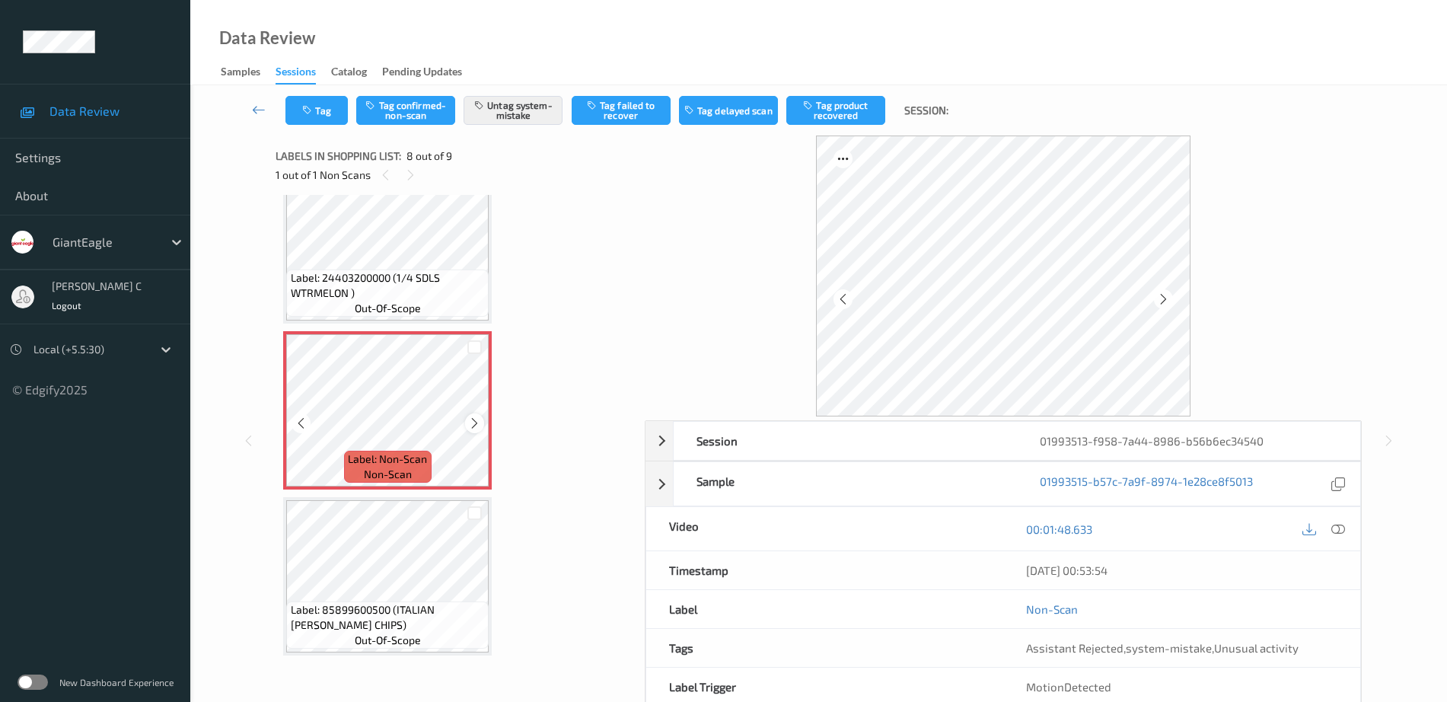
click at [475, 423] on icon at bounding box center [474, 423] width 13 height 14
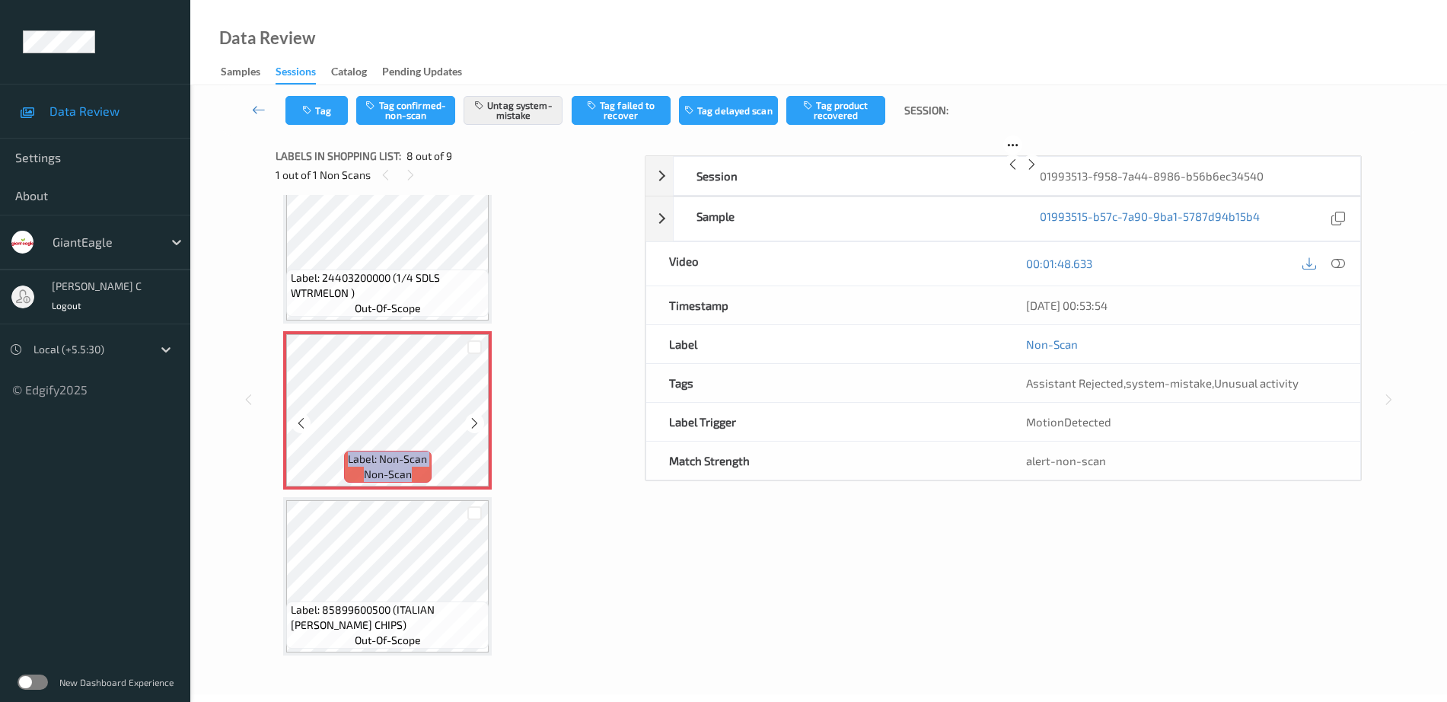
click at [475, 423] on icon at bounding box center [474, 423] width 13 height 14
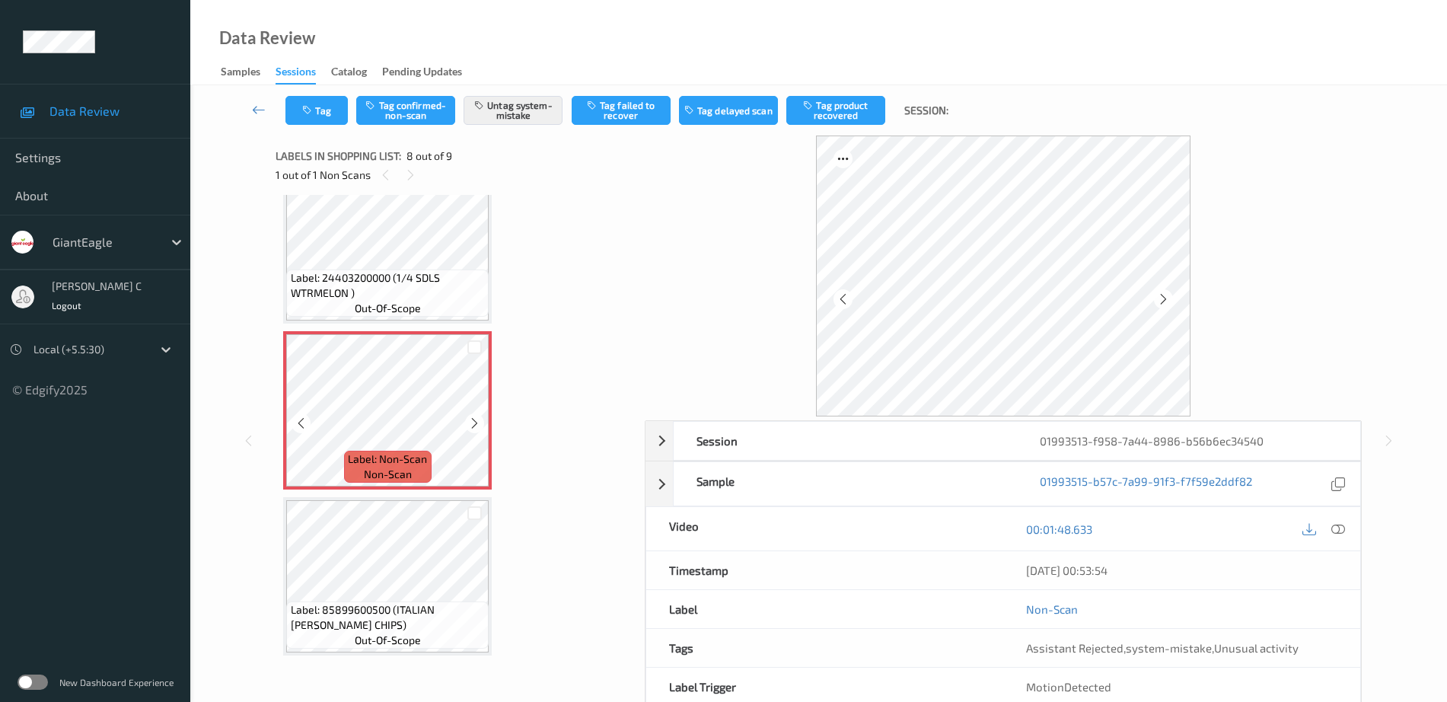
click at [475, 423] on icon at bounding box center [474, 423] width 13 height 14
click at [305, 103] on button "Tag" at bounding box center [316, 110] width 62 height 29
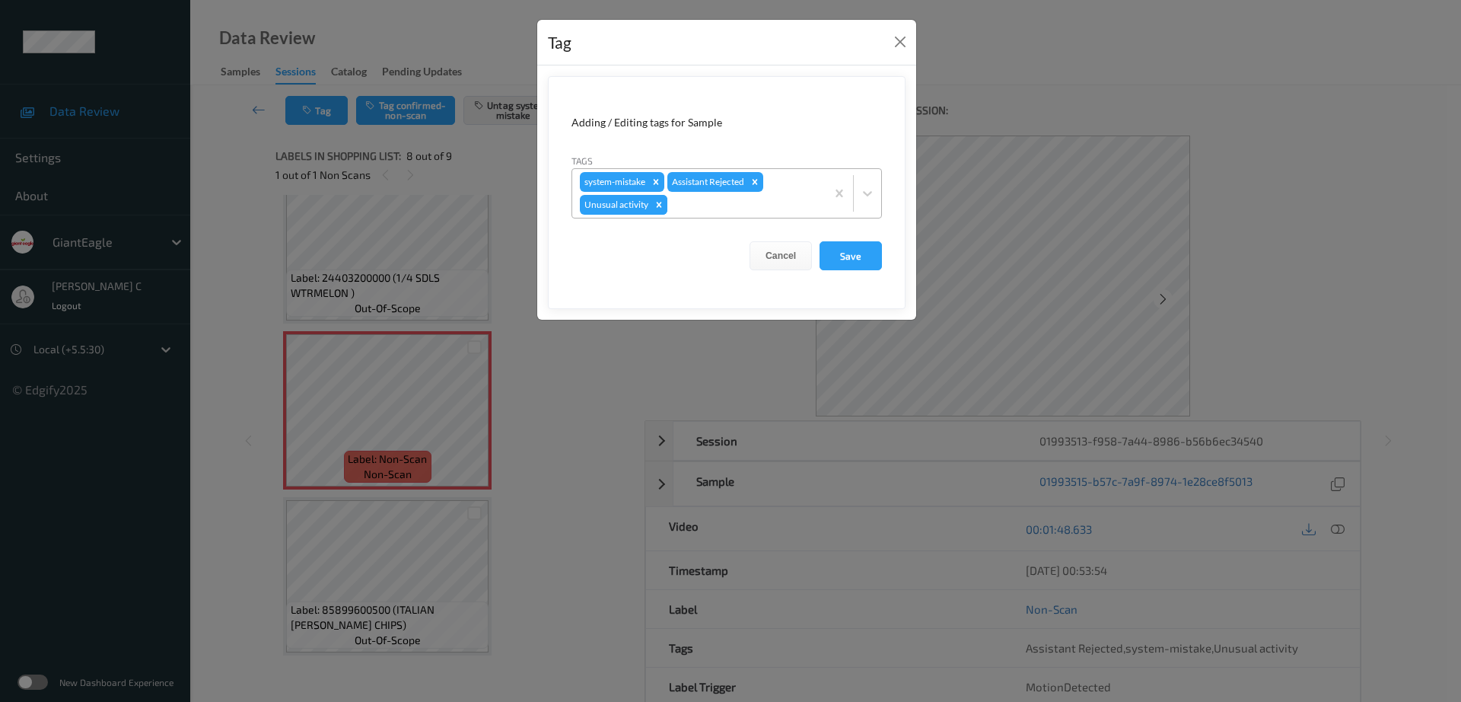
click at [659, 209] on icon "Remove Unusual activity" at bounding box center [659, 204] width 11 height 11
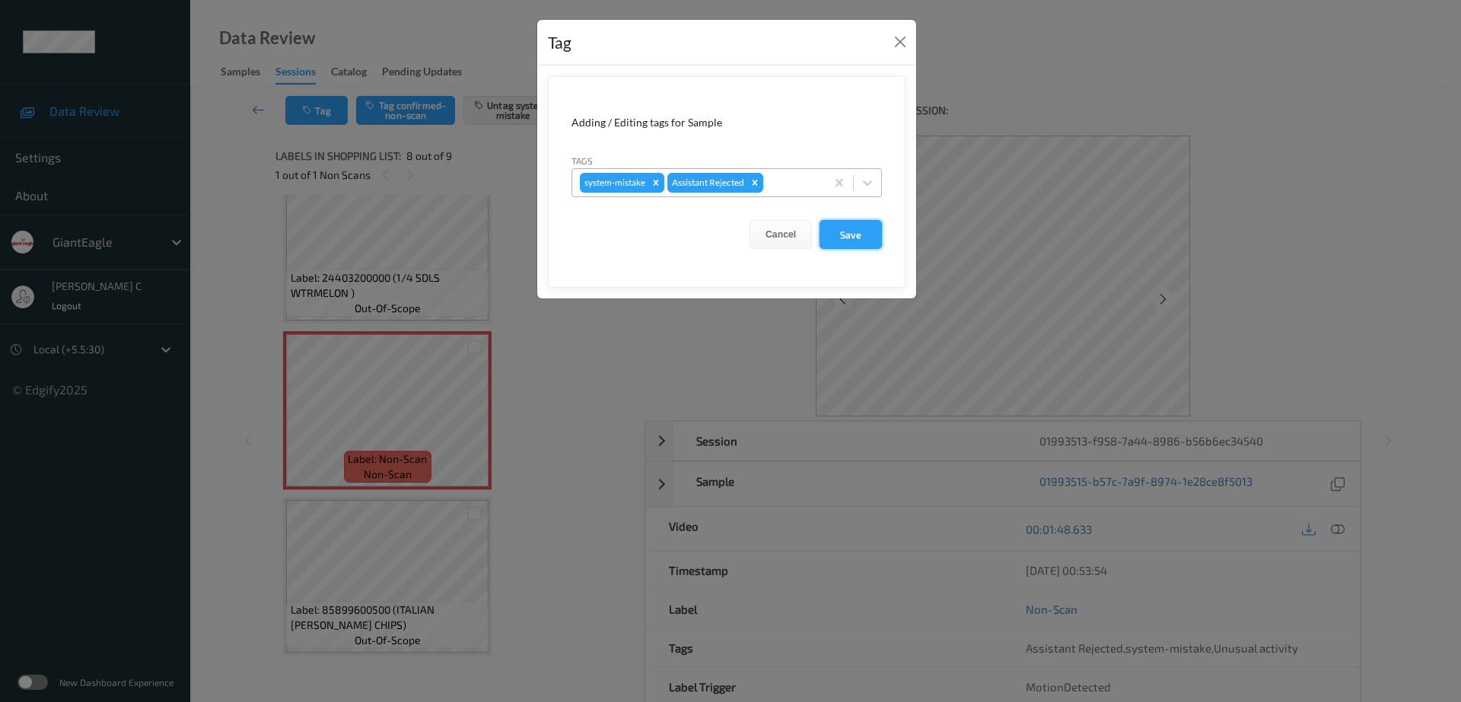
click at [860, 237] on button "Save" at bounding box center [851, 234] width 62 height 29
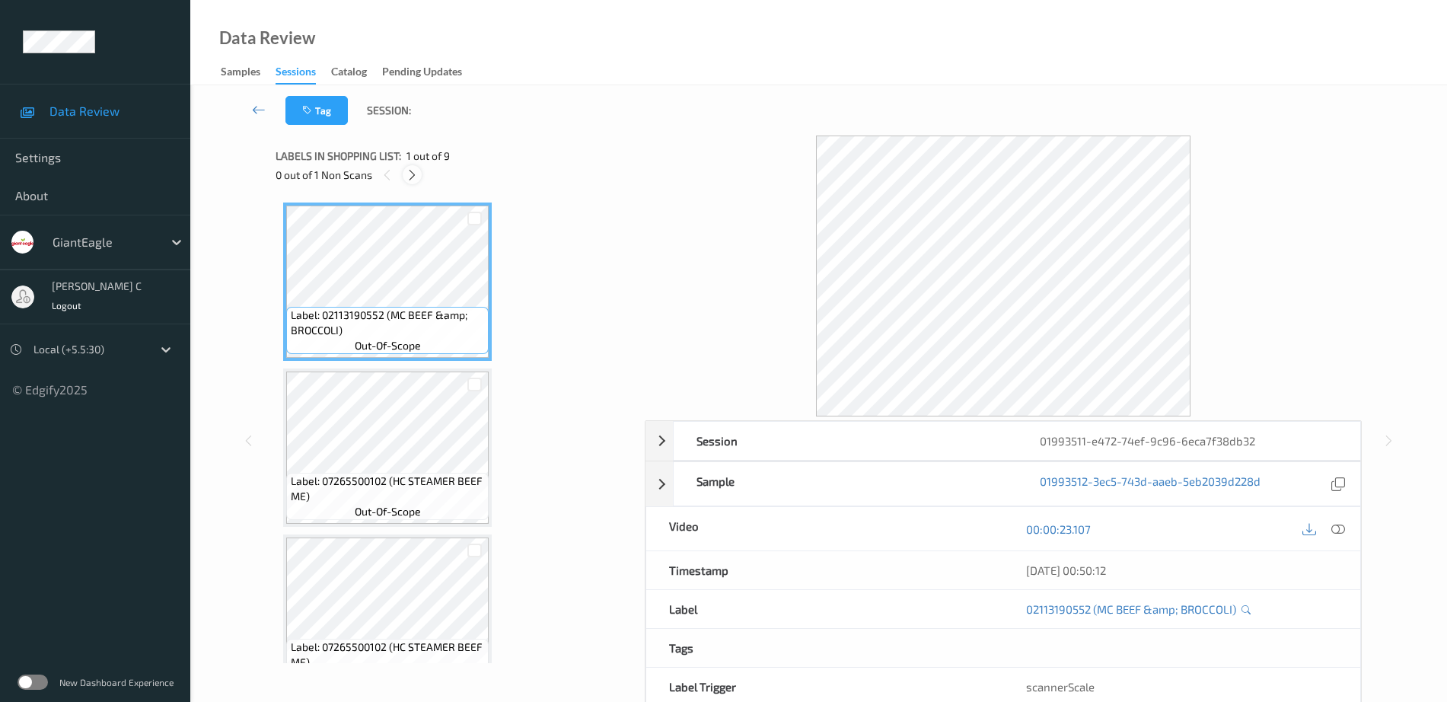
click at [413, 165] on div at bounding box center [412, 174] width 19 height 19
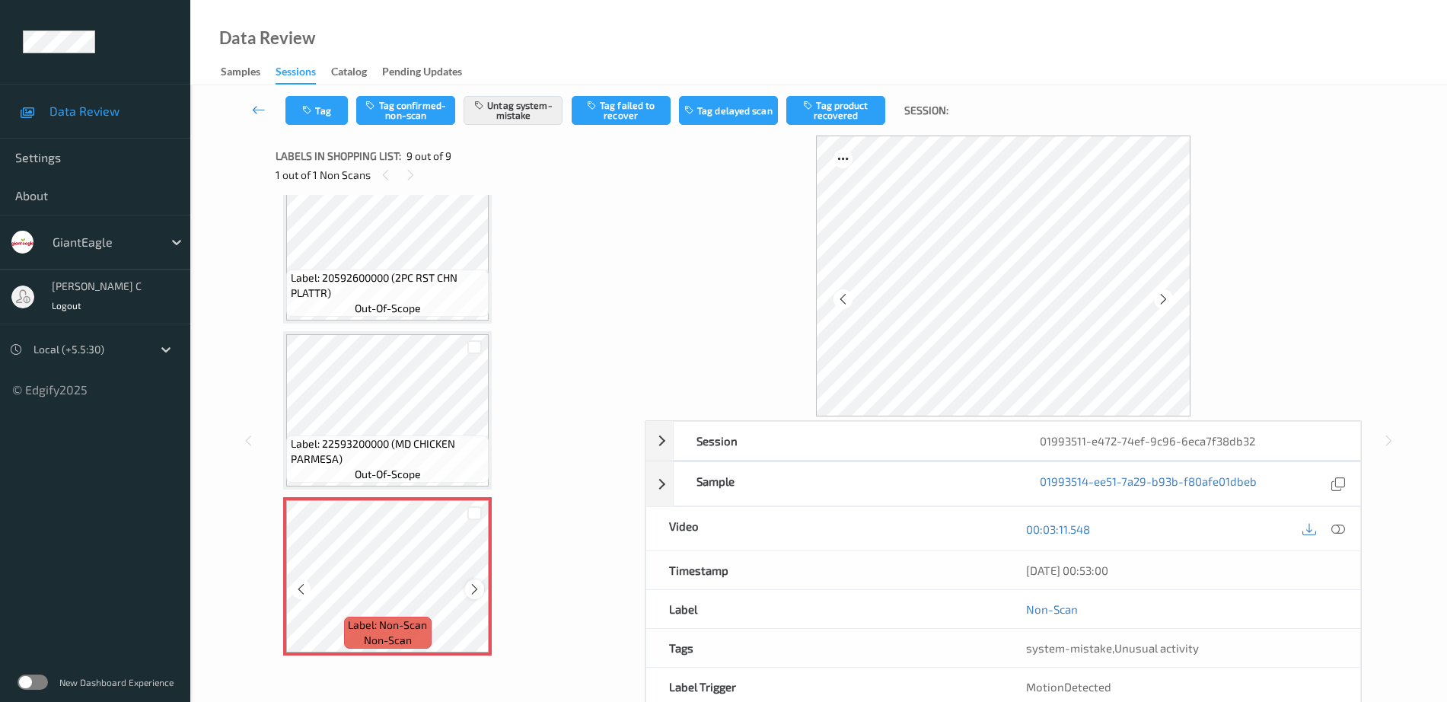
click at [475, 592] on icon at bounding box center [474, 589] width 13 height 14
click at [472, 582] on icon at bounding box center [474, 589] width 13 height 14
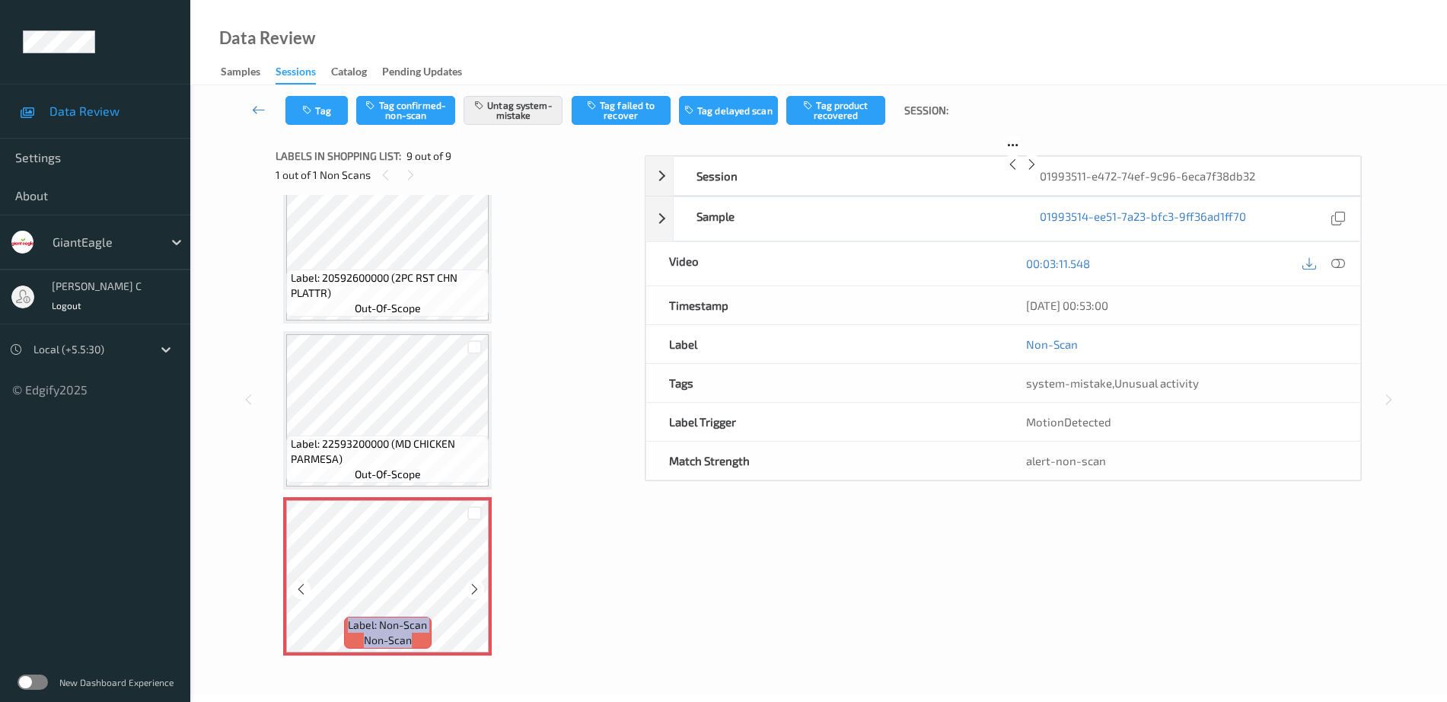
click at [473, 582] on icon at bounding box center [474, 589] width 13 height 14
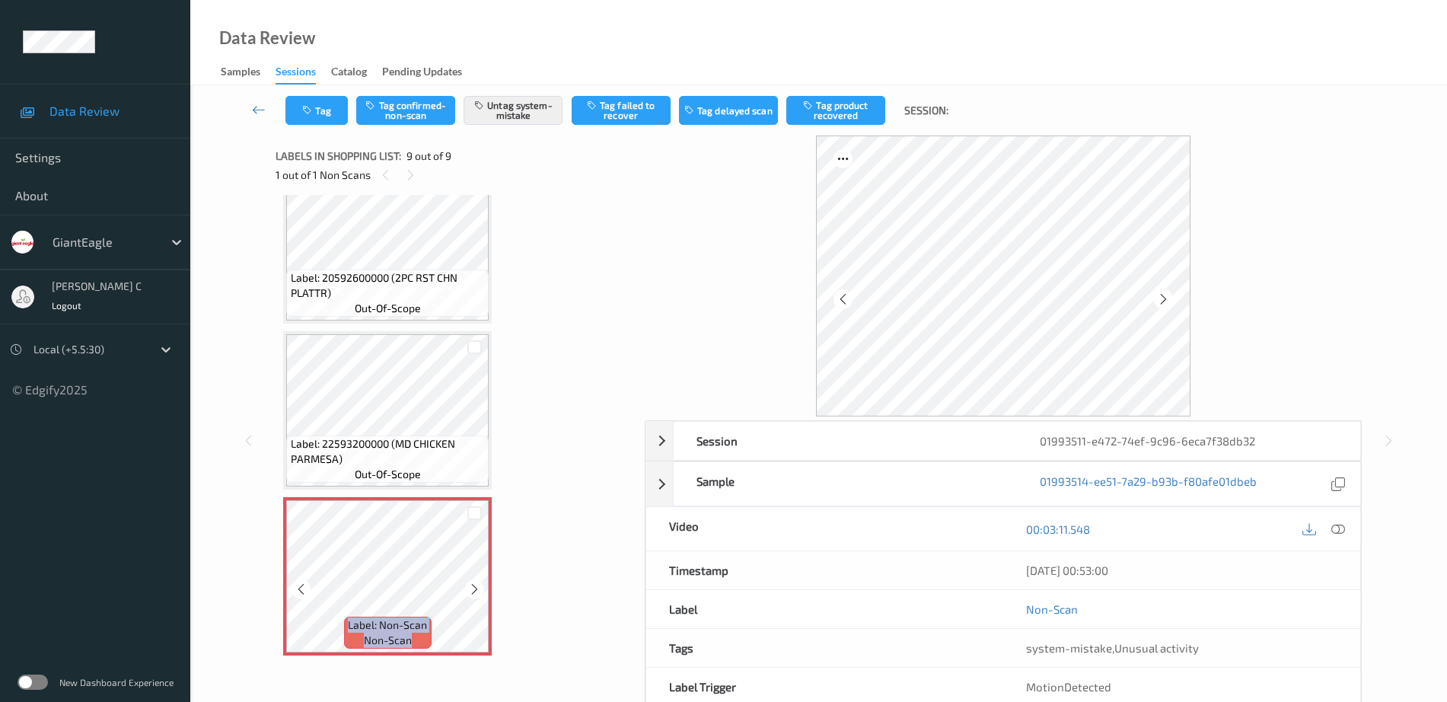
click at [473, 582] on icon at bounding box center [474, 589] width 13 height 14
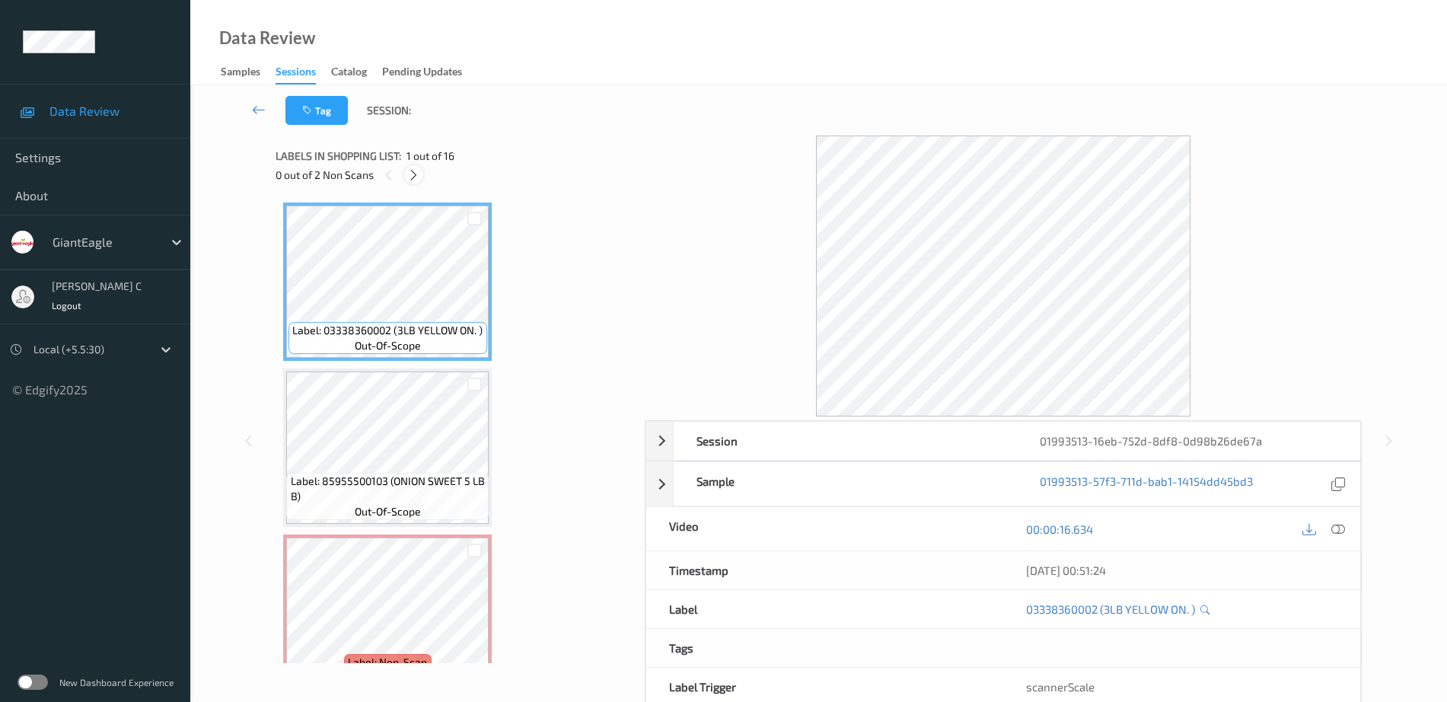
click at [419, 176] on icon at bounding box center [413, 175] width 13 height 14
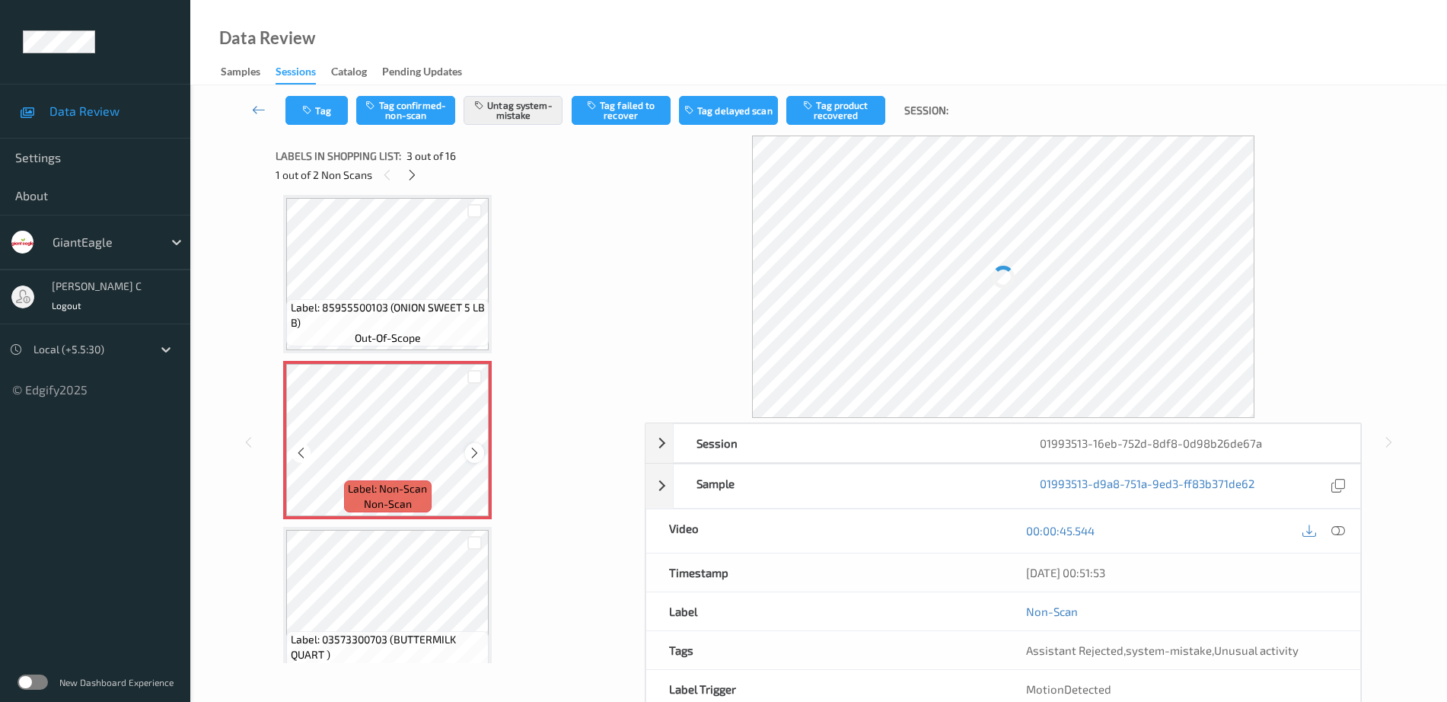
click at [473, 454] on icon at bounding box center [474, 453] width 13 height 14
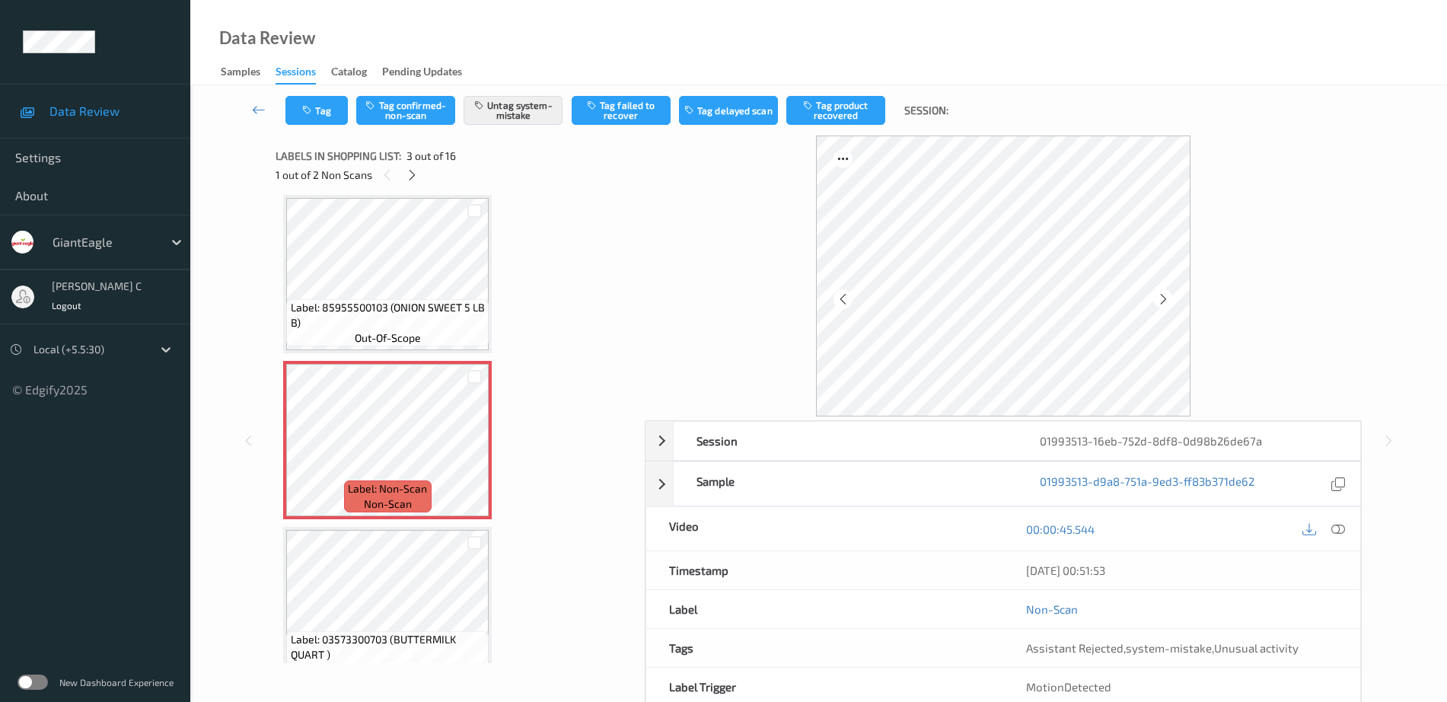
click at [378, 300] on span "Label: 85955500103 (ONION SWEET 5 LB B)" at bounding box center [388, 315] width 195 height 30
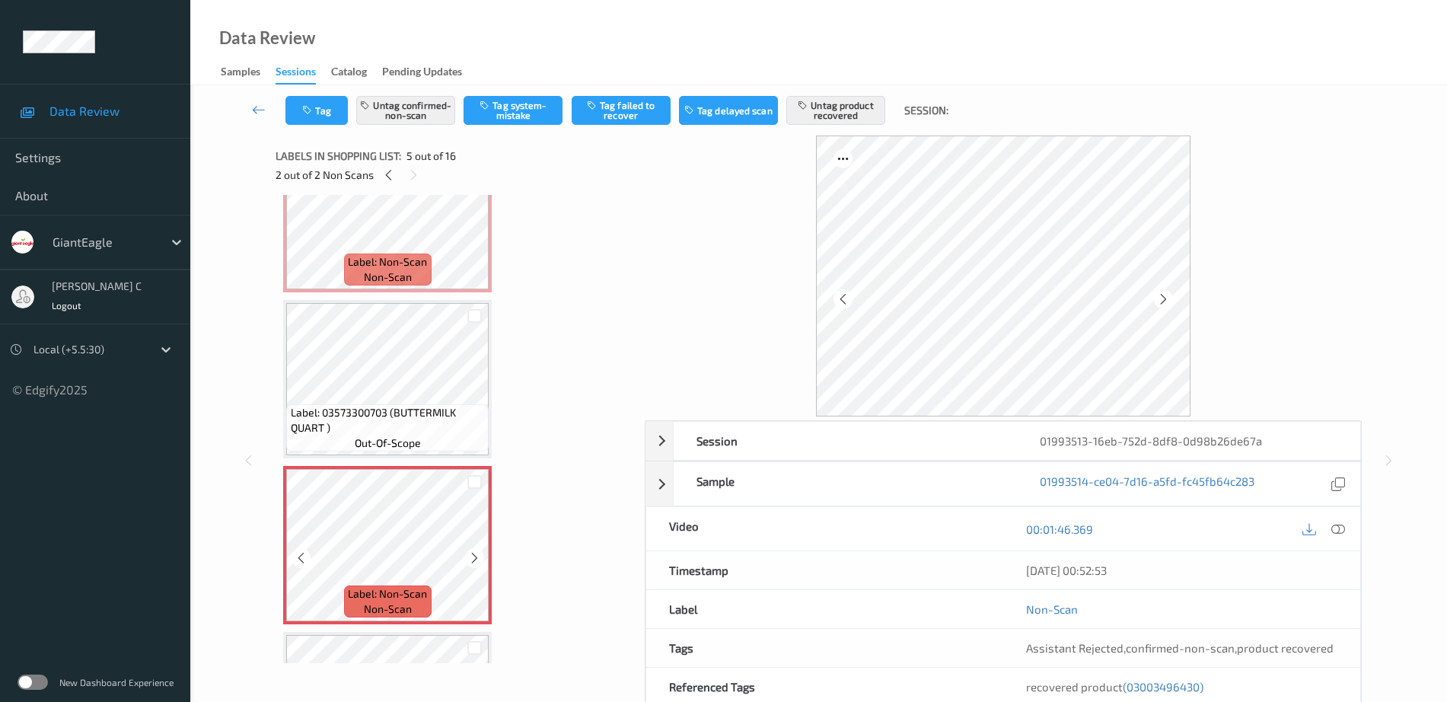
scroll to position [269, 0]
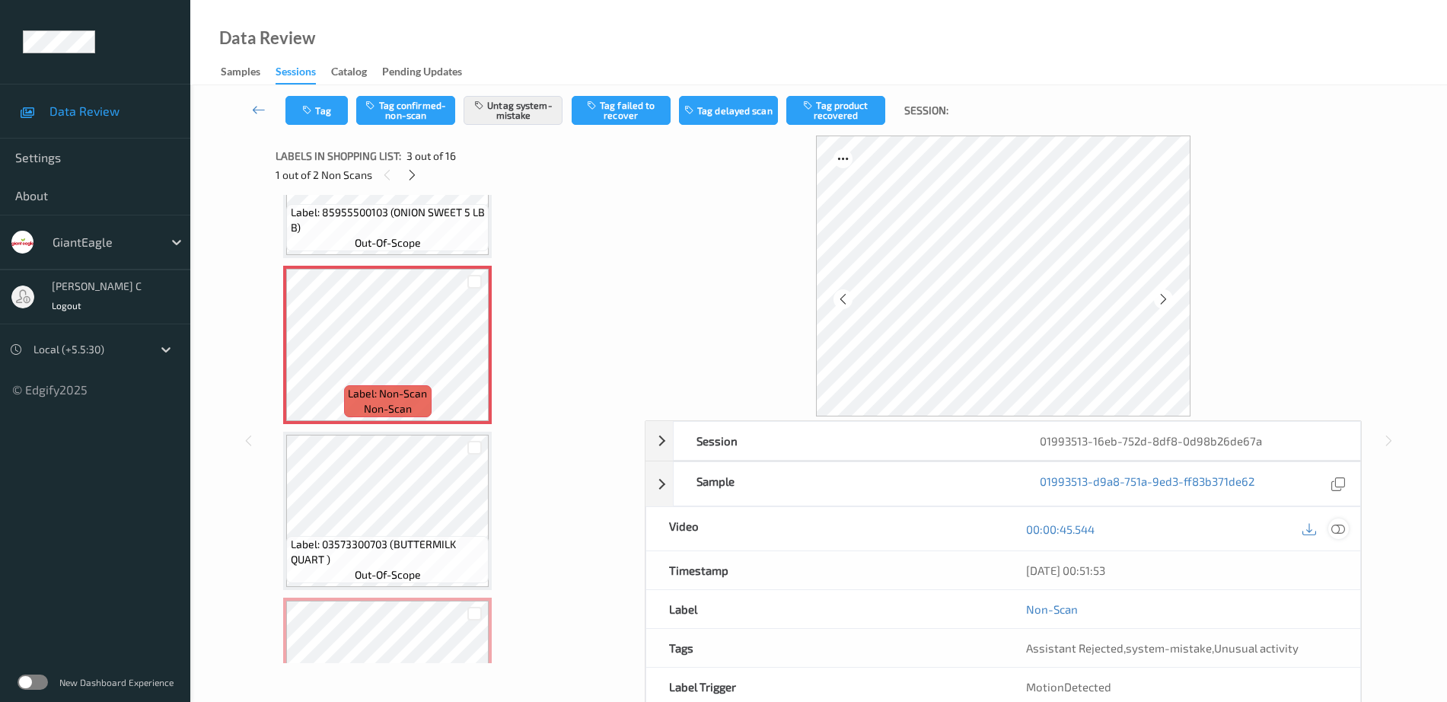
click at [1337, 532] on icon at bounding box center [1338, 529] width 14 height 14
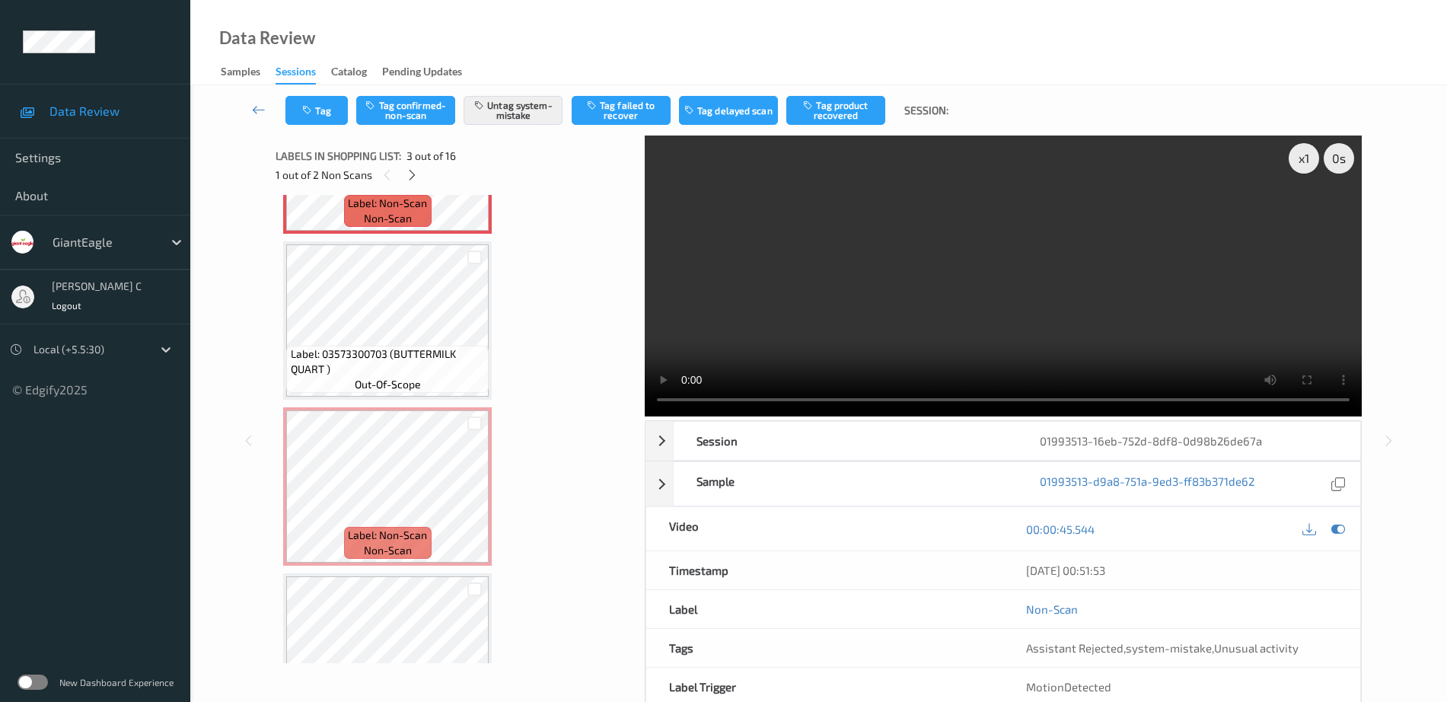
click at [356, 233] on div "Label: Non-Scan non-scan" at bounding box center [387, 154] width 209 height 158
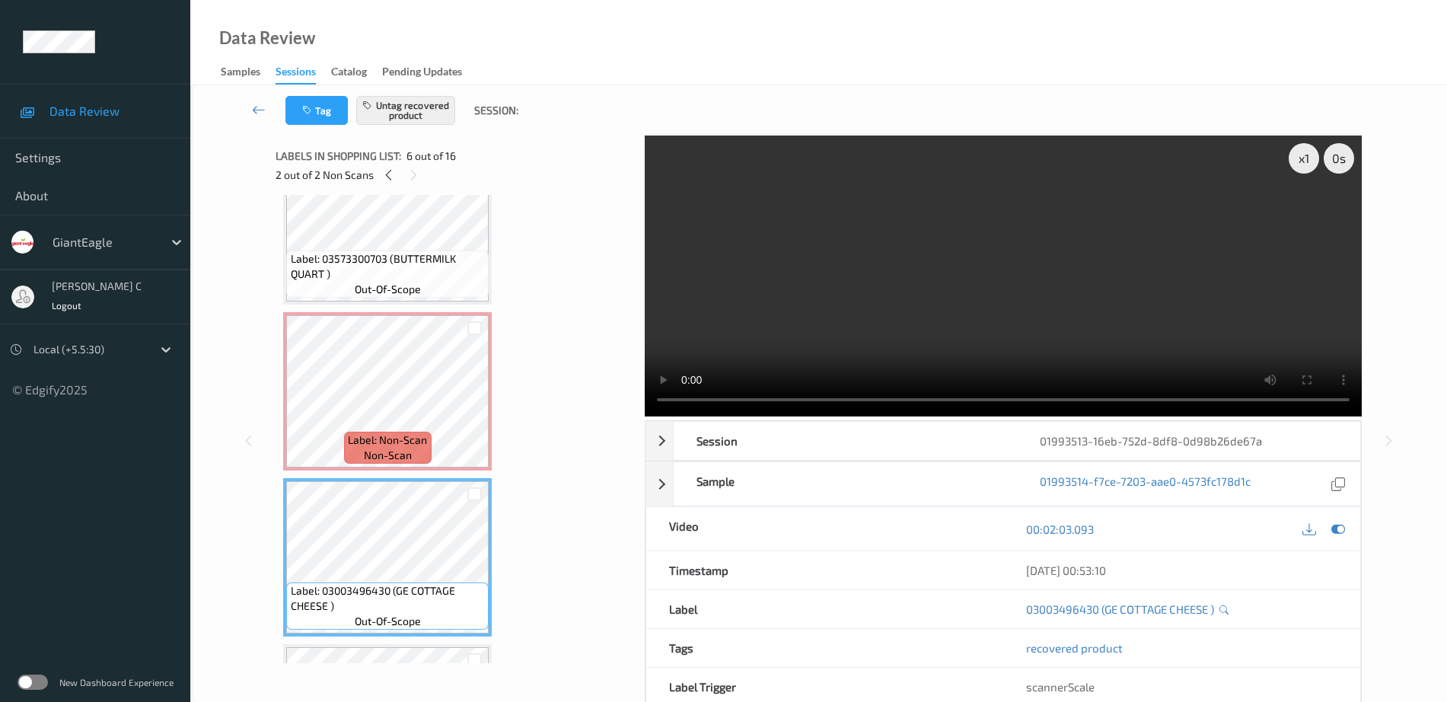
scroll to position [649, 0]
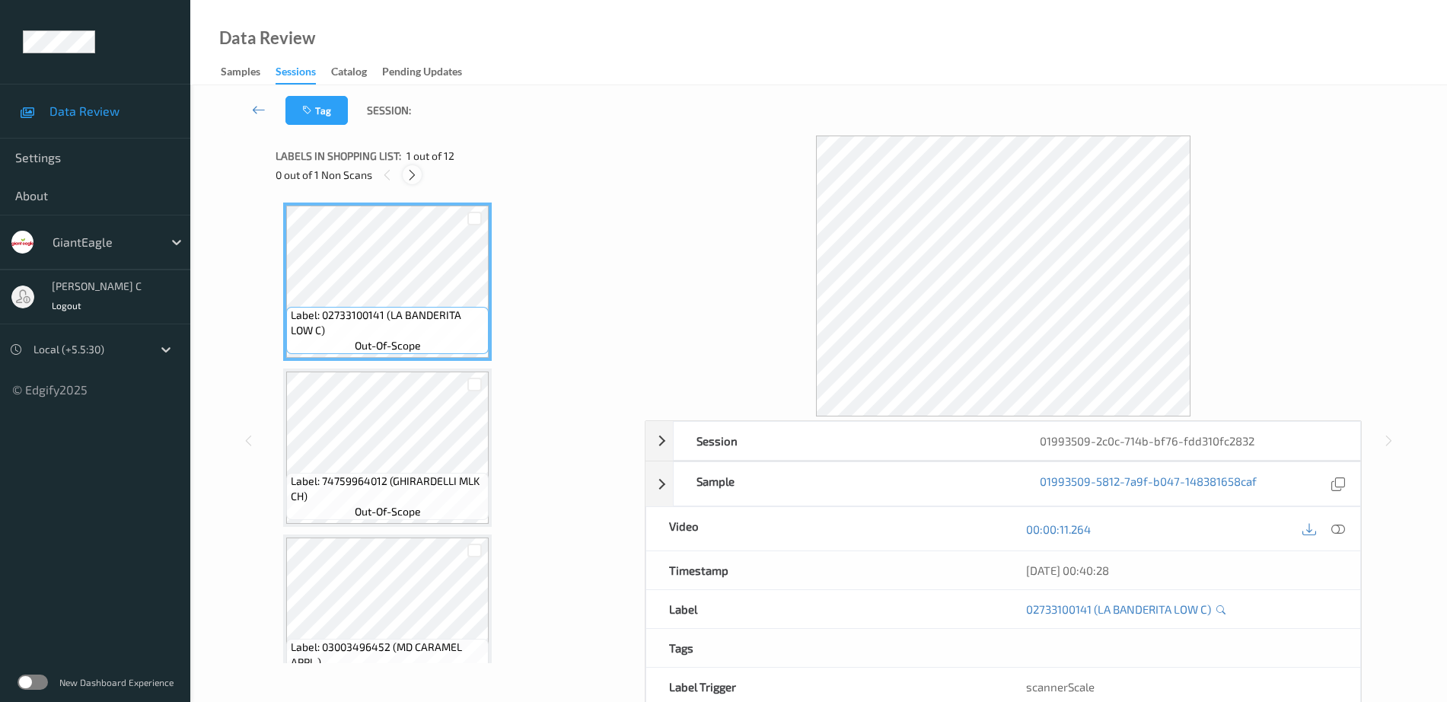
click at [414, 170] on icon at bounding box center [412, 175] width 13 height 14
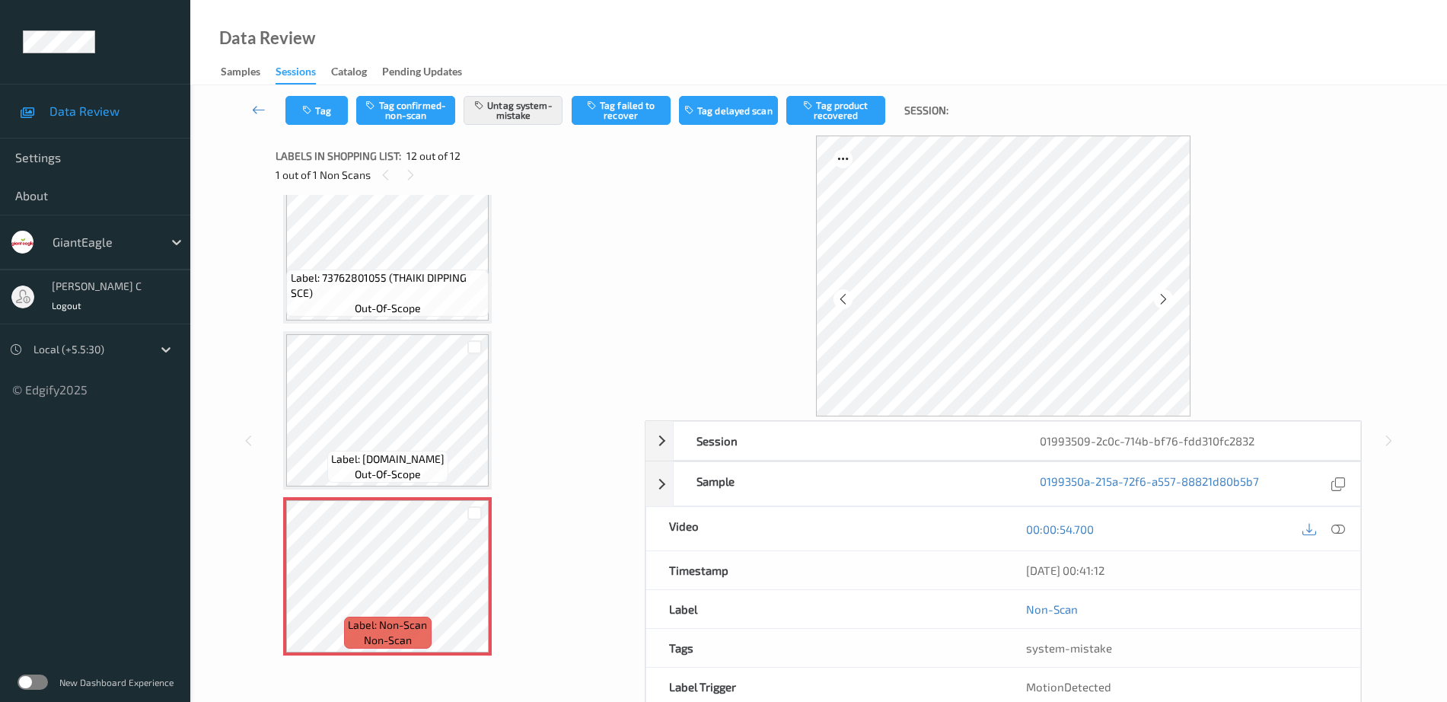
click at [399, 467] on span "out-of-scope" at bounding box center [388, 474] width 66 height 15
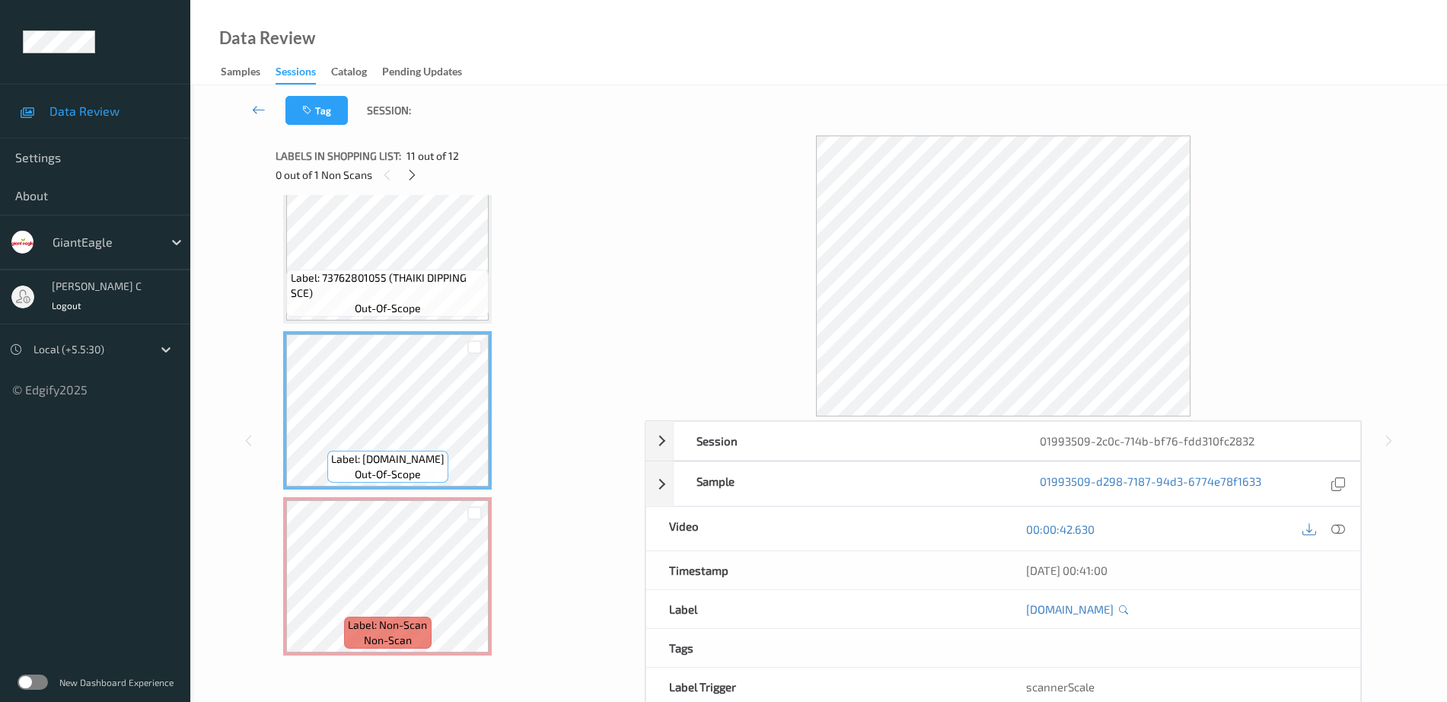
click at [355, 274] on span "Label: 73762801055 (THAIKI DIPPING SCE)" at bounding box center [388, 285] width 195 height 30
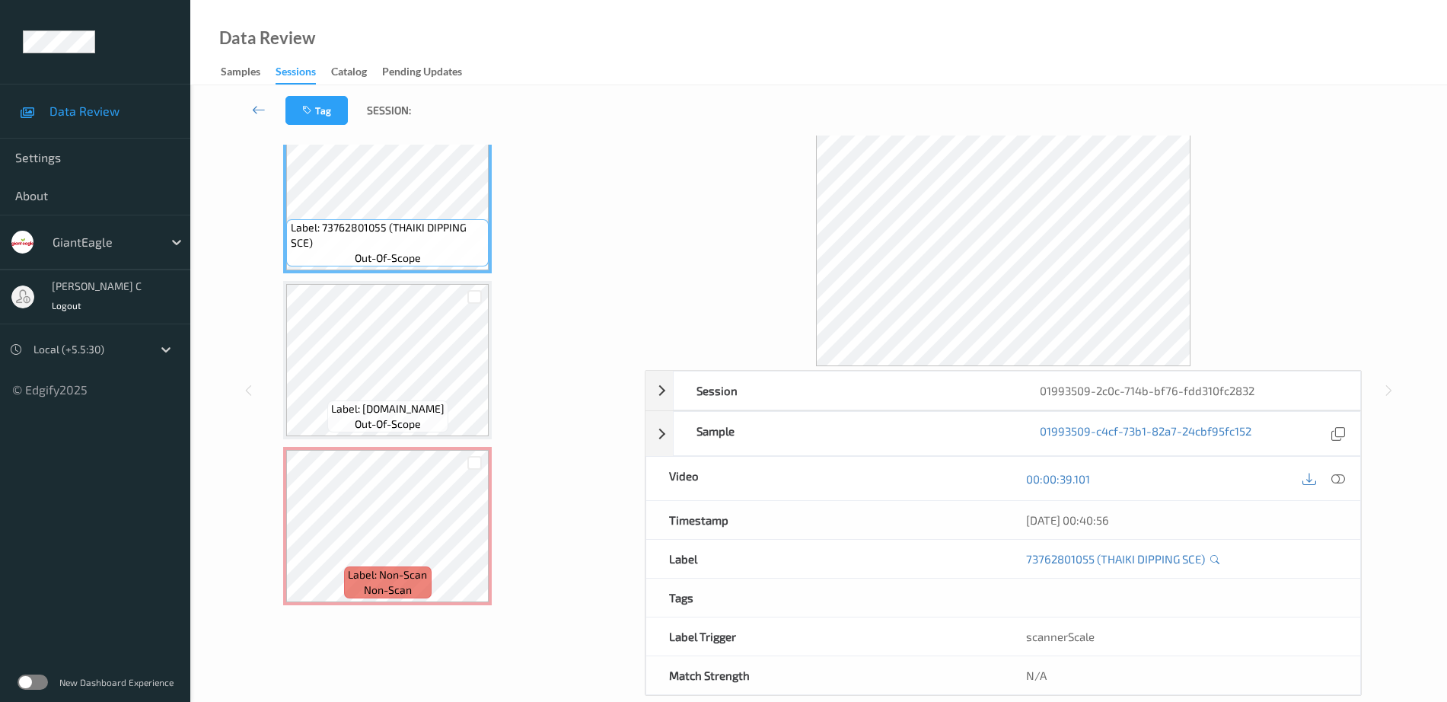
scroll to position [75, 0]
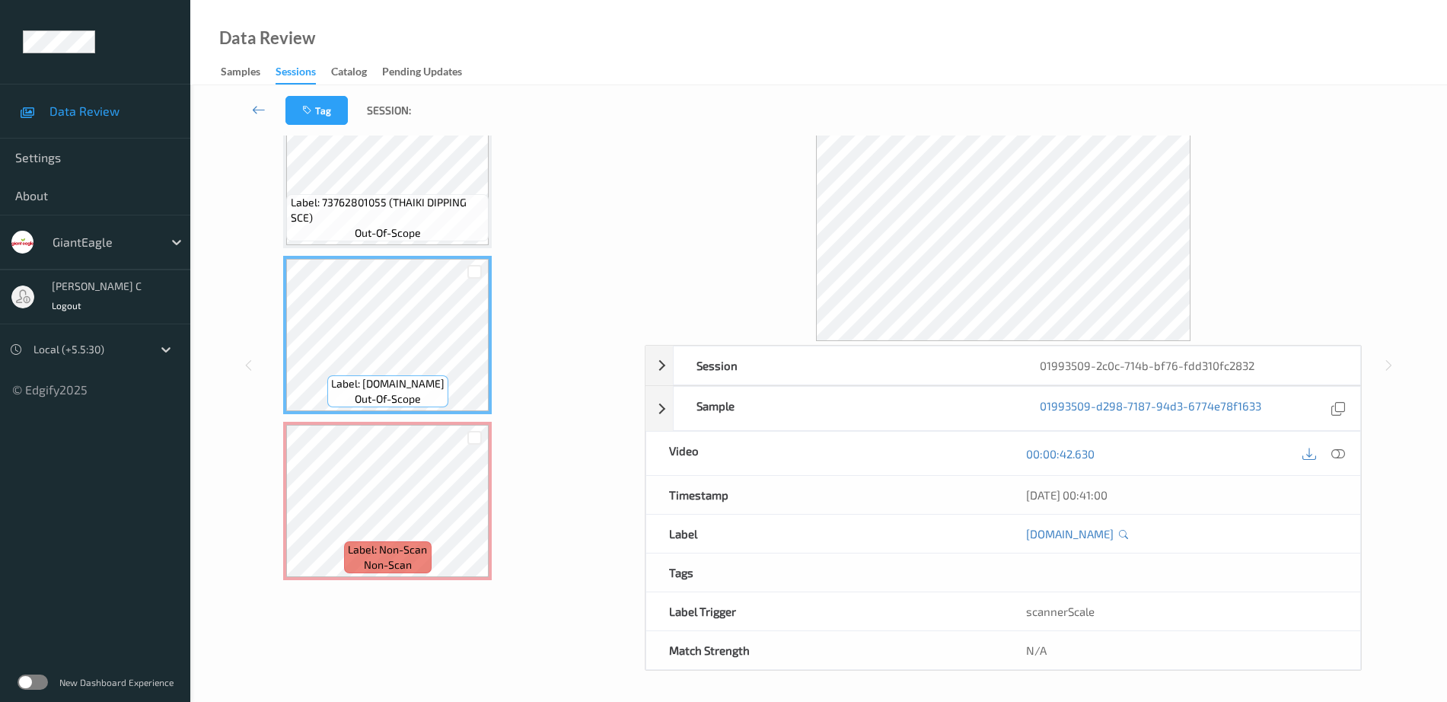
click at [352, 208] on span "Label: 73762801055 (THAIKI DIPPING SCE)" at bounding box center [388, 210] width 195 height 30
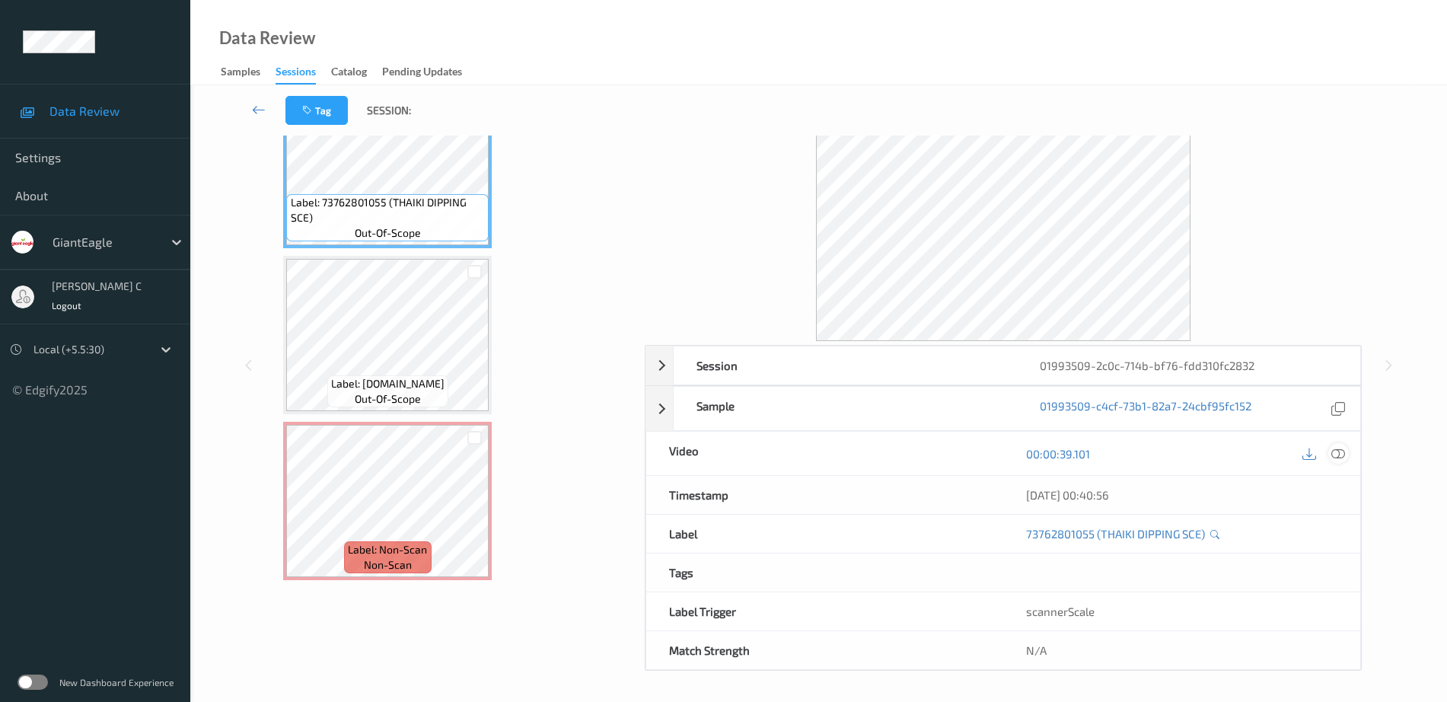
click at [1340, 453] on icon at bounding box center [1338, 454] width 14 height 14
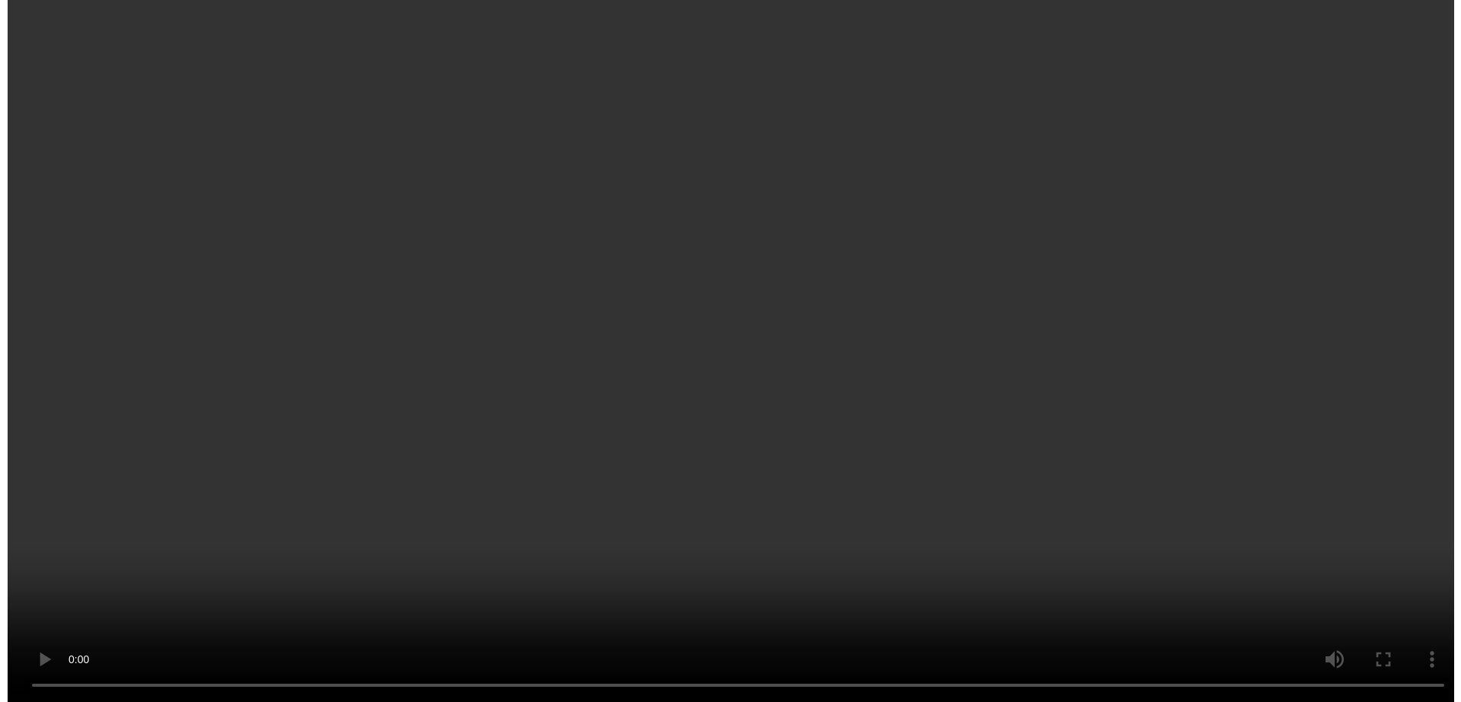
scroll to position [1531, 0]
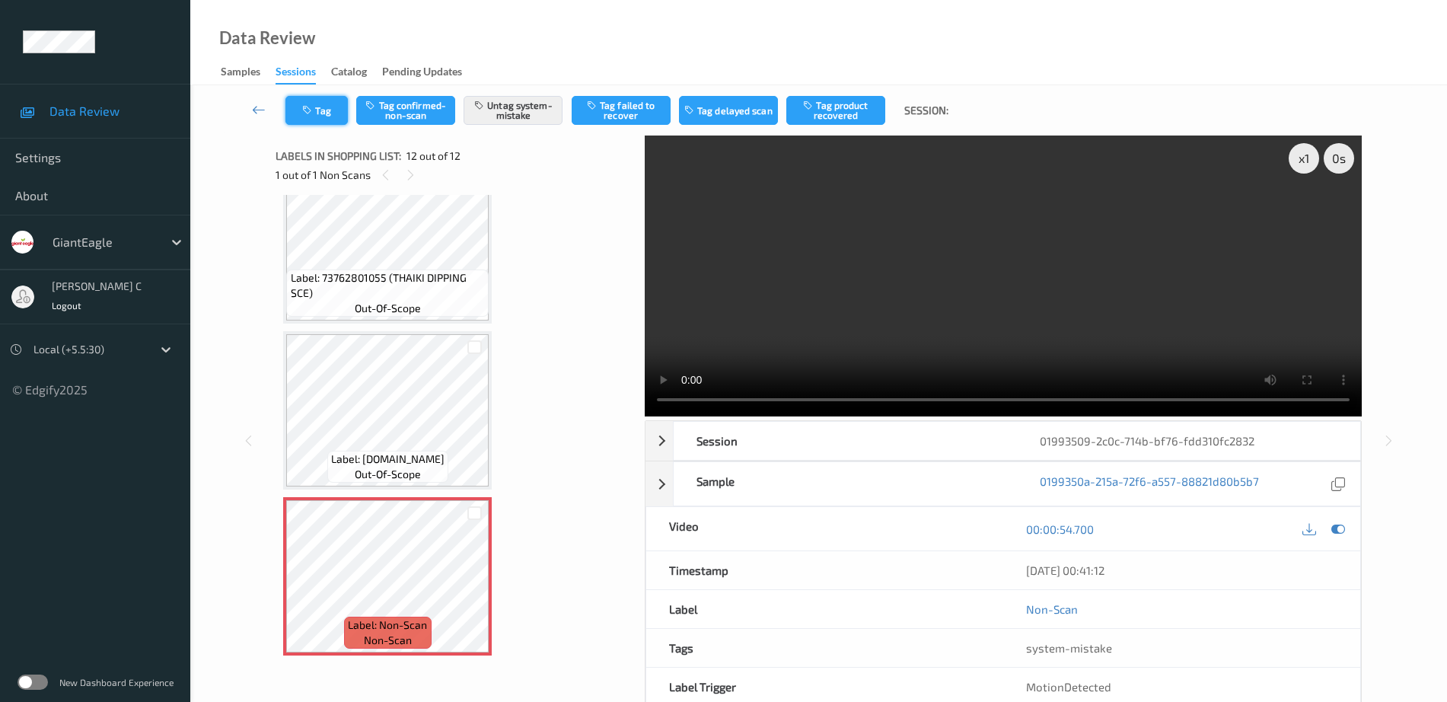
click at [301, 100] on button "Tag" at bounding box center [316, 110] width 62 height 29
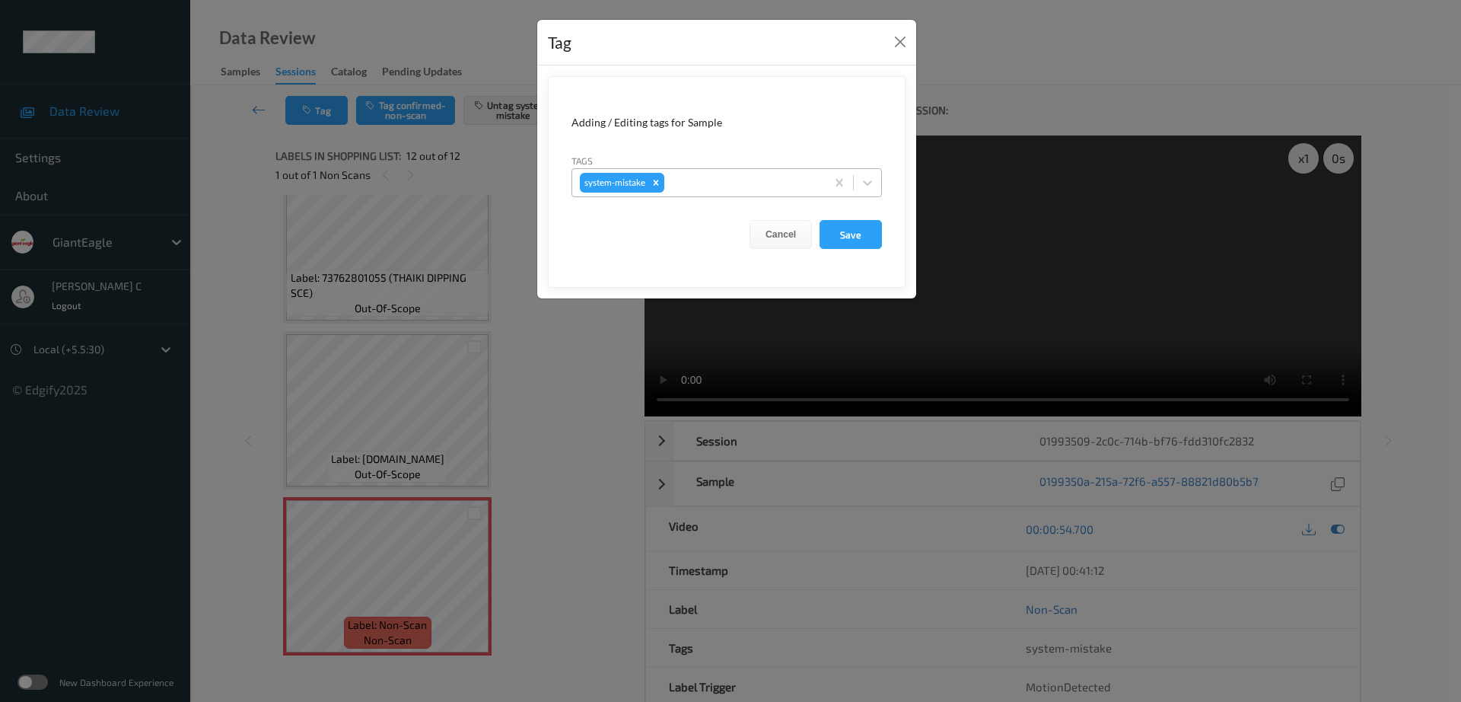
click at [708, 185] on div at bounding box center [743, 183] width 151 height 18
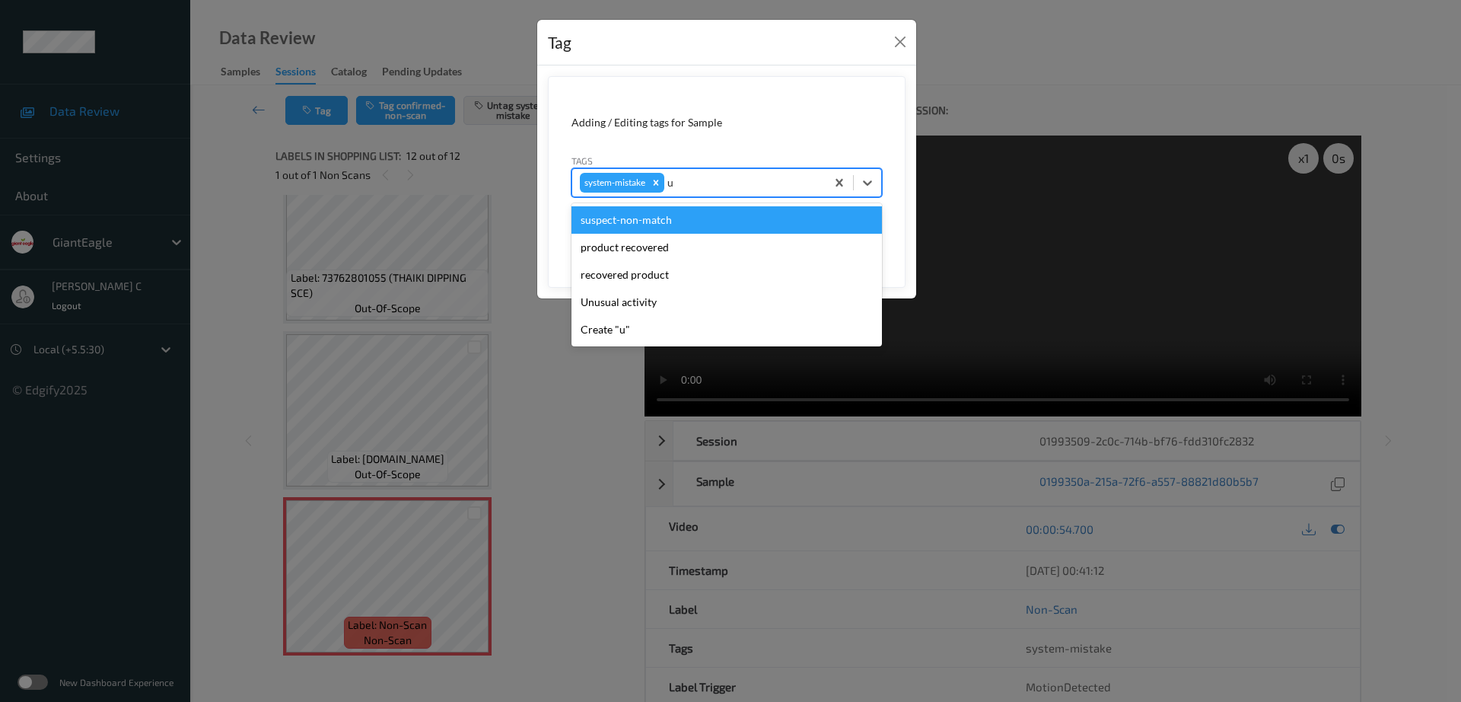
type input "un"
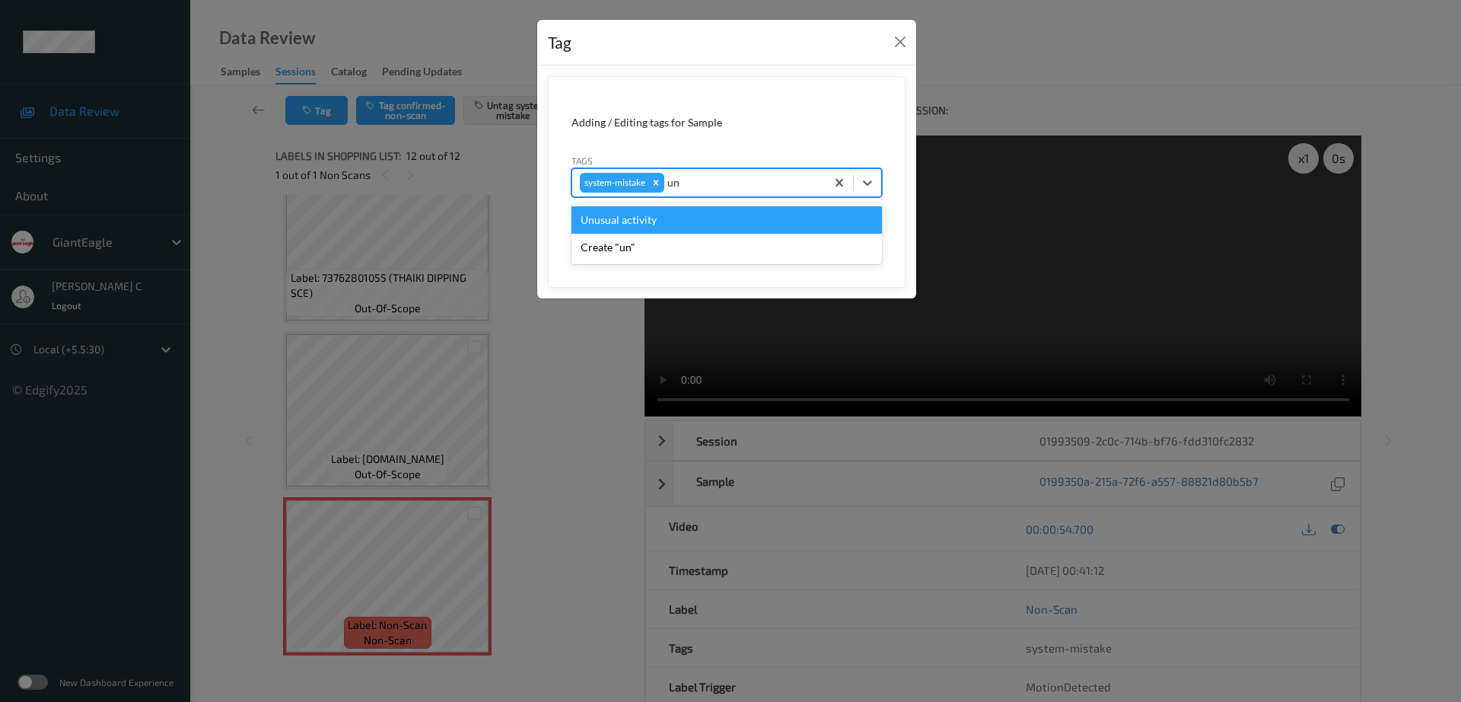
click at [615, 224] on div "Unusual activity" at bounding box center [727, 219] width 311 height 27
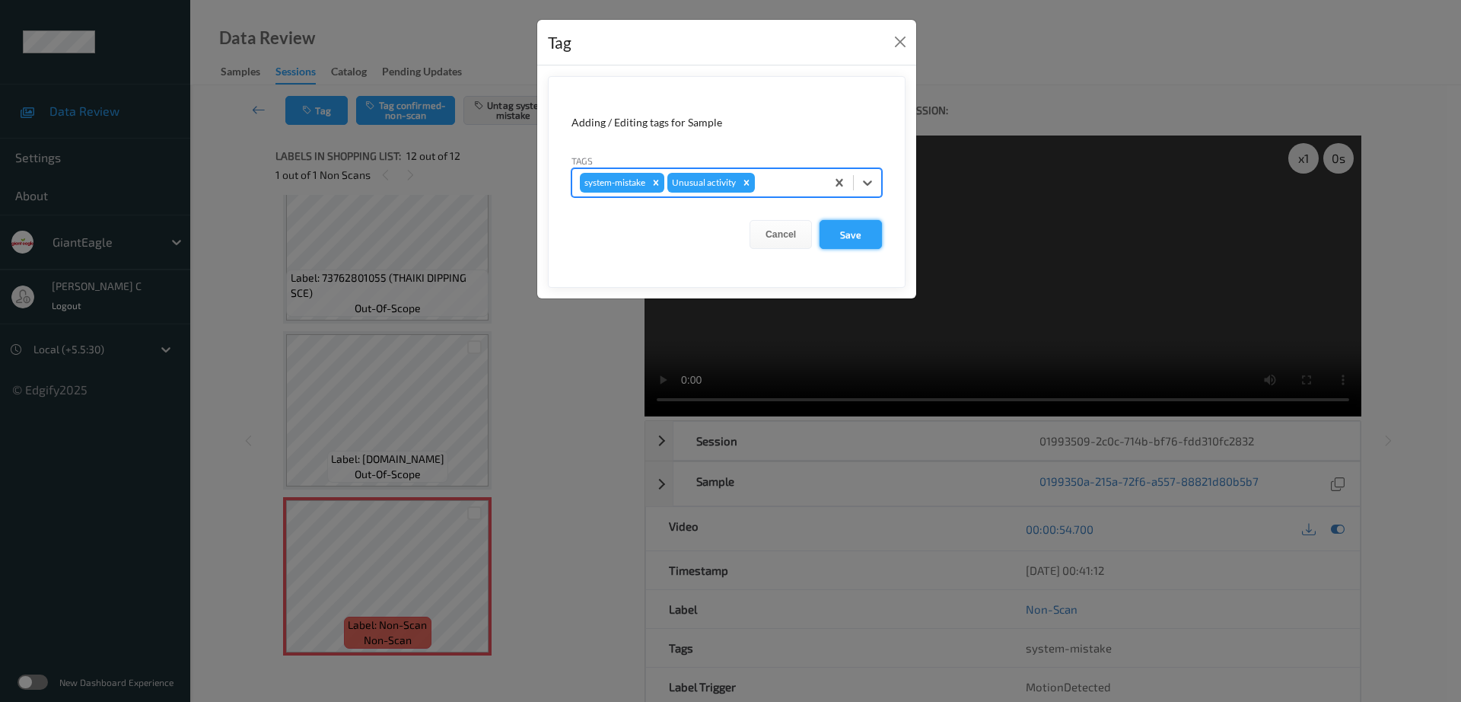
click at [848, 227] on button "Save" at bounding box center [851, 234] width 62 height 29
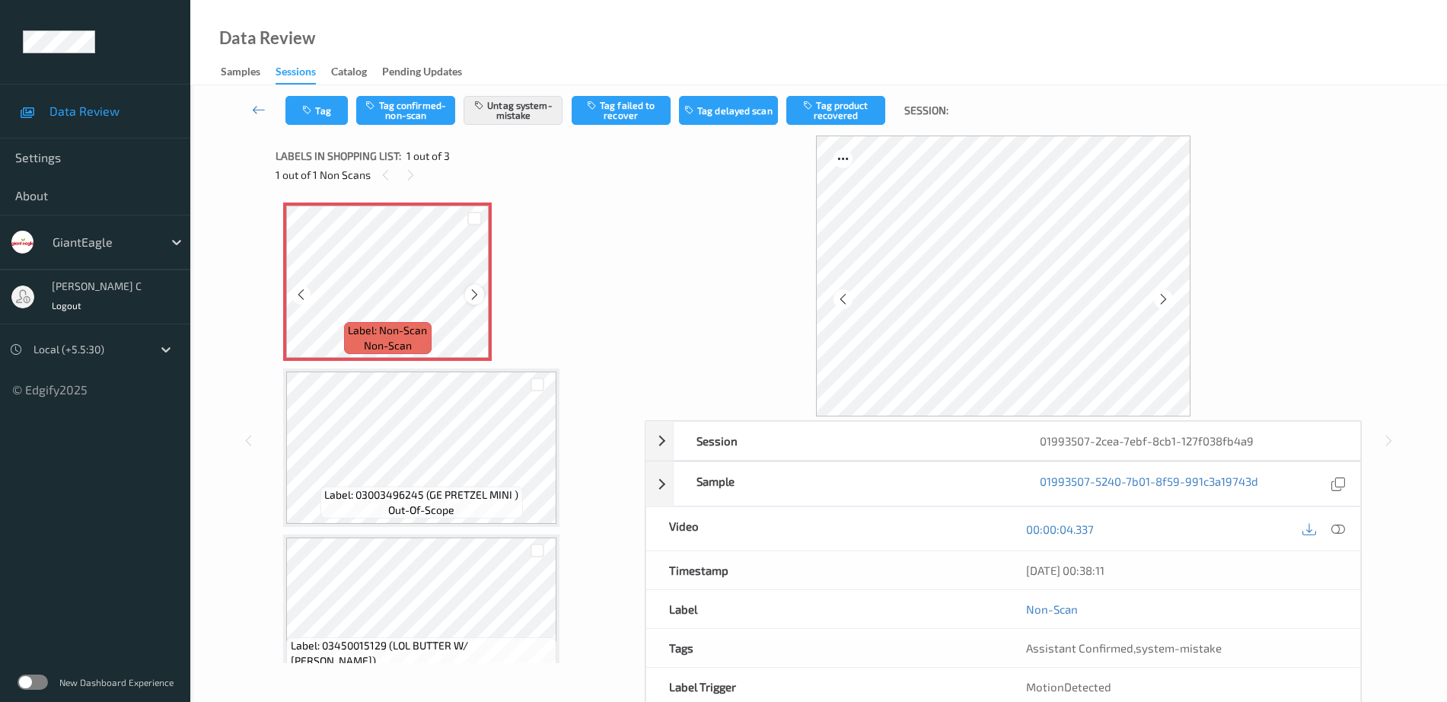
click at [473, 298] on icon at bounding box center [474, 295] width 13 height 14
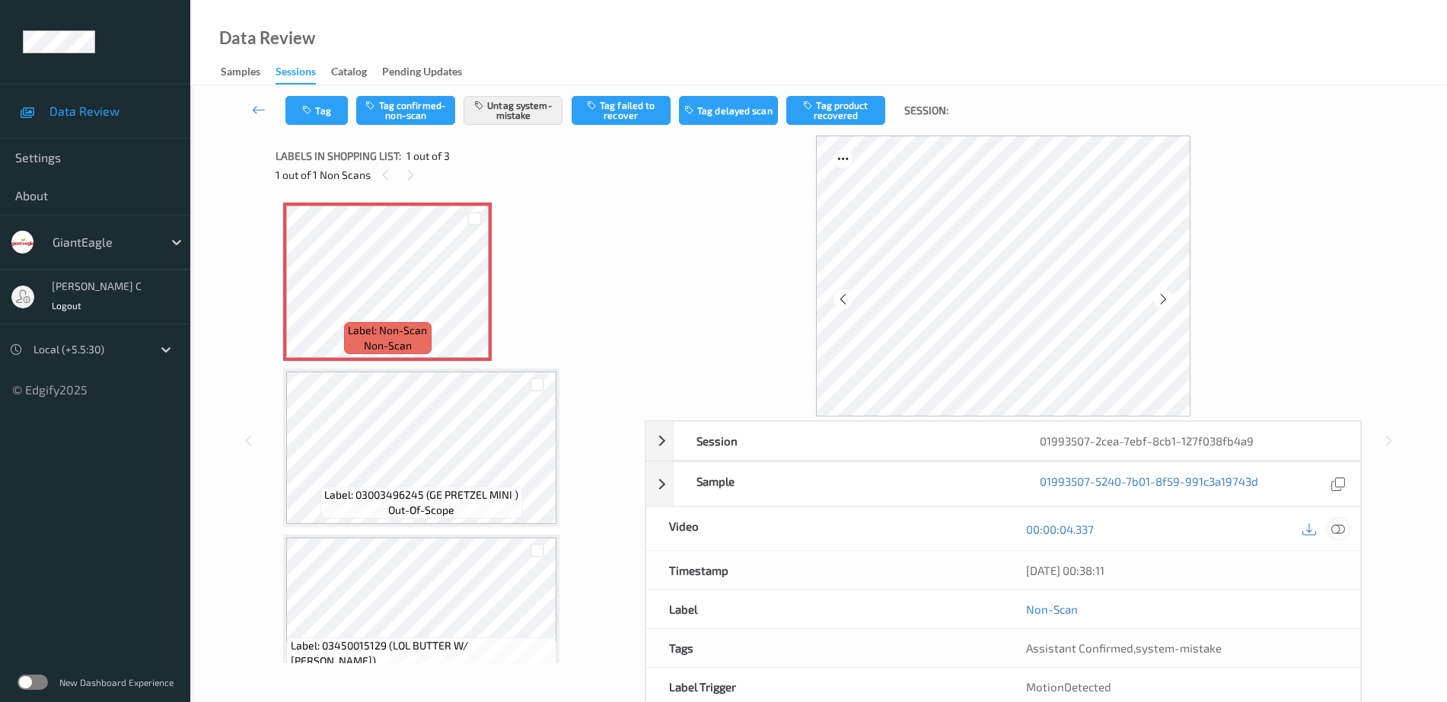
click at [1340, 525] on icon at bounding box center [1338, 529] width 14 height 14
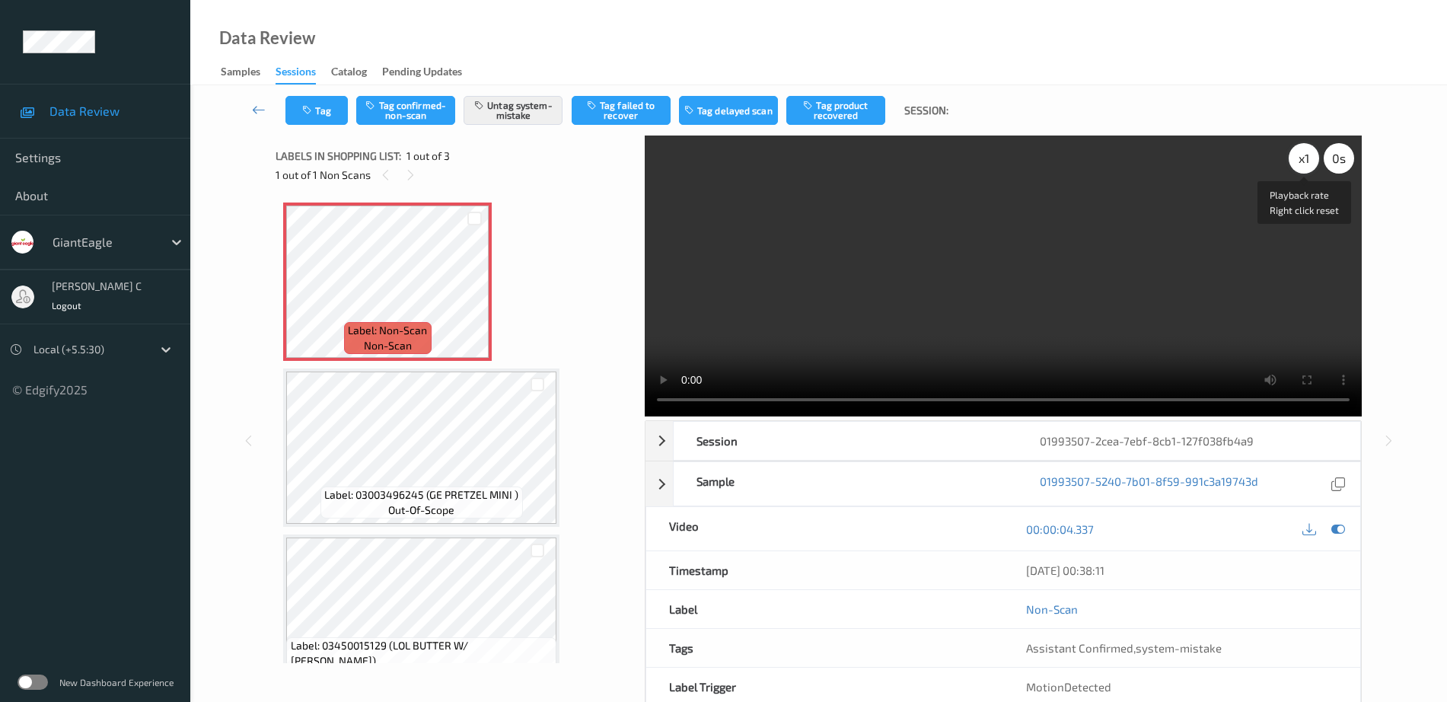
click at [1289, 158] on div "x 1" at bounding box center [1304, 158] width 30 height 30
click at [470, 292] on icon at bounding box center [474, 295] width 13 height 14
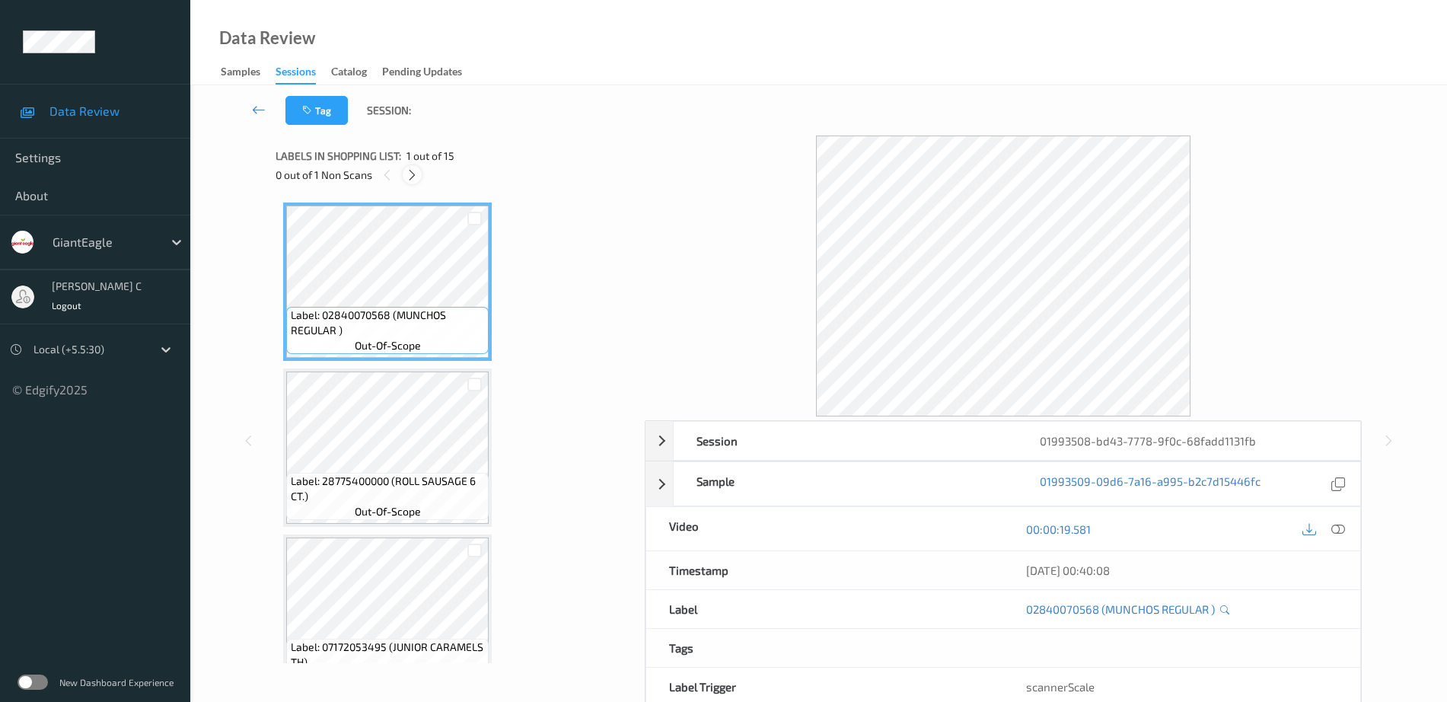
click at [407, 174] on icon at bounding box center [412, 175] width 13 height 14
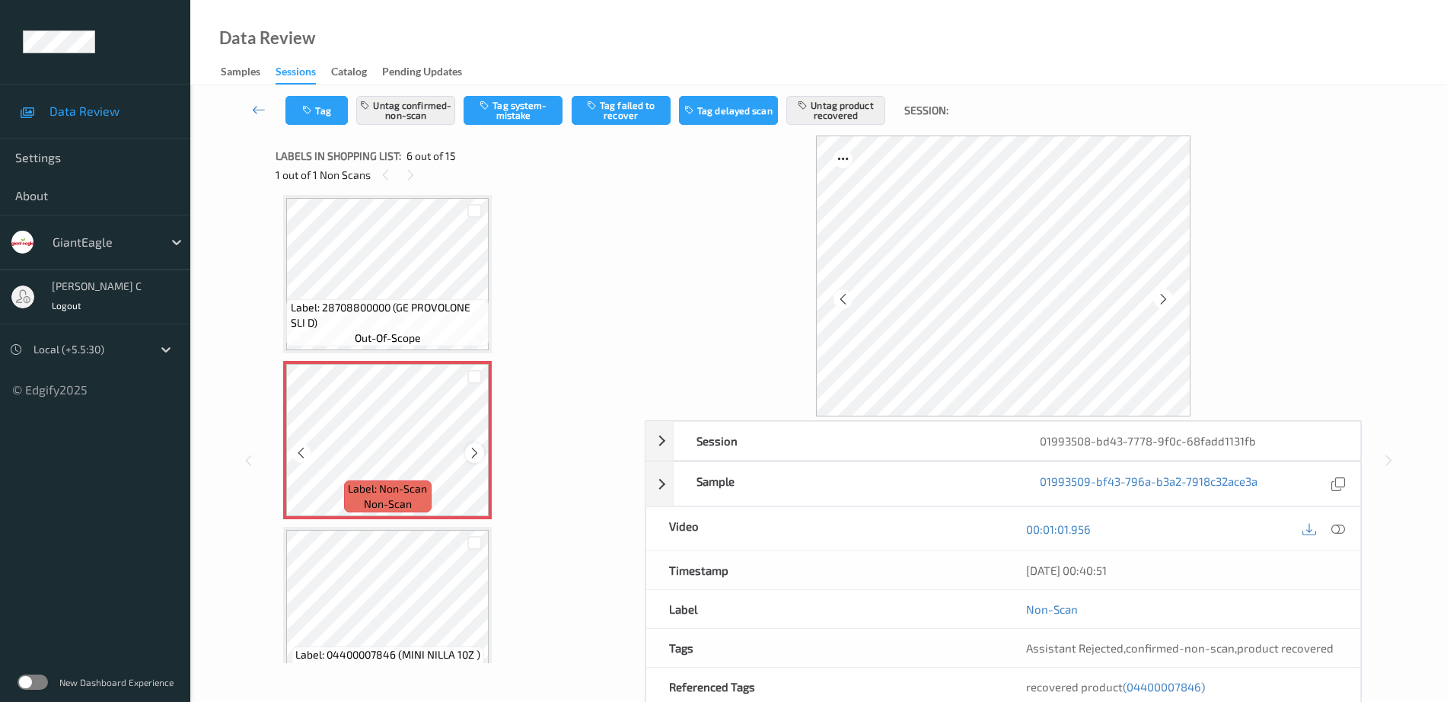
click at [479, 448] on icon at bounding box center [474, 453] width 13 height 14
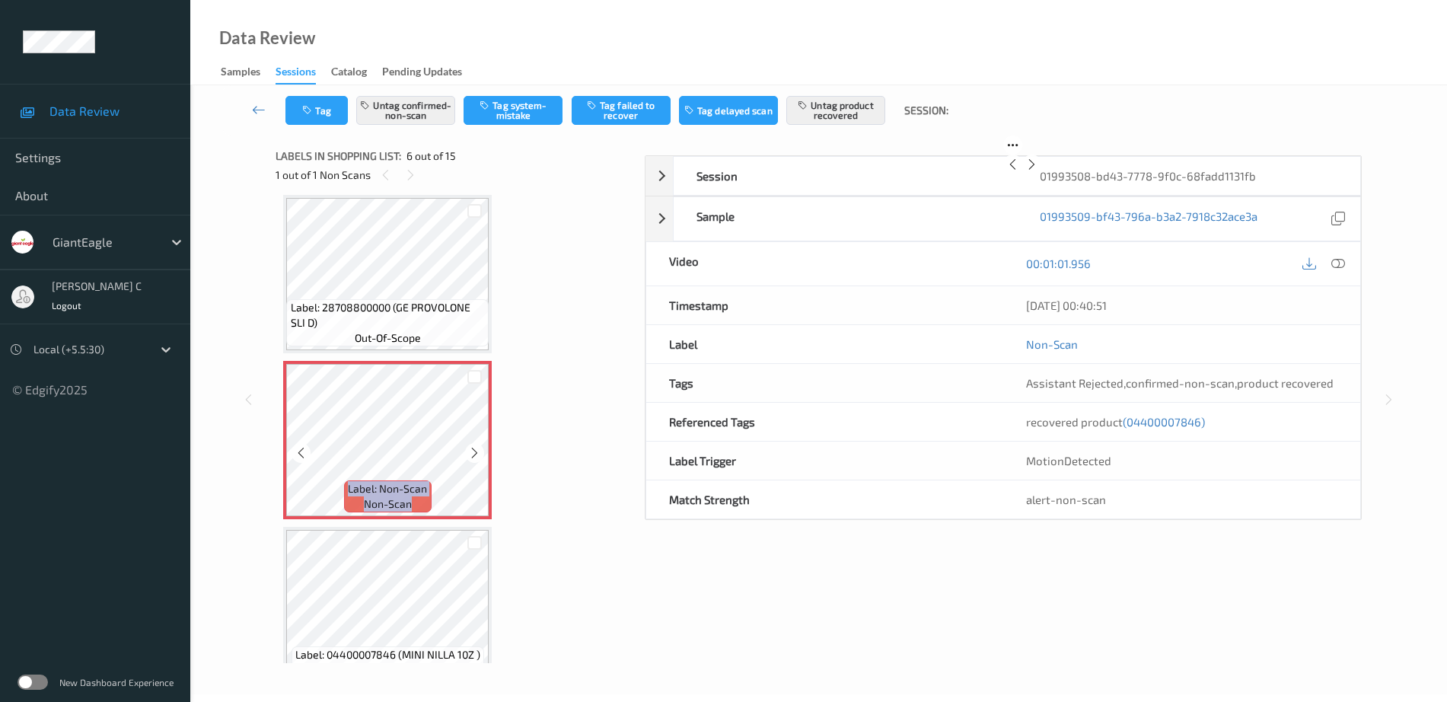
click at [479, 448] on icon at bounding box center [474, 453] width 13 height 14
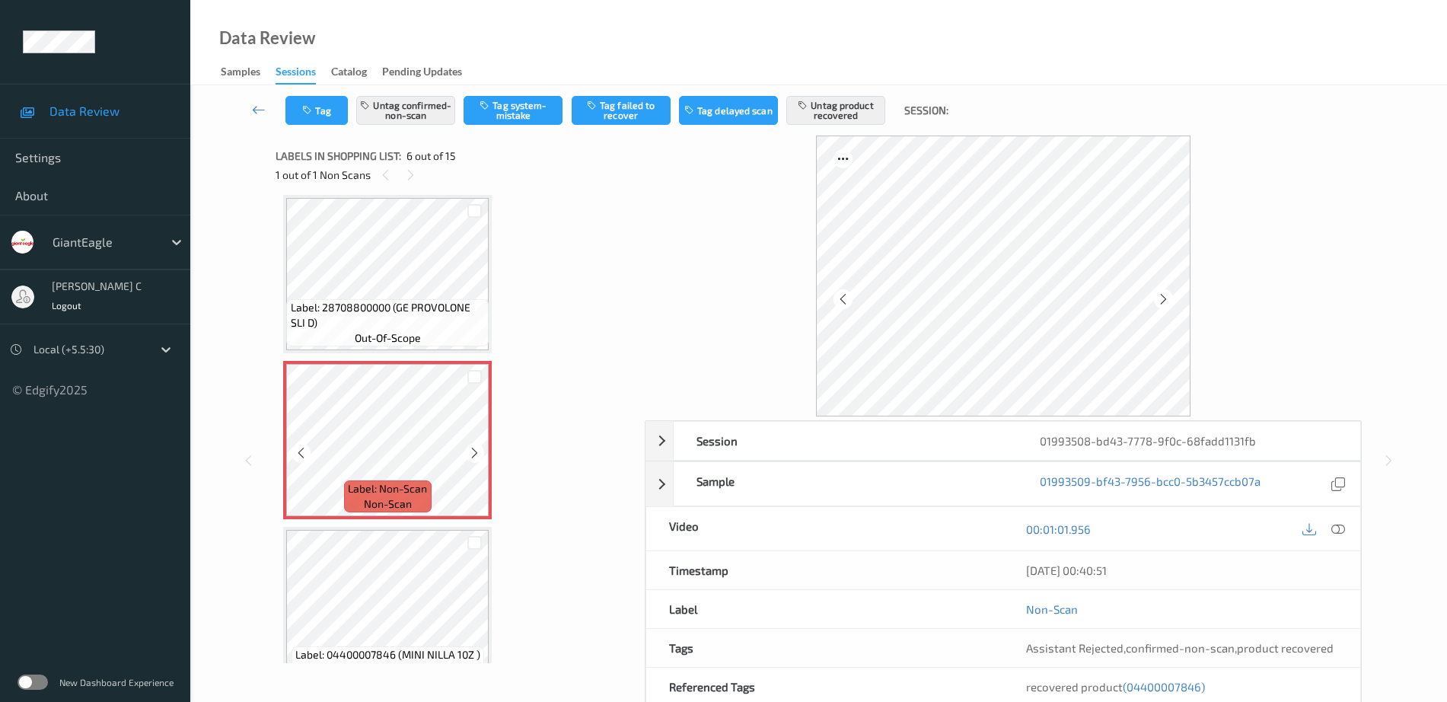
click at [479, 448] on icon at bounding box center [474, 453] width 13 height 14
click at [414, 310] on span "Label: 28708800000 (GE PROVOLONE SLI D)" at bounding box center [388, 315] width 195 height 30
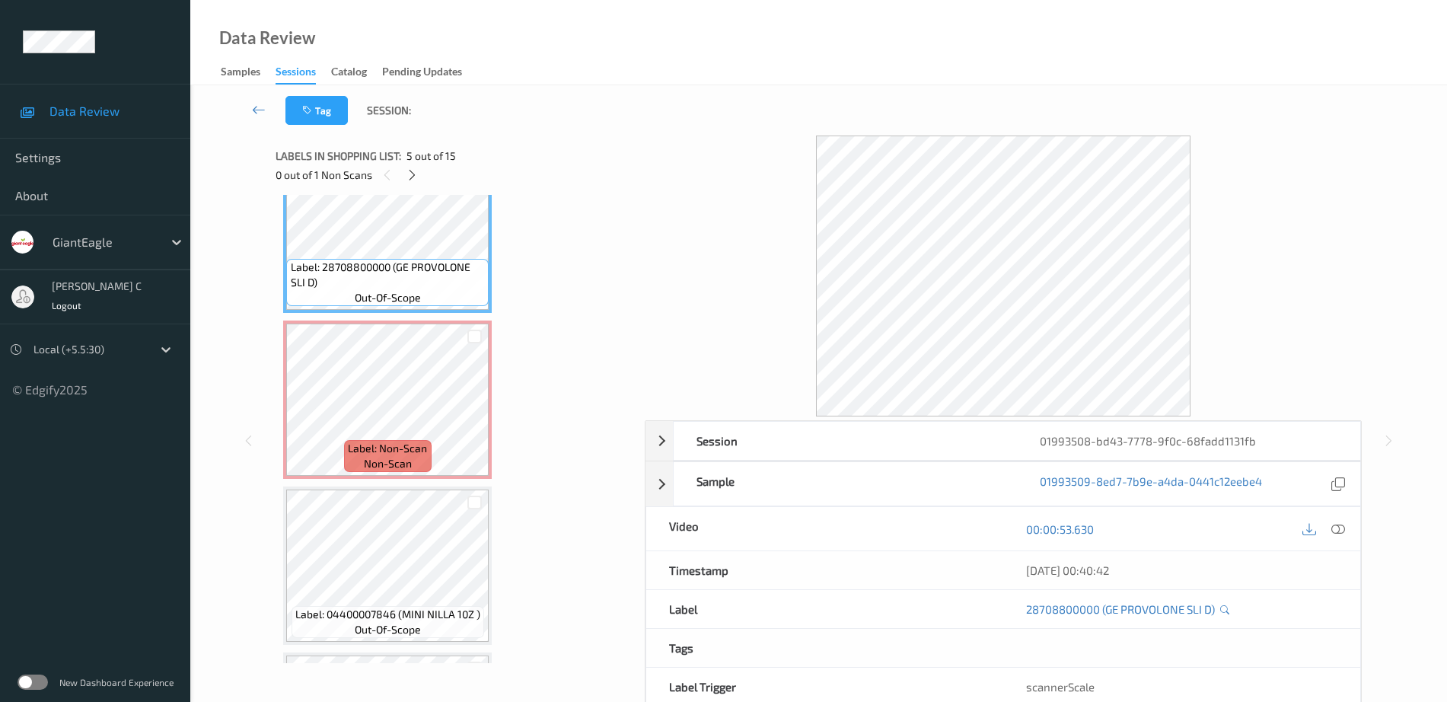
scroll to position [862, 0]
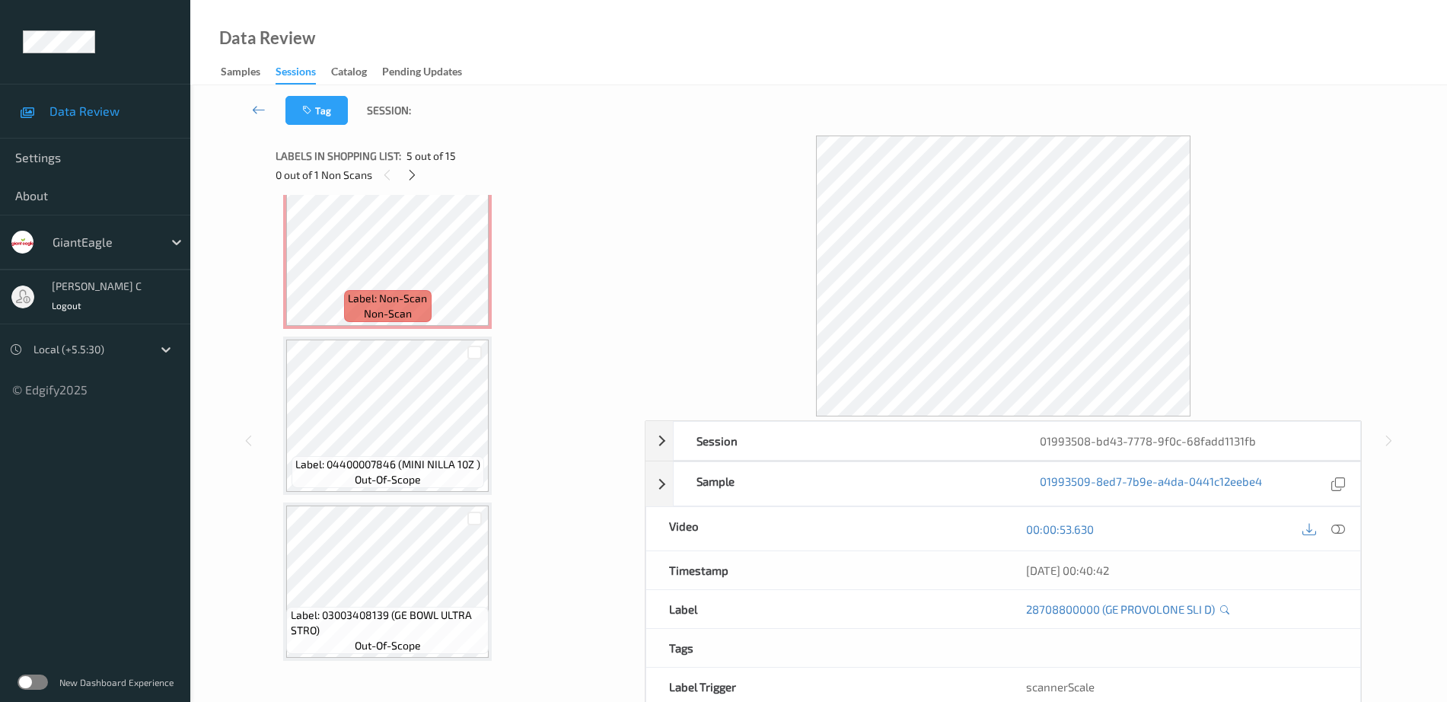
click at [412, 470] on span "Label: 04400007846 (MINI NILLA 10Z )" at bounding box center [387, 464] width 185 height 15
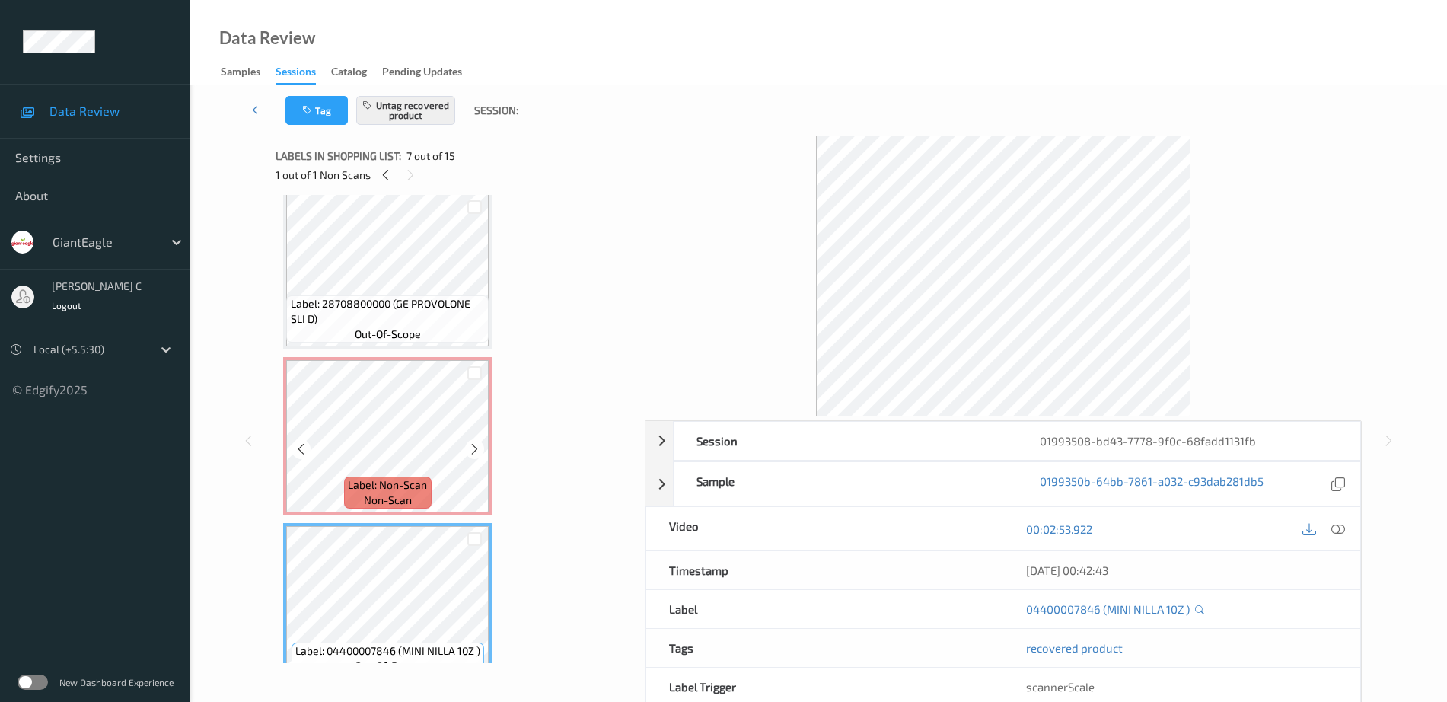
scroll to position [671, 0]
click at [405, 365] on div "Label: Non-Scan non-scan" at bounding box center [387, 440] width 209 height 158
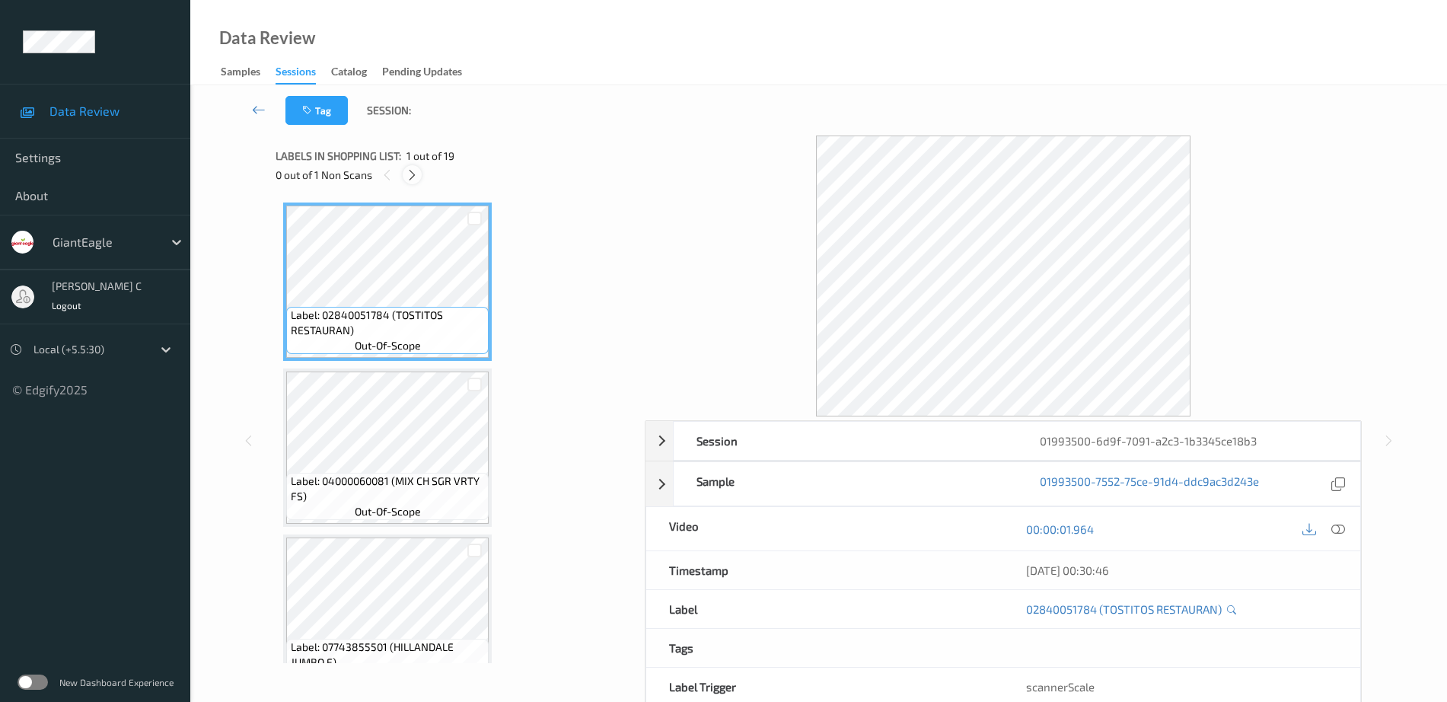
click at [412, 183] on div at bounding box center [412, 174] width 19 height 19
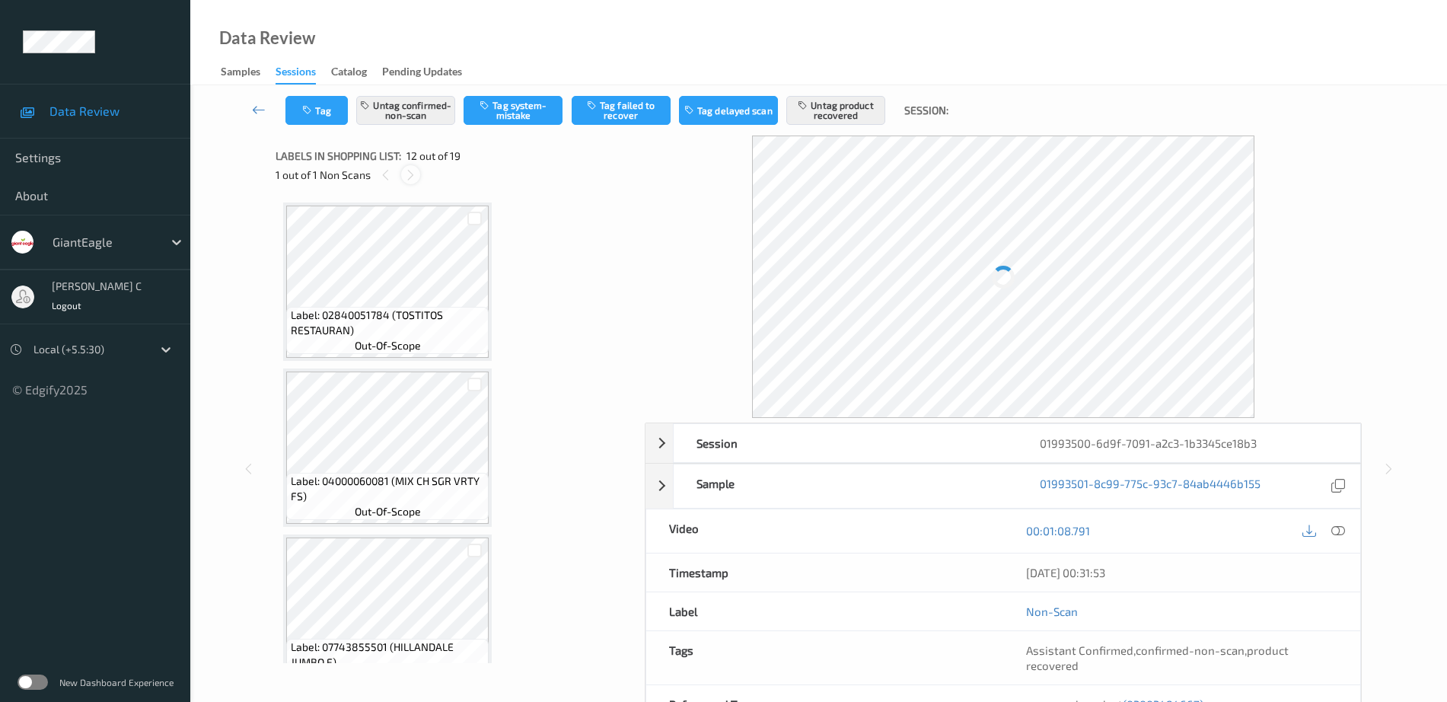
scroll to position [1667, 0]
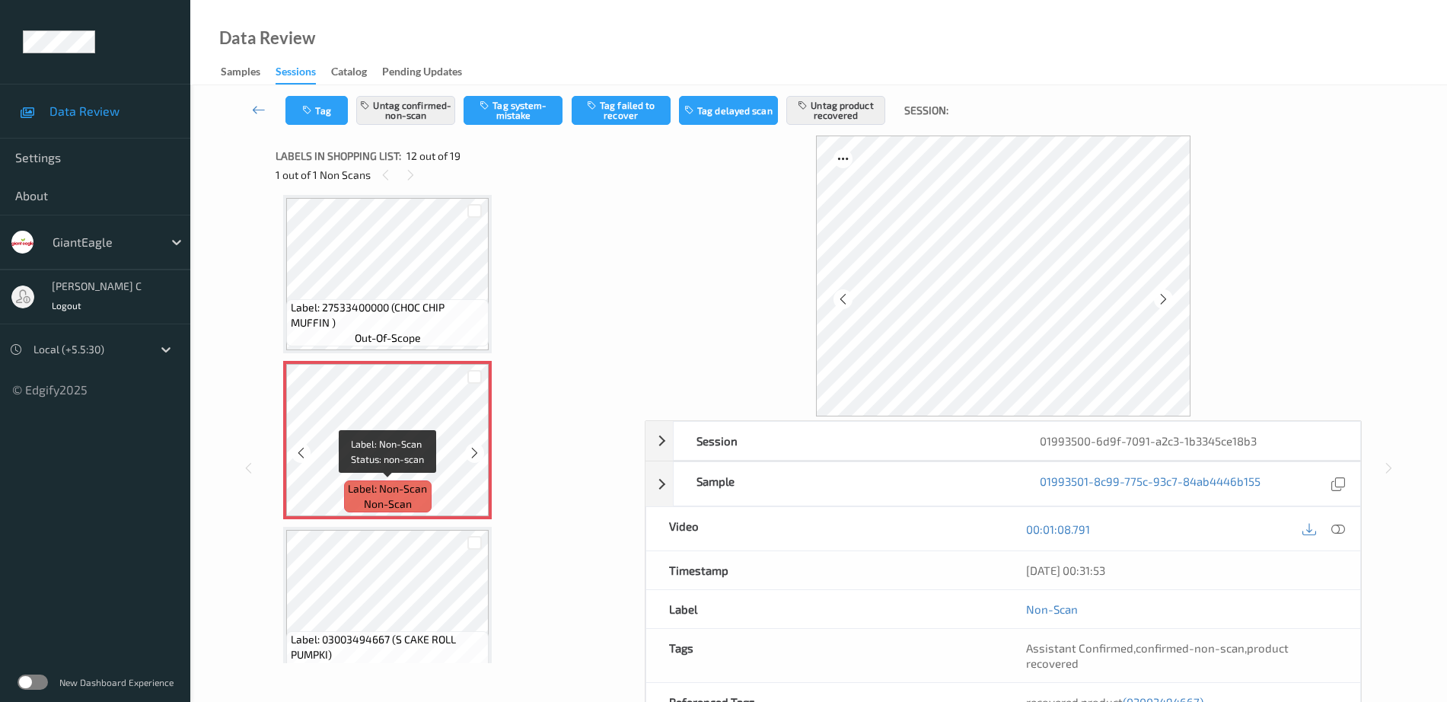
click at [398, 494] on span "Label: Non-Scan" at bounding box center [387, 488] width 79 height 15
click at [469, 451] on icon at bounding box center [474, 453] width 13 height 14
click at [473, 452] on icon at bounding box center [474, 453] width 13 height 14
click at [471, 446] on icon at bounding box center [474, 453] width 13 height 14
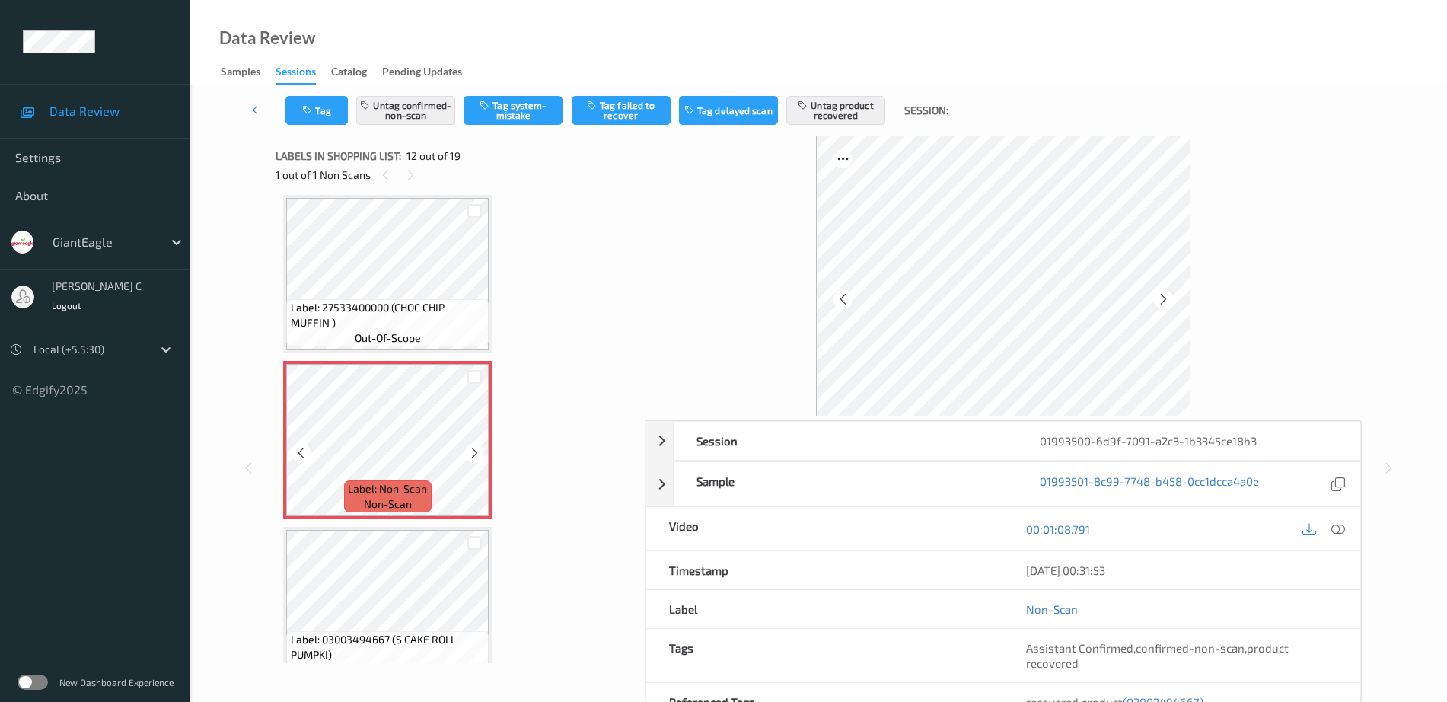
click at [471, 446] on icon at bounding box center [474, 453] width 13 height 14
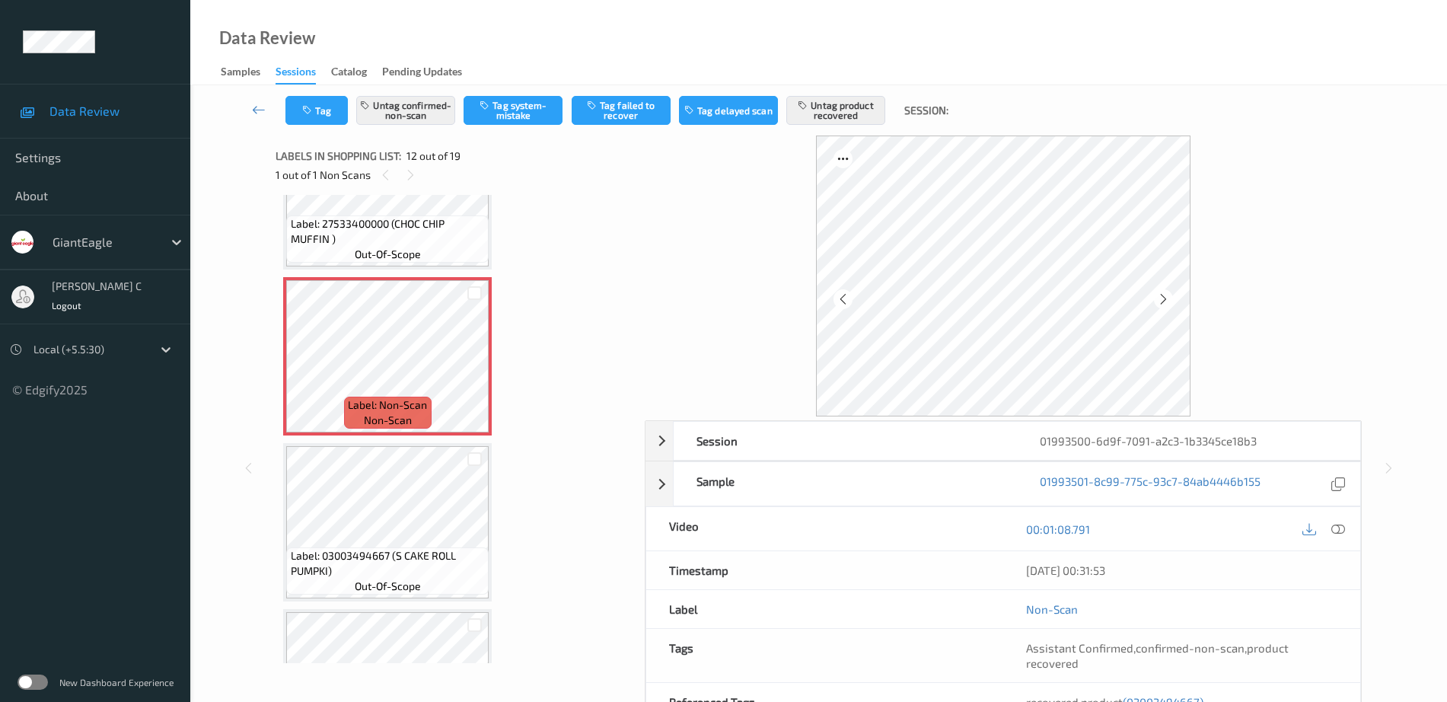
scroll to position [1762, 0]
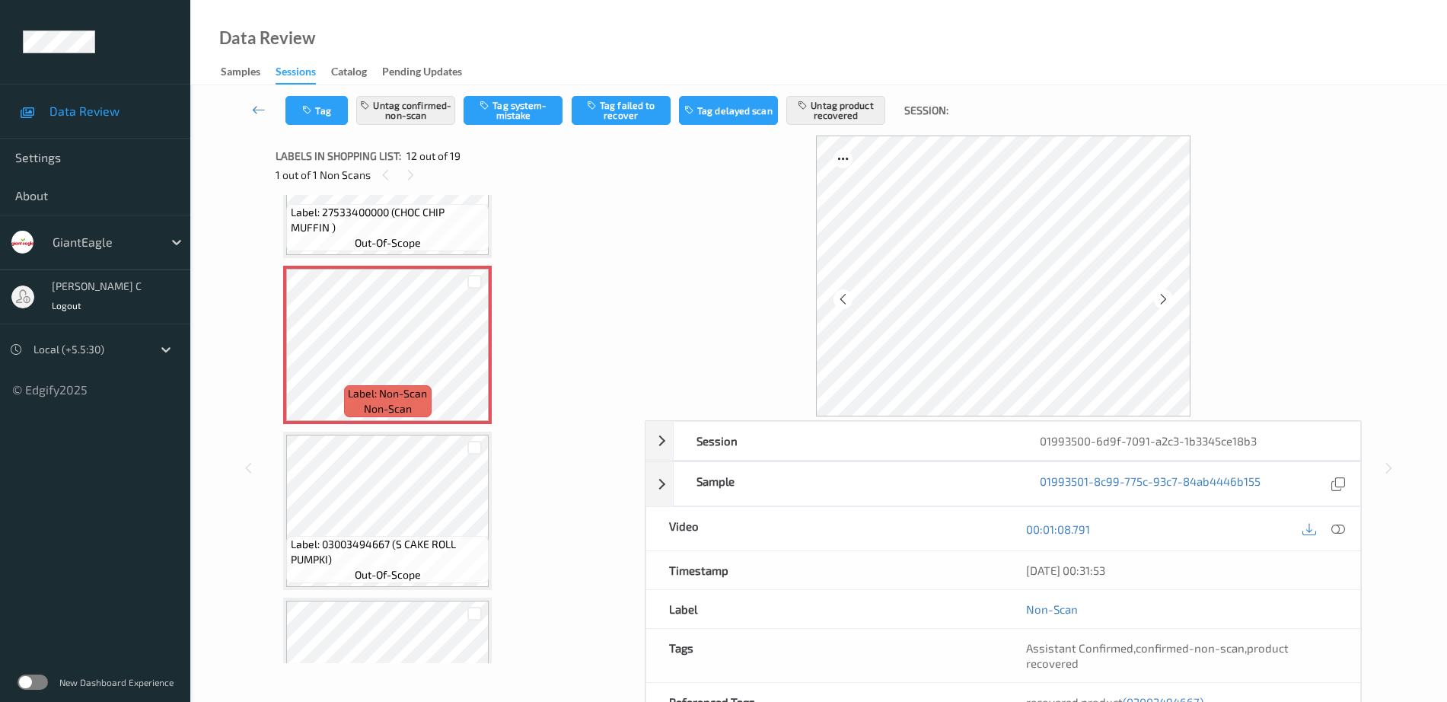
click at [396, 553] on span "Label: 03003494667 (S CAKE ROLL PUMPKI)" at bounding box center [388, 552] width 195 height 30
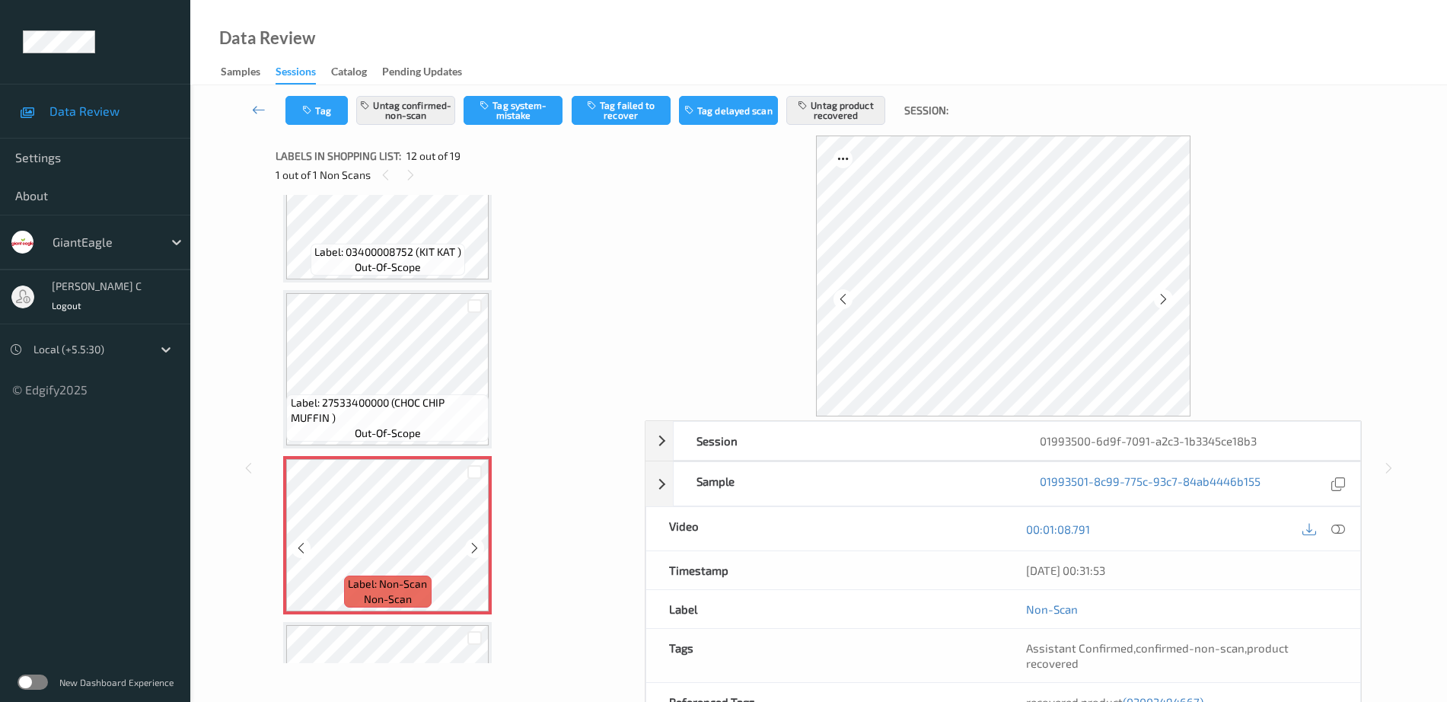
scroll to position [1667, 0]
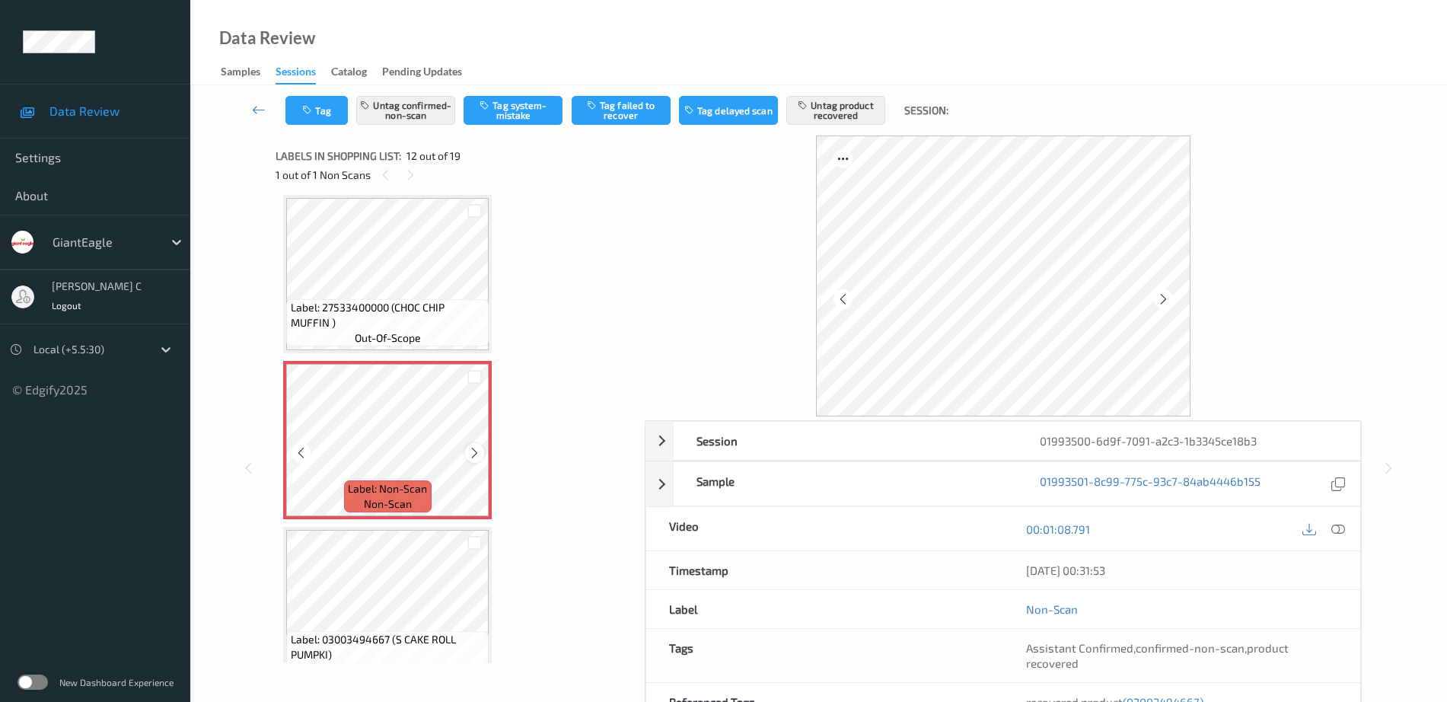
click at [476, 453] on icon at bounding box center [474, 453] width 13 height 14
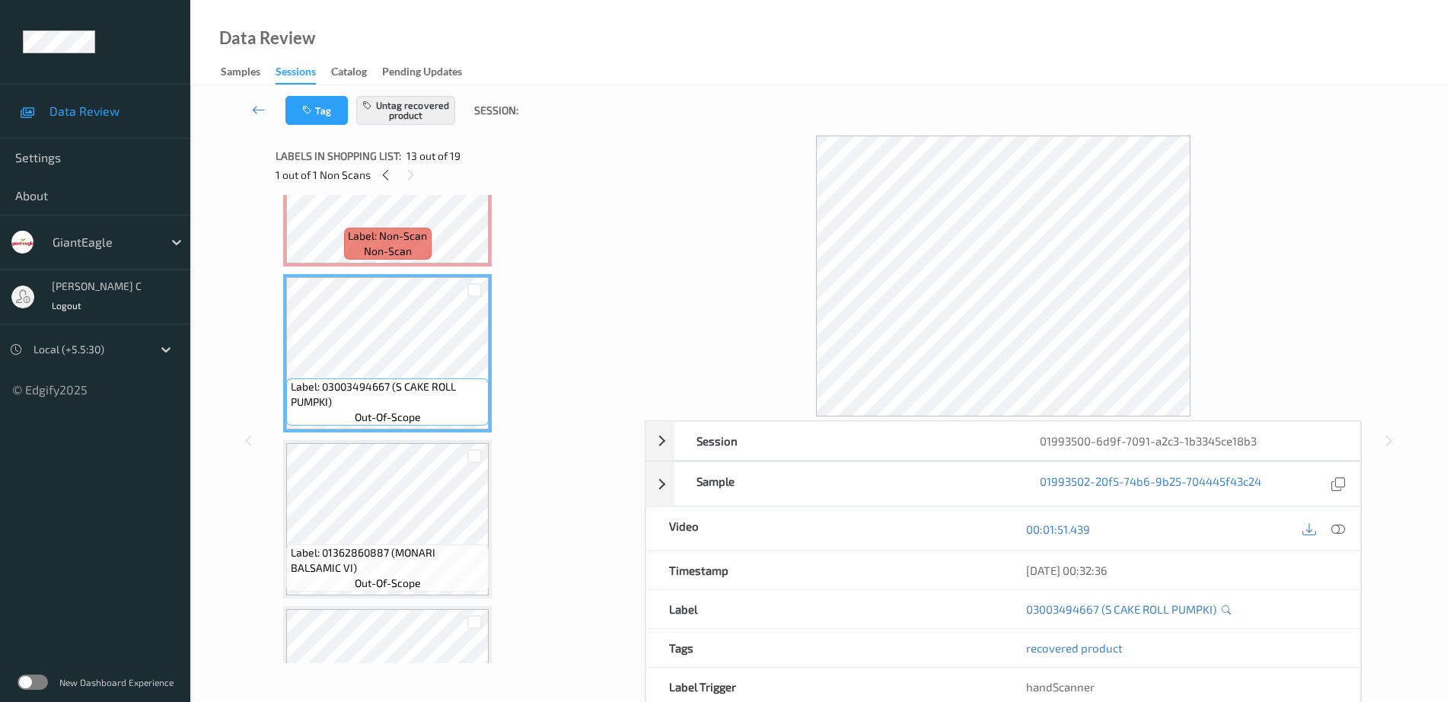
scroll to position [1952, 0]
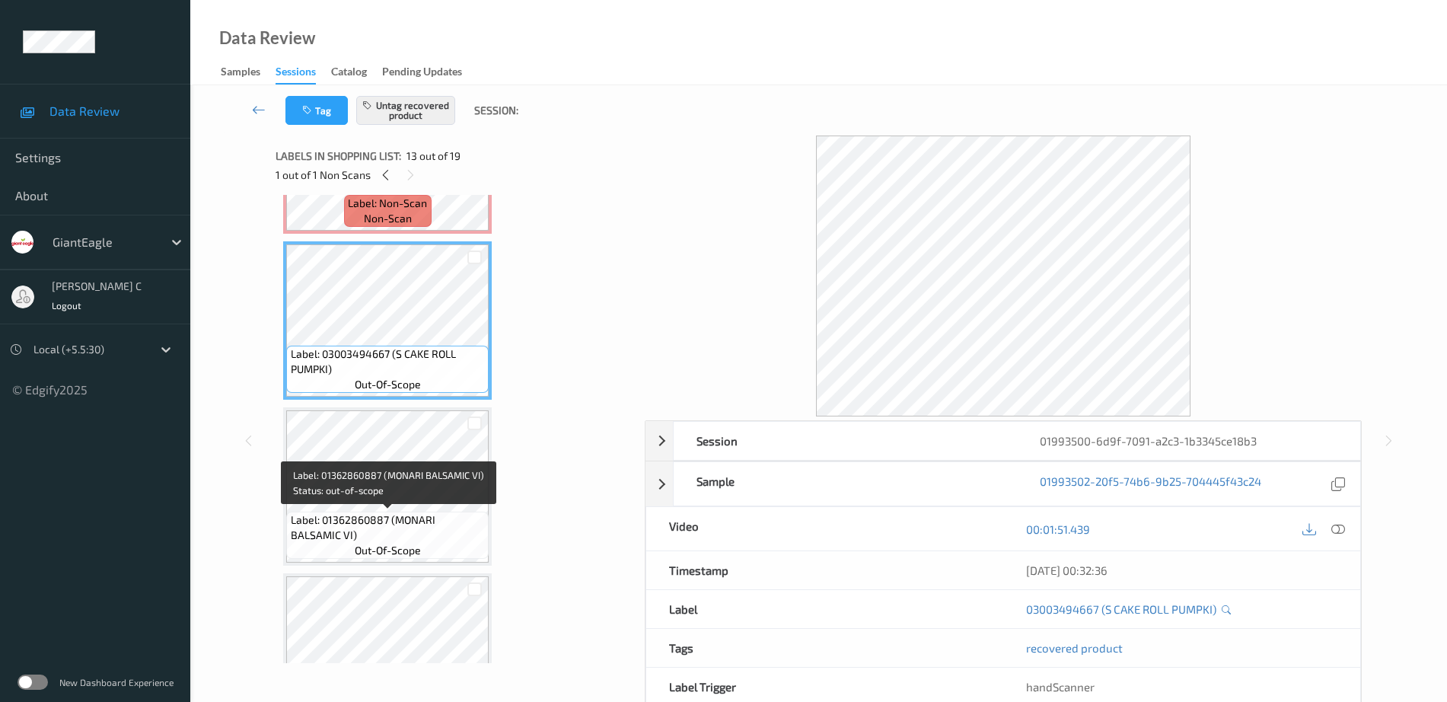
click at [375, 511] on div "Label: 01362860887 (MONARI BALSAMIC VI) out-of-scope" at bounding box center [387, 534] width 202 height 47
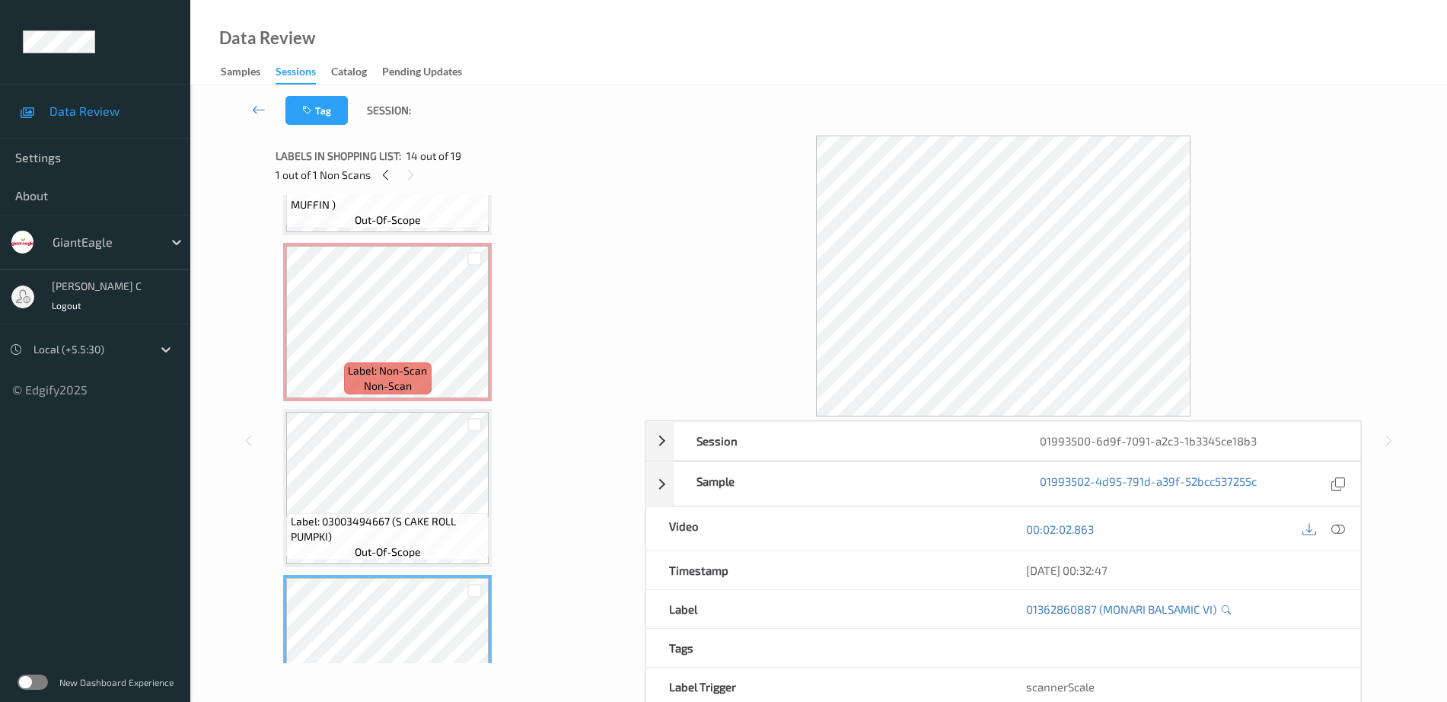
scroll to position [1762, 0]
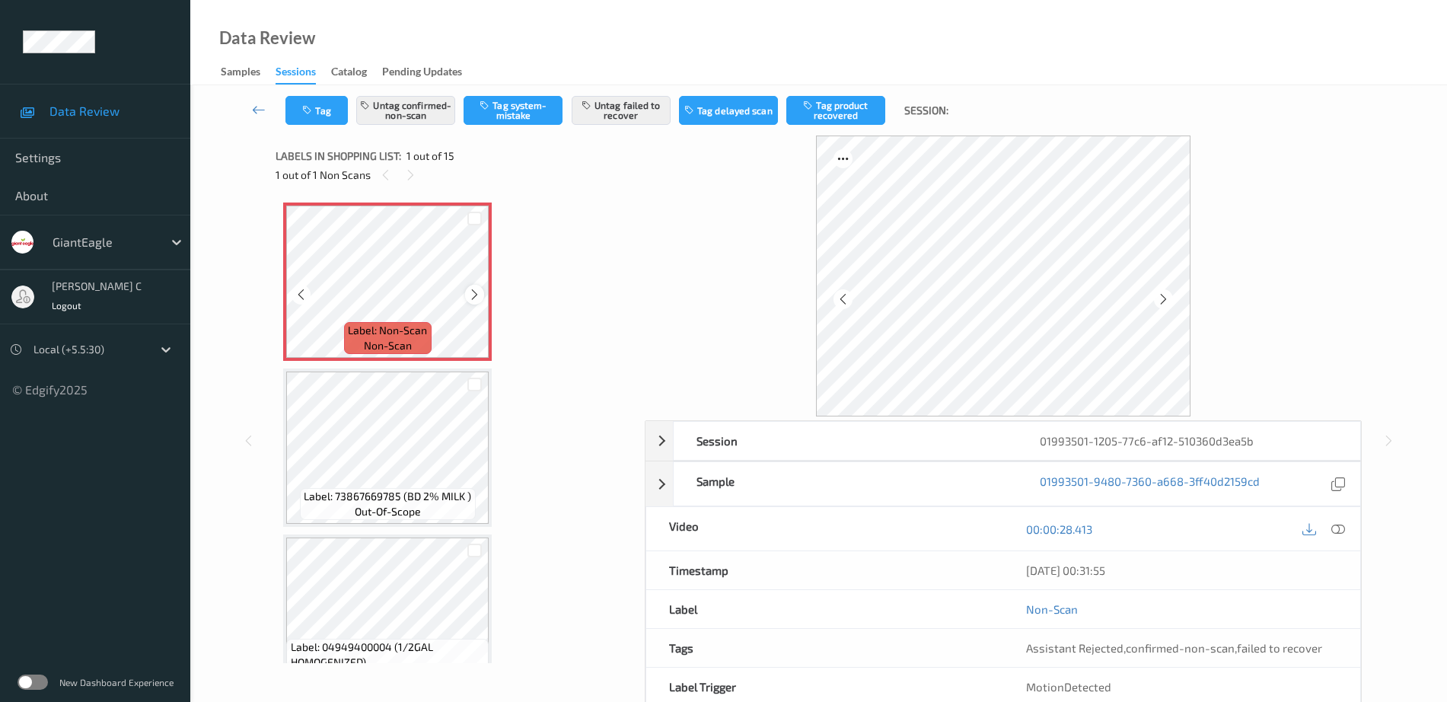
click at [468, 298] on icon at bounding box center [474, 295] width 13 height 14
click at [1338, 524] on icon at bounding box center [1338, 529] width 14 height 14
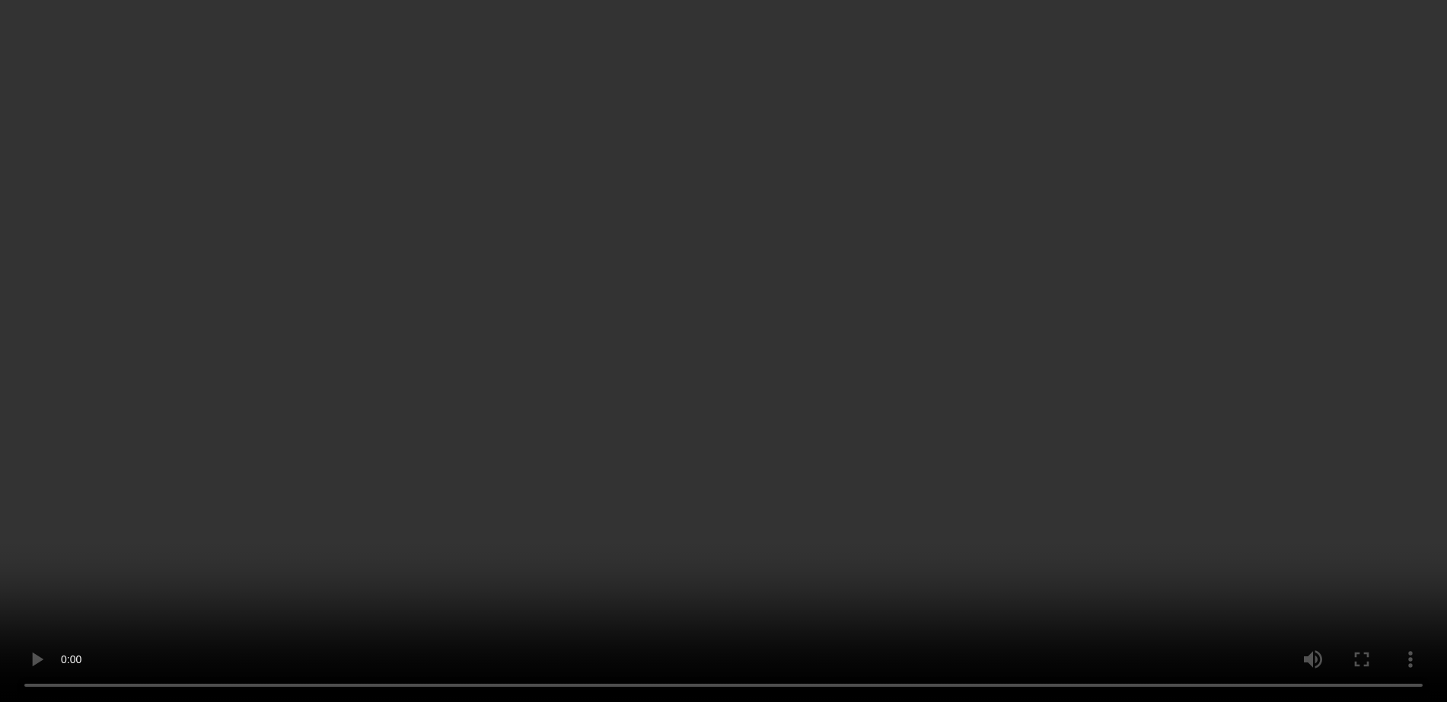
scroll to position [761, 0]
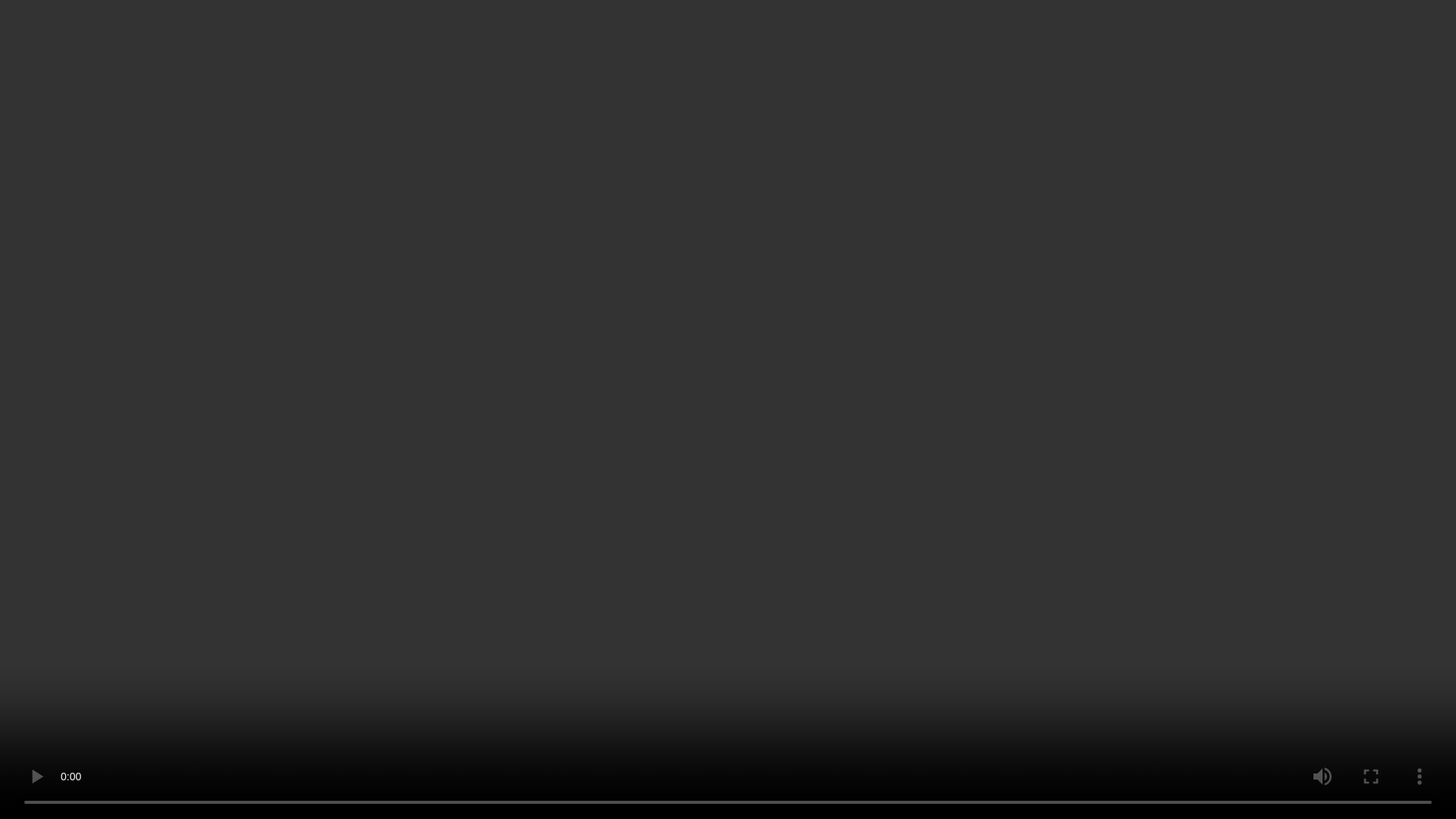
click at [37, 666] on video at bounding box center [728, 410] width 1456 height 819
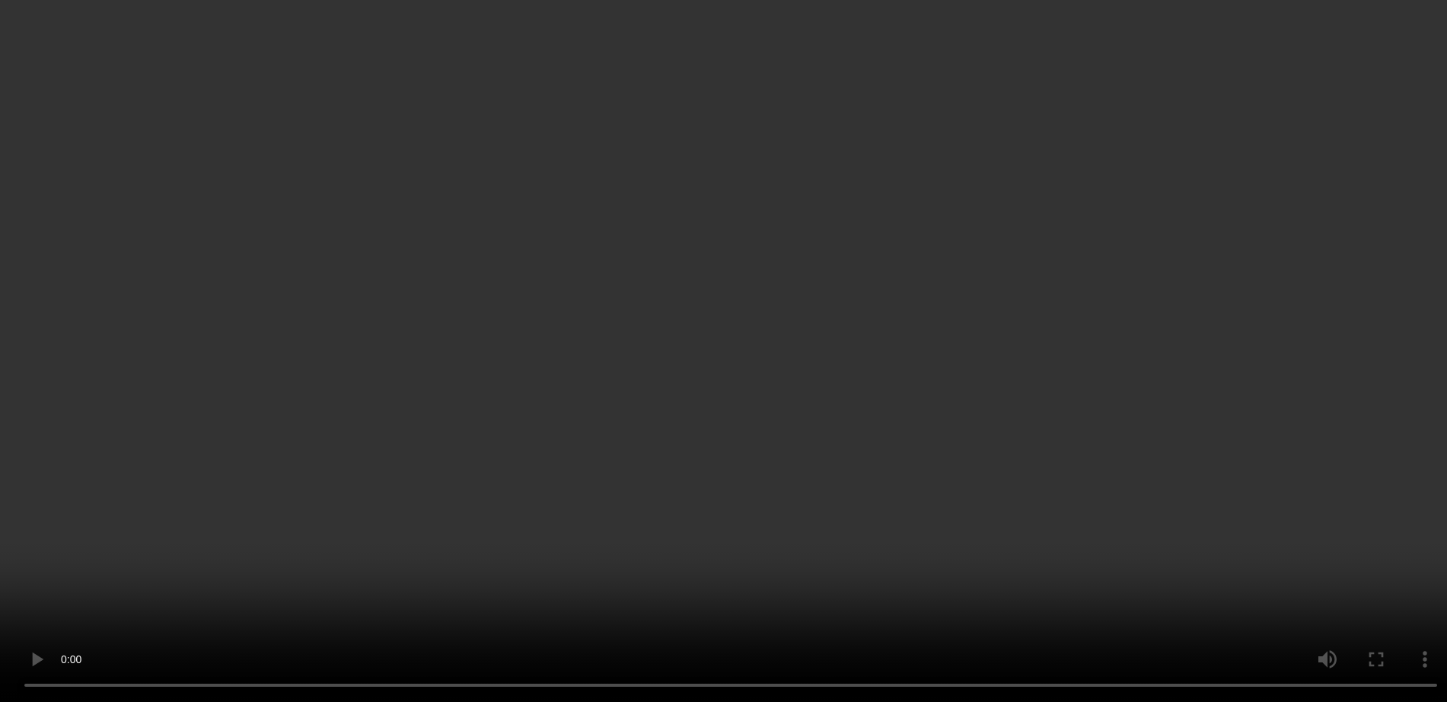
scroll to position [0, 0]
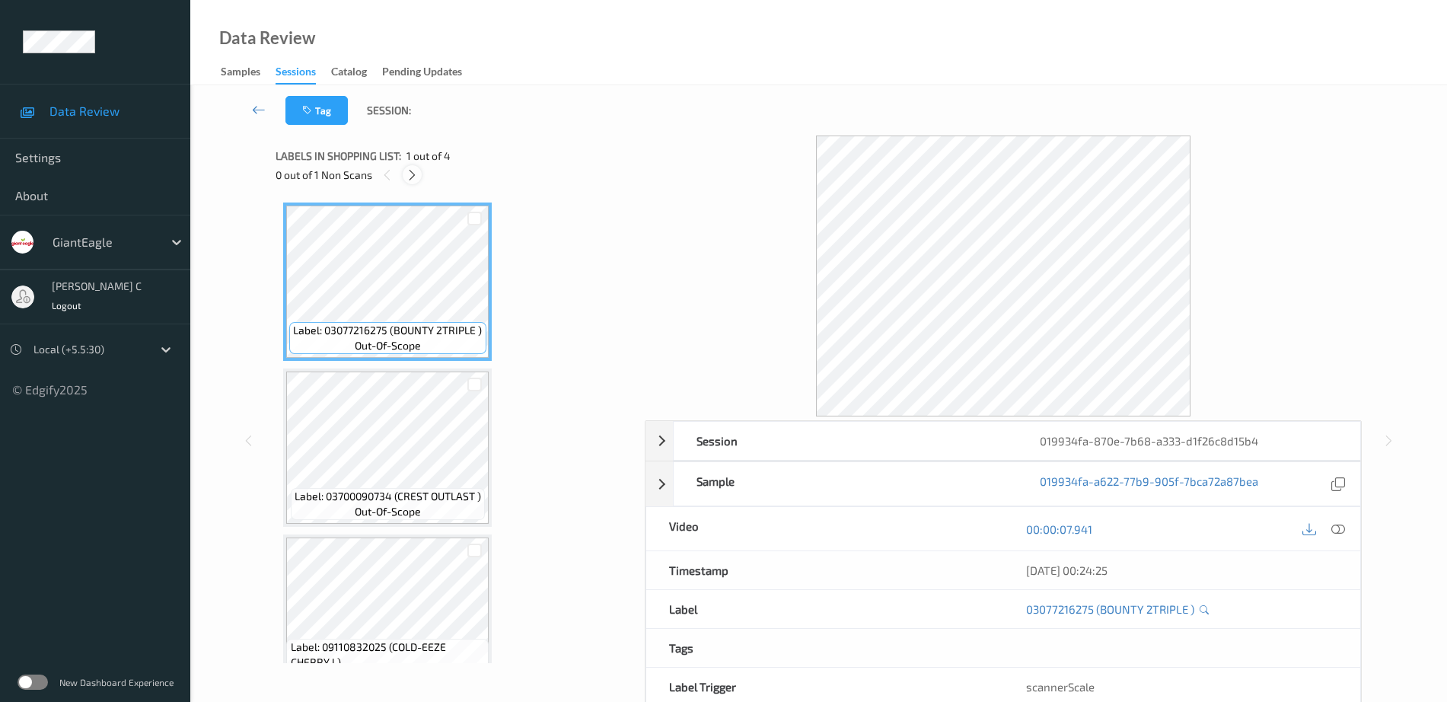
click at [415, 179] on icon at bounding box center [412, 175] width 13 height 14
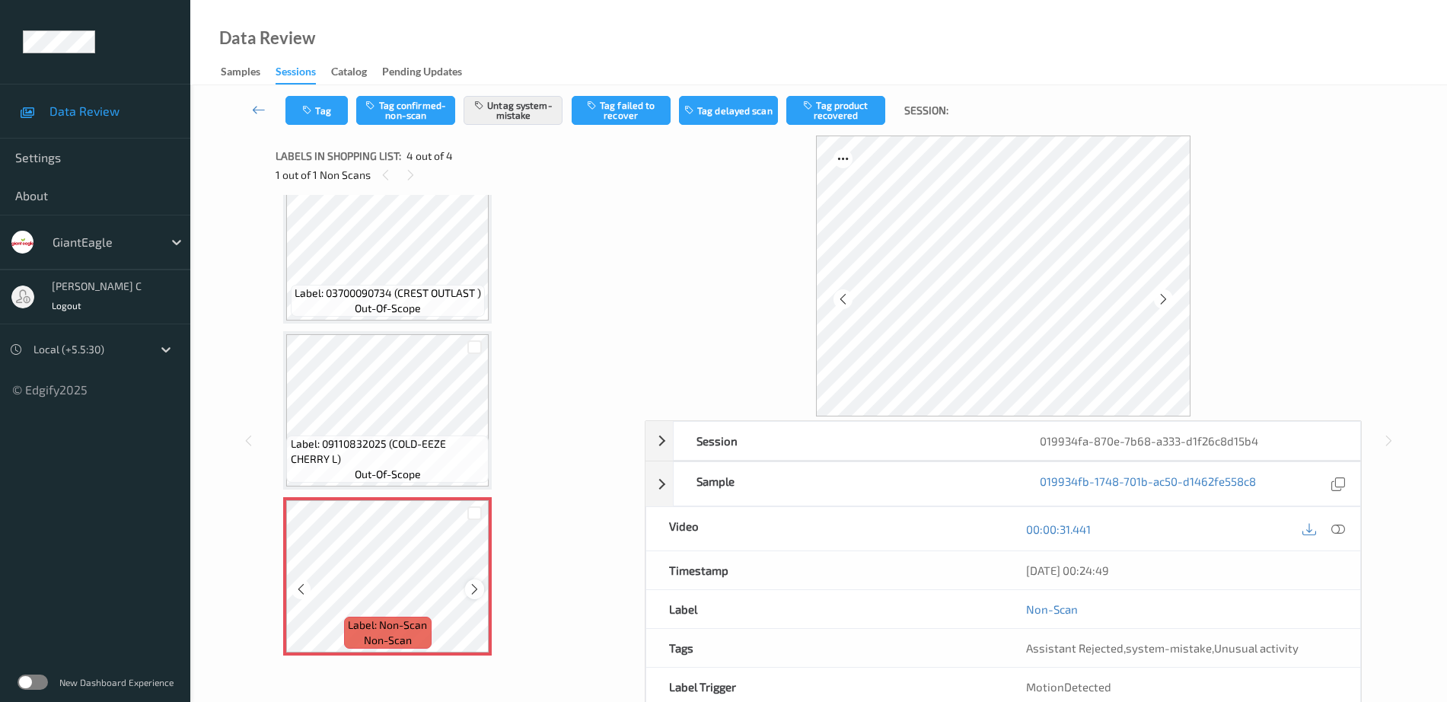
click at [479, 591] on icon at bounding box center [474, 589] width 13 height 14
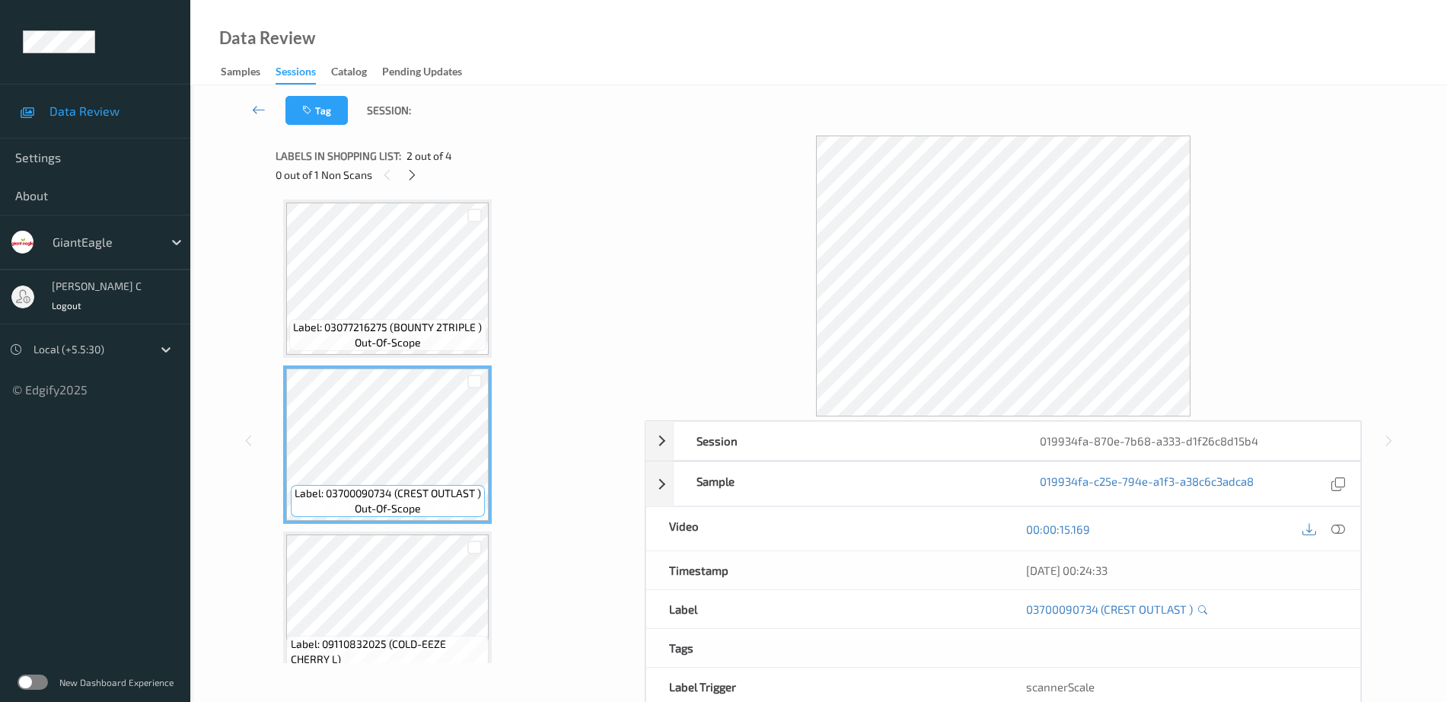
scroll to position [0, 0]
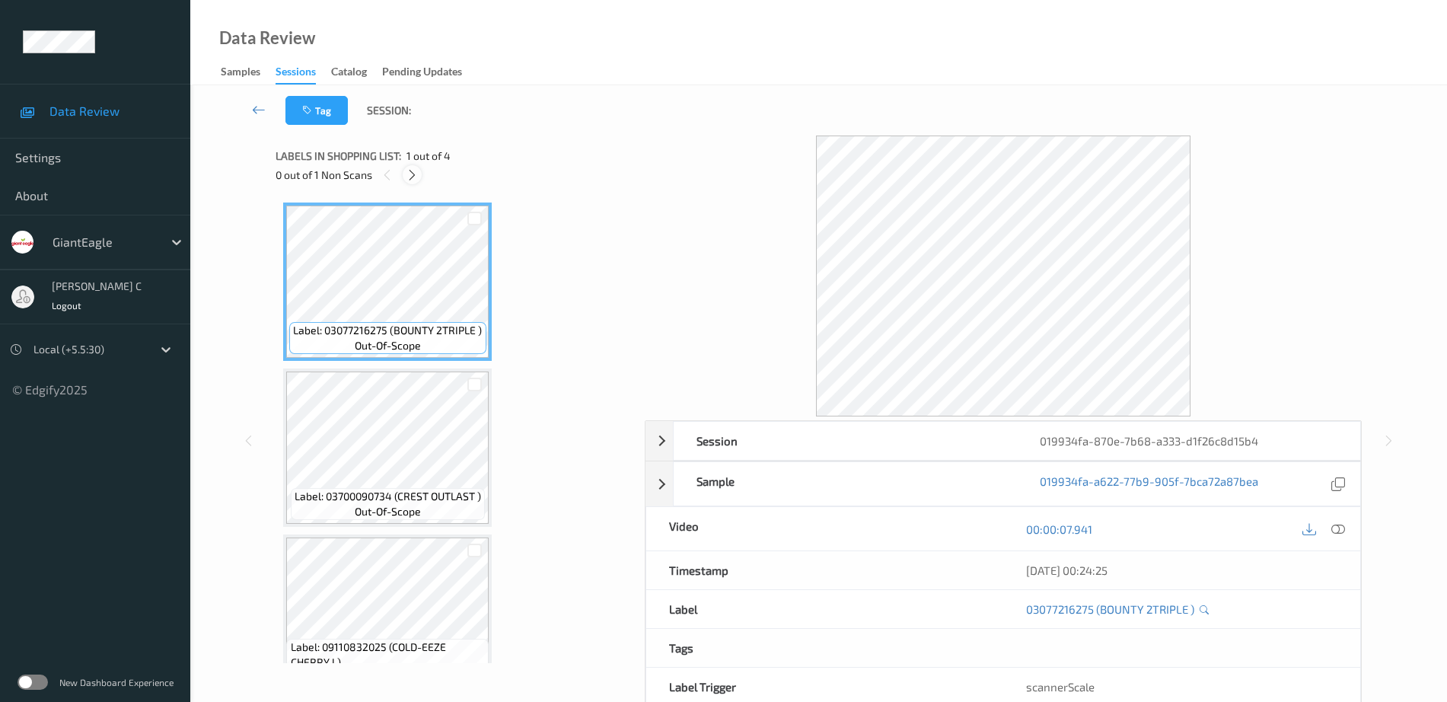
click at [416, 177] on icon at bounding box center [412, 175] width 13 height 14
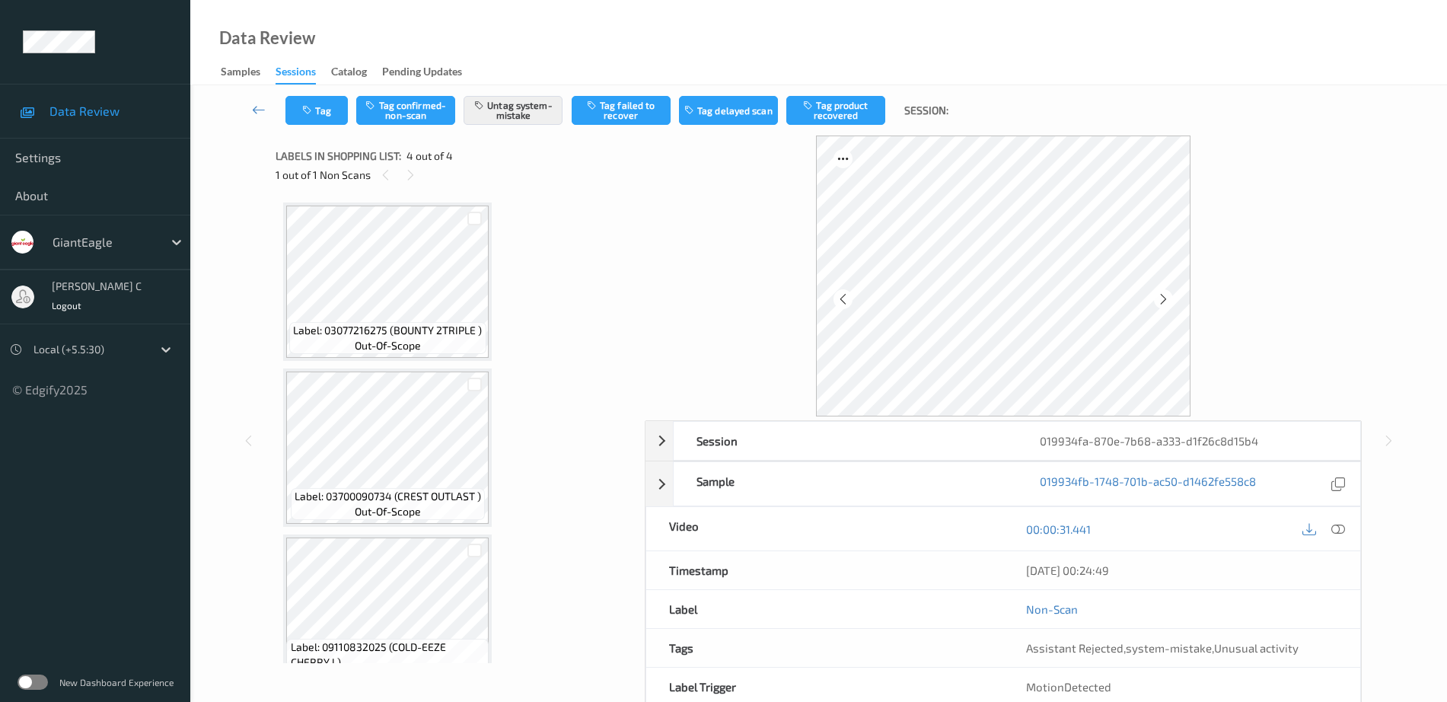
scroll to position [203, 0]
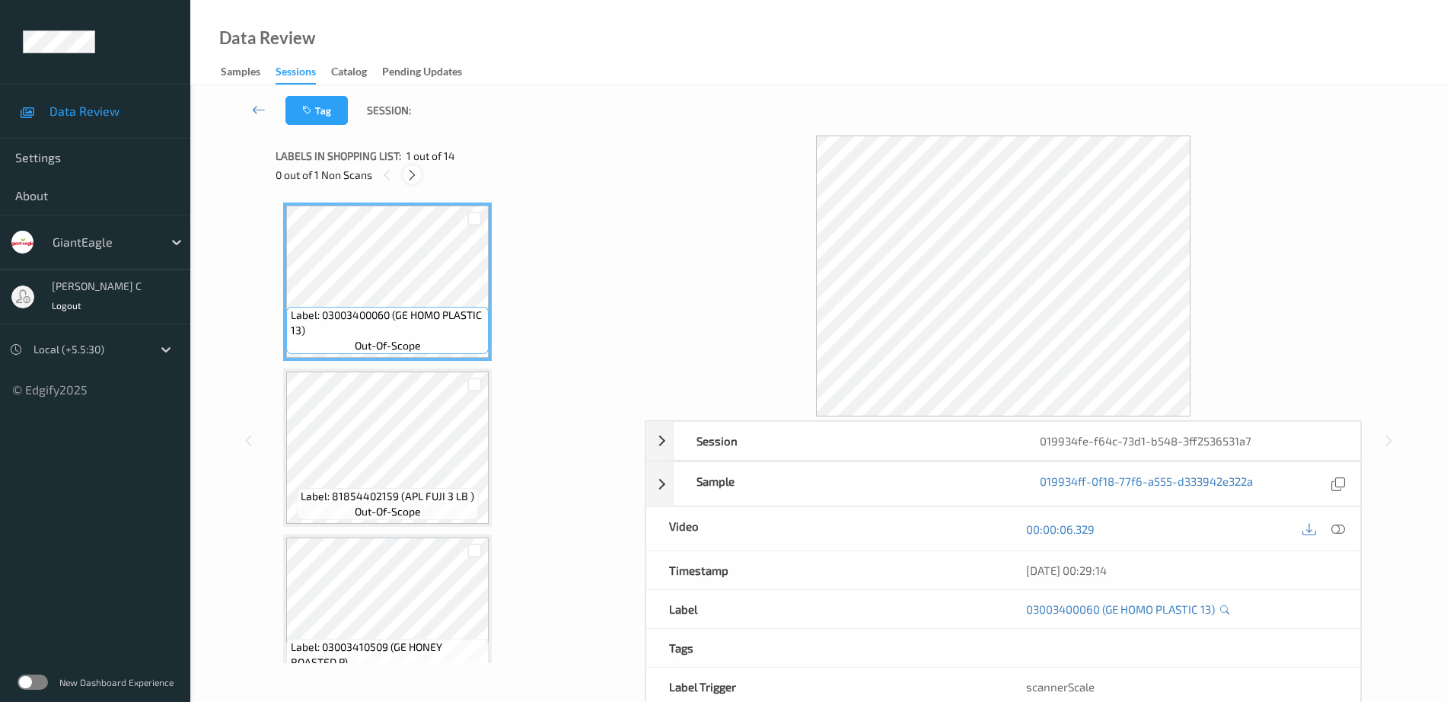
click at [406, 175] on icon at bounding box center [412, 175] width 13 height 14
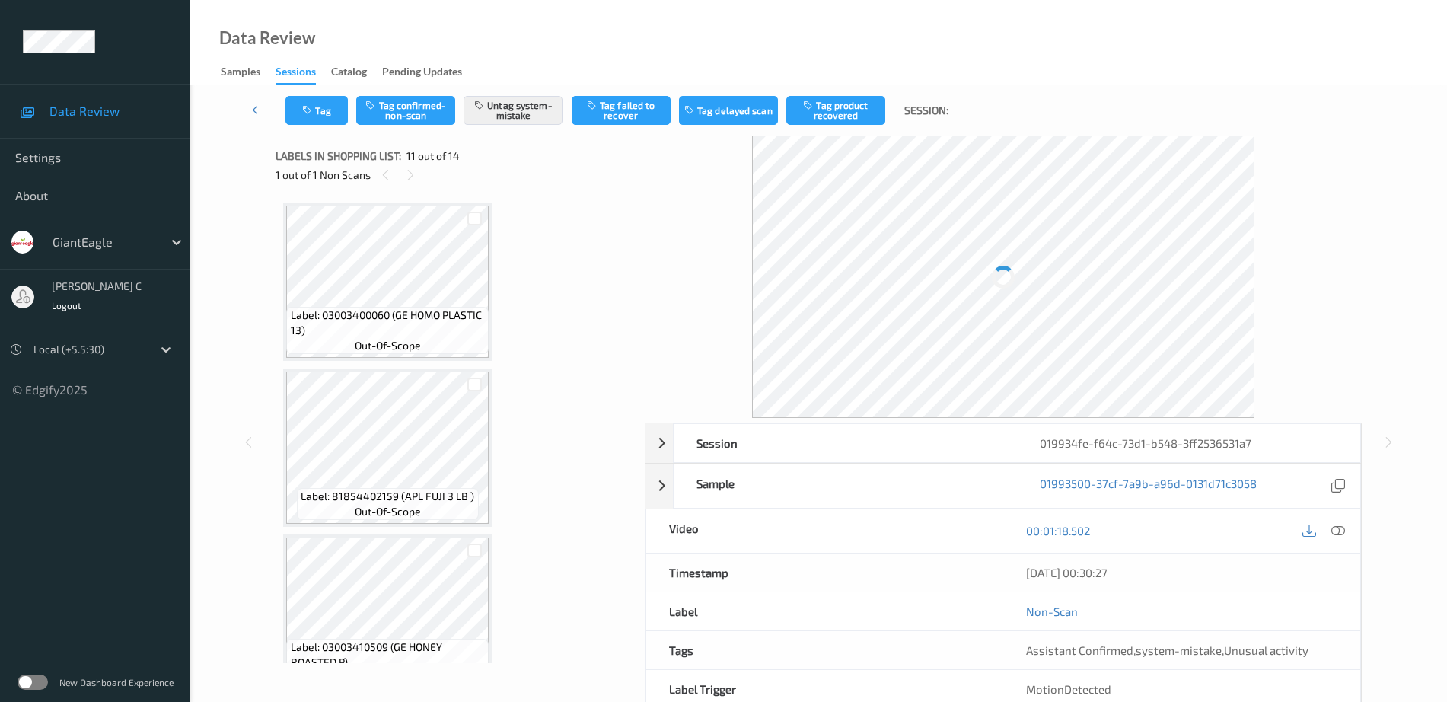
scroll to position [1501, 0]
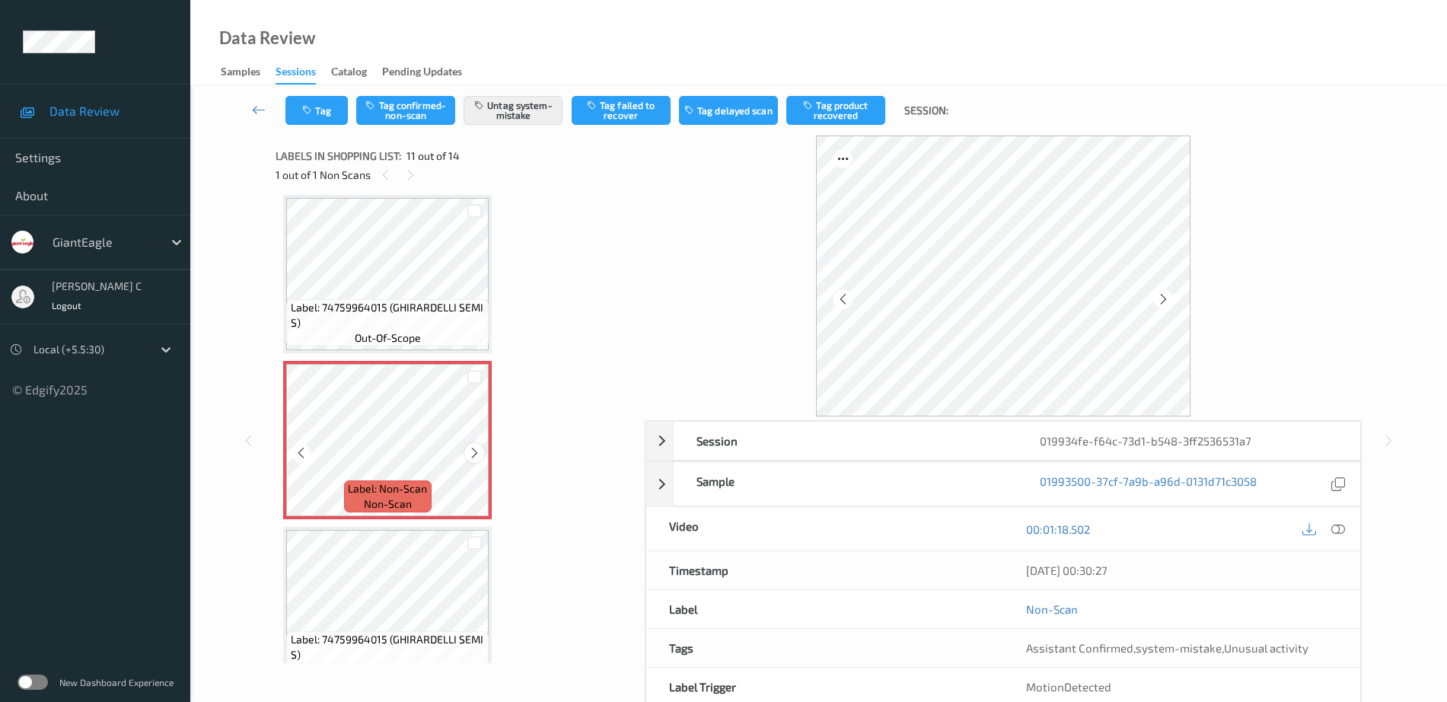
click at [469, 456] on icon at bounding box center [474, 453] width 13 height 14
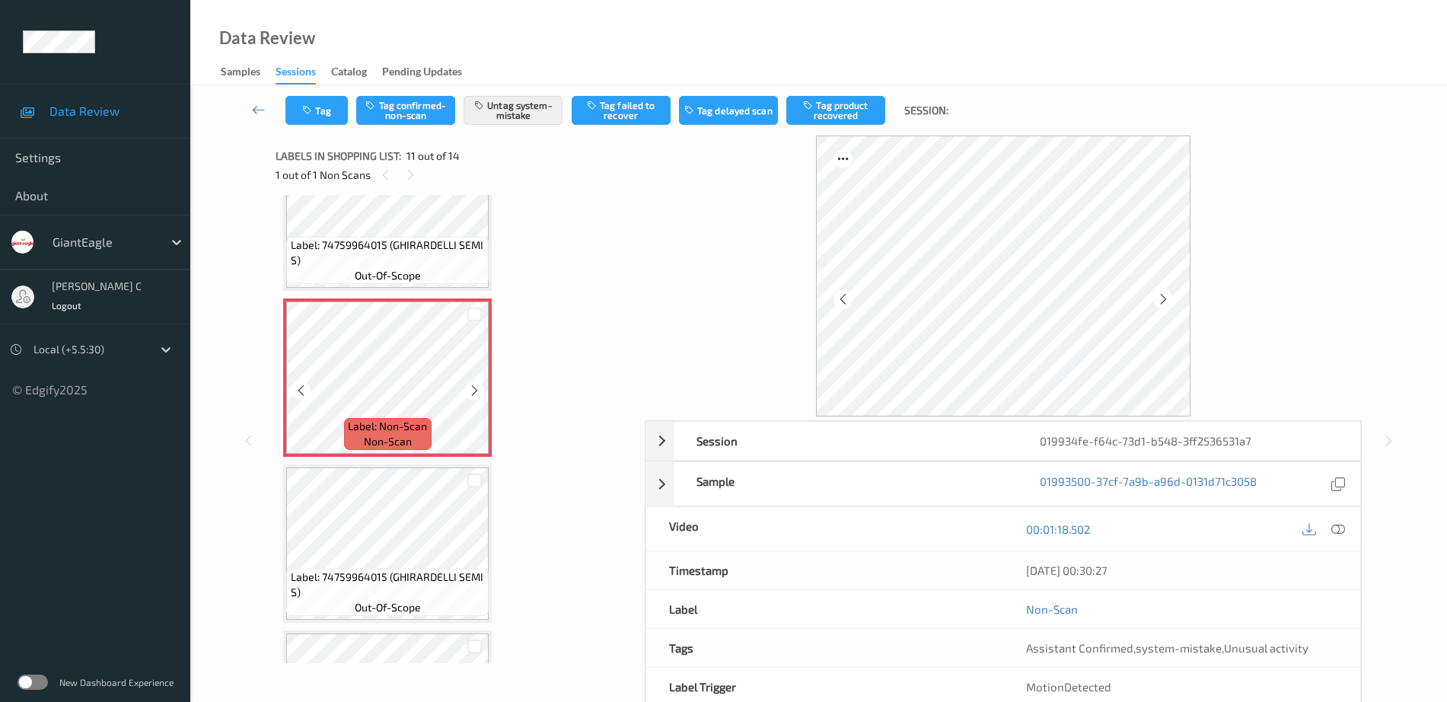
scroll to position [1596, 0]
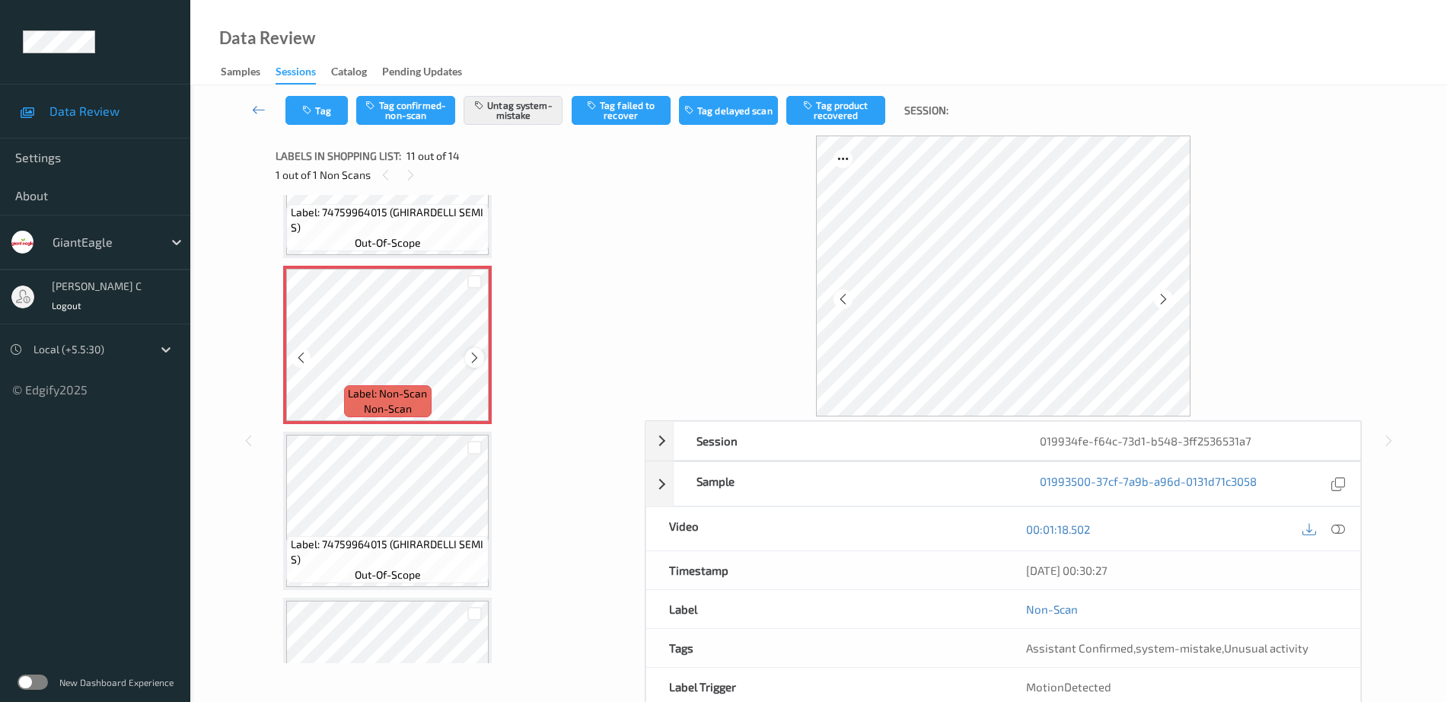
click at [479, 362] on icon at bounding box center [474, 358] width 13 height 14
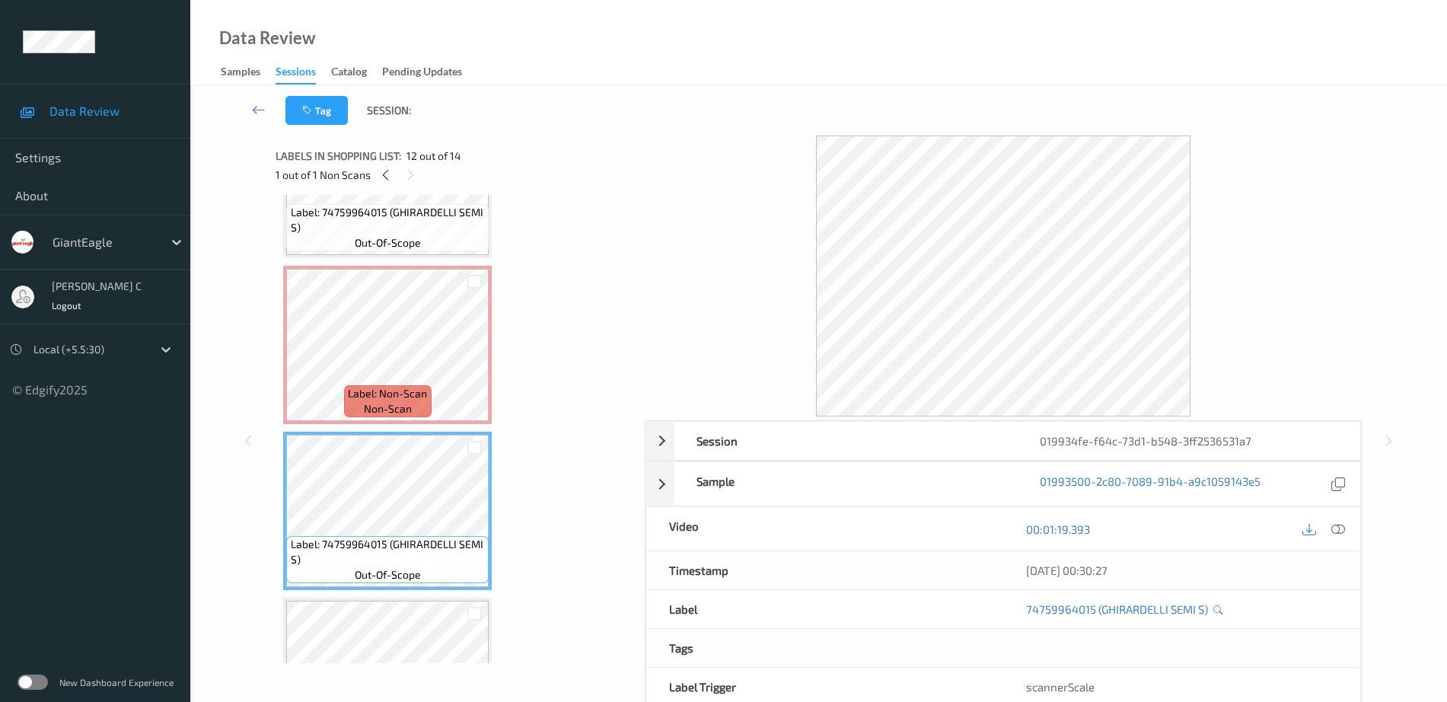
click at [395, 387] on span "Label: Non-Scan" at bounding box center [387, 393] width 79 height 15
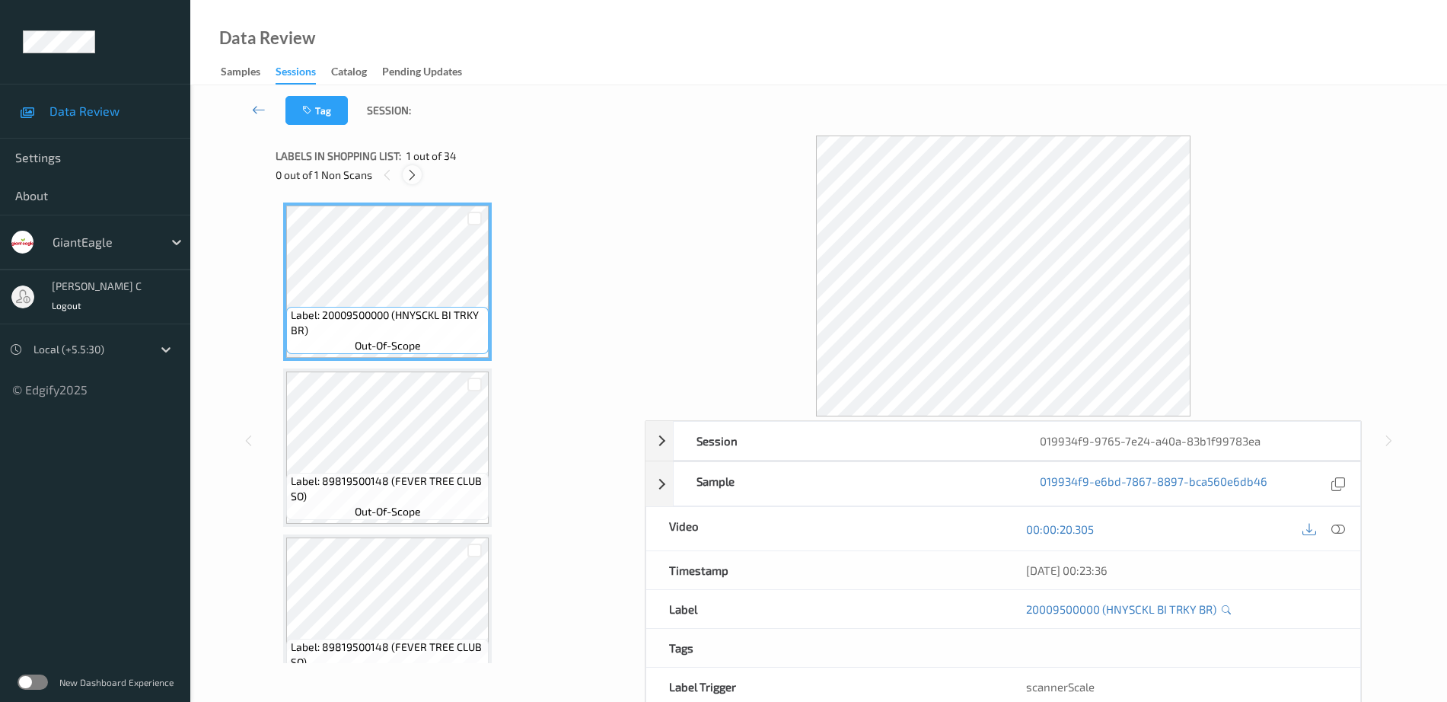
click at [417, 170] on icon at bounding box center [412, 175] width 13 height 14
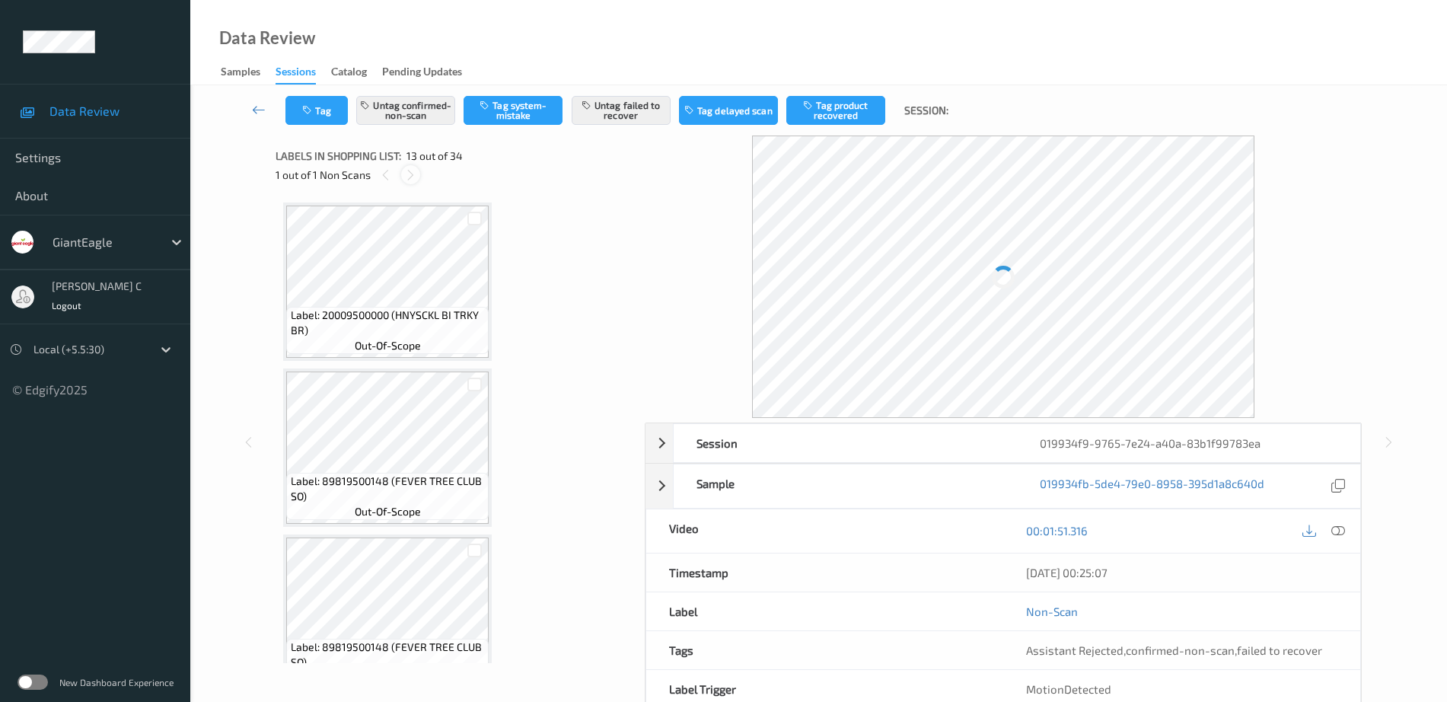
scroll to position [1833, 0]
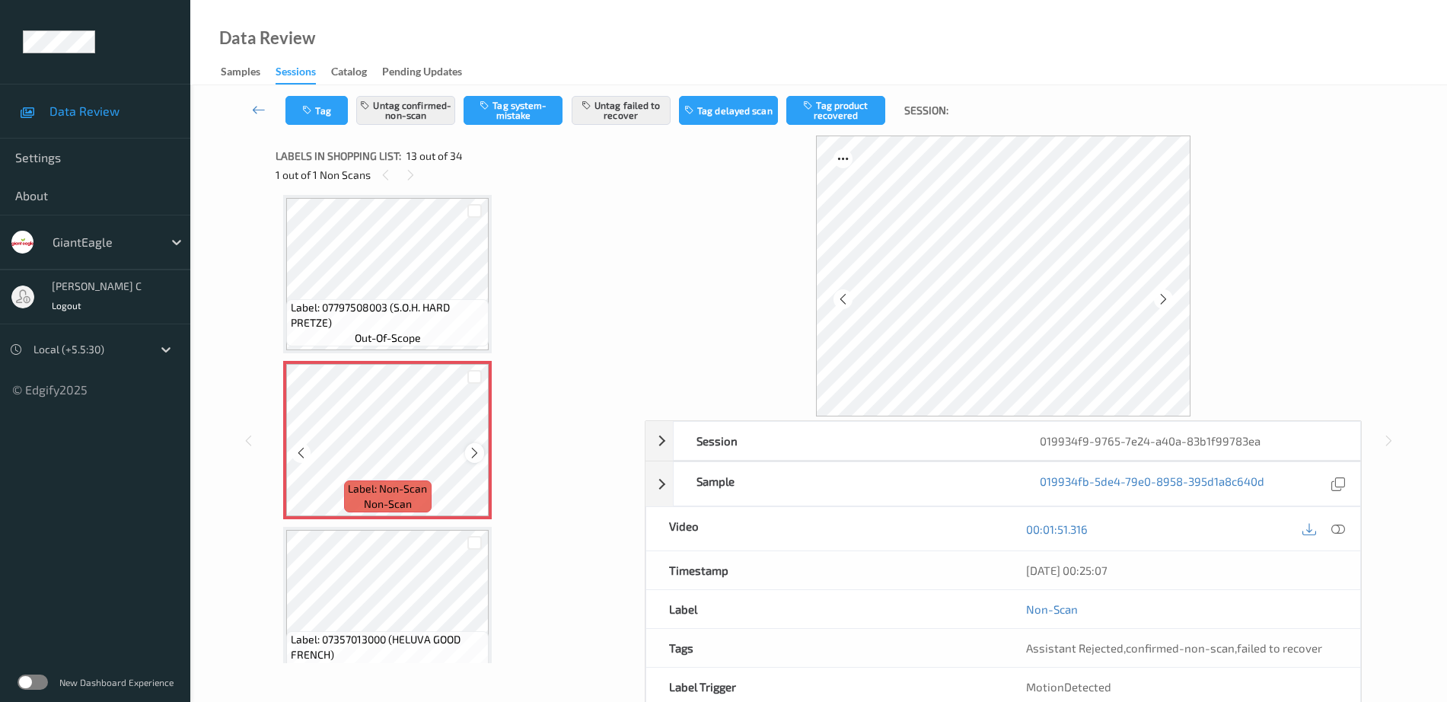
click at [469, 453] on icon at bounding box center [474, 453] width 13 height 14
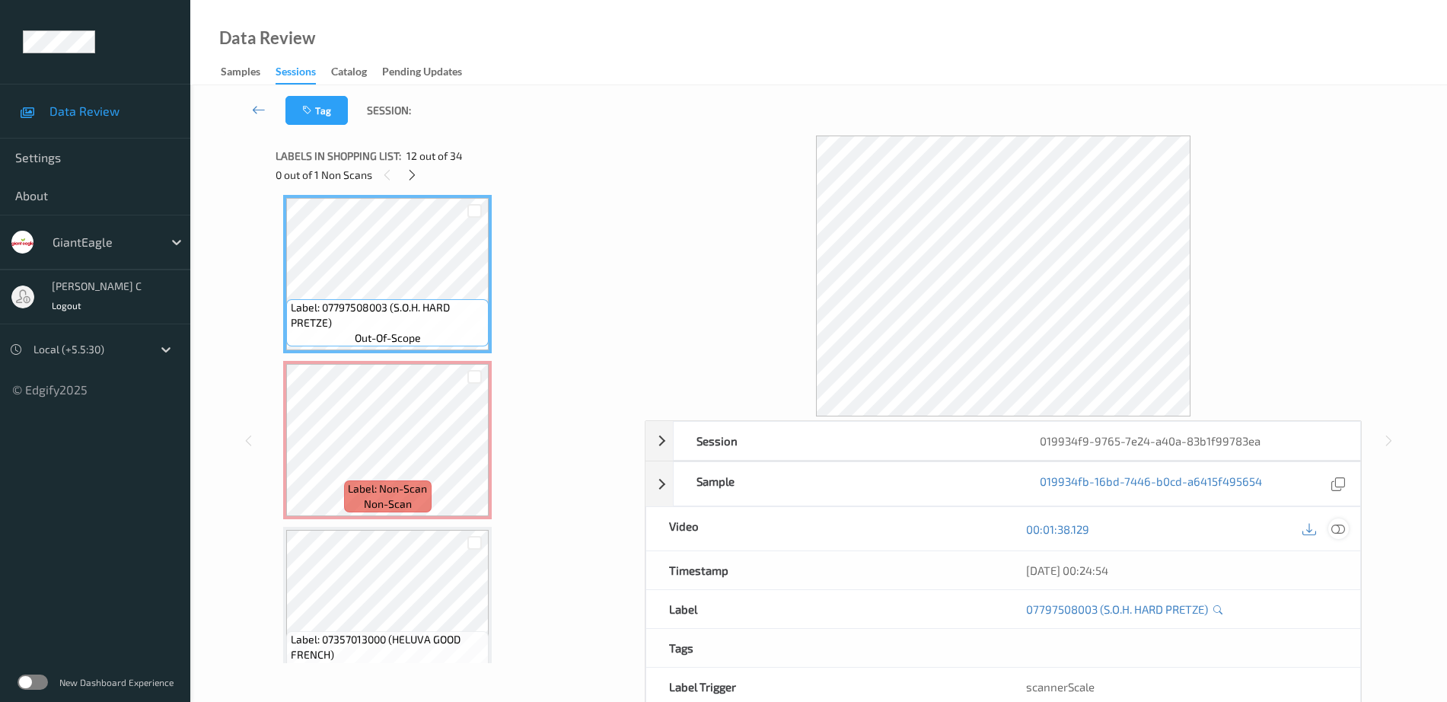
click at [1343, 524] on icon at bounding box center [1338, 529] width 14 height 14
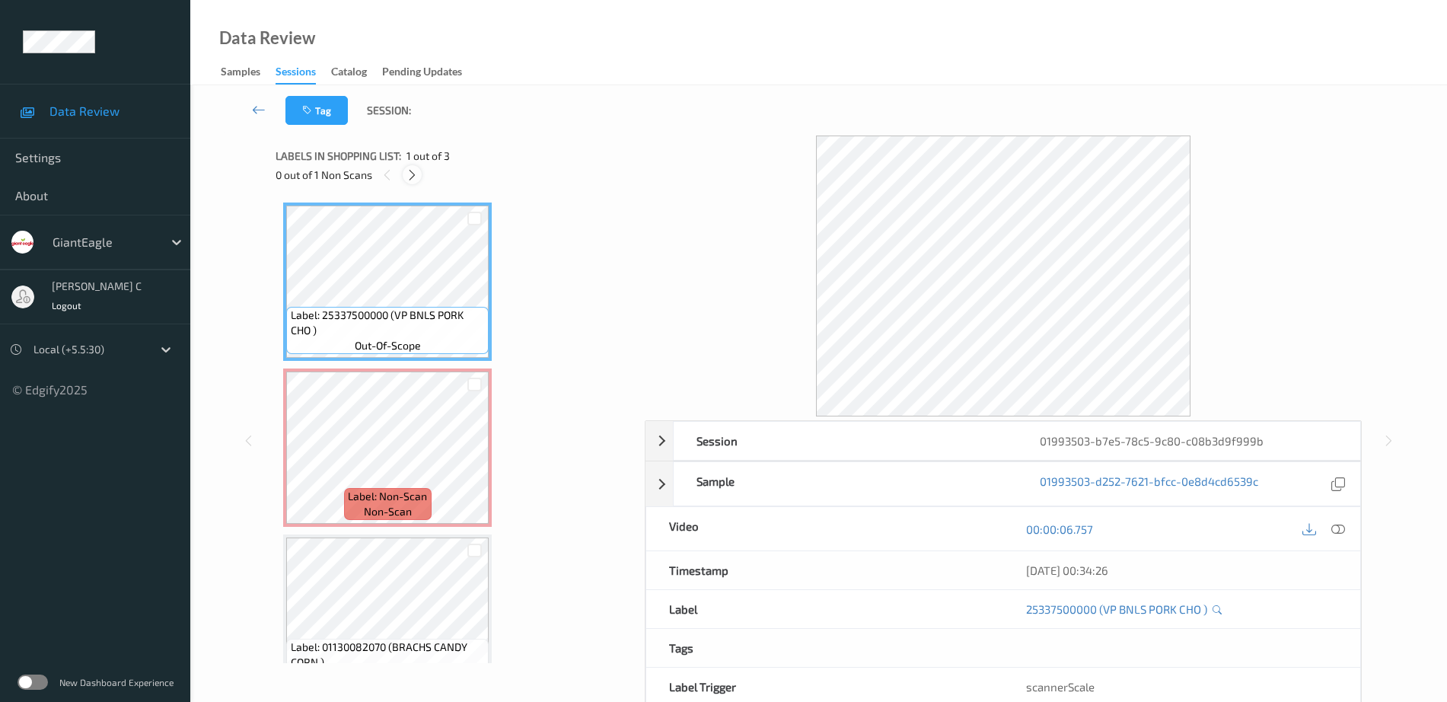
click at [406, 173] on div at bounding box center [412, 174] width 19 height 19
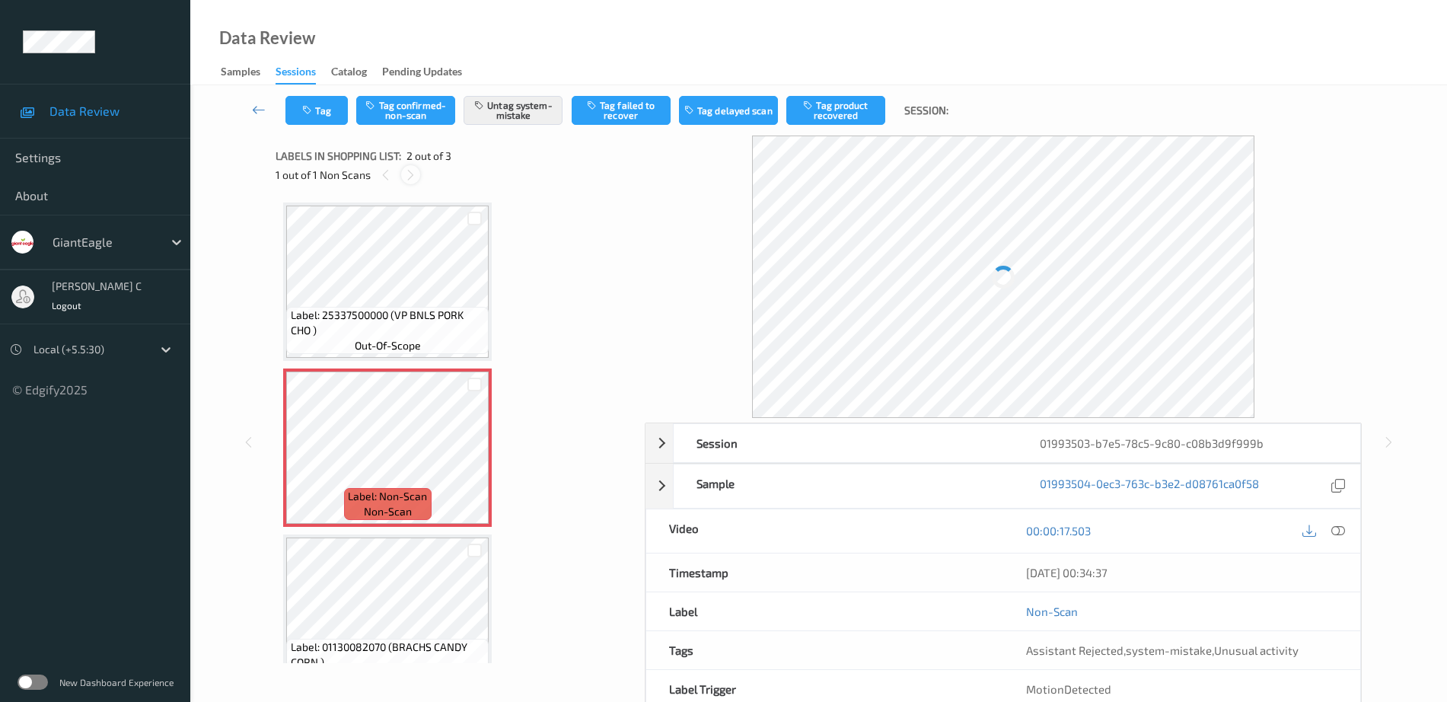
scroll to position [8, 0]
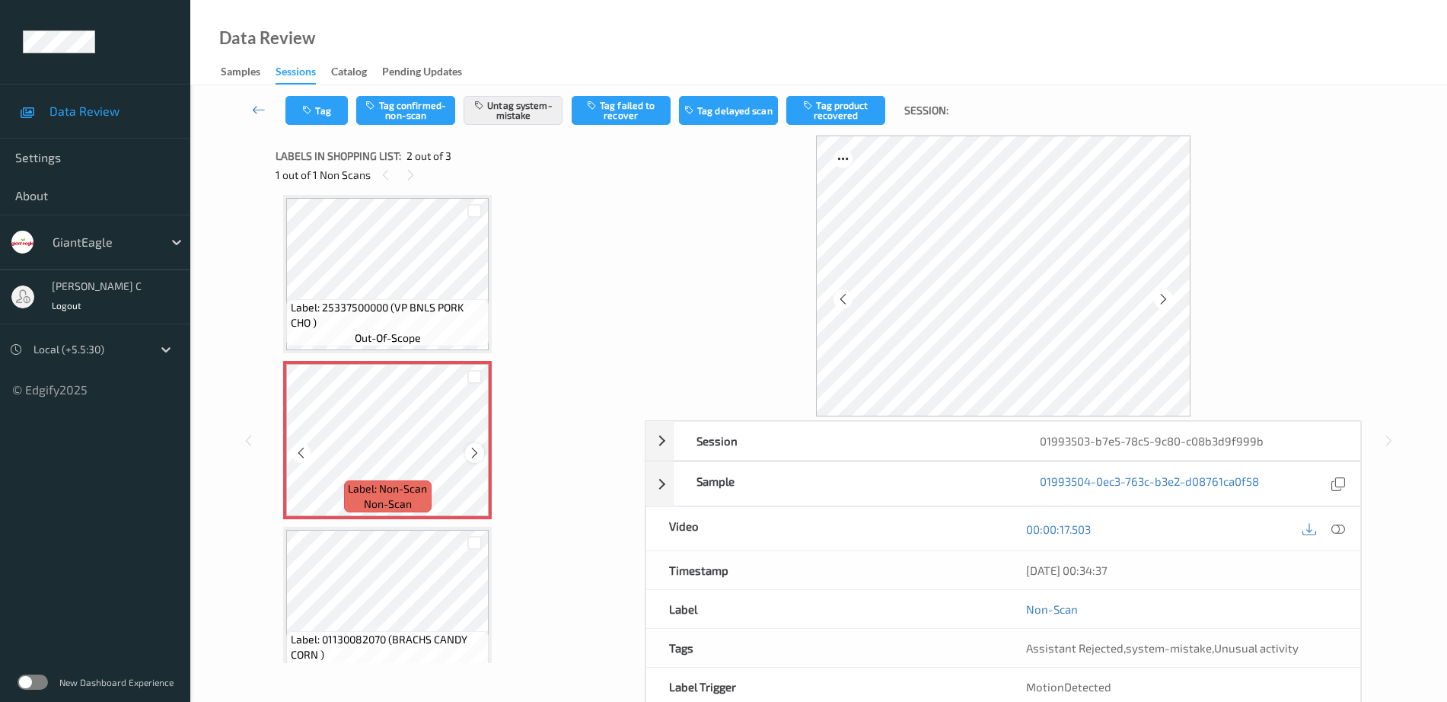
click at [476, 456] on icon at bounding box center [474, 453] width 13 height 14
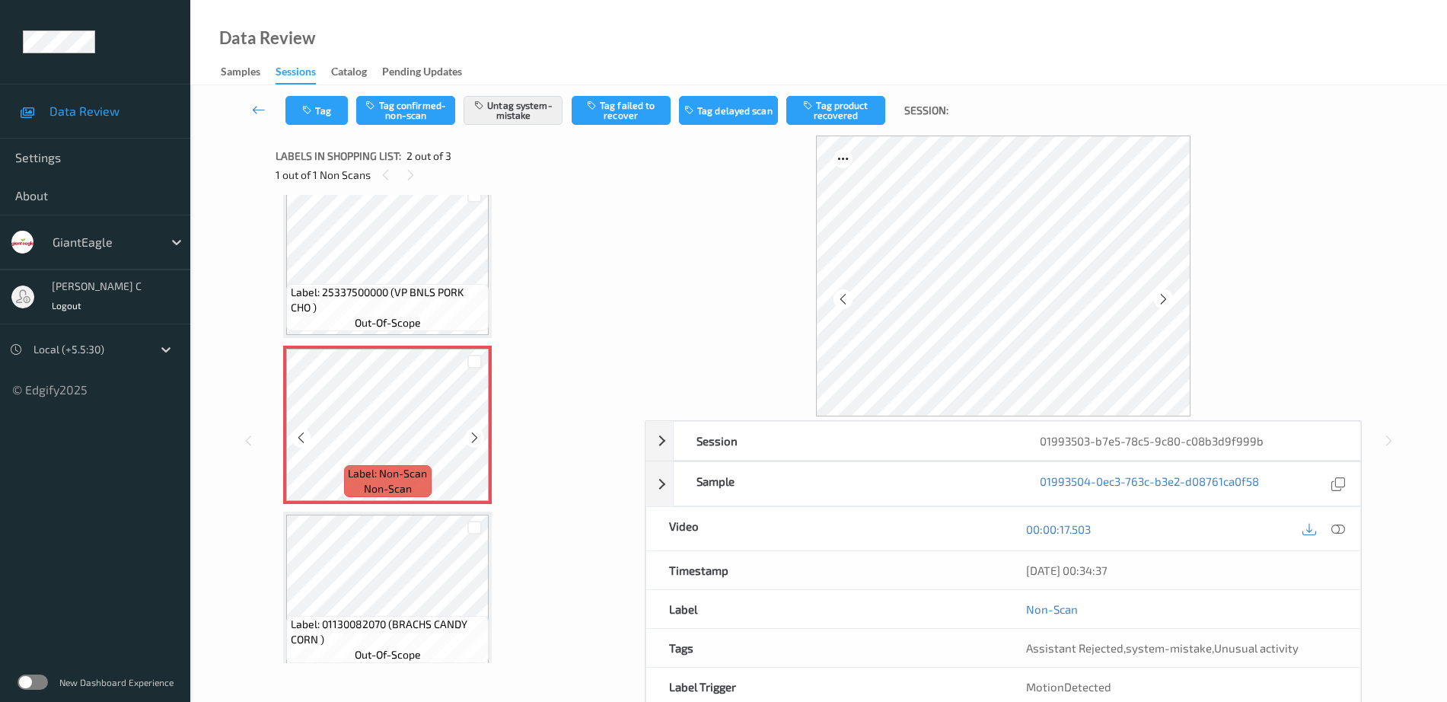
scroll to position [37, 0]
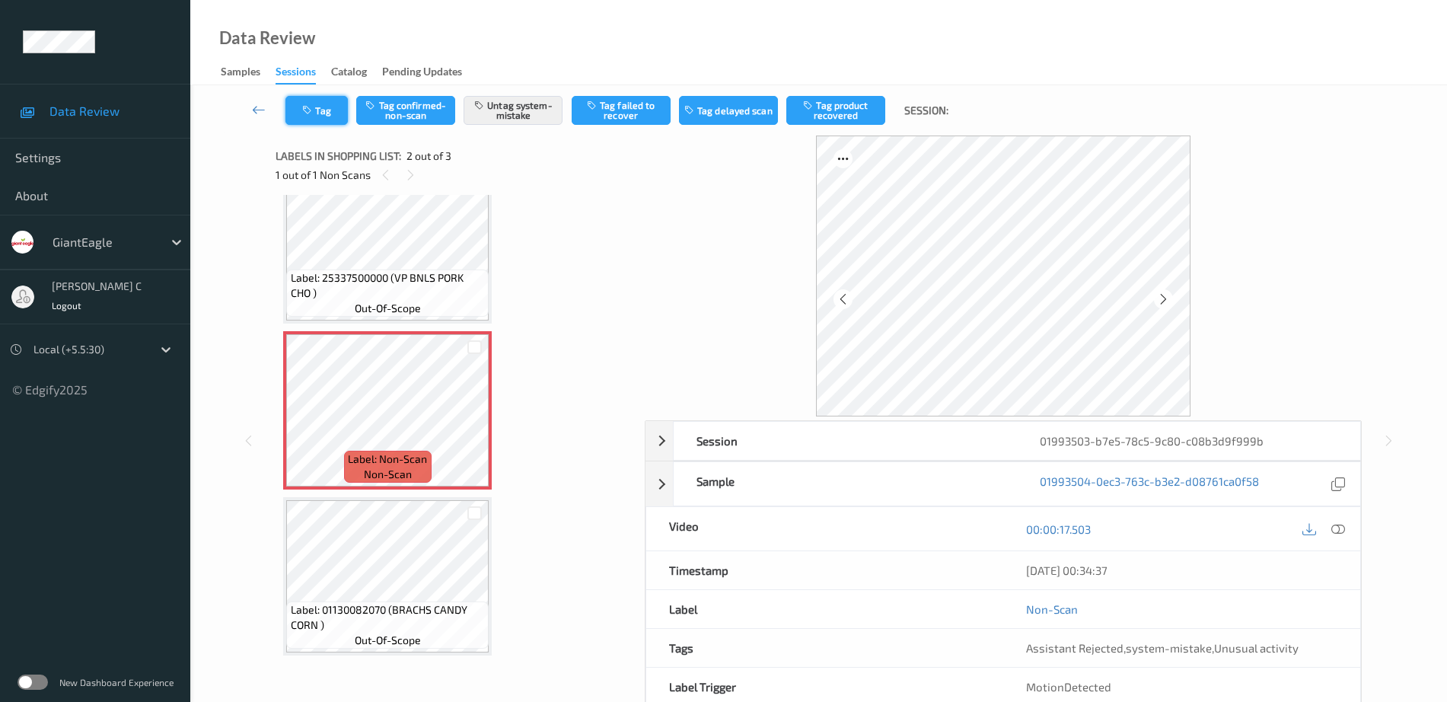
click at [319, 106] on button "Tag" at bounding box center [316, 110] width 62 height 29
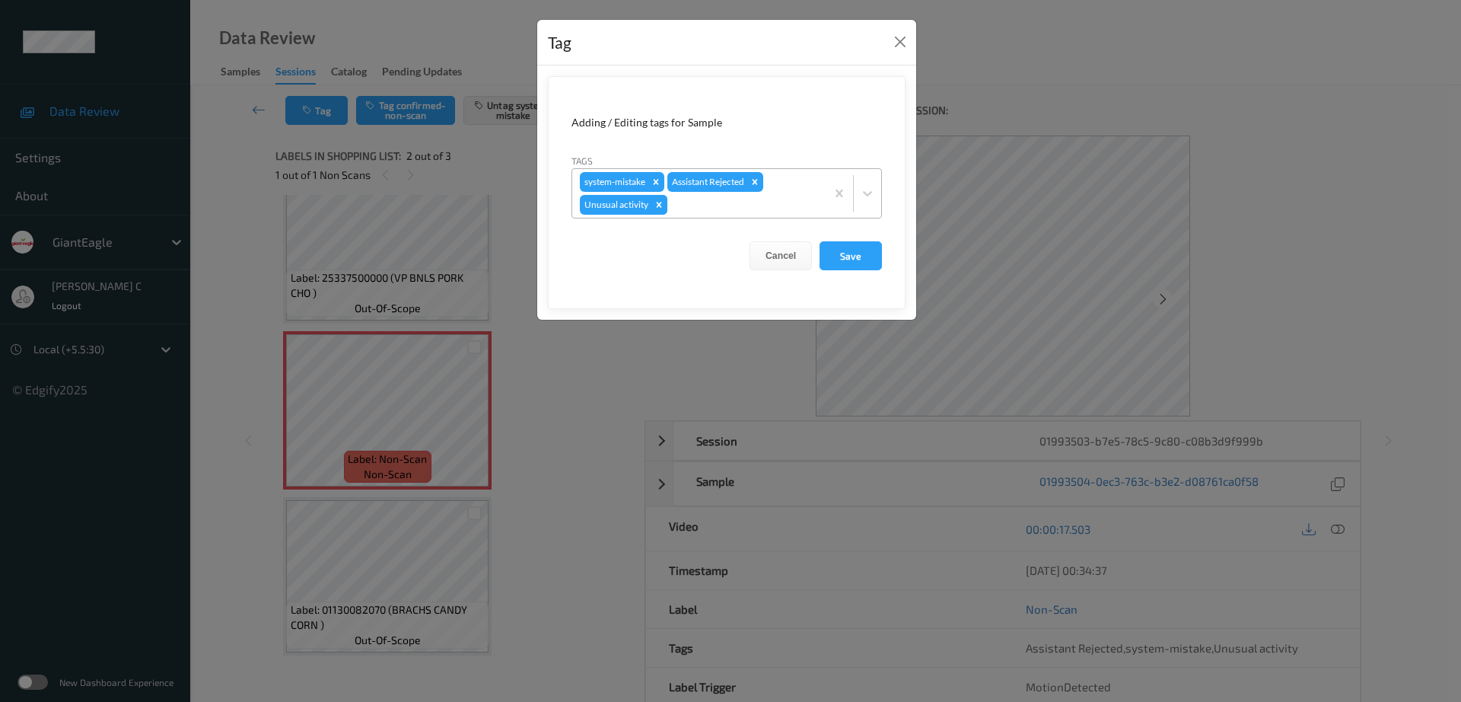
click at [655, 209] on icon "Remove Unusual activity" at bounding box center [659, 204] width 11 height 11
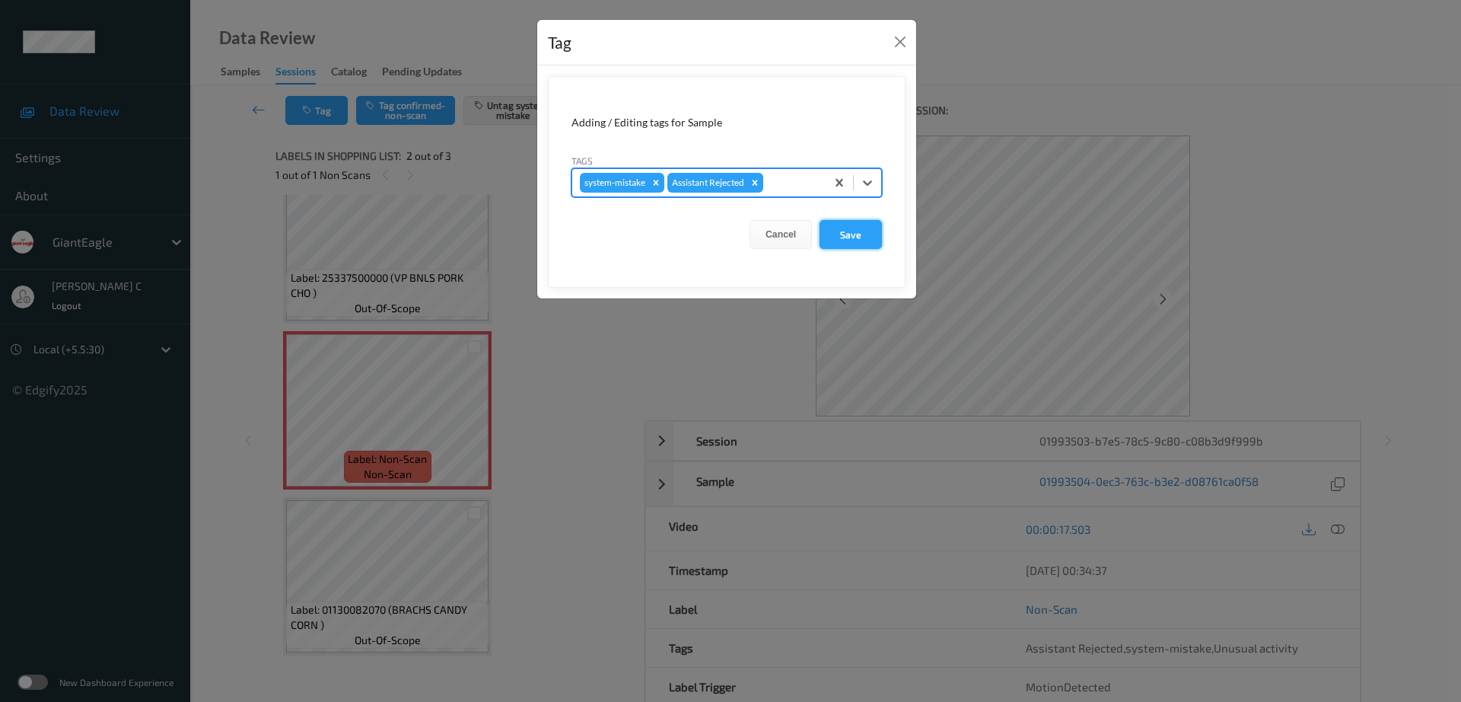
click at [851, 239] on button "Save" at bounding box center [851, 234] width 62 height 29
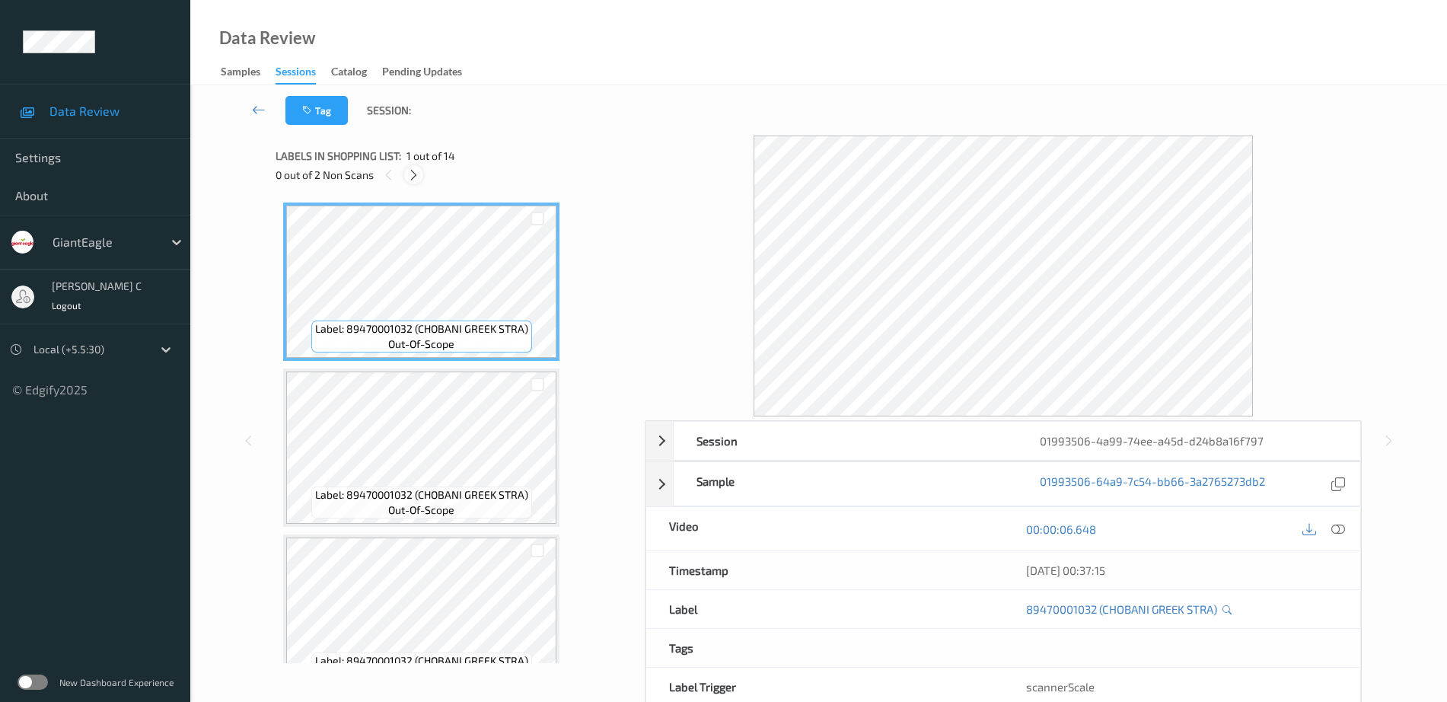
click at [414, 180] on icon at bounding box center [413, 175] width 13 height 14
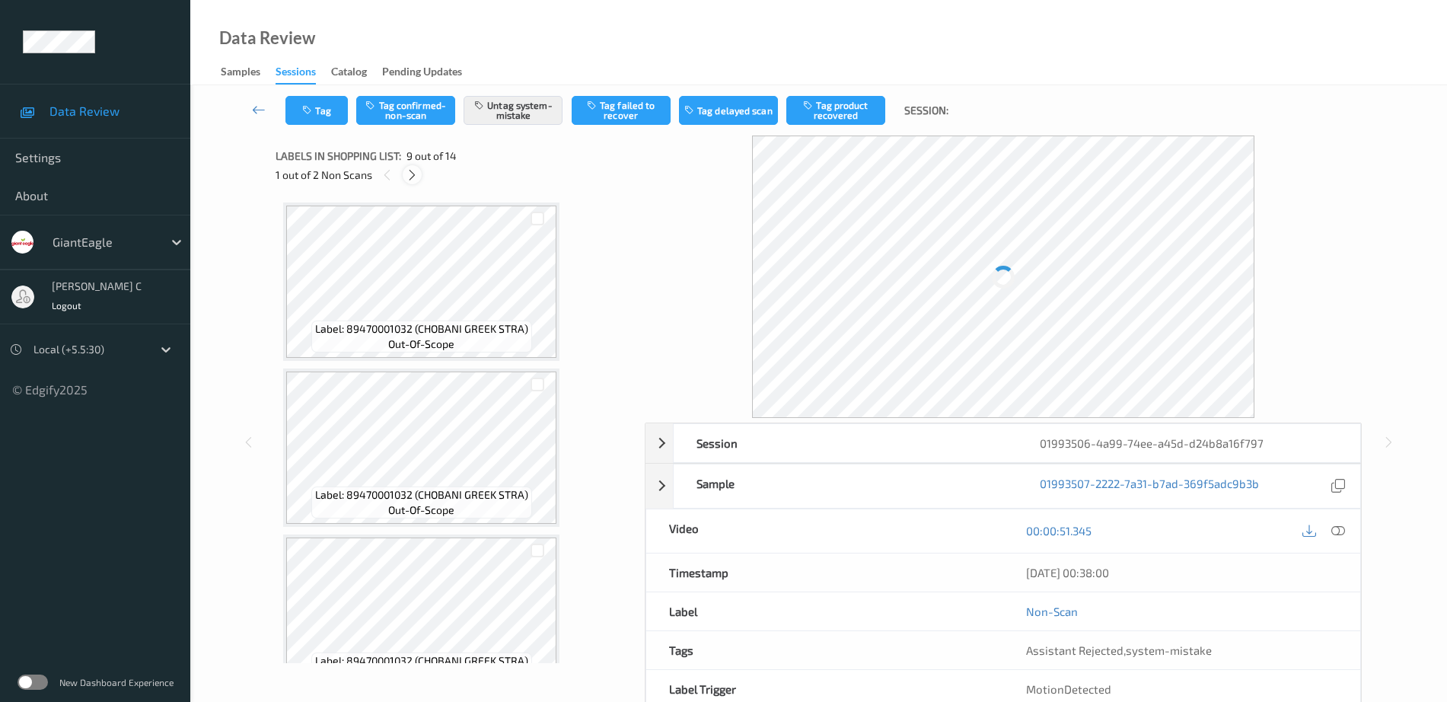
scroll to position [1169, 0]
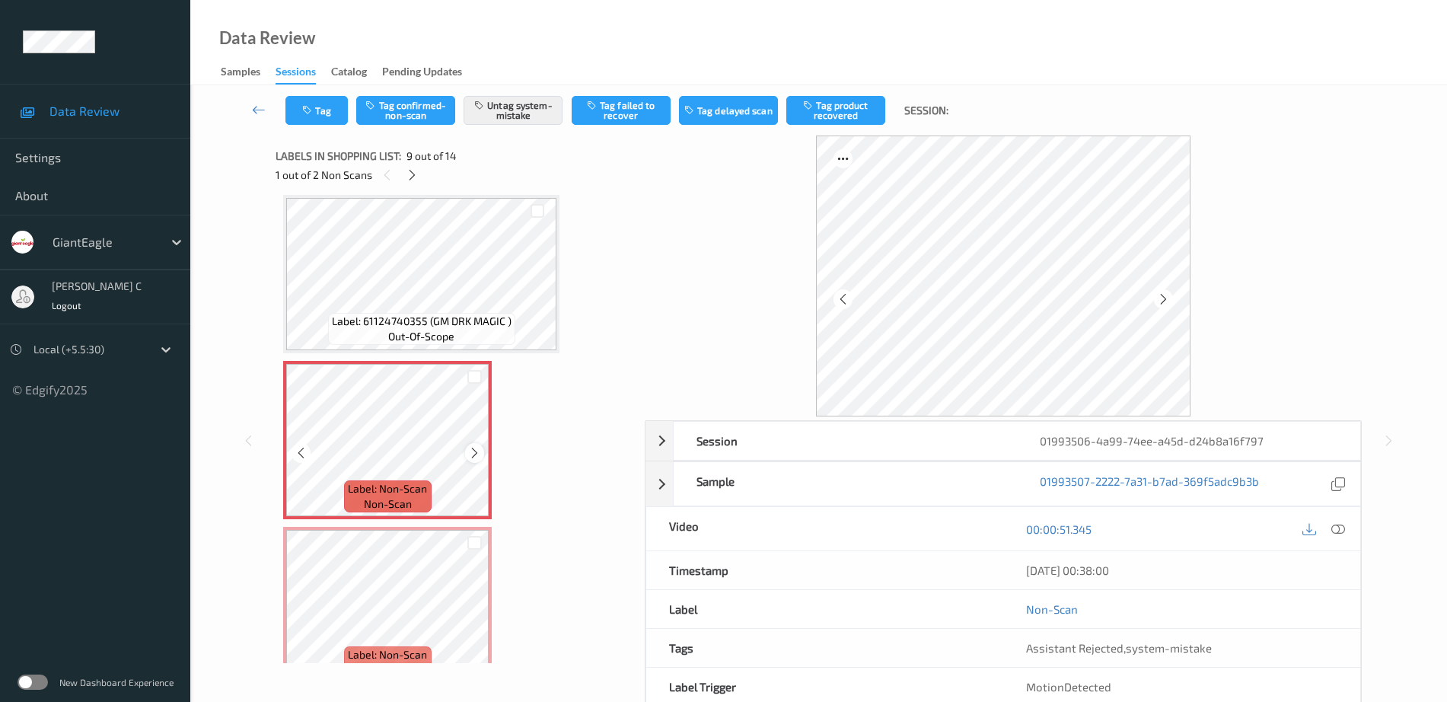
click at [476, 454] on icon at bounding box center [474, 453] width 13 height 14
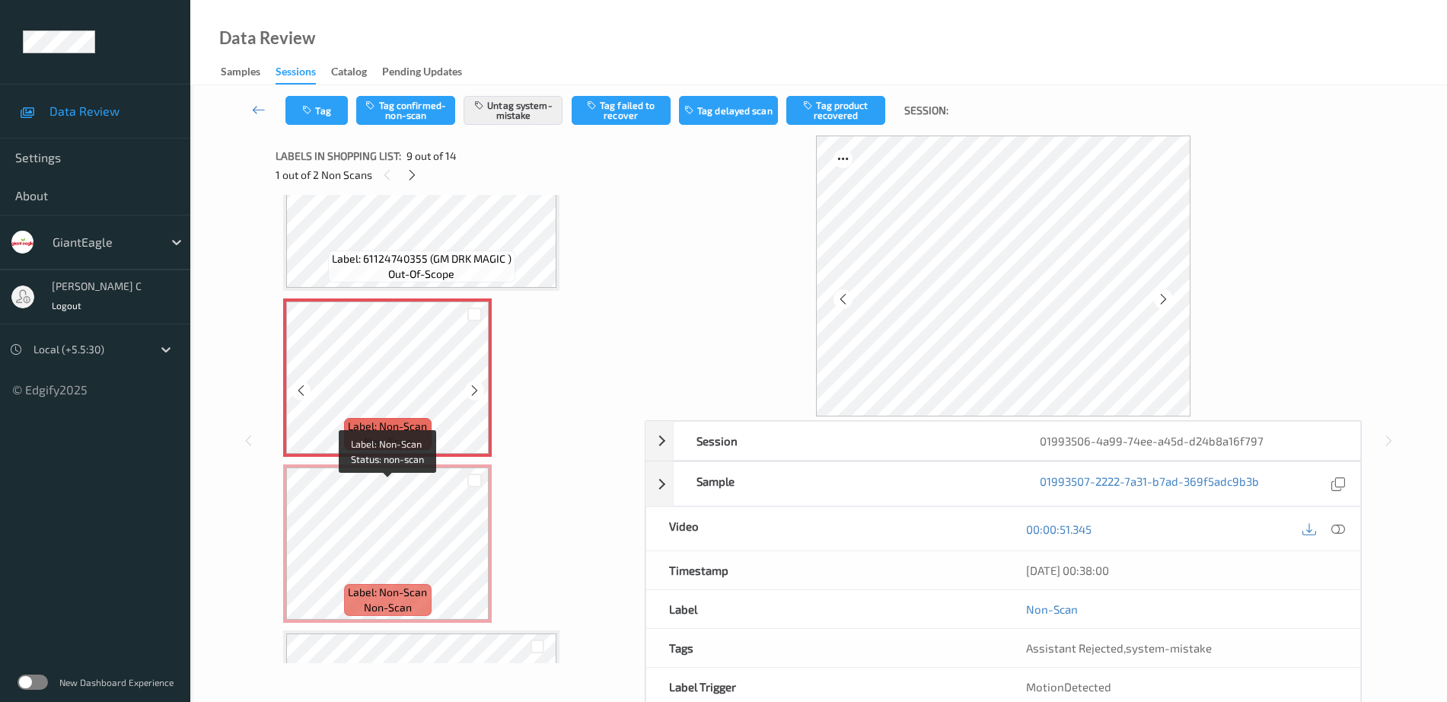
scroll to position [1264, 0]
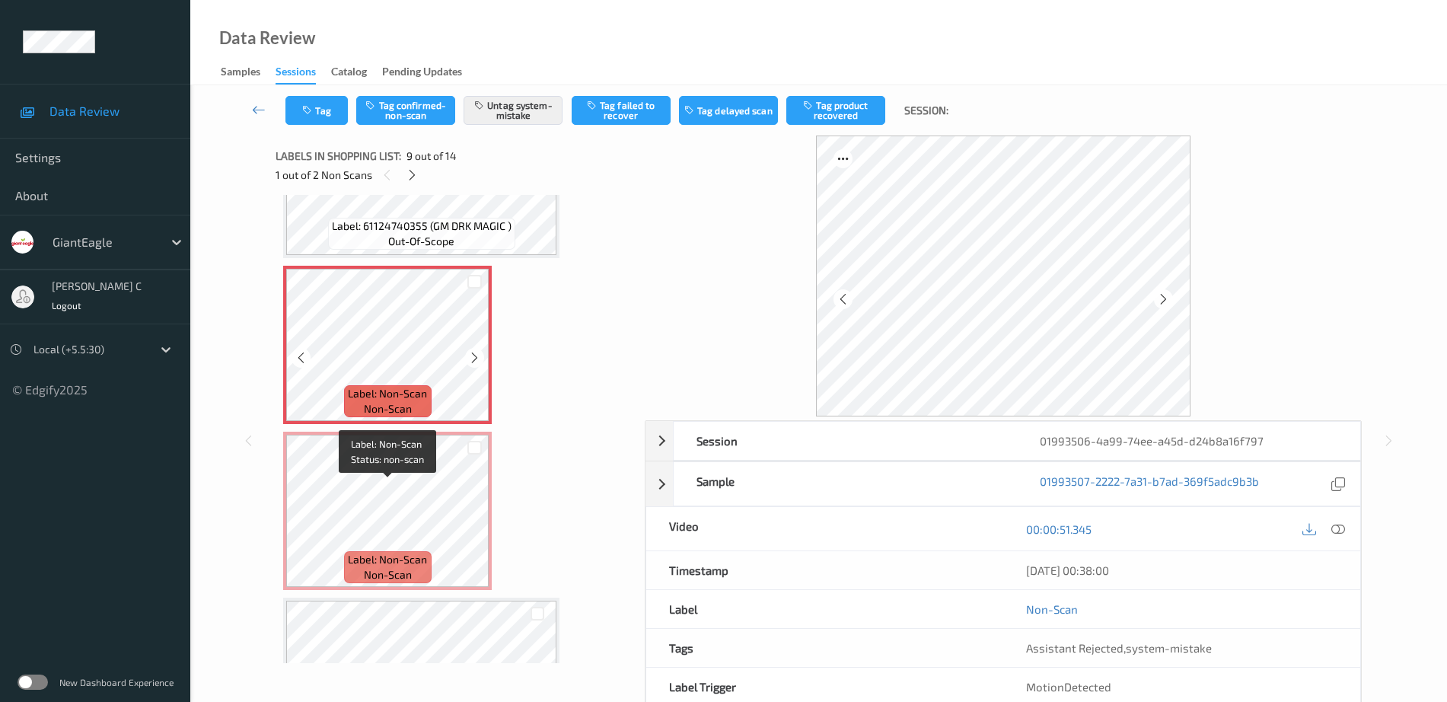
click at [396, 552] on span "Label: Non-Scan" at bounding box center [387, 559] width 79 height 15
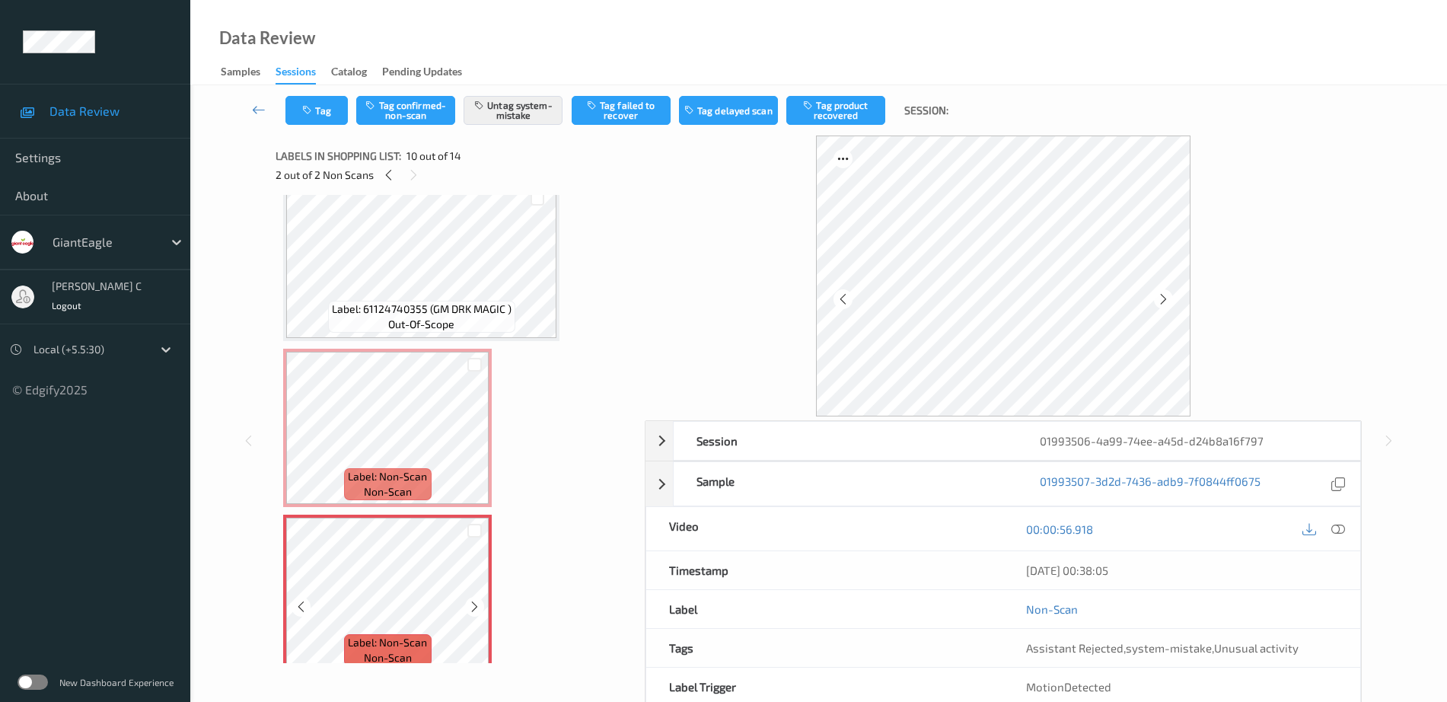
scroll to position [1169, 0]
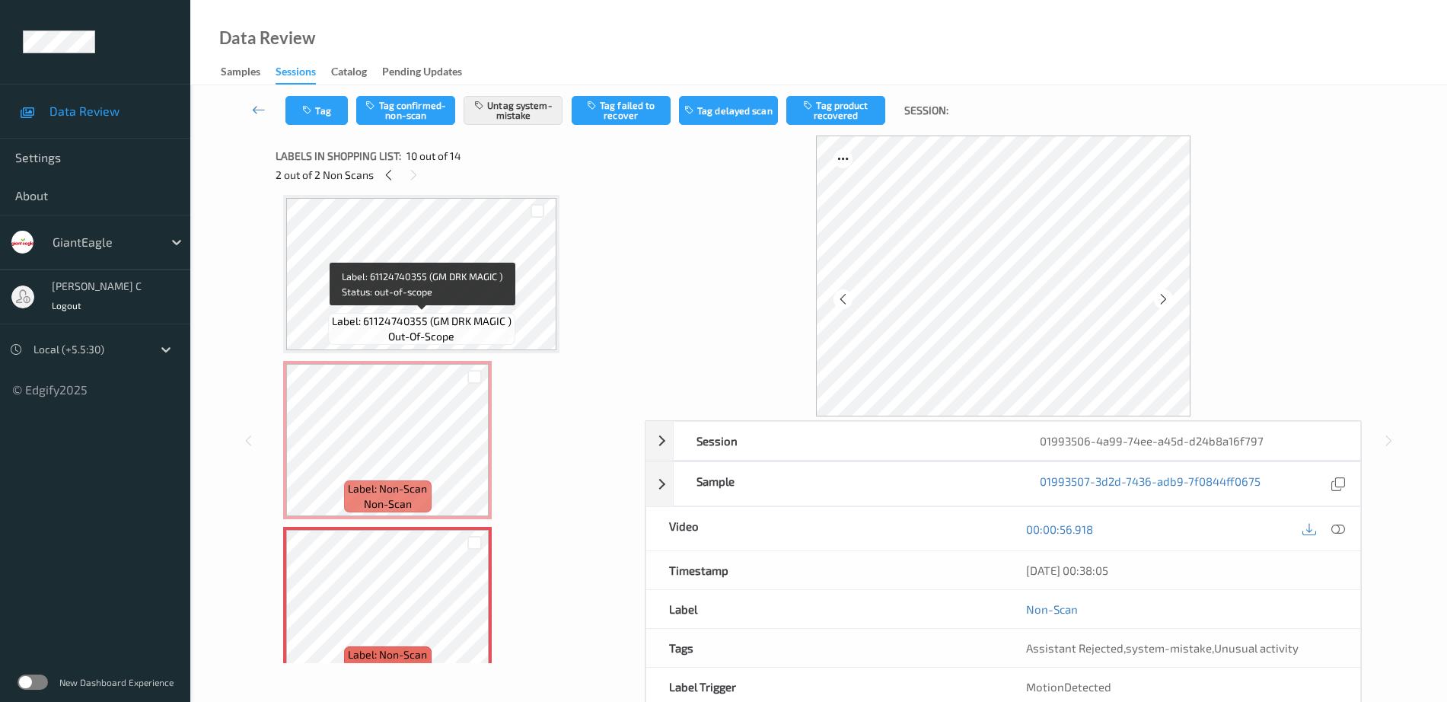
click at [390, 315] on span "Label: 61124740355 (GM DRK MAGIC )" at bounding box center [422, 321] width 180 height 15
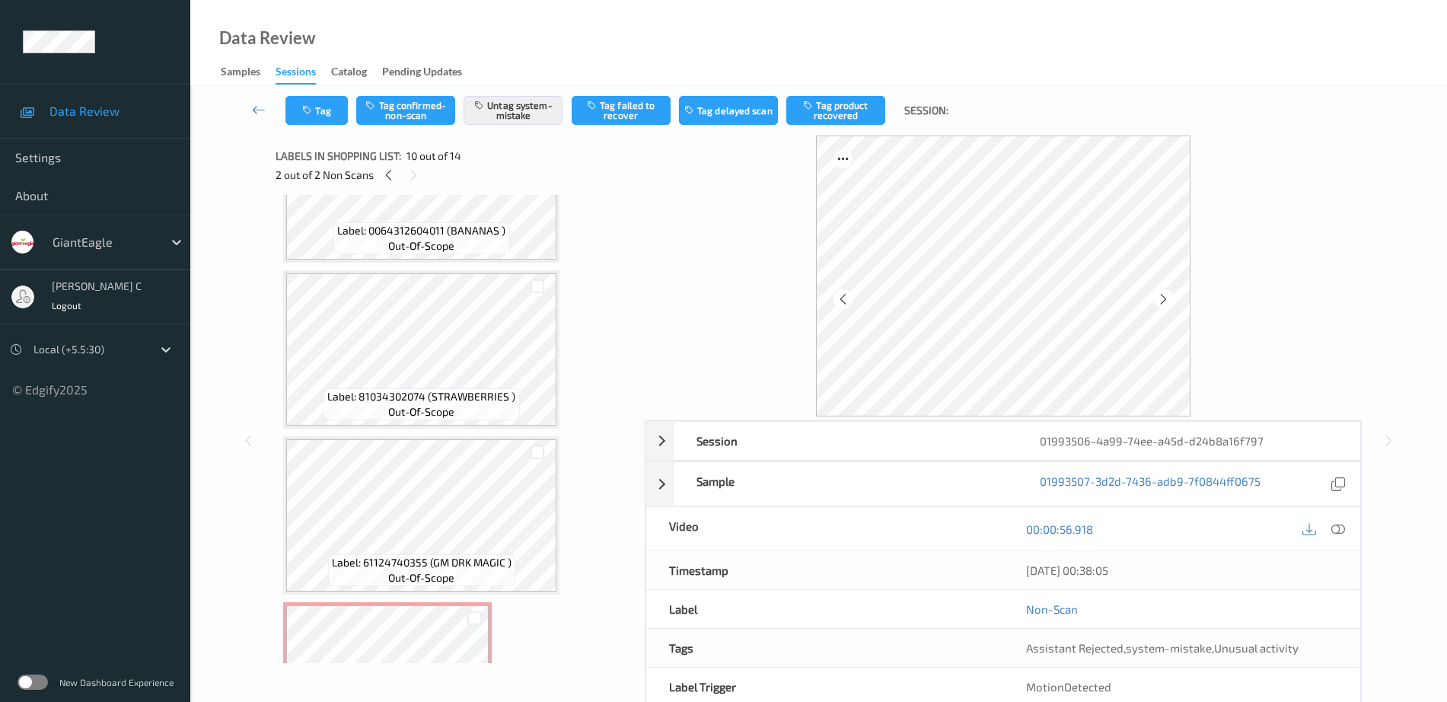
scroll to position [884, 0]
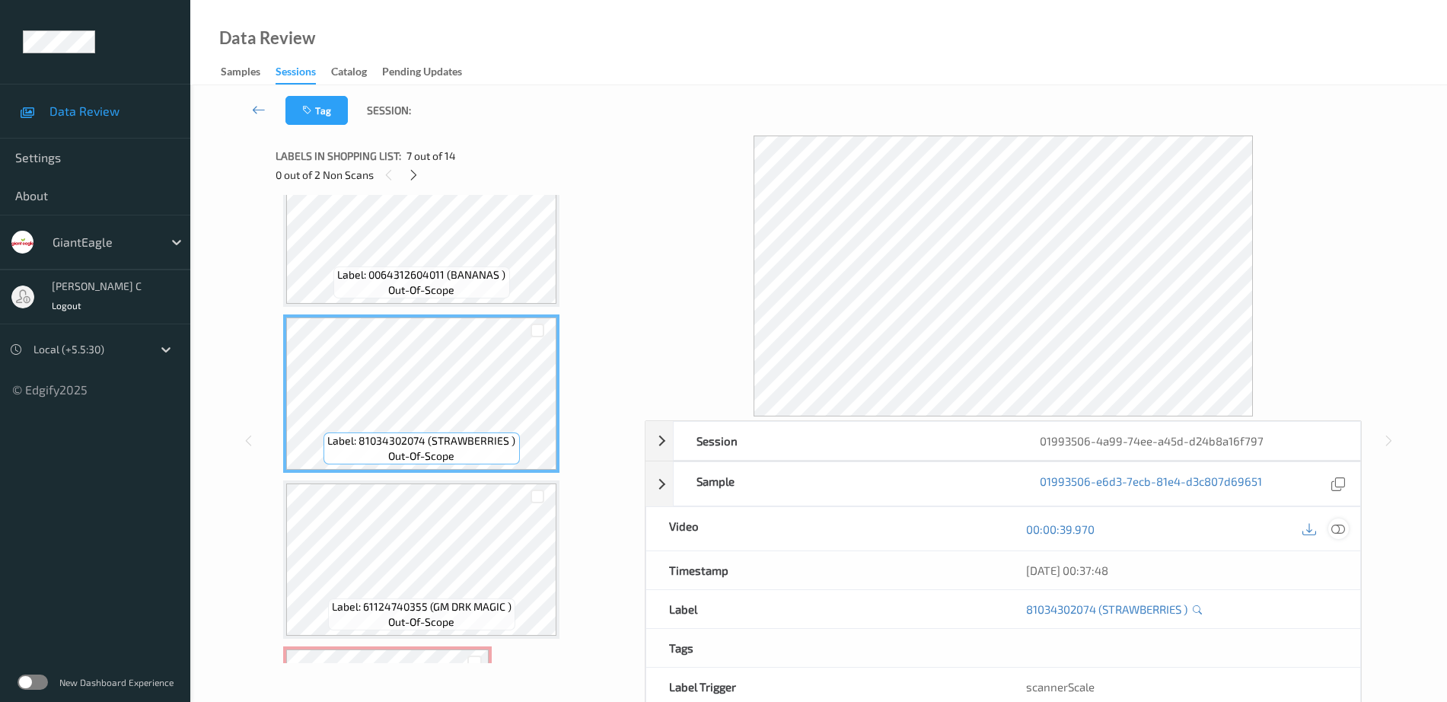
click at [1340, 531] on icon at bounding box center [1338, 529] width 14 height 14
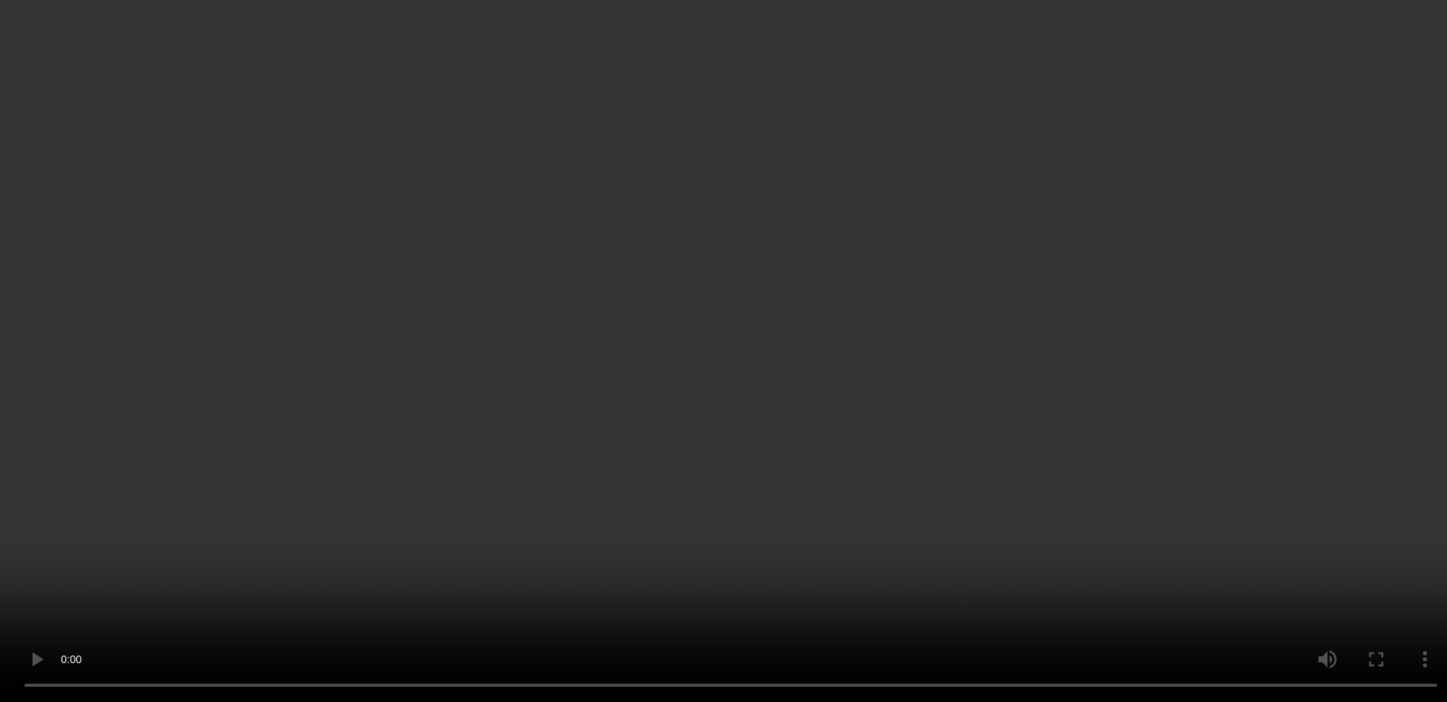
scroll to position [1169, 0]
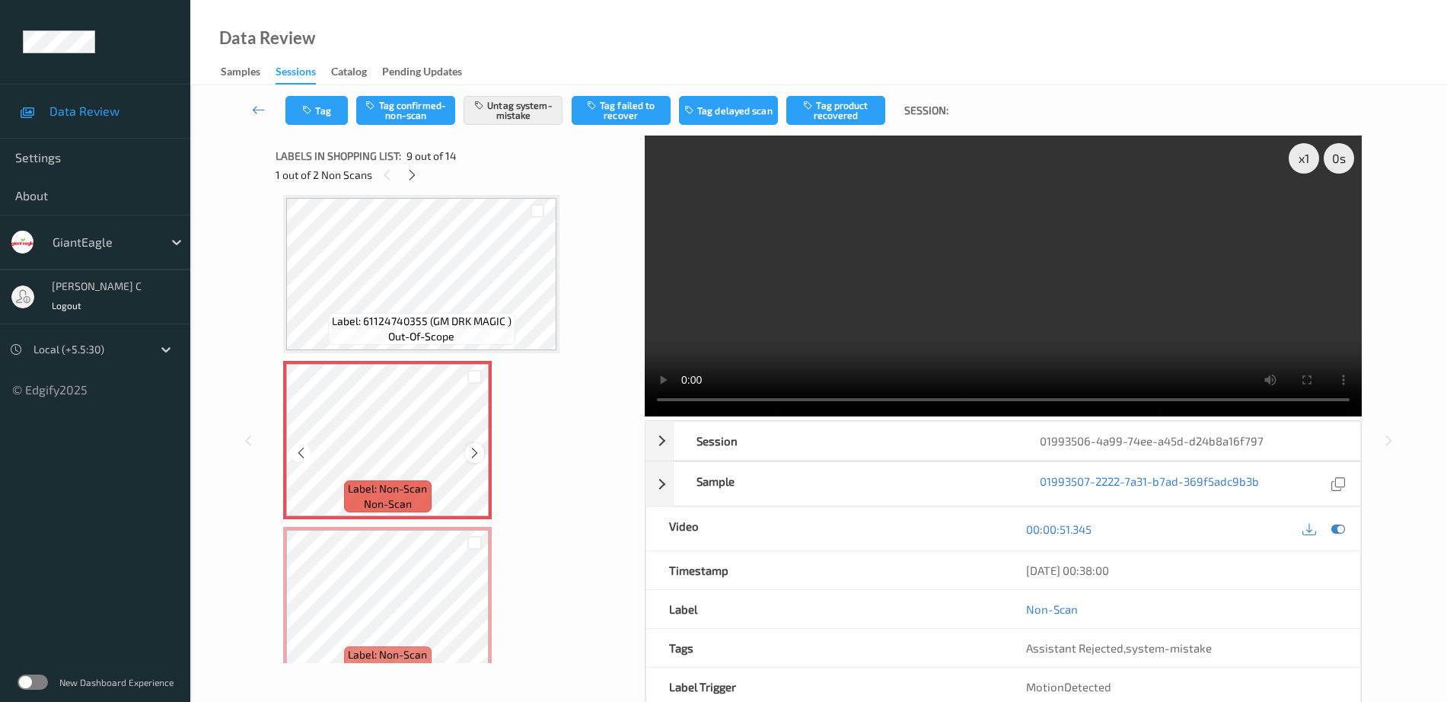
click at [474, 453] on icon at bounding box center [474, 453] width 13 height 14
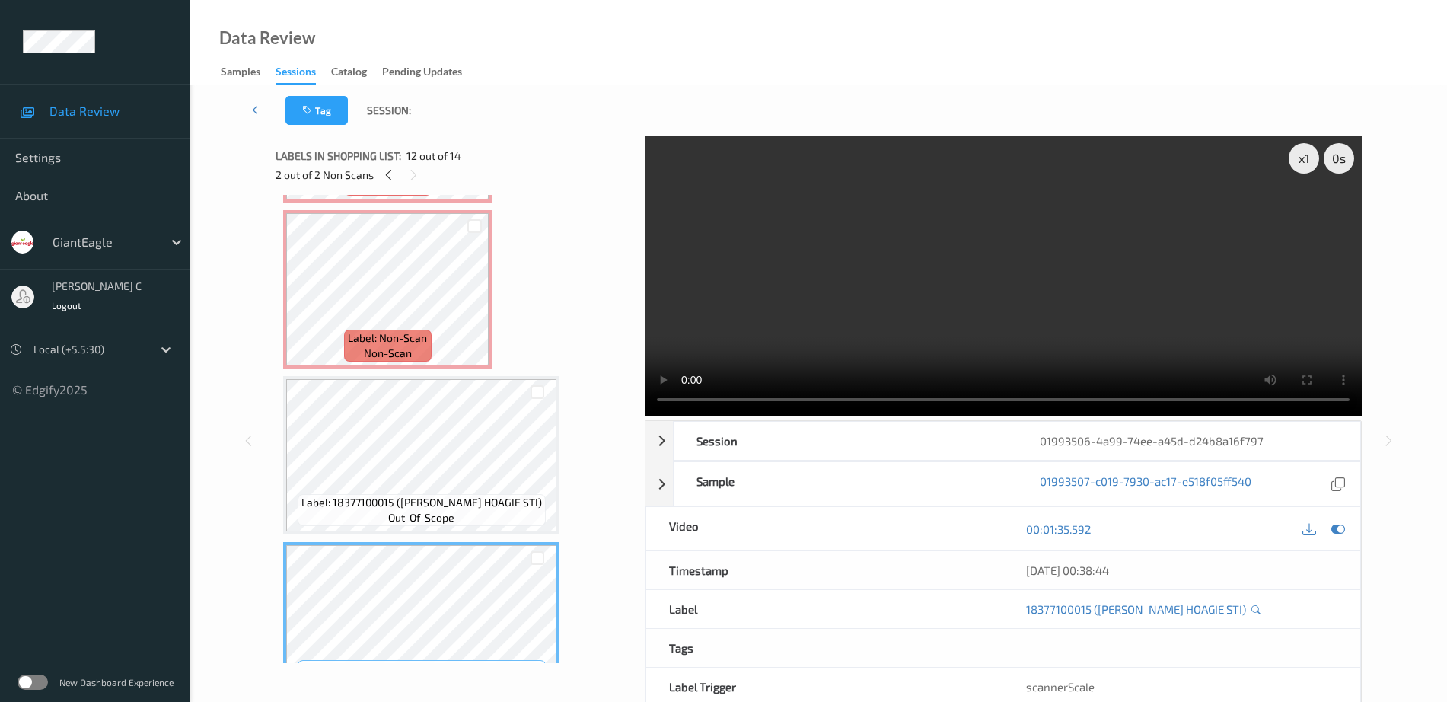
scroll to position [1455, 0]
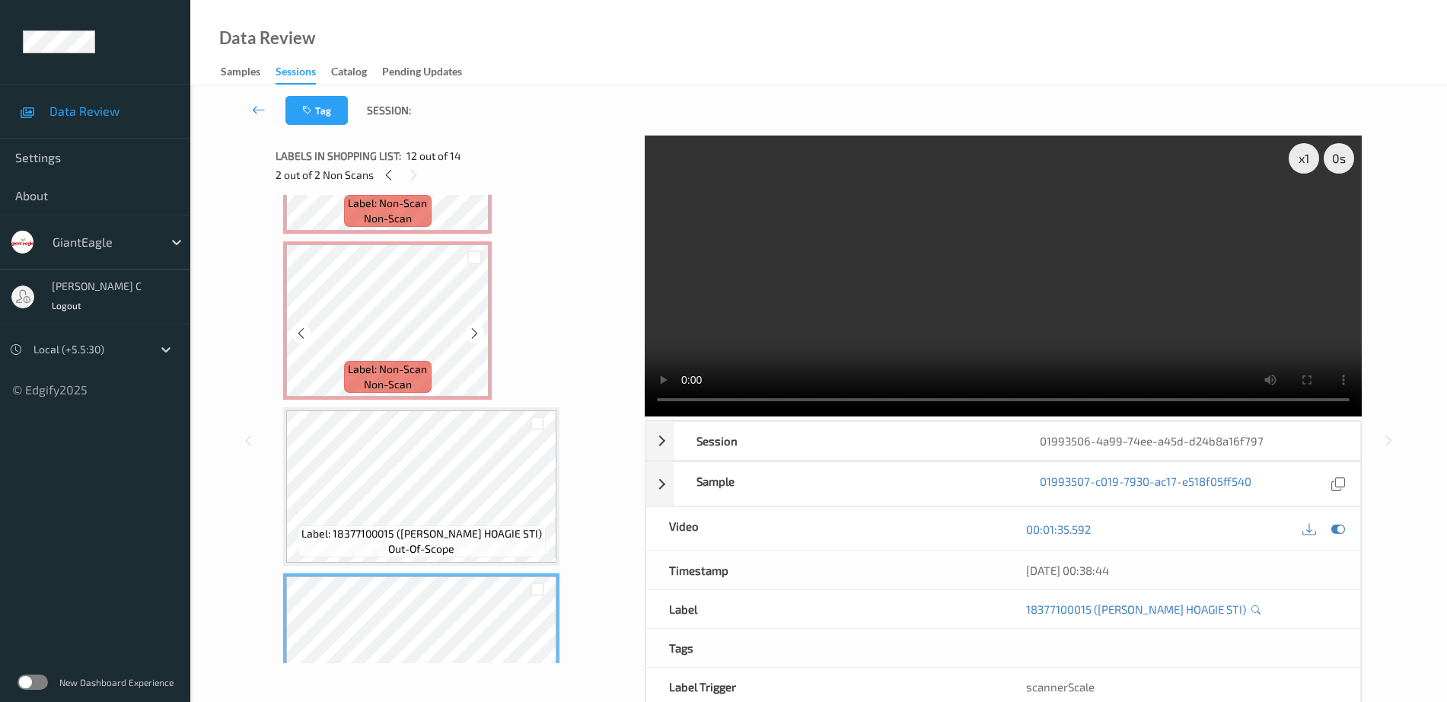
click at [403, 362] on span "Label: Non-Scan" at bounding box center [387, 369] width 79 height 15
